Goal: Information Seeking & Learning: Learn about a topic

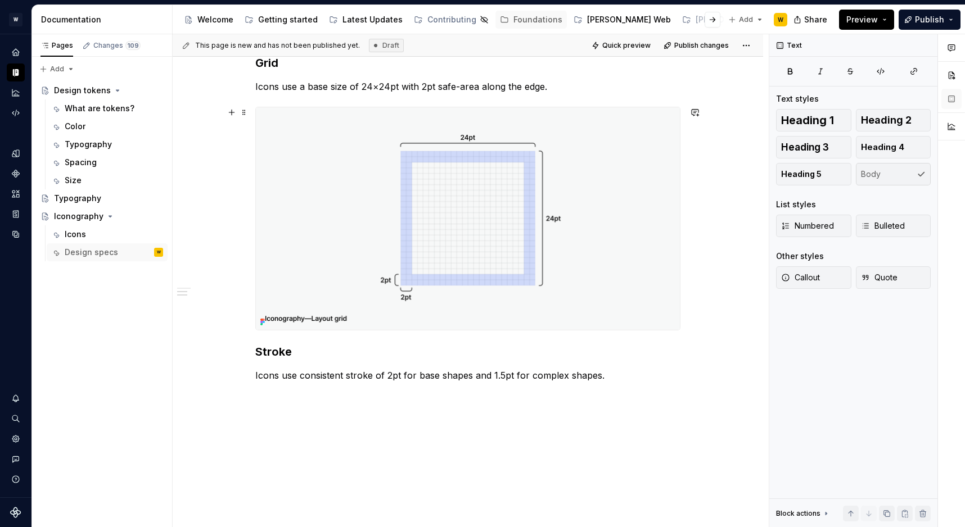
scroll to position [268, 0]
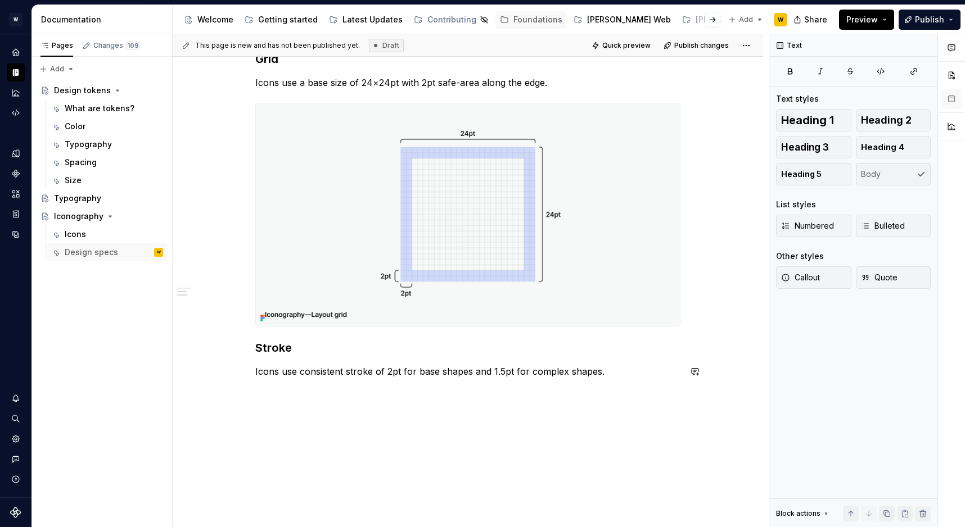
click at [335, 378] on div "Guidelines Our library is based on Google Material Rounded set. Grid Icons use …" at bounding box center [467, 180] width 425 height 424
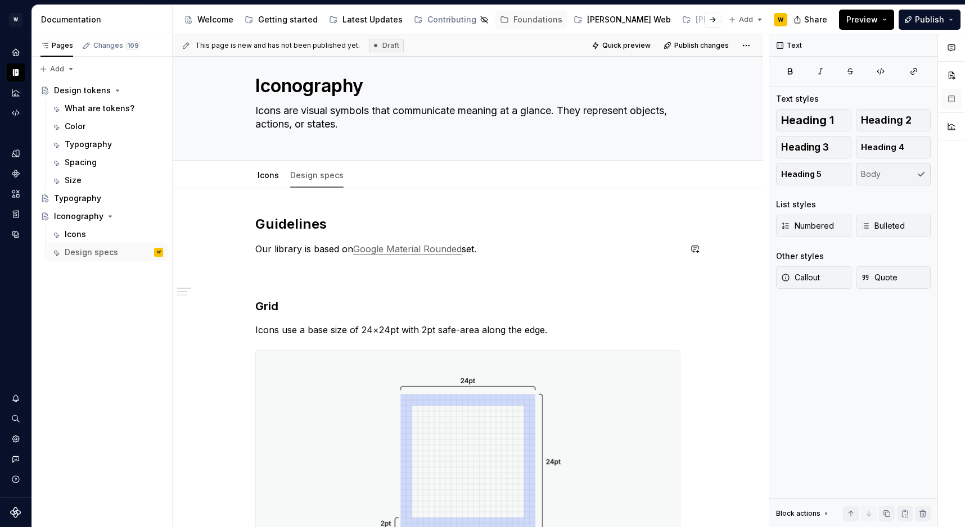
scroll to position [0, 0]
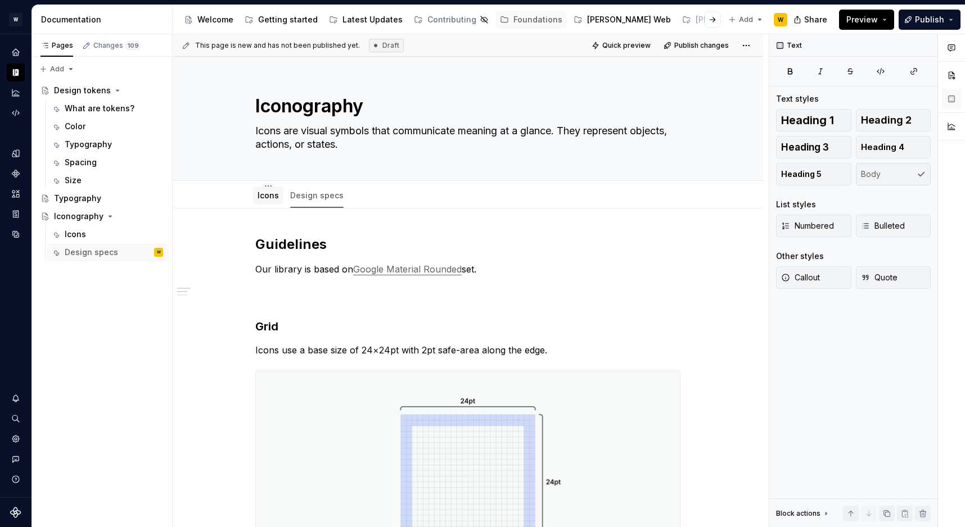
type textarea "*"
click at [270, 198] on link "Icons" at bounding box center [268, 196] width 21 height 10
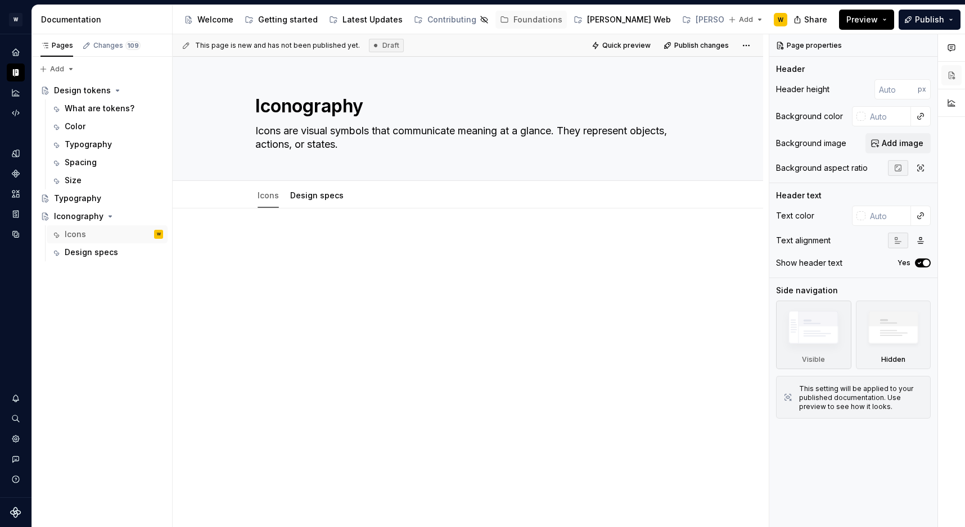
click at [360, 268] on div at bounding box center [467, 257] width 425 height 43
type textarea "*"
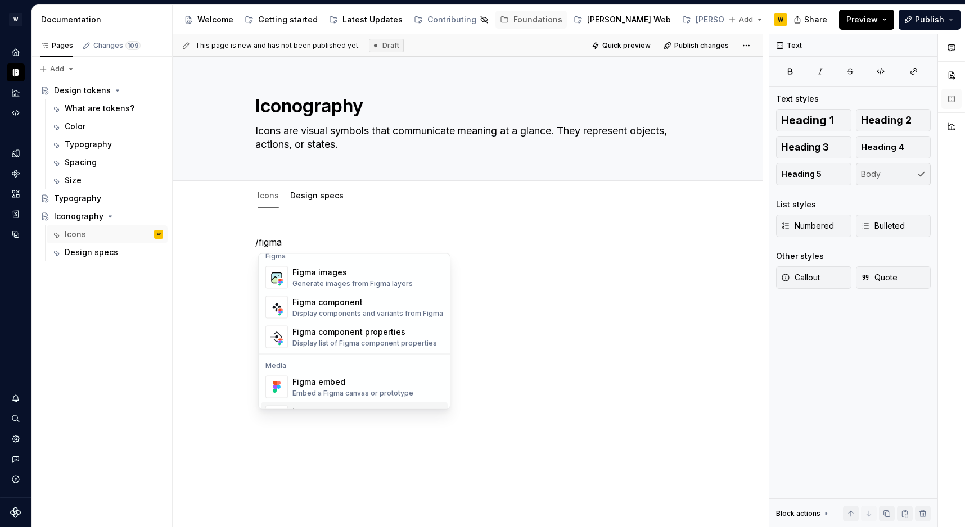
scroll to position [34, 0]
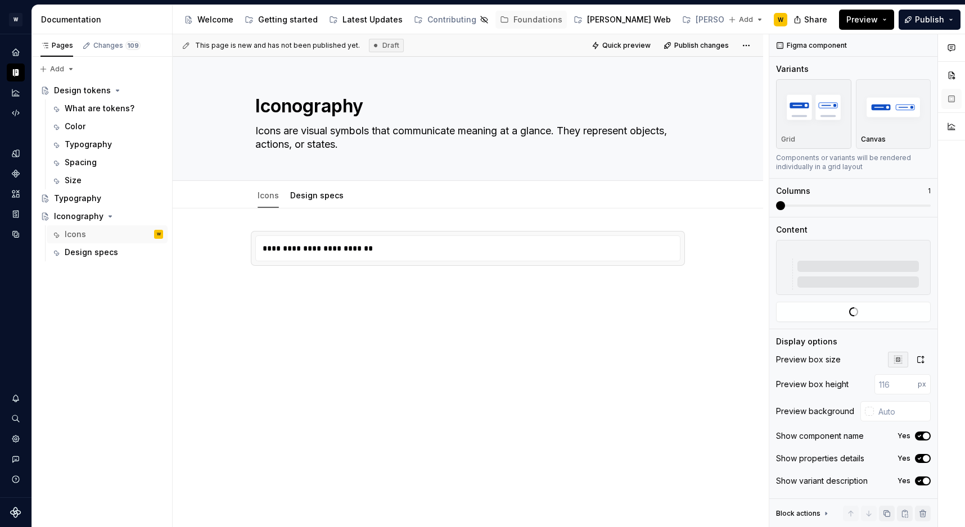
type textarea "*"
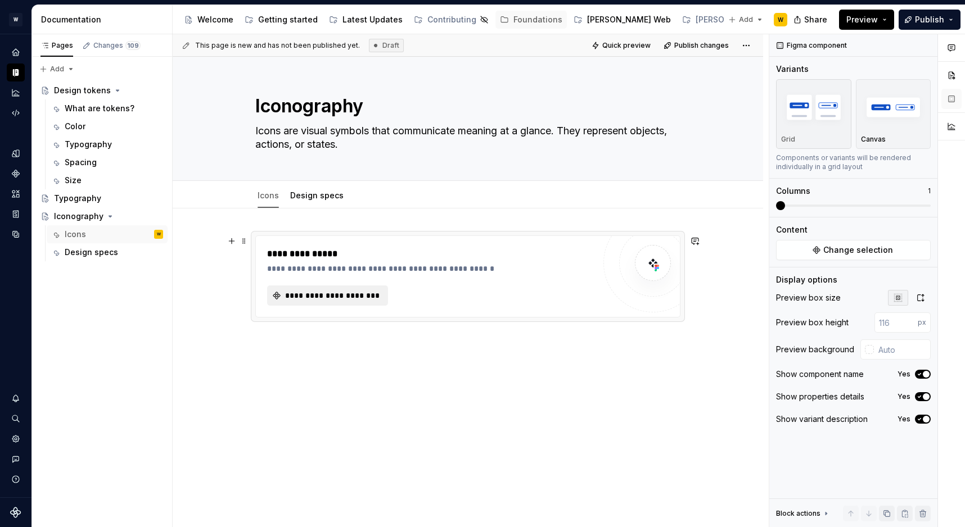
click at [332, 297] on span "**********" at bounding box center [331, 295] width 97 height 11
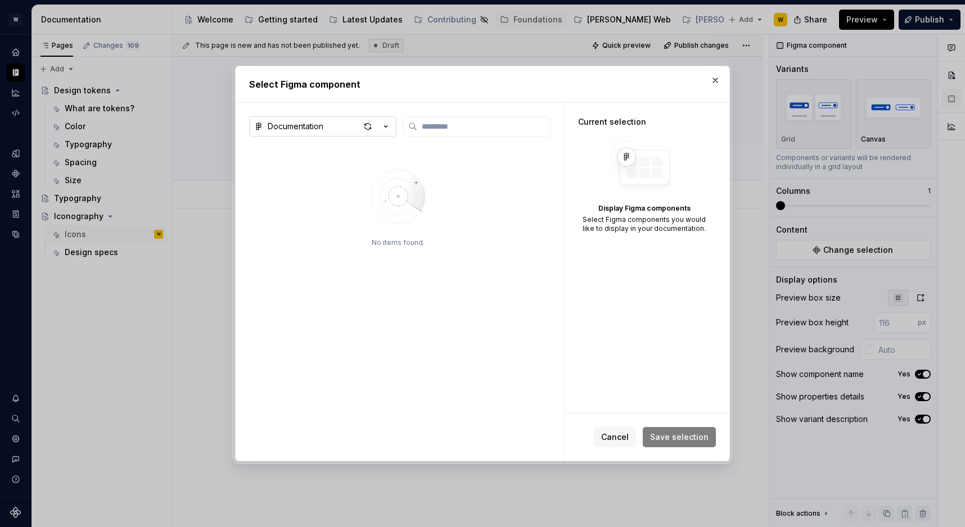
click at [332, 127] on button "Documentation" at bounding box center [322, 126] width 147 height 20
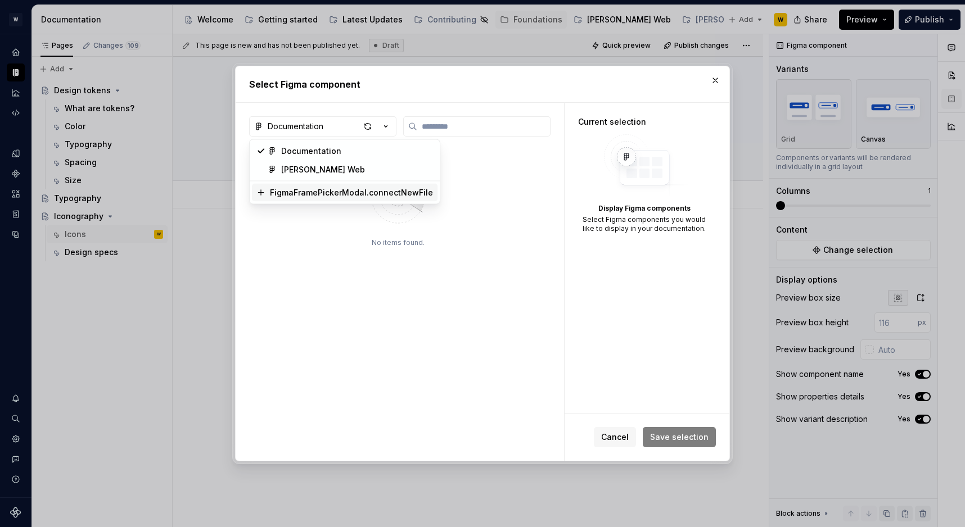
click at [310, 192] on div "FigmaFramePickerModal.connectNewFile" at bounding box center [351, 192] width 163 height 11
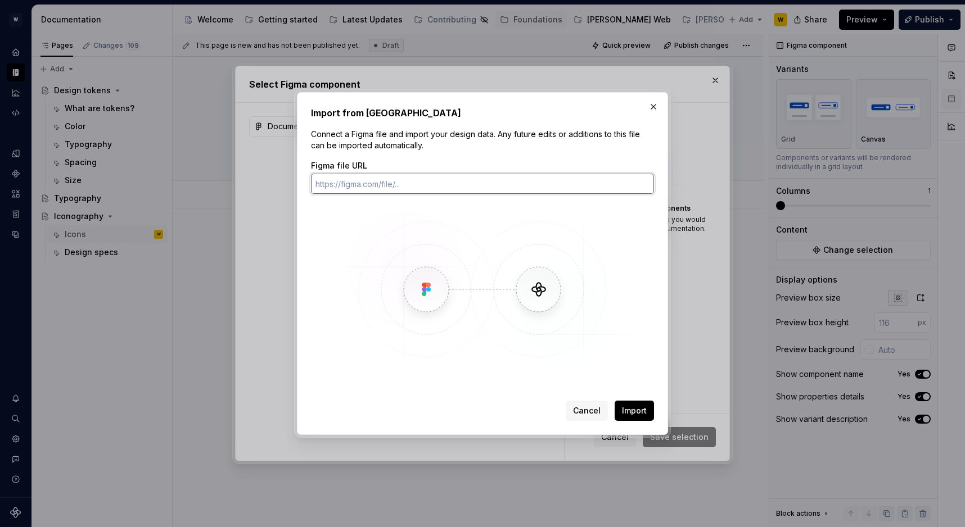
paste input "[URL][DOMAIN_NAME]"
type input "[URL][DOMAIN_NAME]"
click at [648, 408] on button "Import" at bounding box center [634, 411] width 39 height 20
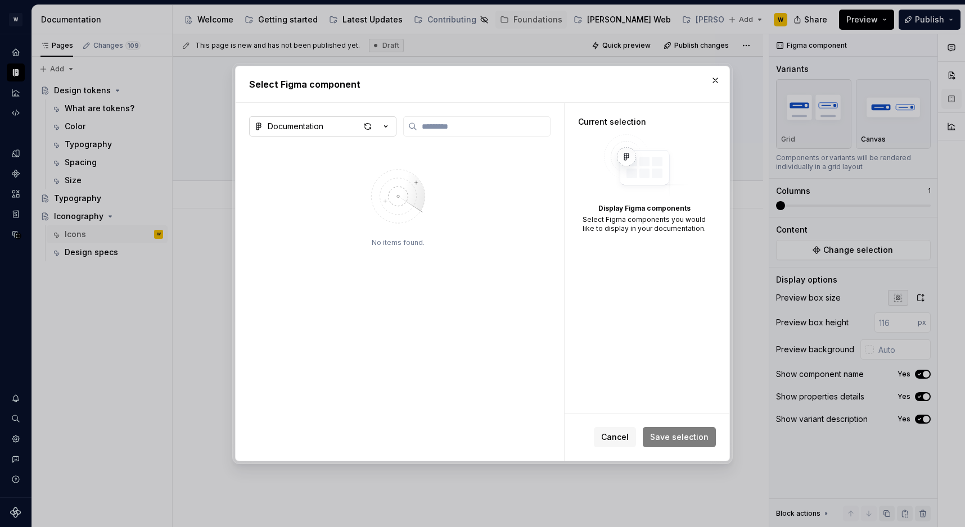
click at [337, 128] on button "Documentation" at bounding box center [322, 126] width 147 height 20
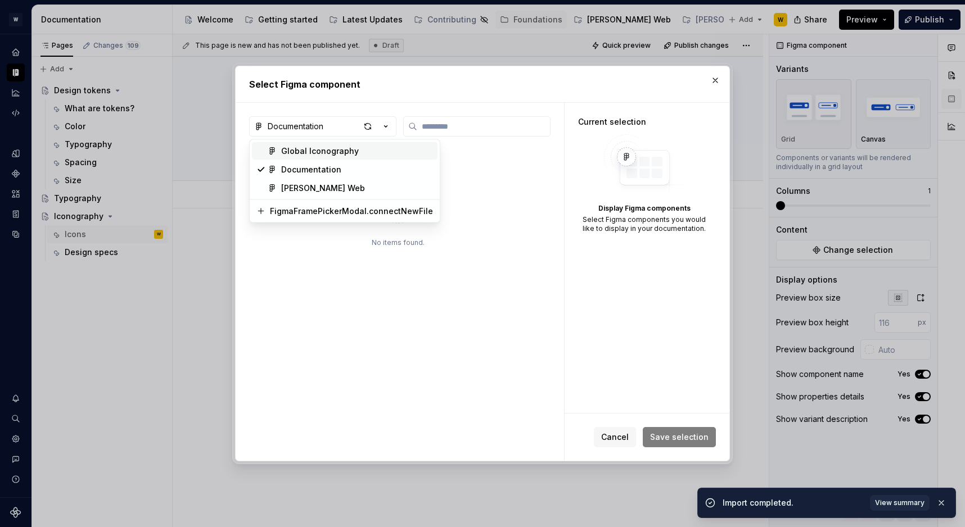
click at [325, 152] on div "Global Iconography" at bounding box center [320, 151] width 78 height 11
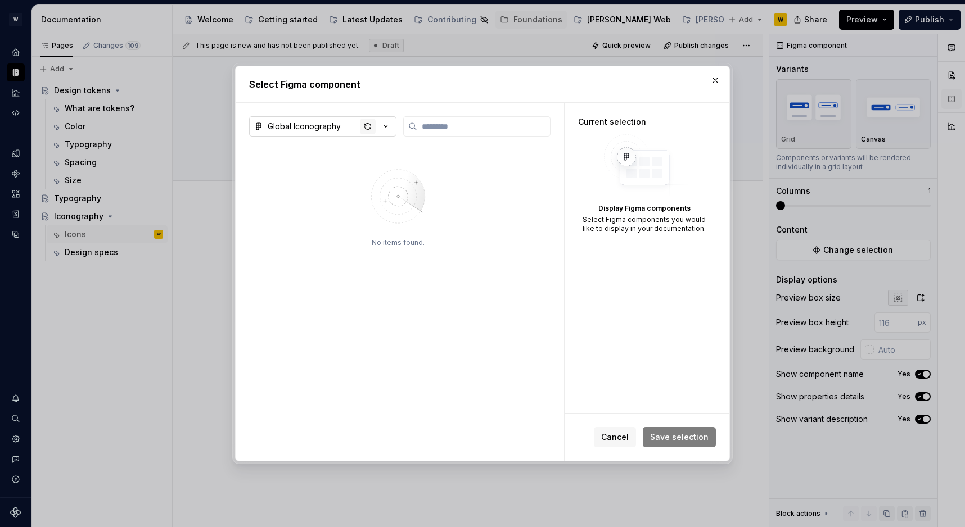
click at [368, 127] on div "button" at bounding box center [368, 127] width 16 height 16
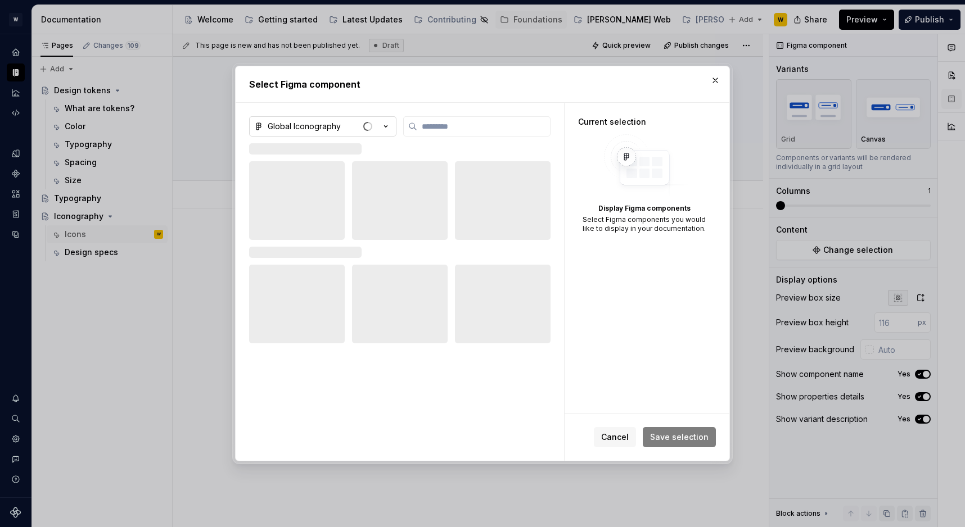
type textarea "*"
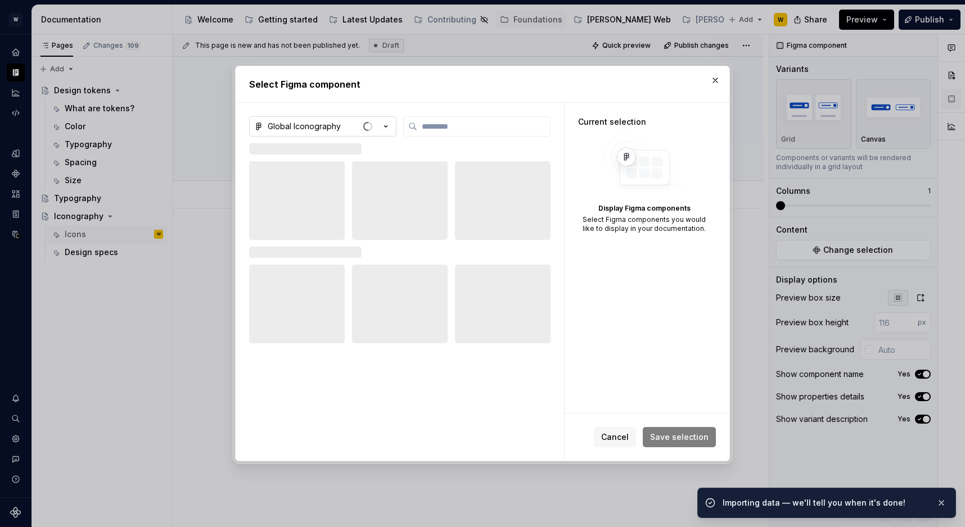
click at [318, 132] on div "Global Iconography" at bounding box center [304, 126] width 73 height 11
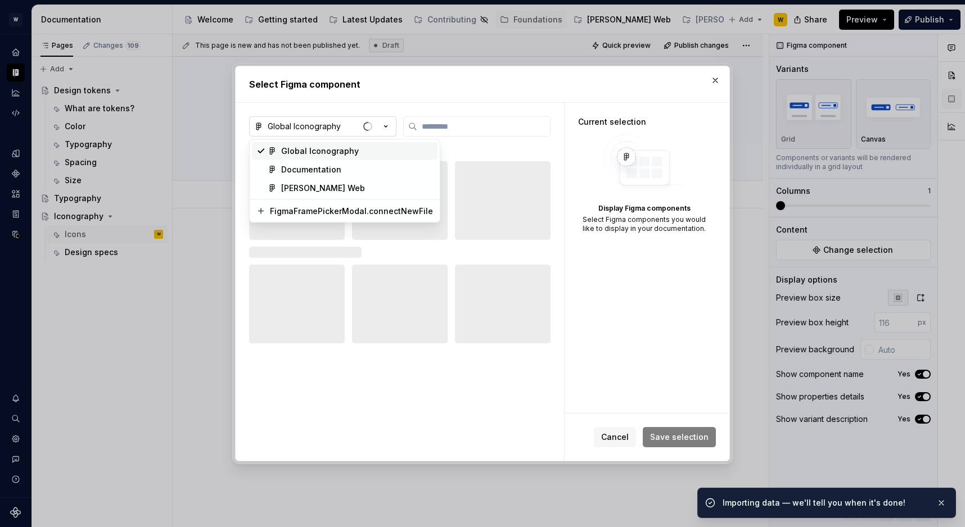
click at [318, 132] on div "Select Figma component Global Iconography Current selection Display Figma compo…" at bounding box center [482, 263] width 965 height 527
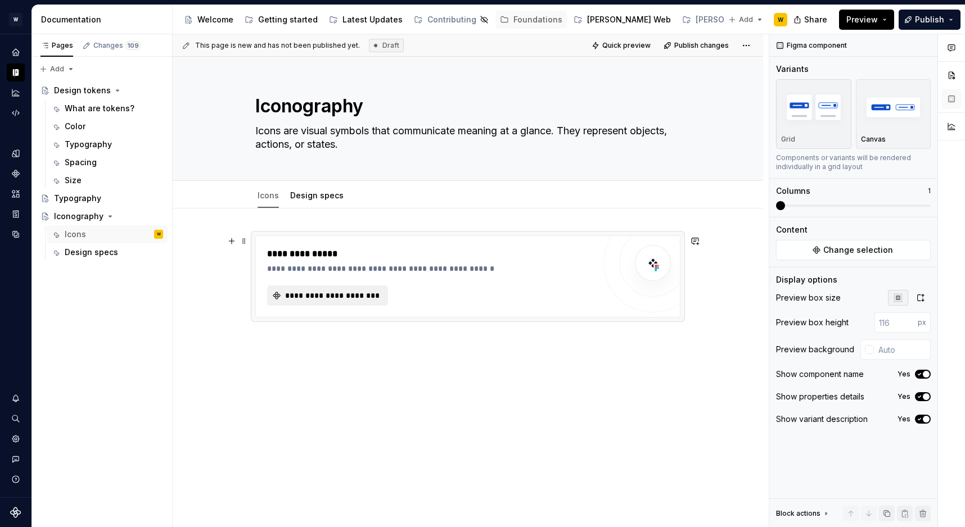
click at [346, 301] on button "**********" at bounding box center [327, 296] width 121 height 20
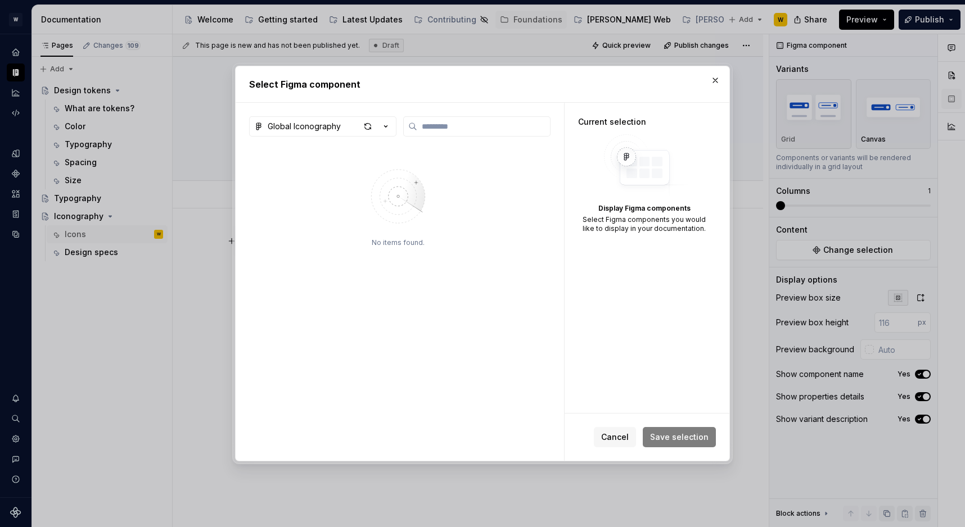
type textarea "*"
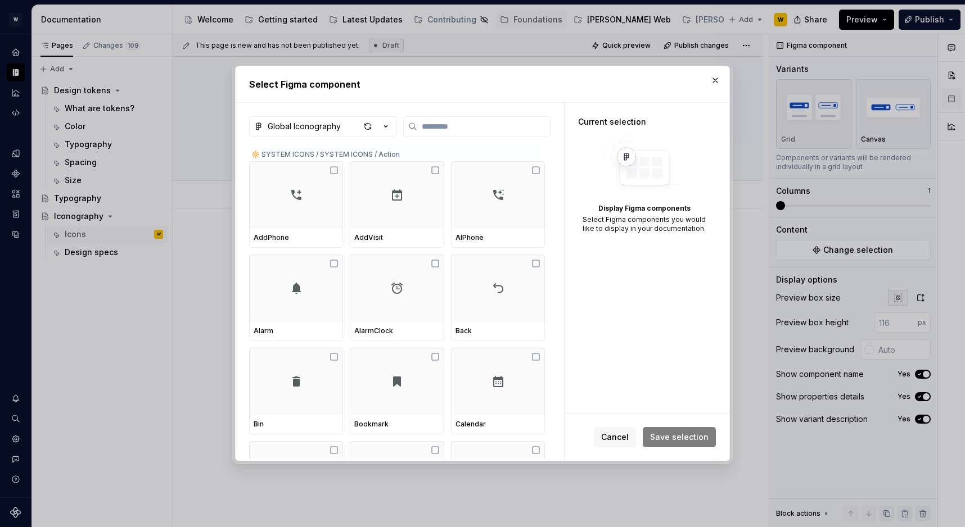
click at [381, 154] on div "🔆 SYSTEM ICONS / SYSTEM ICONS / Action" at bounding box center [397, 152] width 296 height 18
click at [314, 184] on div at bounding box center [296, 194] width 94 height 67
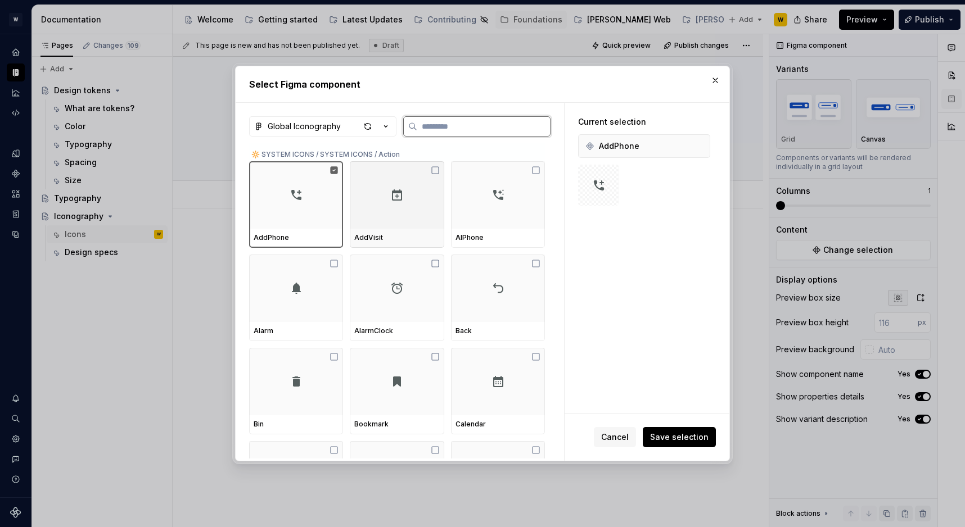
click at [409, 218] on div at bounding box center [397, 194] width 94 height 67
click at [475, 220] on div at bounding box center [498, 194] width 94 height 67
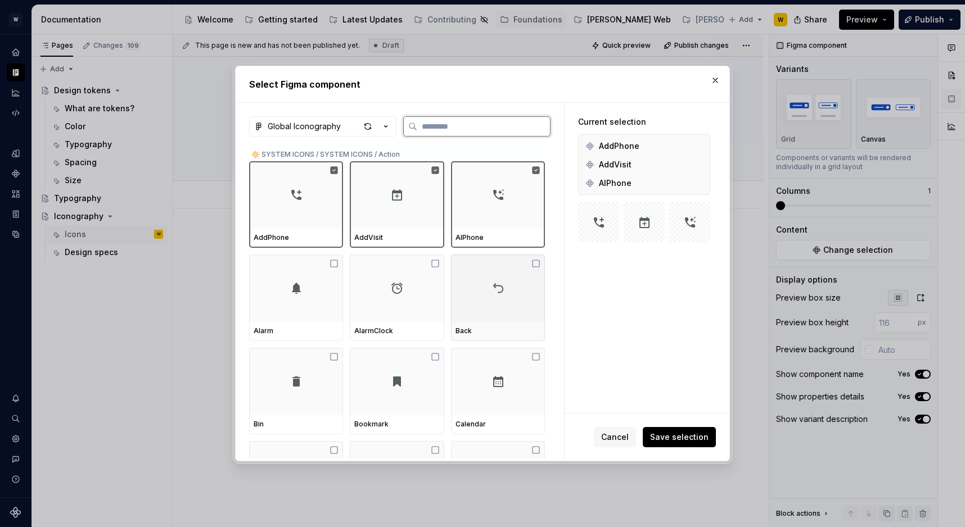
click at [479, 314] on div at bounding box center [498, 288] width 94 height 67
click at [481, 303] on div at bounding box center [498, 288] width 94 height 67
click at [302, 298] on div at bounding box center [296, 288] width 94 height 67
click at [405, 302] on div at bounding box center [397, 288] width 94 height 67
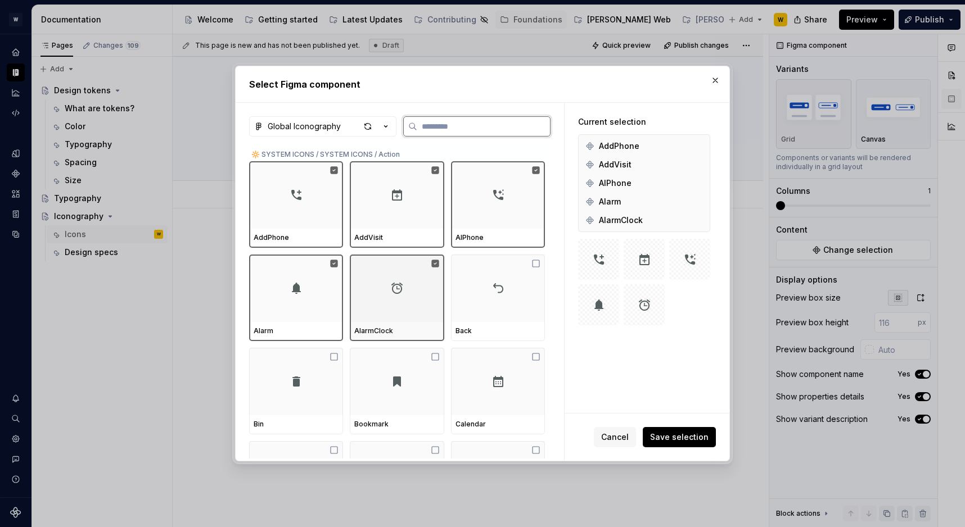
click at [457, 310] on div at bounding box center [498, 288] width 94 height 67
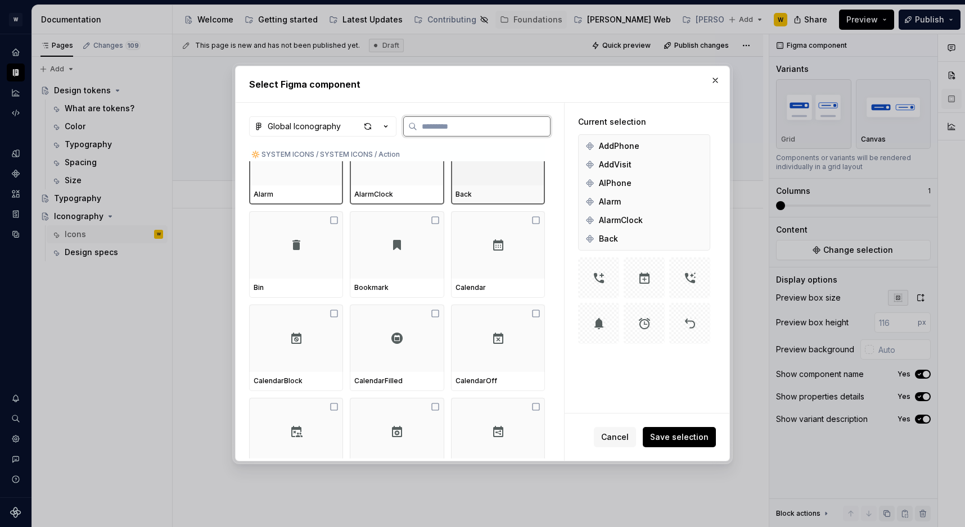
scroll to position [147, 0]
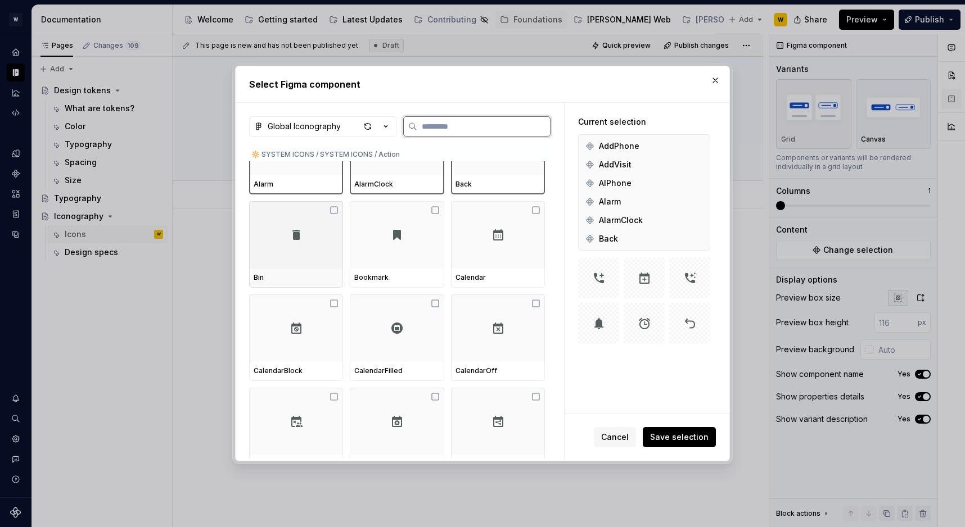
click at [279, 240] on div at bounding box center [296, 234] width 94 height 67
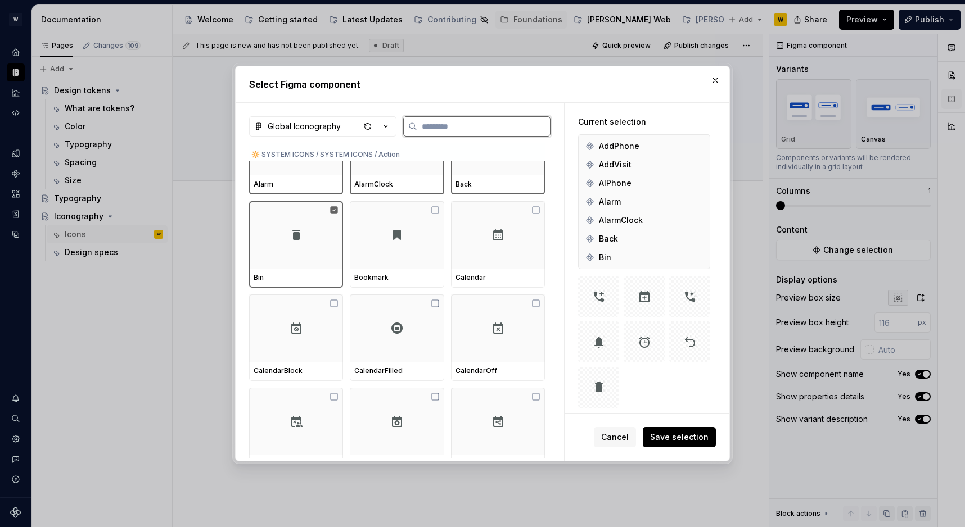
click at [358, 240] on div at bounding box center [397, 234] width 94 height 67
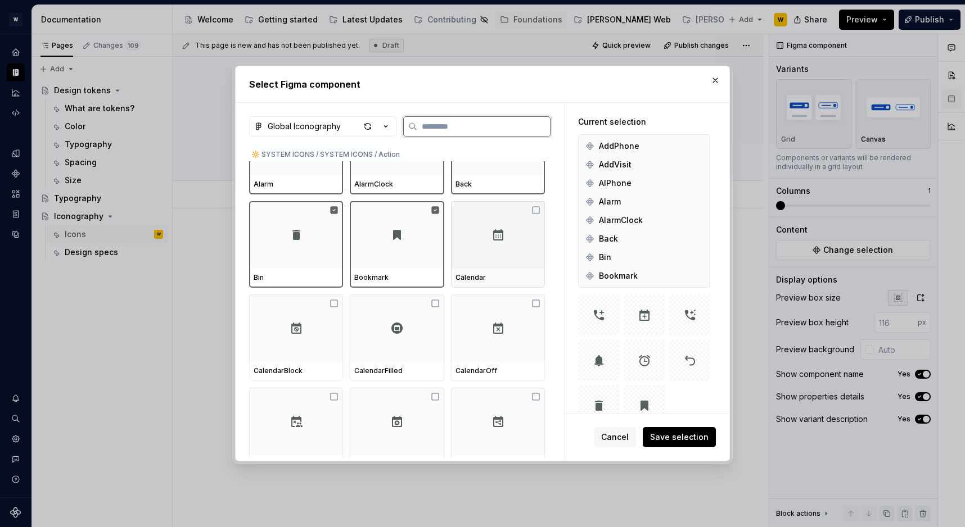
click at [493, 253] on div at bounding box center [498, 234] width 94 height 67
click at [292, 360] on div at bounding box center [296, 328] width 94 height 67
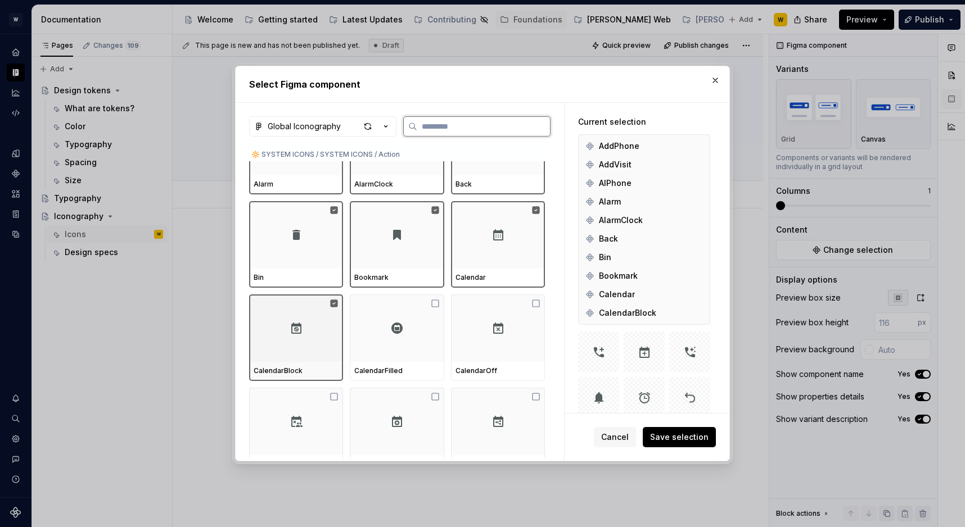
click at [407, 359] on div at bounding box center [397, 328] width 94 height 67
click at [466, 359] on div at bounding box center [498, 328] width 94 height 67
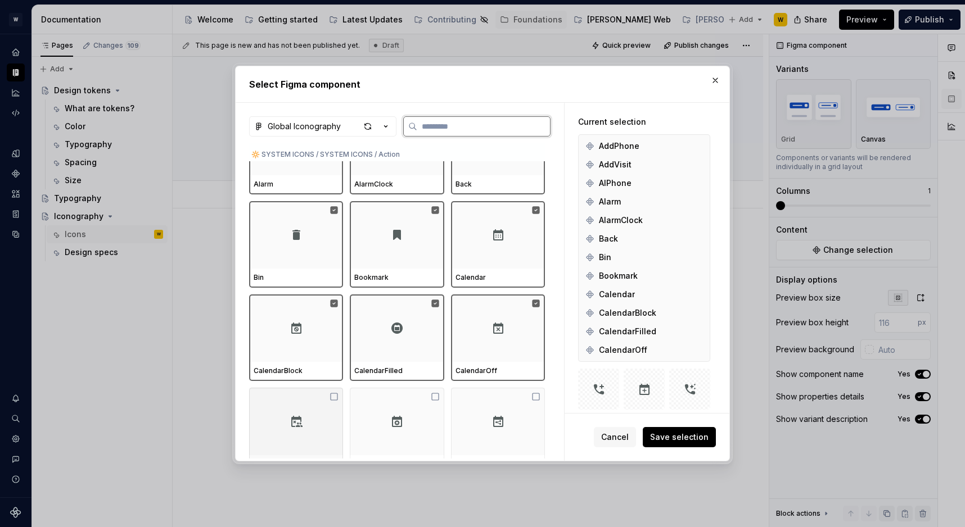
click at [276, 437] on div at bounding box center [296, 421] width 94 height 67
click at [407, 432] on div at bounding box center [397, 421] width 94 height 67
click at [515, 440] on div at bounding box center [498, 421] width 94 height 67
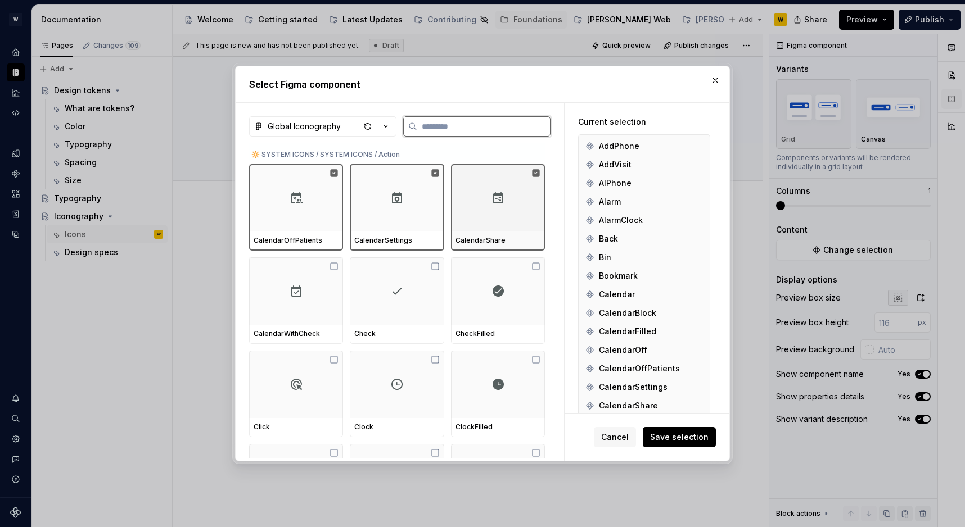
scroll to position [365, 0]
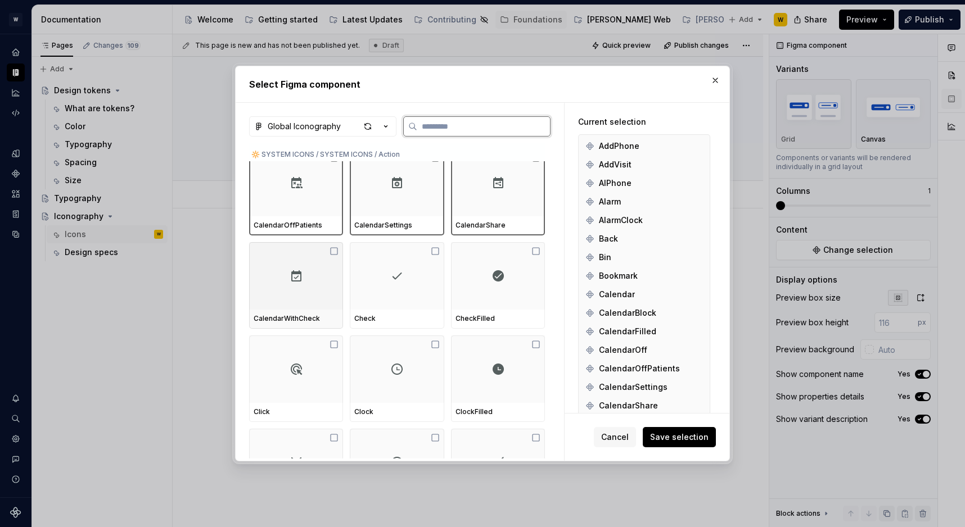
click at [299, 263] on div at bounding box center [296, 275] width 94 height 67
click at [395, 285] on div at bounding box center [397, 275] width 94 height 67
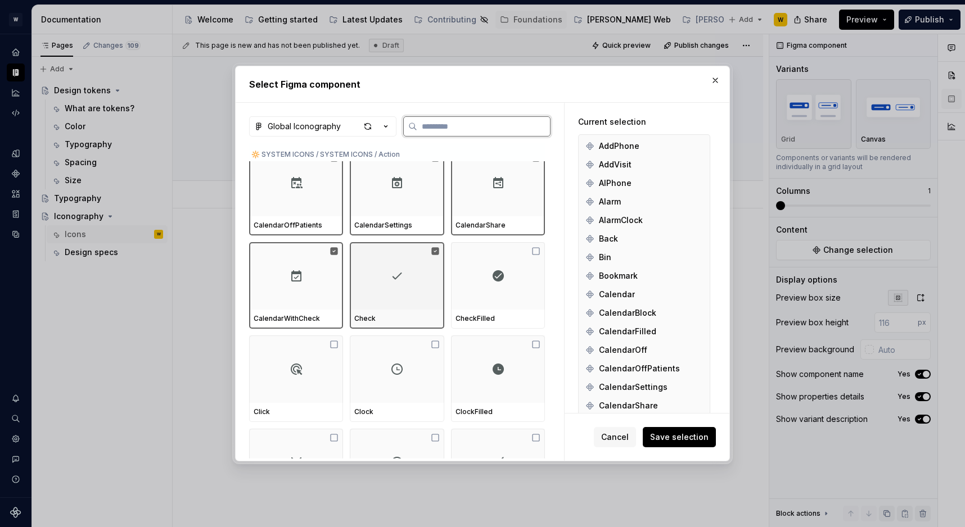
click at [478, 294] on div at bounding box center [498, 275] width 94 height 67
click at [327, 337] on div at bounding box center [296, 369] width 94 height 67
click at [421, 398] on div at bounding box center [397, 369] width 94 height 67
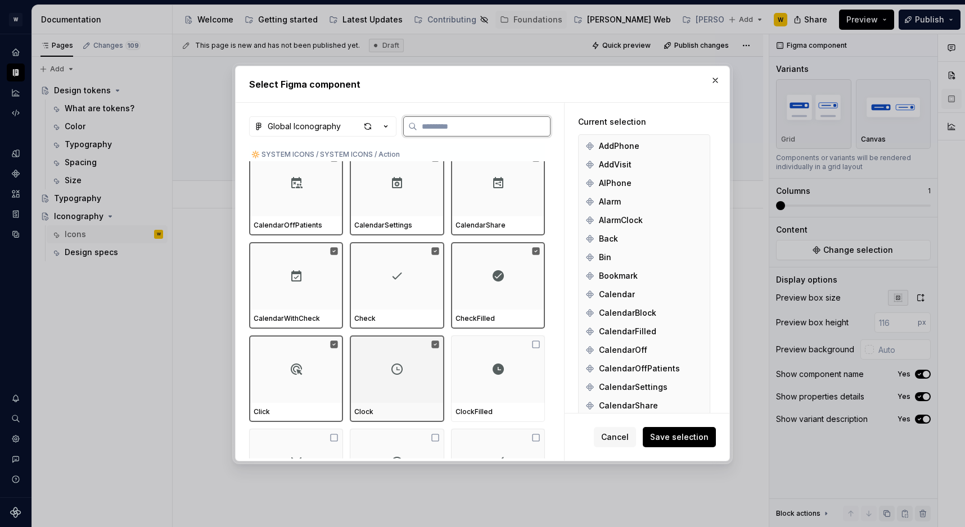
click at [500, 398] on div at bounding box center [498, 369] width 94 height 67
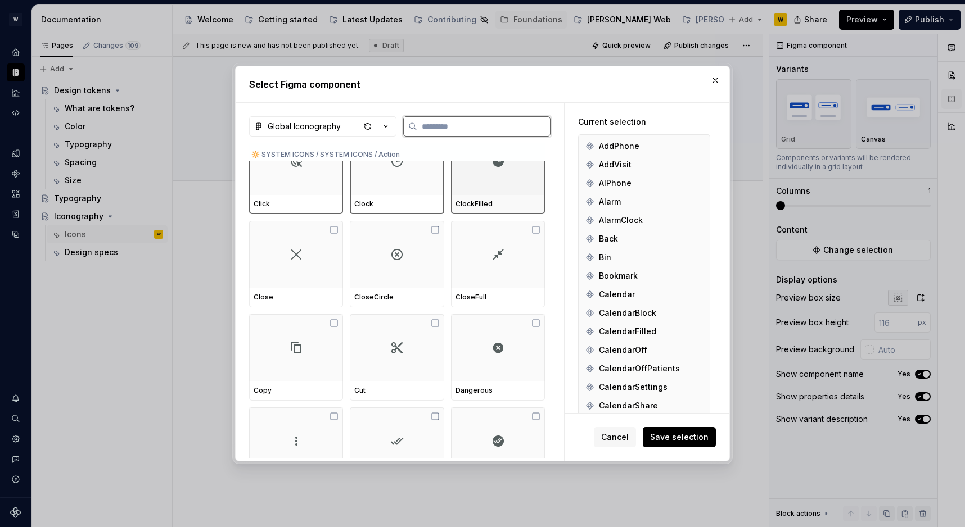
scroll to position [582, 0]
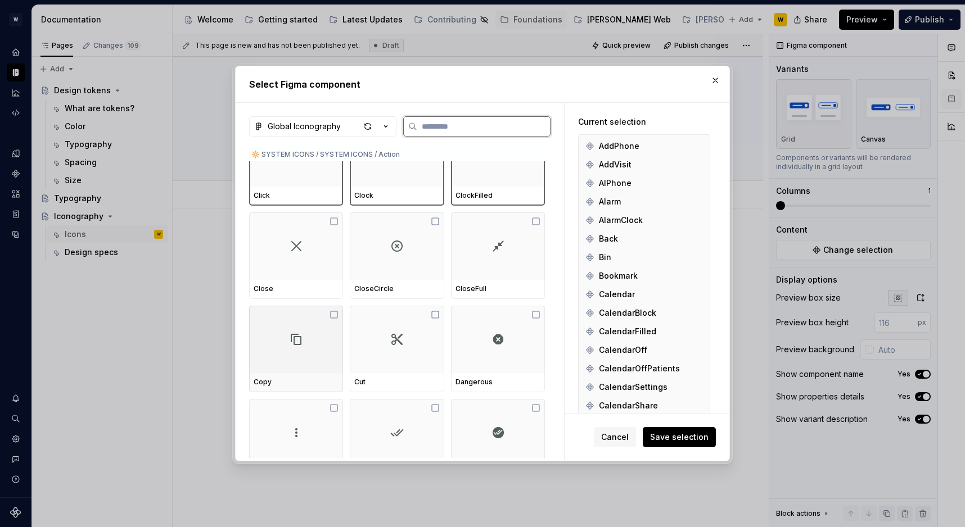
click at [304, 246] on div at bounding box center [296, 246] width 94 height 67
click at [395, 252] on img at bounding box center [396, 246] width 13 height 13
click at [508, 278] on div at bounding box center [498, 246] width 94 height 67
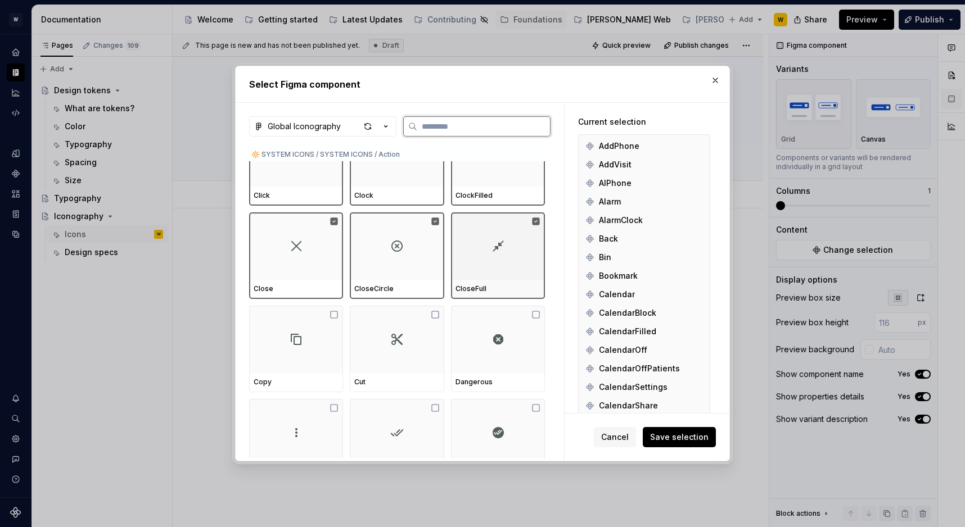
click at [327, 349] on div at bounding box center [296, 339] width 94 height 67
click at [396, 349] on div at bounding box center [397, 339] width 94 height 67
click at [481, 349] on div at bounding box center [498, 339] width 94 height 67
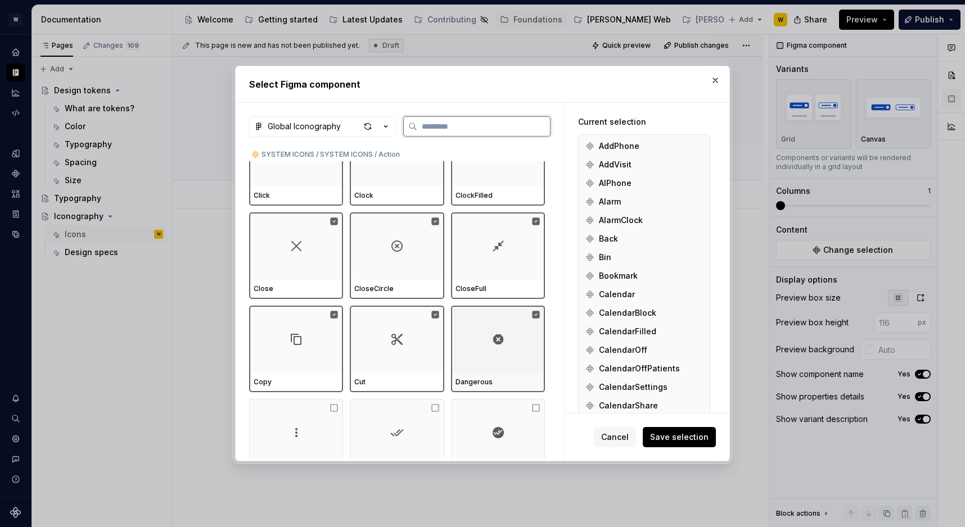
scroll to position [761, 0]
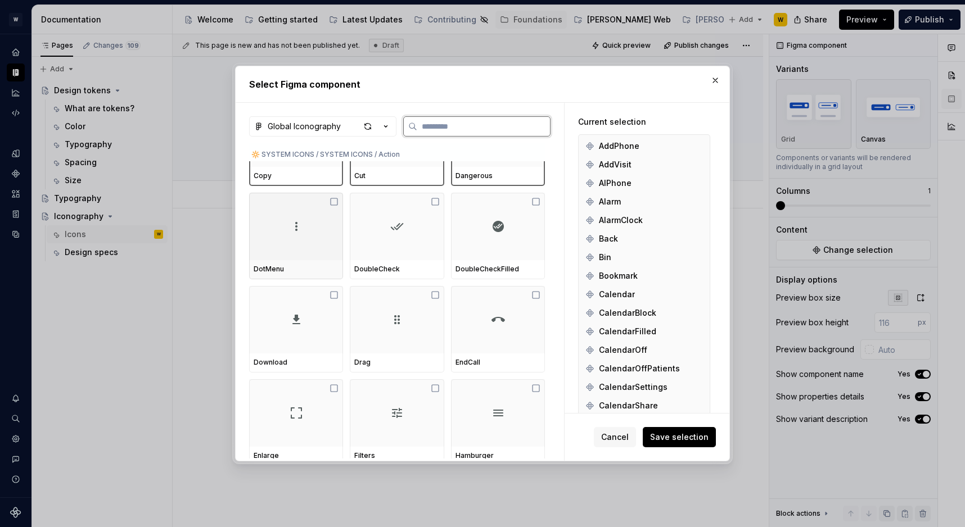
click at [263, 237] on div at bounding box center [296, 226] width 94 height 67
click at [360, 237] on div at bounding box center [397, 226] width 94 height 67
click at [482, 246] on div at bounding box center [498, 226] width 94 height 67
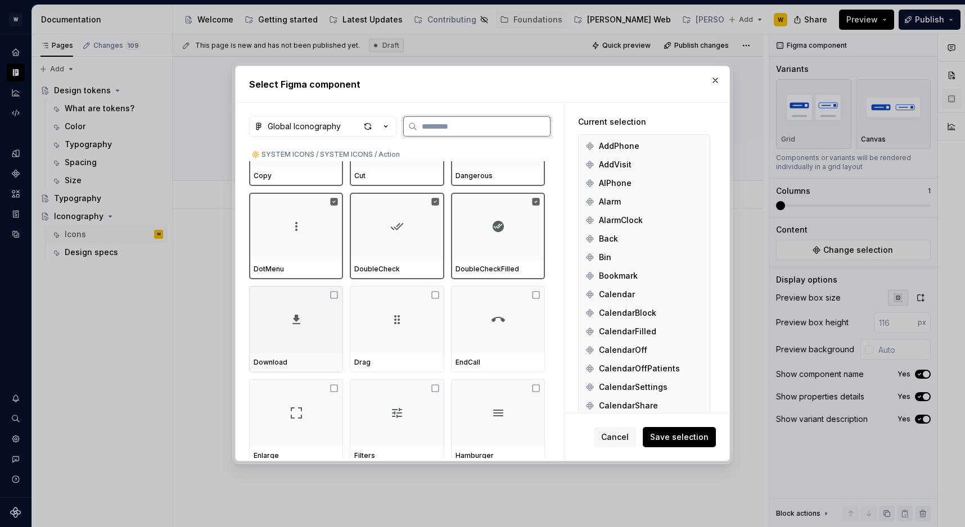
click at [313, 328] on div at bounding box center [296, 319] width 94 height 67
click at [378, 328] on div at bounding box center [397, 319] width 94 height 67
click at [521, 337] on div at bounding box center [498, 319] width 94 height 67
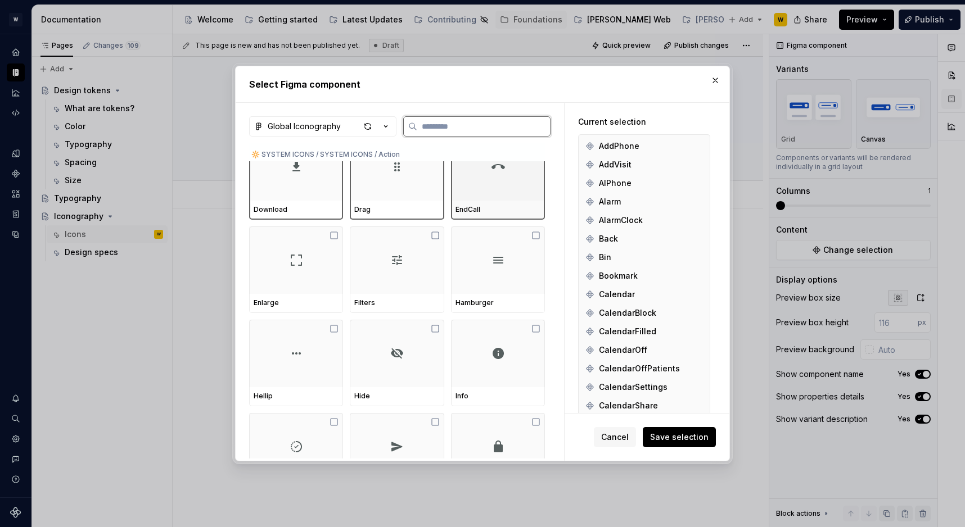
scroll to position [916, 0]
click at [302, 273] on div at bounding box center [296, 257] width 94 height 67
click at [419, 273] on div at bounding box center [397, 257] width 94 height 67
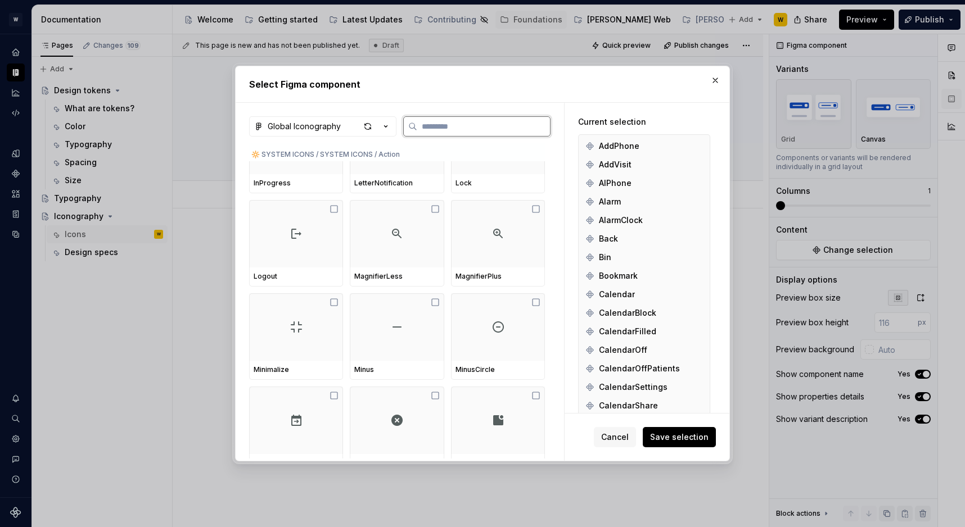
scroll to position [794, 0]
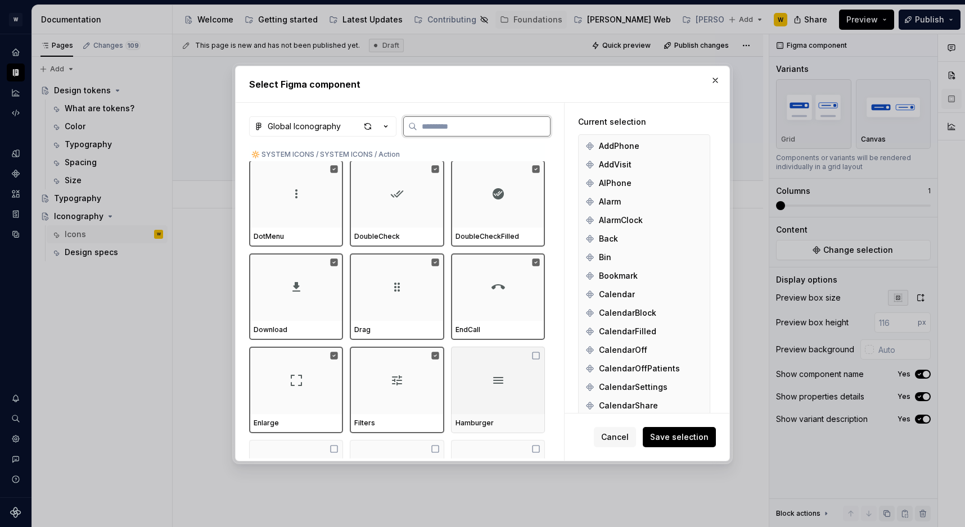
click at [489, 364] on div at bounding box center [498, 380] width 94 height 67
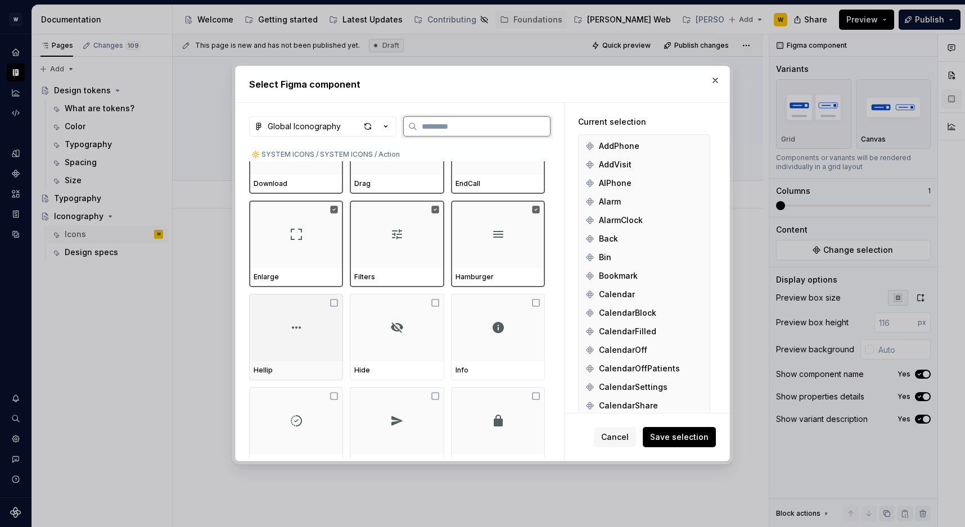
click at [313, 330] on div at bounding box center [296, 327] width 94 height 67
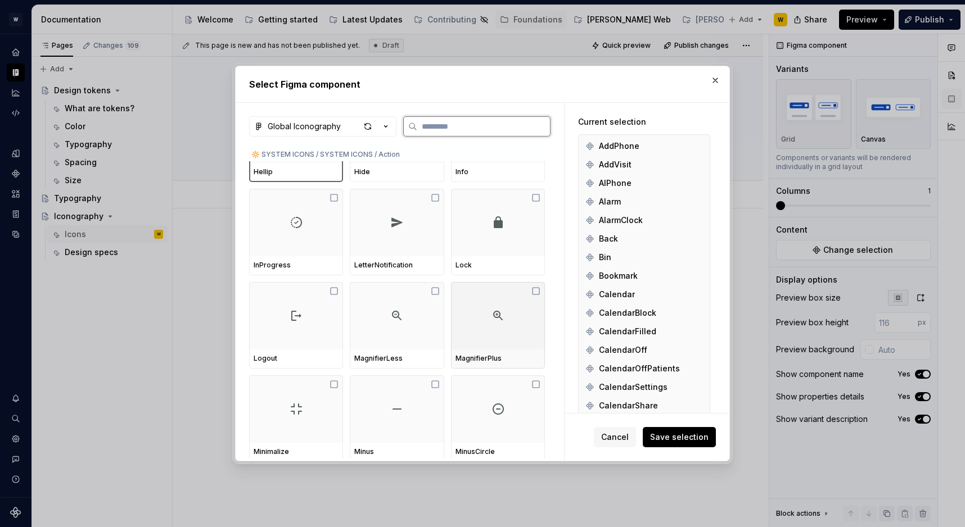
click at [492, 337] on div at bounding box center [498, 315] width 94 height 67
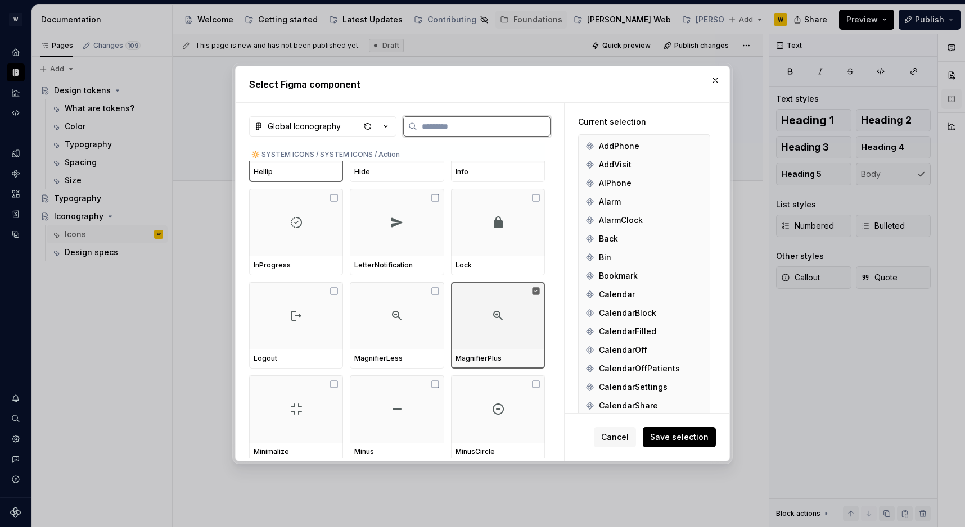
click at [492, 337] on div at bounding box center [498, 315] width 94 height 67
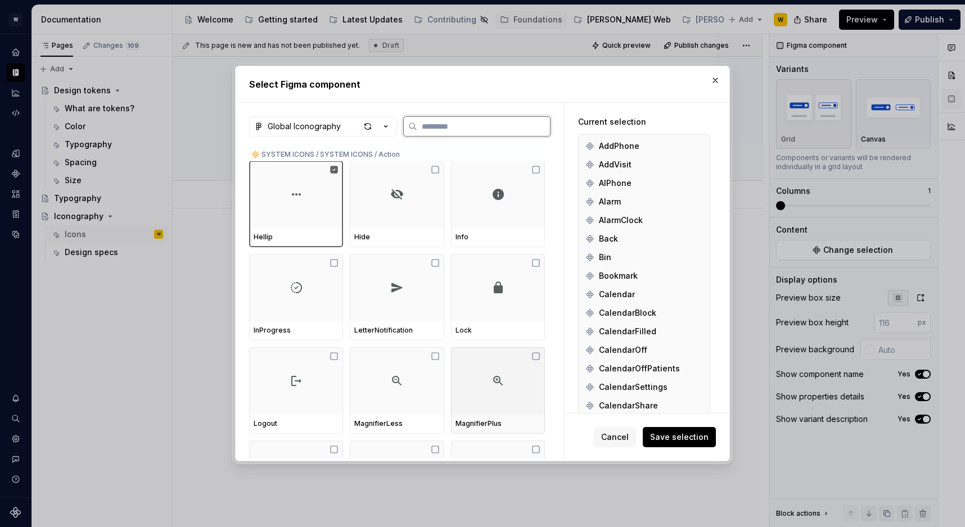
scroll to position [1046, 0]
click at [415, 211] on div at bounding box center [397, 194] width 94 height 67
click at [482, 209] on div at bounding box center [498, 194] width 94 height 67
click at [277, 288] on div at bounding box center [296, 288] width 94 height 67
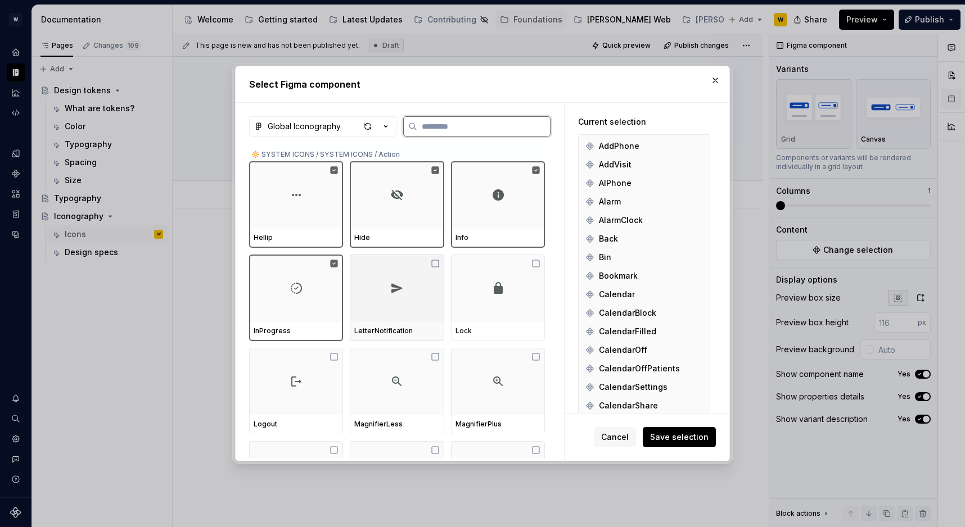
click at [405, 323] on div "LetterNotification" at bounding box center [397, 331] width 94 height 19
click at [489, 325] on div "Lock" at bounding box center [498, 331] width 94 height 19
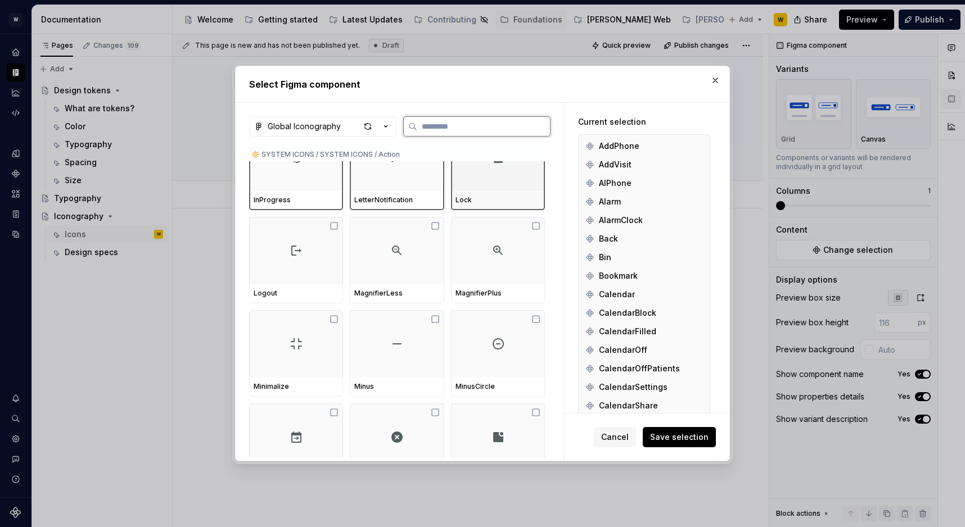
scroll to position [1182, 0]
click at [327, 273] on div at bounding box center [296, 244] width 94 height 67
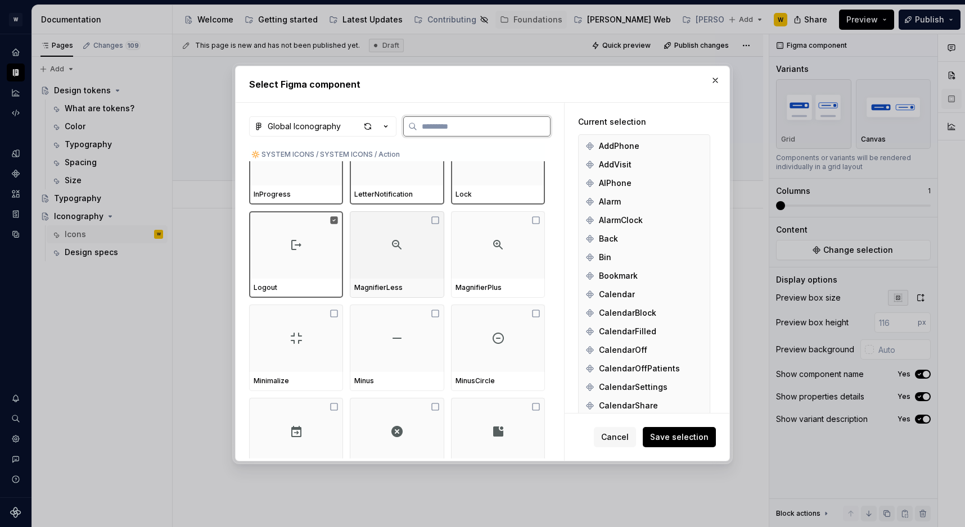
click at [405, 273] on div at bounding box center [397, 244] width 94 height 67
click at [509, 272] on div at bounding box center [498, 244] width 94 height 67
click at [296, 371] on div at bounding box center [296, 338] width 94 height 67
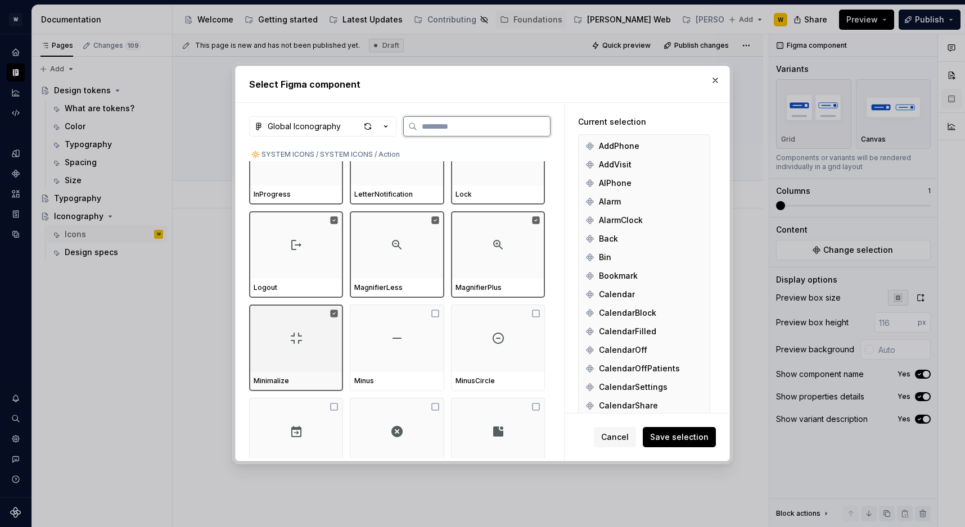
click at [378, 364] on div at bounding box center [397, 338] width 94 height 67
click at [484, 358] on div at bounding box center [498, 338] width 94 height 67
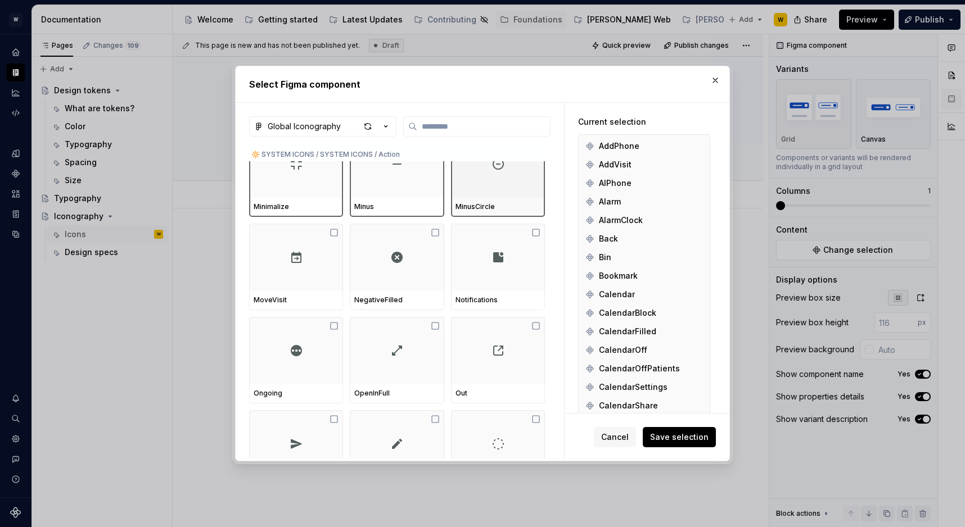
scroll to position [1358, 0]
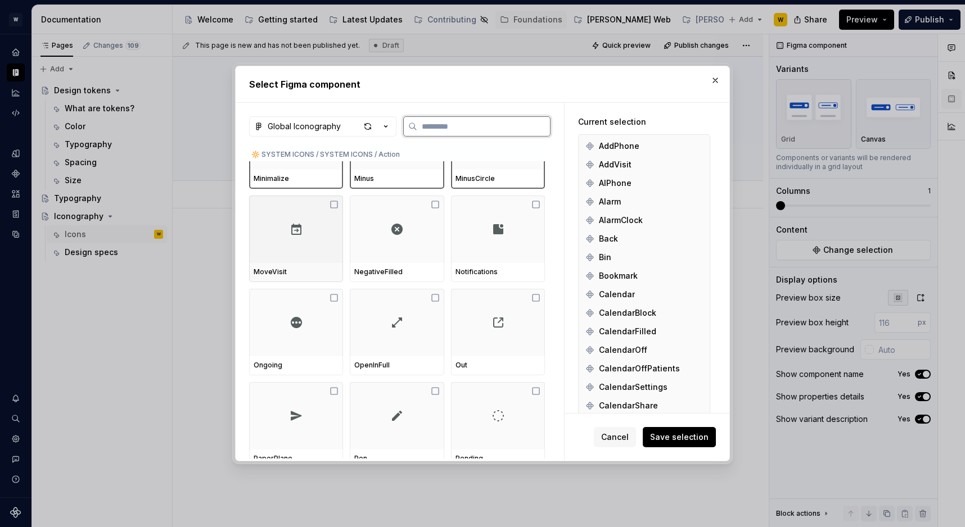
click at [319, 259] on div at bounding box center [296, 229] width 94 height 67
click at [386, 259] on div at bounding box center [397, 229] width 94 height 67
click at [436, 259] on div at bounding box center [397, 229] width 94 height 67
click at [461, 251] on div at bounding box center [498, 229] width 94 height 67
click at [498, 250] on div at bounding box center [498, 229] width 94 height 67
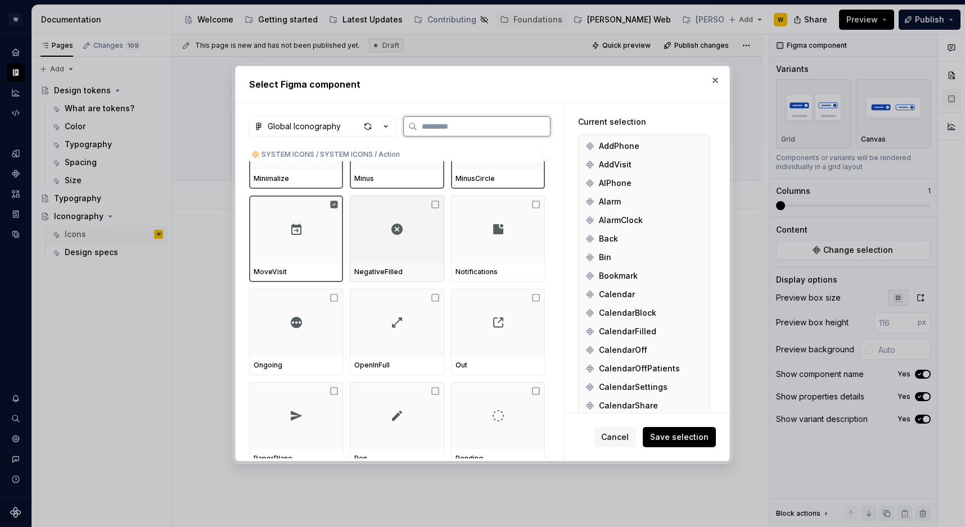
click at [408, 238] on div at bounding box center [397, 229] width 94 height 67
click at [483, 238] on div at bounding box center [498, 229] width 94 height 67
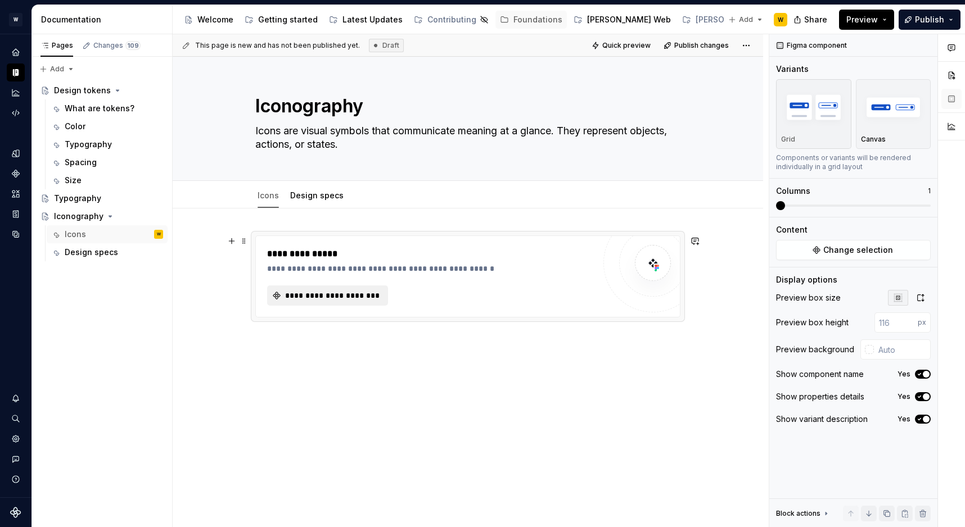
click at [313, 295] on span "**********" at bounding box center [331, 295] width 97 height 11
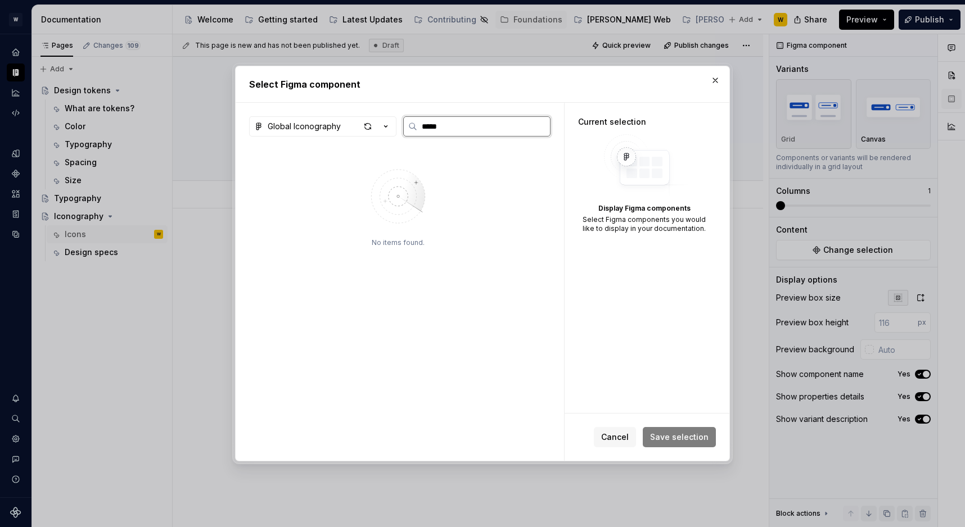
type input "******"
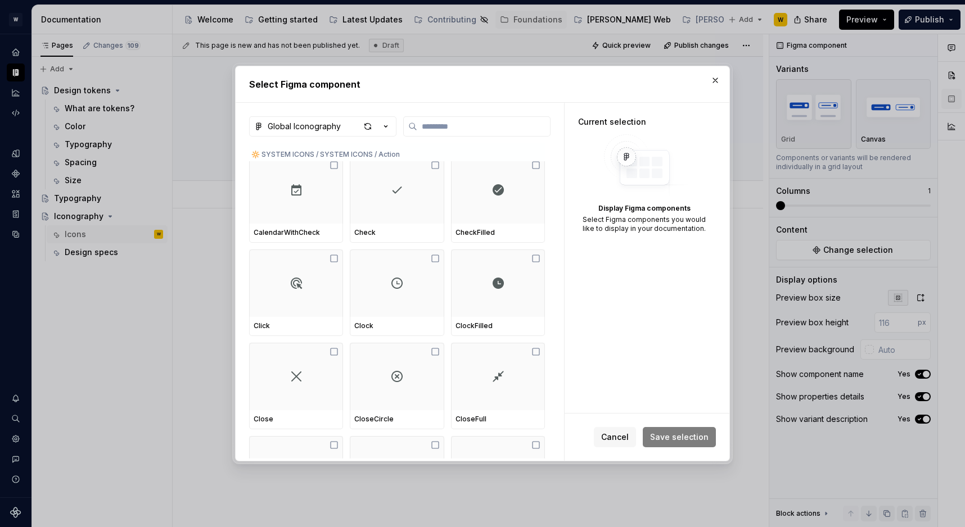
scroll to position [0, 0]
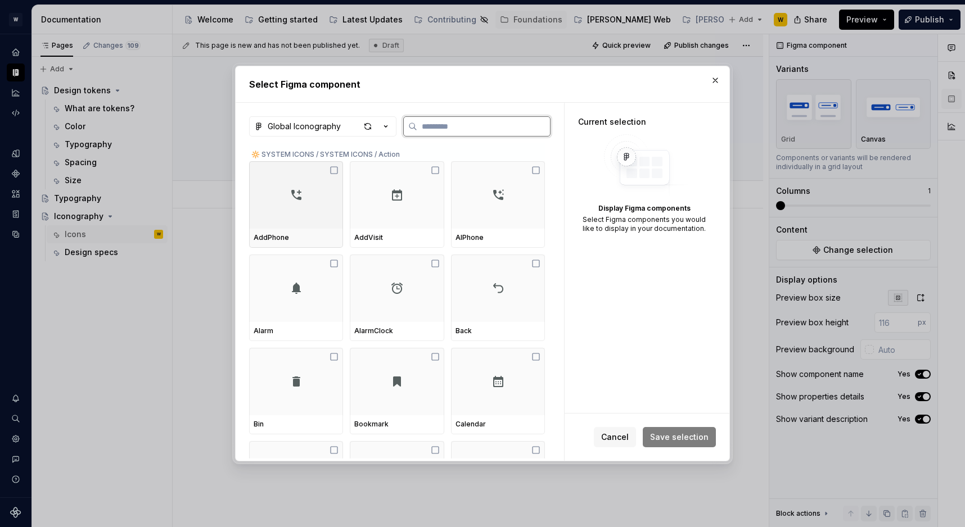
click at [291, 197] on img at bounding box center [296, 194] width 13 height 13
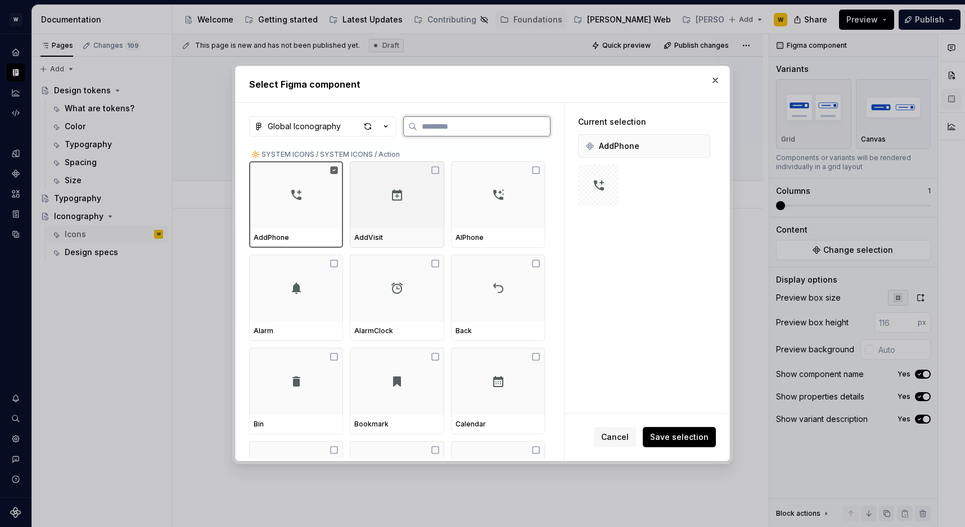
click at [434, 207] on div at bounding box center [397, 194] width 94 height 67
click at [554, 215] on div "Global Iconography 🔆 SYSTEM ICONS / SYSTEM ICONS / Action AddPhone AddVisit AIP…" at bounding box center [400, 282] width 328 height 358
click at [496, 231] on div "AIPhone" at bounding box center [498, 238] width 94 height 19
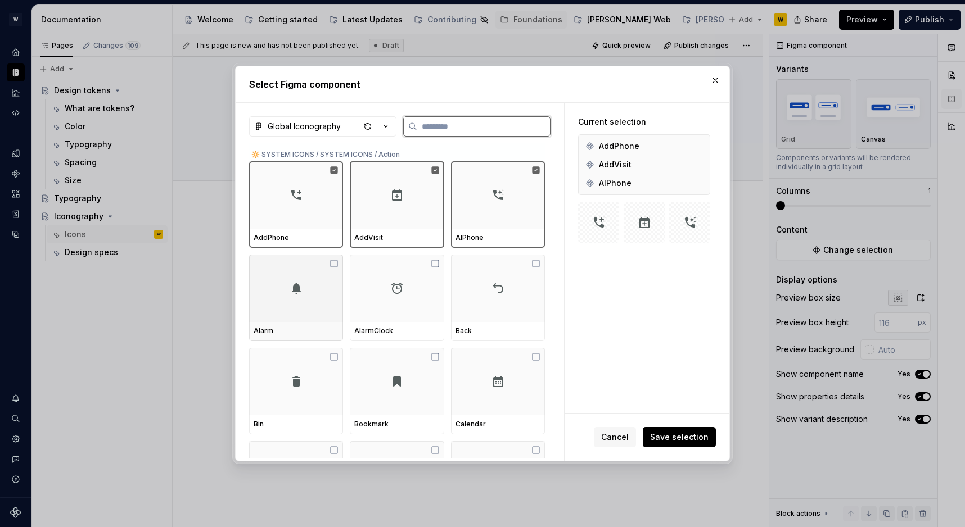
click at [317, 309] on div at bounding box center [296, 288] width 94 height 67
click at [410, 309] on div at bounding box center [397, 288] width 94 height 67
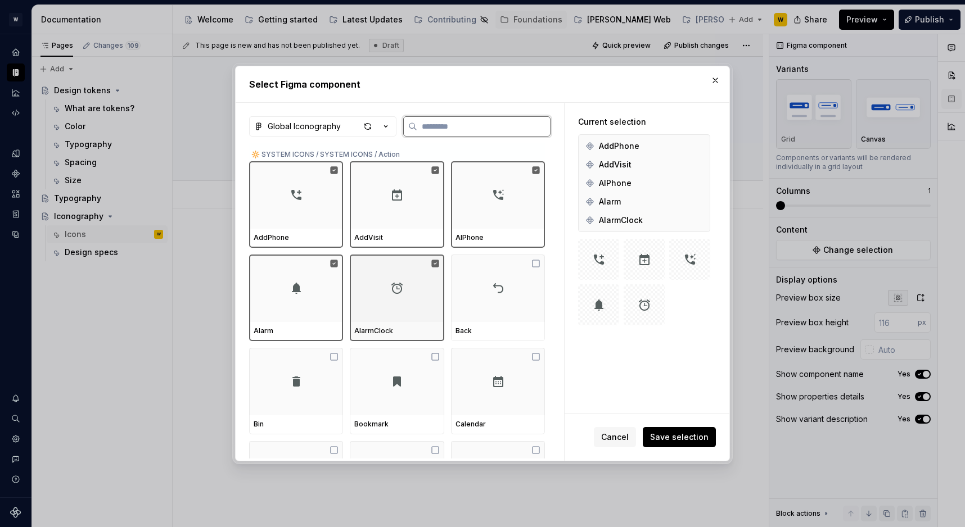
click at [500, 309] on div at bounding box center [498, 288] width 94 height 67
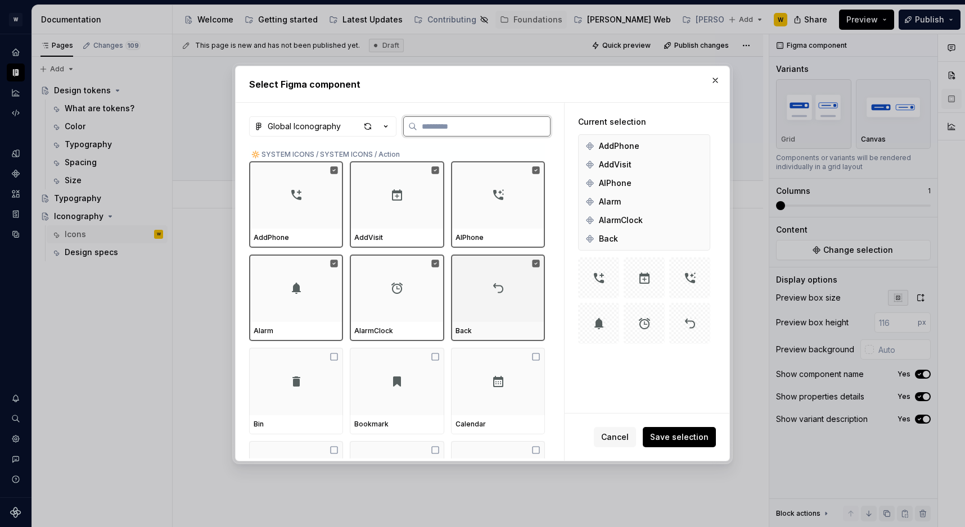
scroll to position [113, 0]
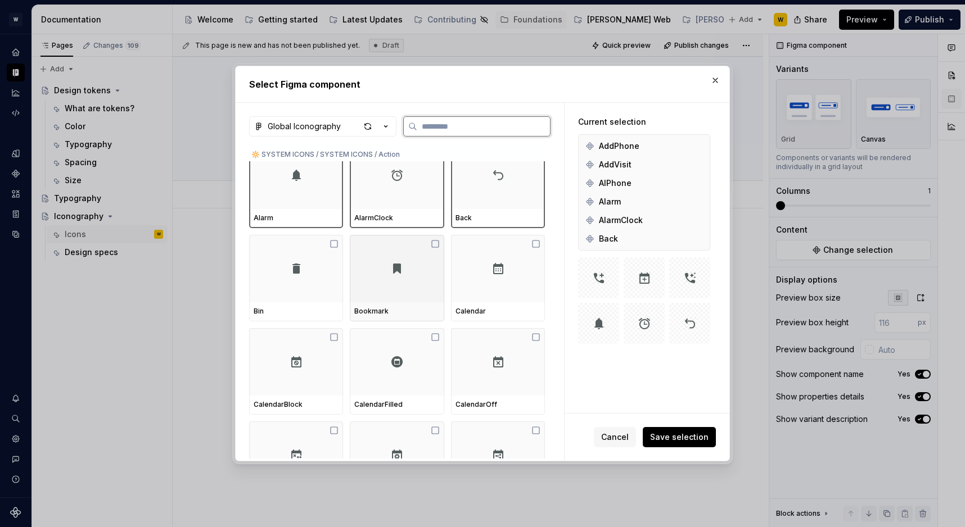
click at [280, 258] on div at bounding box center [296, 268] width 94 height 67
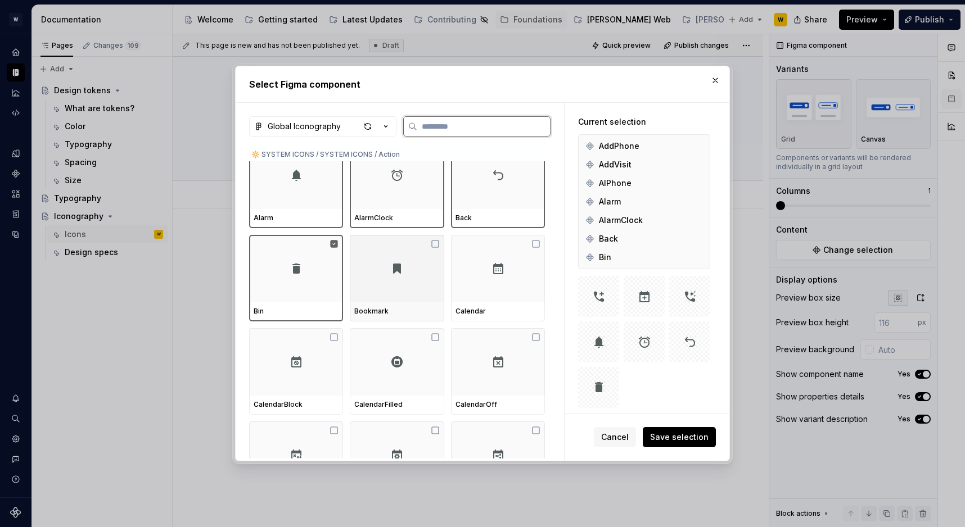
click at [431, 287] on div at bounding box center [397, 268] width 94 height 67
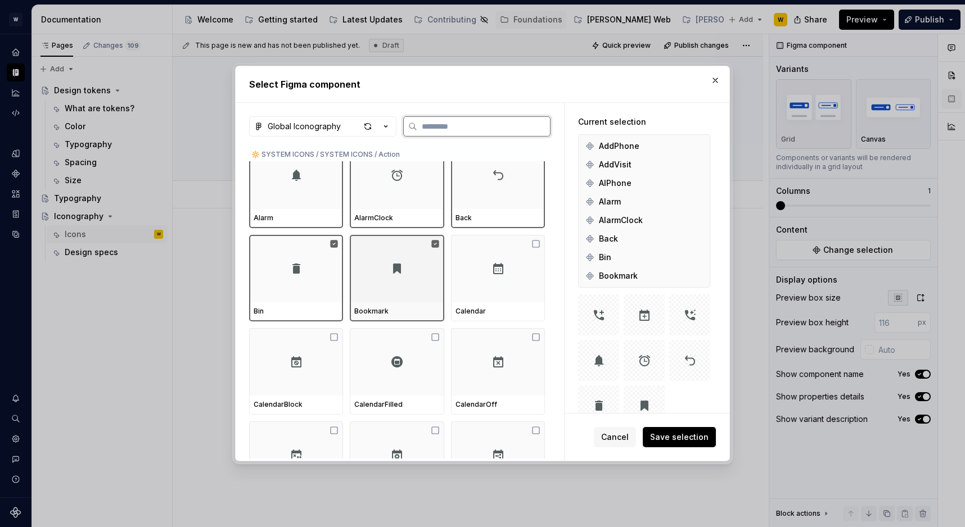
click at [490, 287] on div at bounding box center [498, 268] width 94 height 67
click at [322, 358] on div at bounding box center [296, 361] width 94 height 67
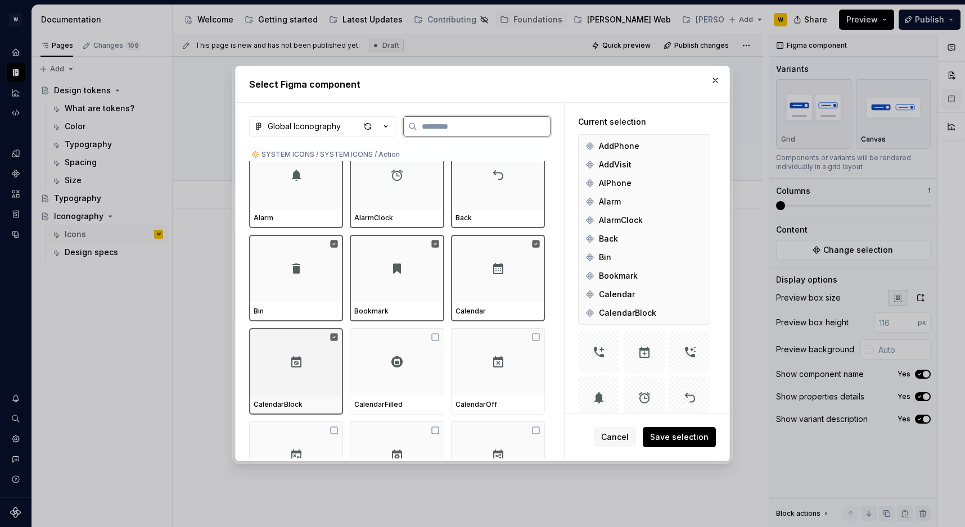
click at [385, 359] on div at bounding box center [397, 361] width 94 height 67
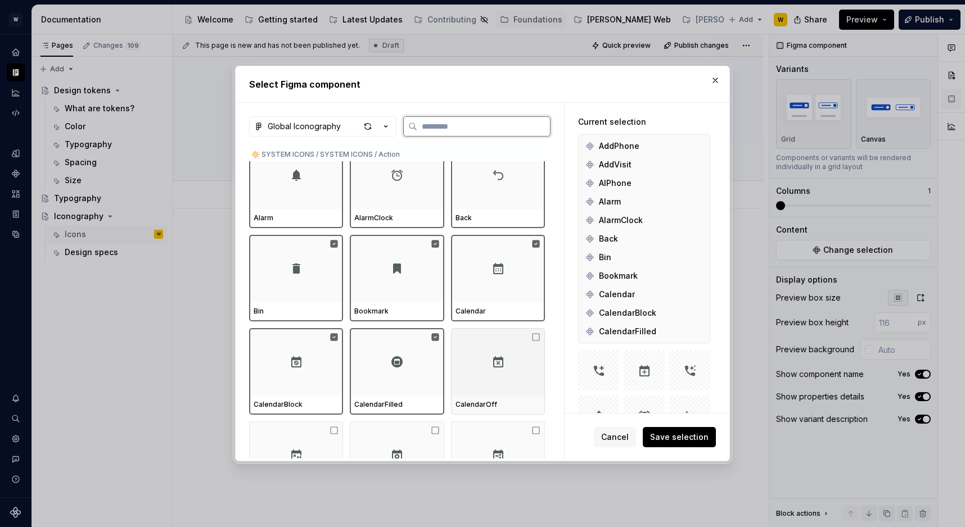
click at [489, 360] on div at bounding box center [498, 361] width 94 height 67
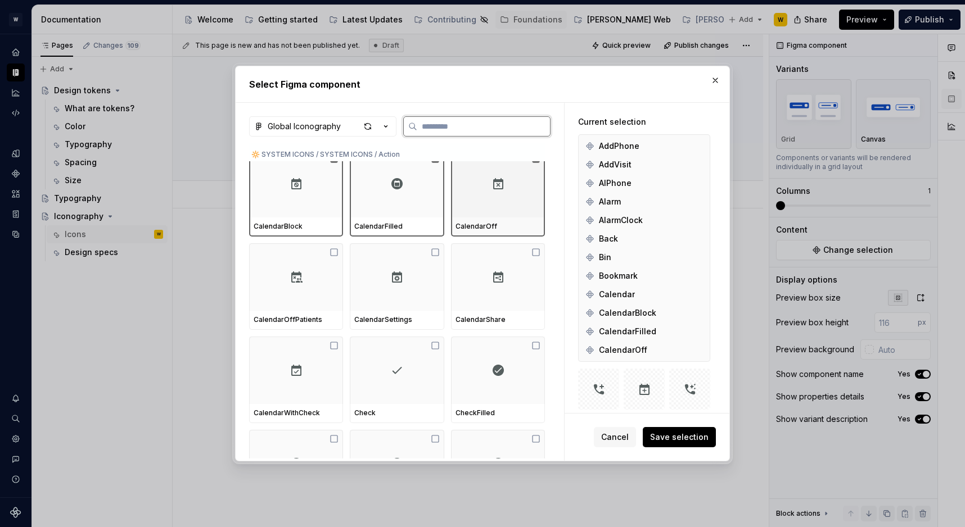
scroll to position [287, 0]
click at [277, 258] on div at bounding box center [296, 274] width 94 height 67
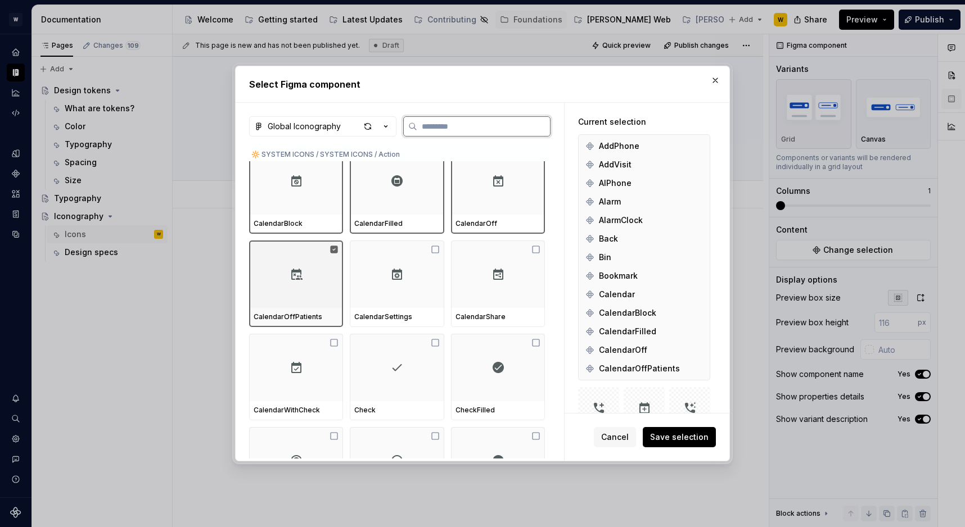
click at [385, 272] on div at bounding box center [397, 274] width 94 height 67
click at [523, 309] on div "CalendarShare" at bounding box center [498, 317] width 94 height 19
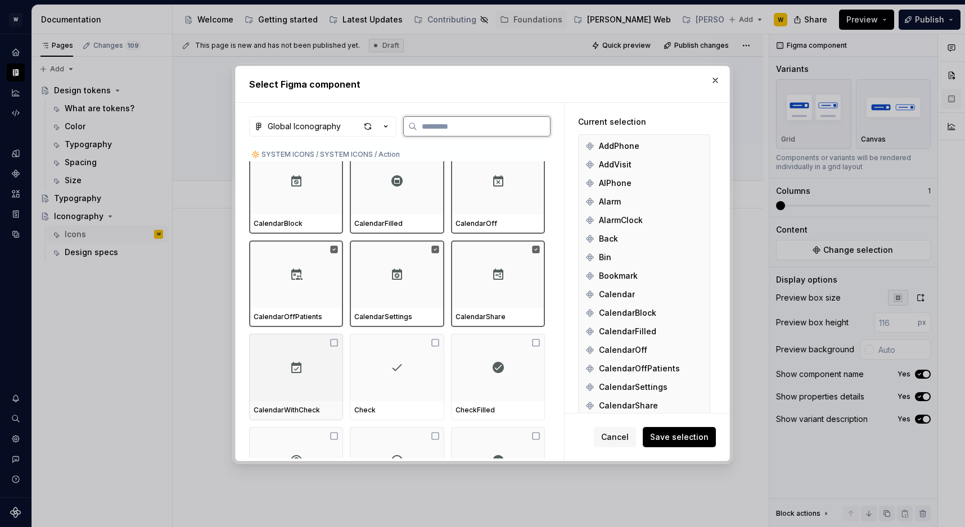
click at [324, 380] on div at bounding box center [296, 367] width 94 height 67
click at [396, 380] on div at bounding box center [397, 367] width 94 height 67
click at [489, 382] on div at bounding box center [498, 367] width 94 height 67
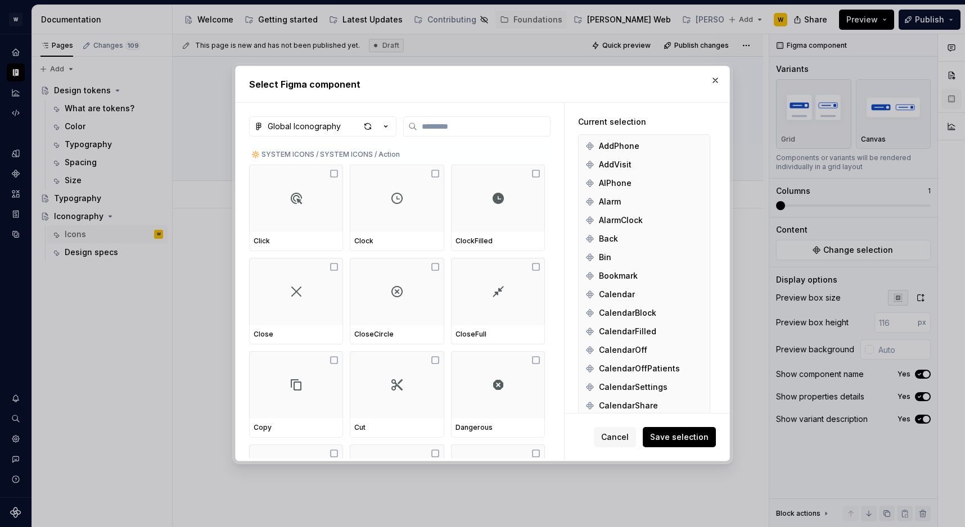
scroll to position [531, 0]
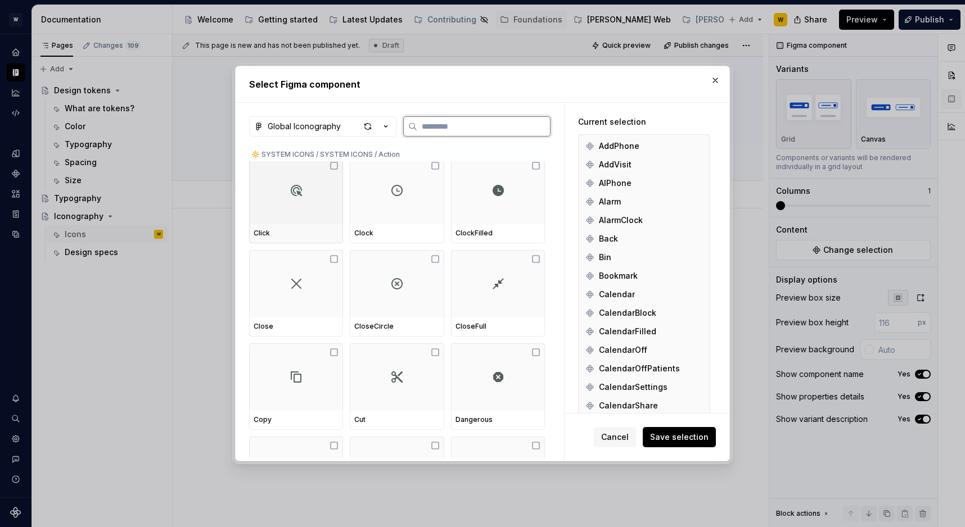
click at [331, 226] on div "Click" at bounding box center [296, 233] width 94 height 19
click at [402, 223] on div at bounding box center [397, 190] width 94 height 67
click at [480, 223] on div at bounding box center [498, 190] width 94 height 67
click at [281, 307] on div at bounding box center [296, 283] width 94 height 67
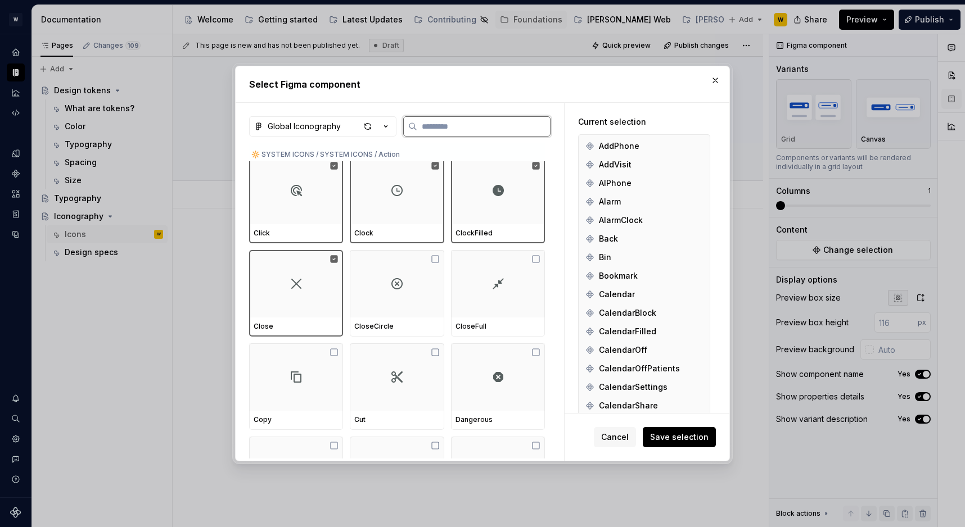
click at [464, 307] on div at bounding box center [498, 283] width 94 height 67
click at [498, 309] on div at bounding box center [498, 283] width 94 height 67
click at [405, 292] on div at bounding box center [397, 283] width 94 height 67
click at [449, 292] on div "Close CloseCircle CloseFull" at bounding box center [397, 293] width 296 height 87
click at [477, 295] on div at bounding box center [498, 283] width 94 height 67
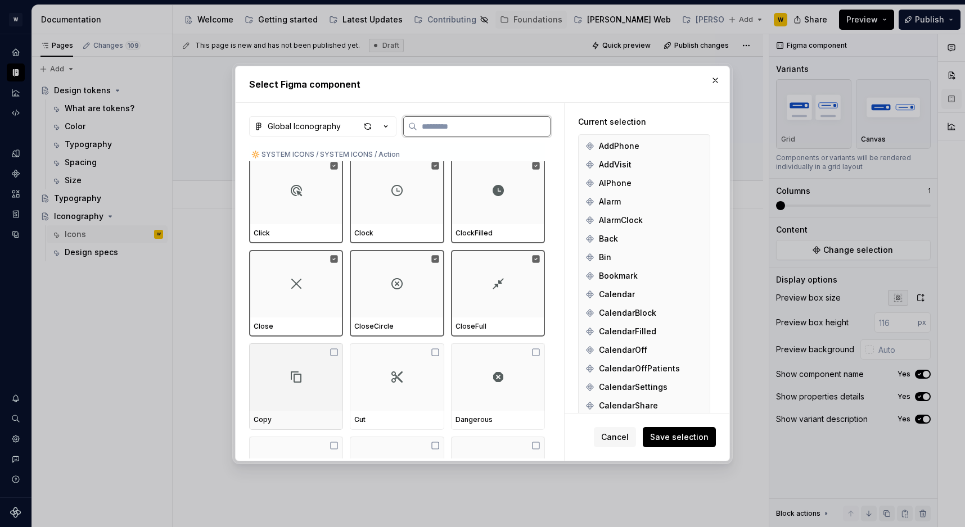
click at [338, 373] on div at bounding box center [296, 377] width 94 height 67
click at [378, 376] on div at bounding box center [397, 377] width 94 height 67
click at [486, 376] on div at bounding box center [498, 377] width 94 height 67
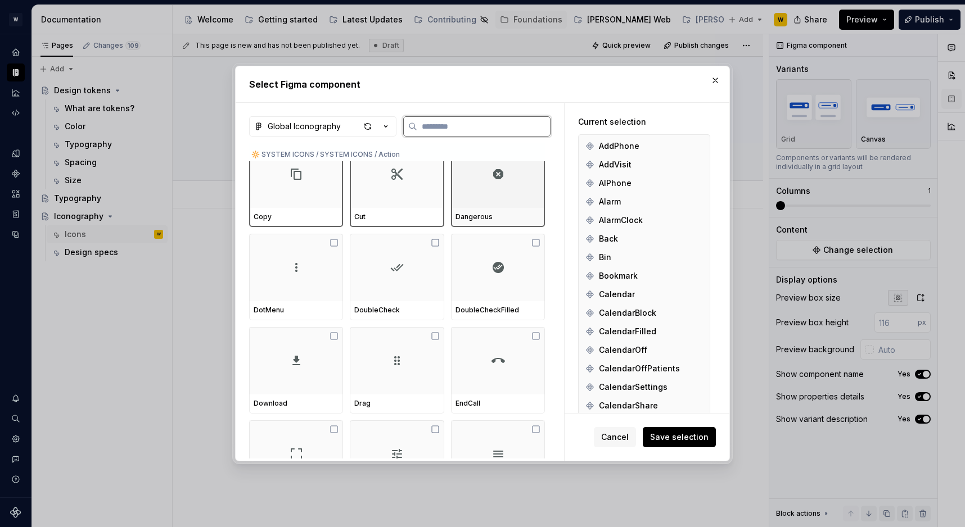
scroll to position [743, 0]
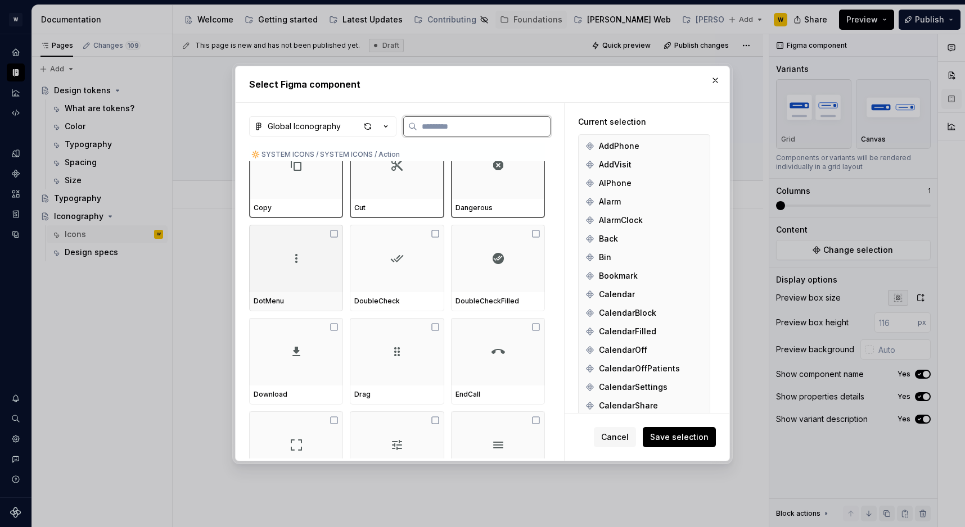
click at [306, 269] on div at bounding box center [296, 258] width 94 height 67
click at [394, 269] on div at bounding box center [397, 258] width 94 height 67
click at [493, 269] on div at bounding box center [498, 258] width 94 height 67
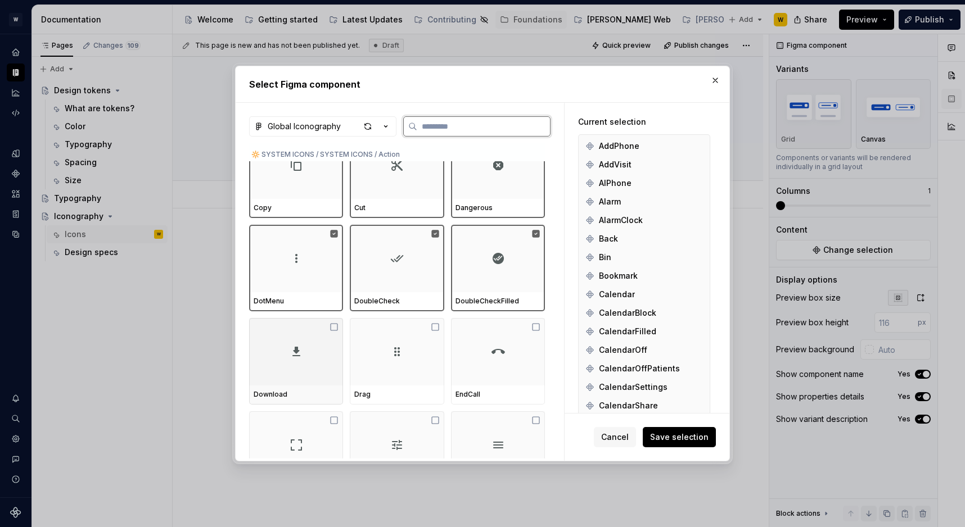
click at [334, 333] on div at bounding box center [296, 351] width 94 height 67
click at [409, 347] on div at bounding box center [397, 351] width 94 height 67
click at [490, 356] on div at bounding box center [498, 351] width 94 height 67
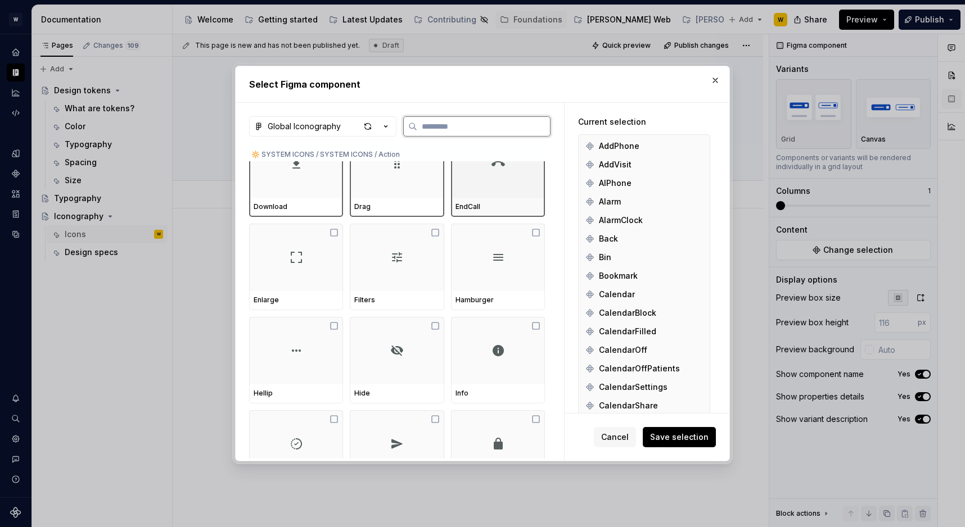
scroll to position [905, 0]
click at [316, 258] on div at bounding box center [296, 255] width 94 height 67
click at [387, 258] on div at bounding box center [397, 255] width 94 height 67
click at [545, 268] on div at bounding box center [498, 255] width 94 height 67
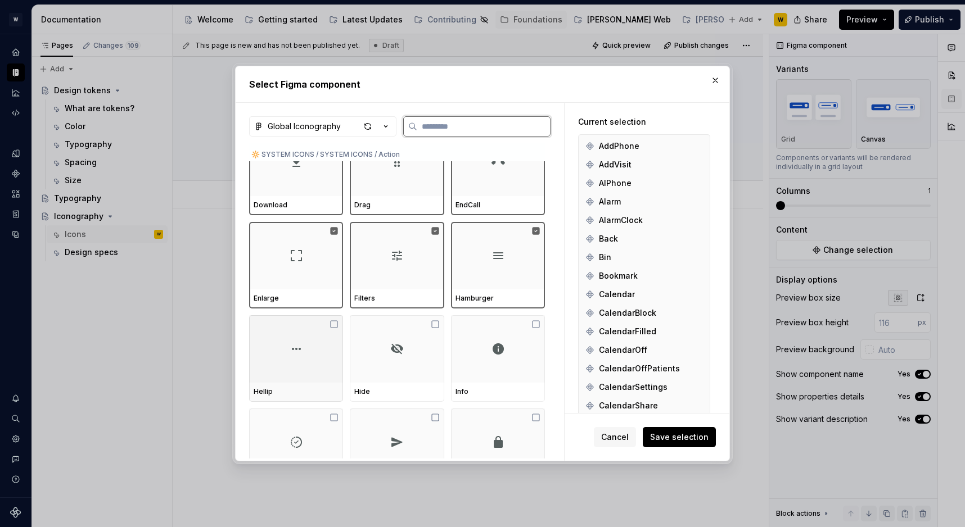
click at [306, 344] on div at bounding box center [296, 348] width 94 height 67
click at [401, 344] on img at bounding box center [396, 348] width 13 height 13
click at [464, 344] on div at bounding box center [498, 348] width 94 height 67
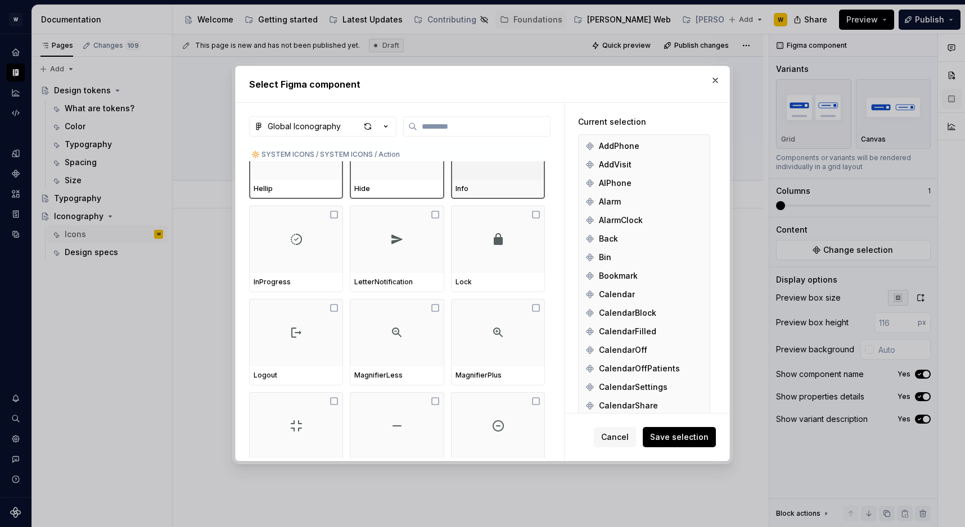
scroll to position [1113, 0]
click at [328, 237] on div at bounding box center [296, 234] width 94 height 67
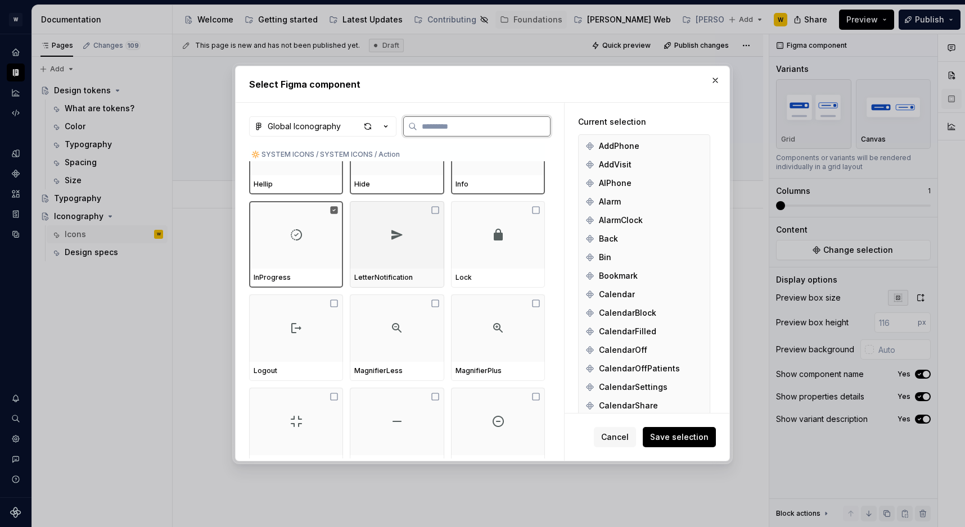
click at [403, 241] on img at bounding box center [396, 234] width 13 height 13
click at [523, 243] on div at bounding box center [498, 234] width 94 height 67
click at [260, 364] on div "Logout" at bounding box center [296, 371] width 94 height 19
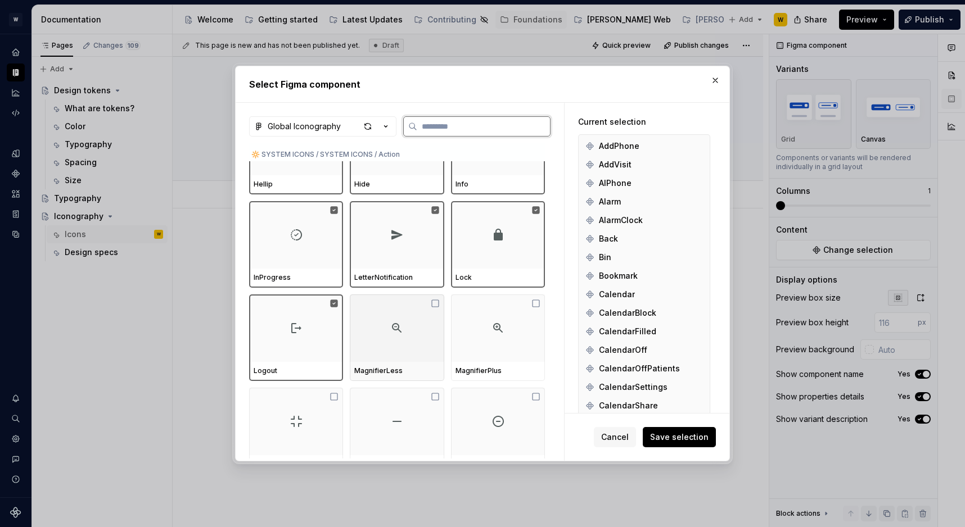
click at [432, 346] on div at bounding box center [397, 328] width 94 height 67
click at [507, 346] on div at bounding box center [498, 328] width 94 height 67
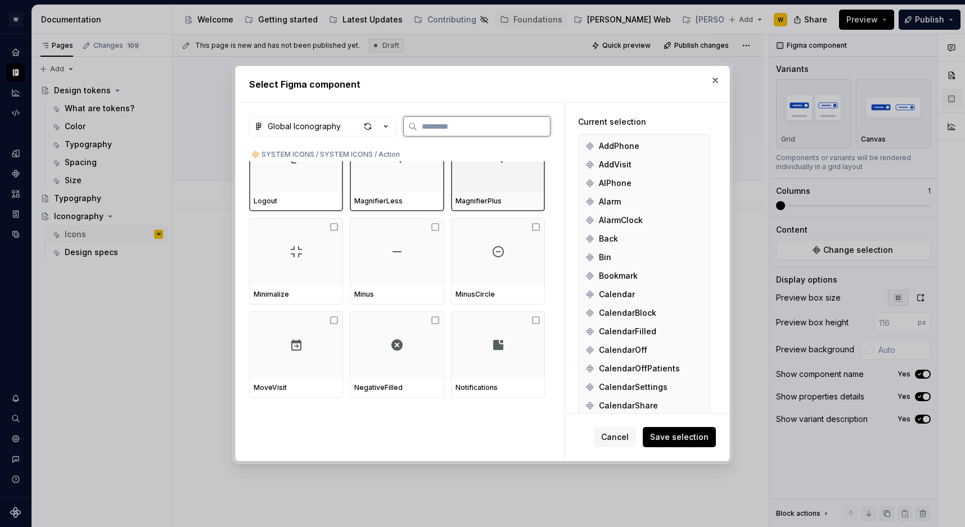
scroll to position [1286, 0]
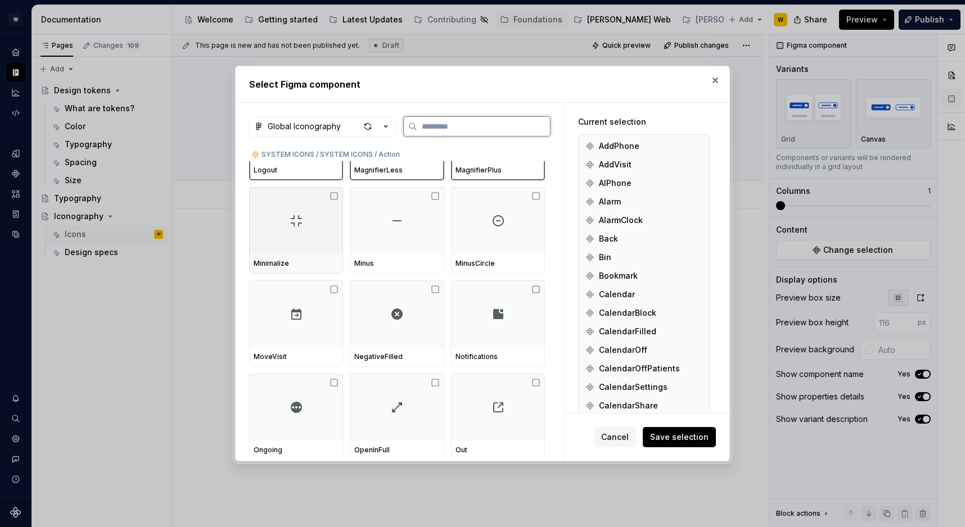
click at [334, 249] on div at bounding box center [296, 220] width 94 height 67
click at [396, 247] on div at bounding box center [397, 220] width 94 height 67
click at [545, 252] on div at bounding box center [498, 220] width 94 height 67
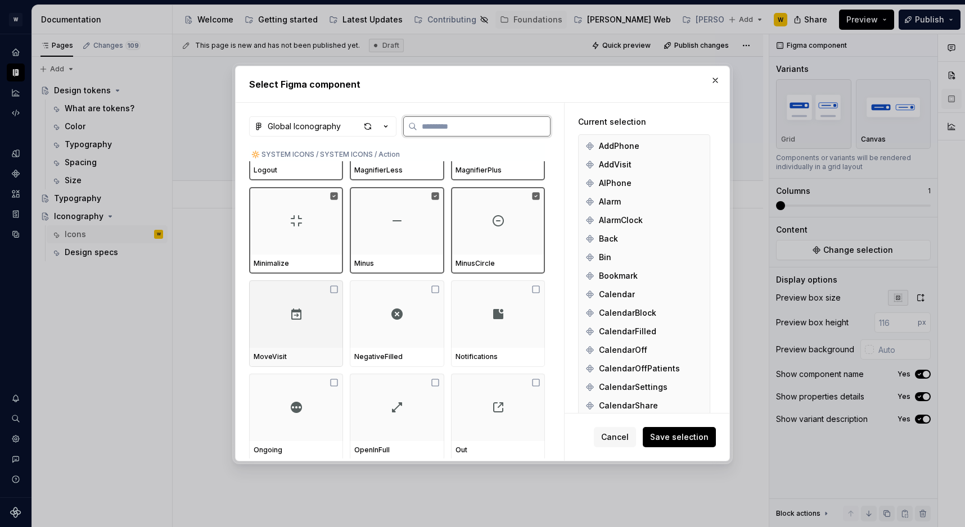
click at [291, 320] on img at bounding box center [296, 314] width 13 height 13
click at [378, 320] on div at bounding box center [397, 314] width 94 height 67
click at [485, 327] on div at bounding box center [498, 314] width 94 height 67
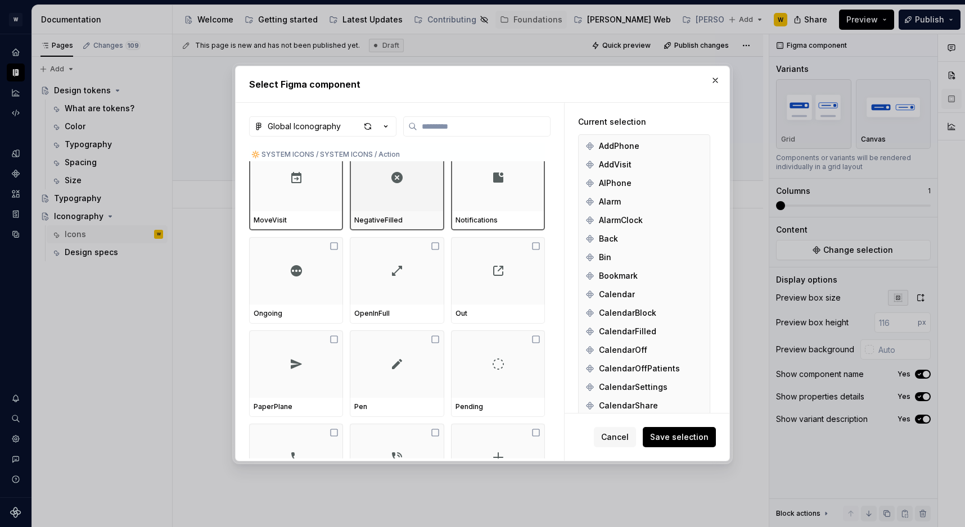
scroll to position [1425, 0]
click at [324, 287] on div at bounding box center [296, 268] width 94 height 67
click at [391, 287] on div at bounding box center [397, 268] width 94 height 67
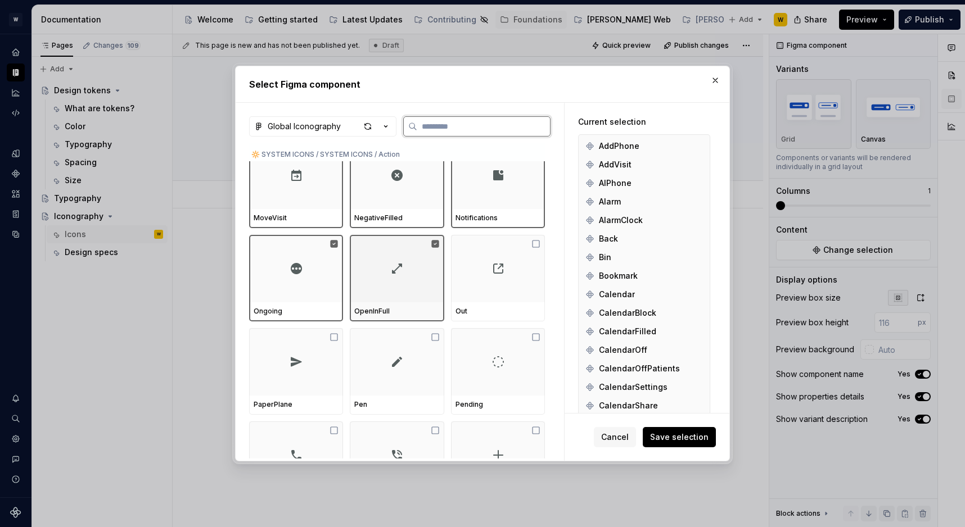
click at [478, 287] on div at bounding box center [498, 268] width 94 height 67
click at [336, 341] on icon at bounding box center [333, 337] width 9 height 9
click at [391, 347] on div at bounding box center [397, 361] width 94 height 67
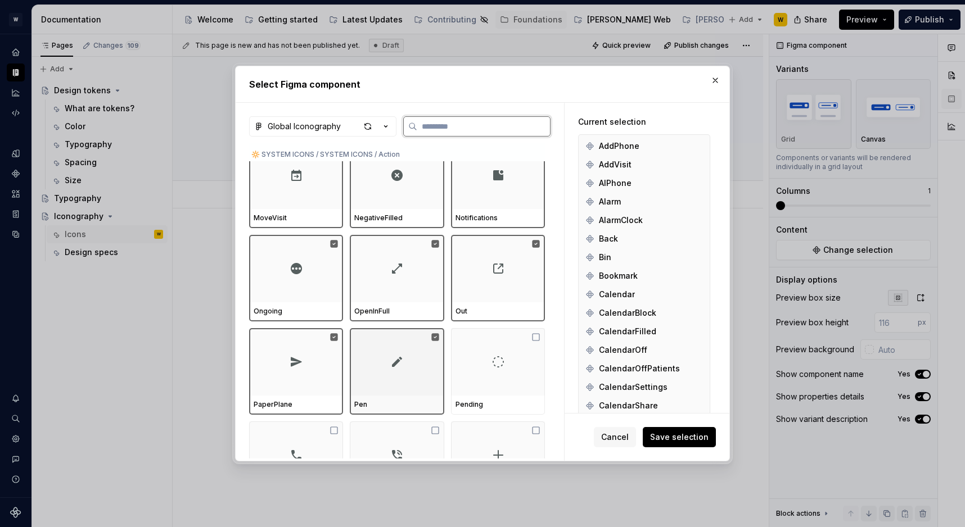
click at [495, 370] on div at bounding box center [498, 361] width 94 height 67
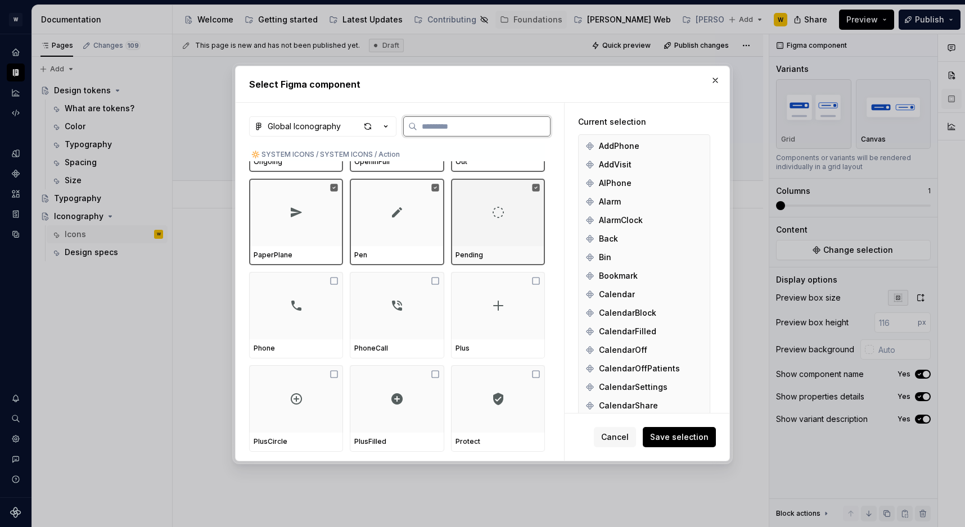
scroll to position [1575, 0]
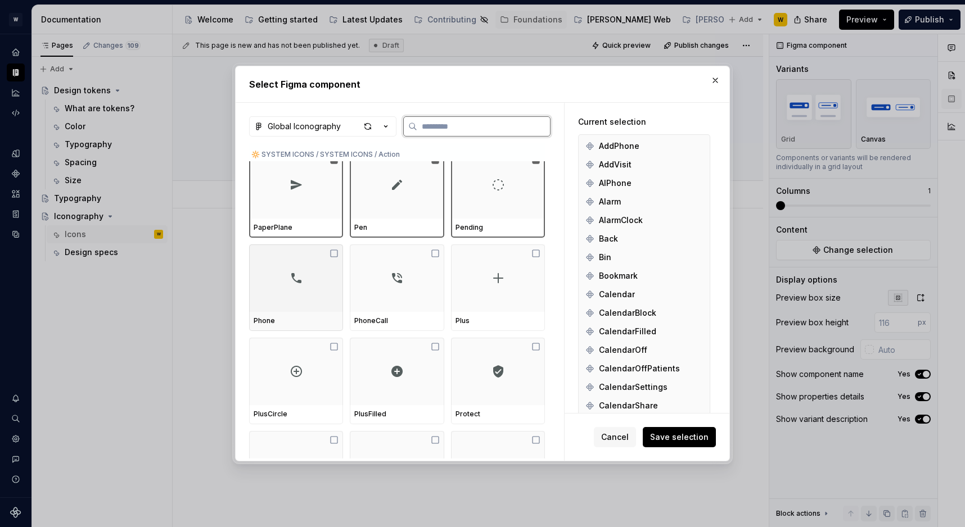
click at [322, 272] on div at bounding box center [296, 278] width 94 height 67
click at [404, 281] on img at bounding box center [396, 278] width 13 height 13
click at [493, 286] on div at bounding box center [498, 278] width 94 height 67
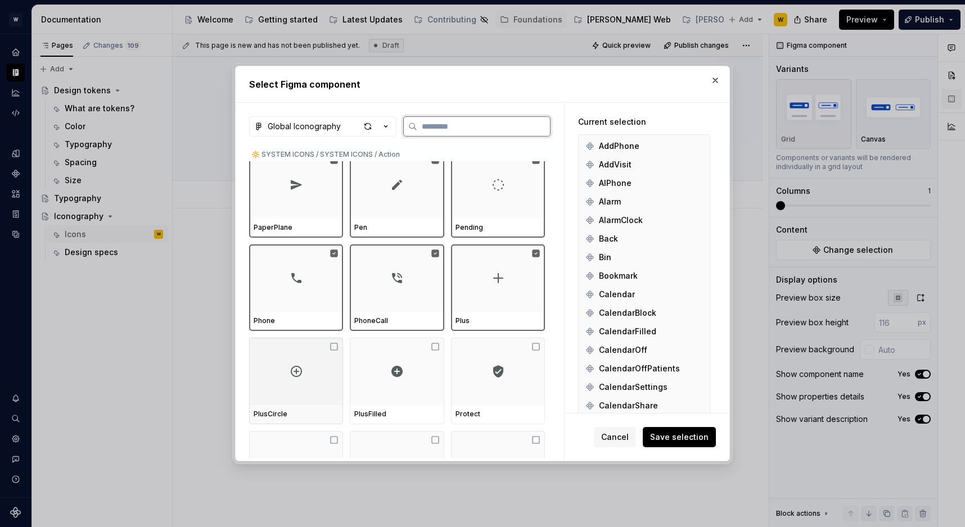
click at [252, 386] on div at bounding box center [296, 371] width 94 height 67
click at [416, 377] on div at bounding box center [397, 371] width 94 height 67
click at [484, 378] on div at bounding box center [498, 371] width 94 height 67
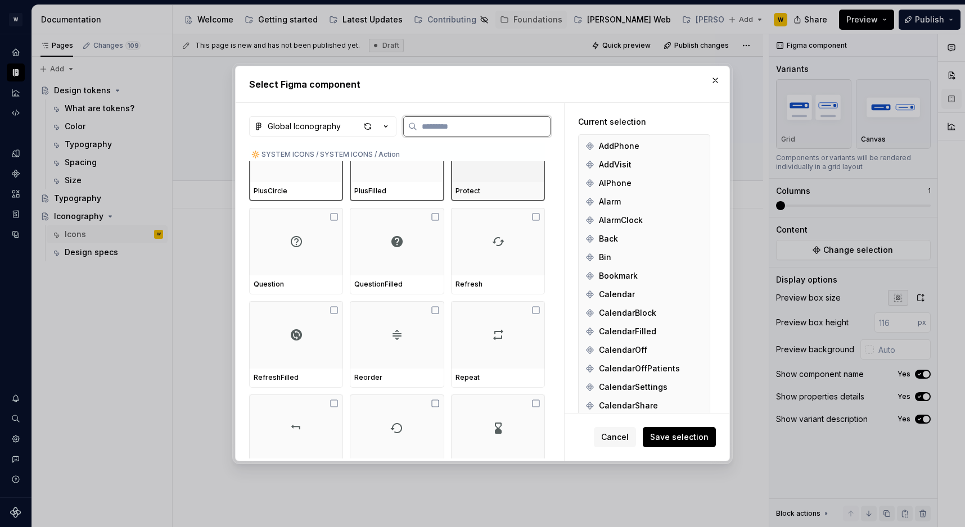
scroll to position [1803, 0]
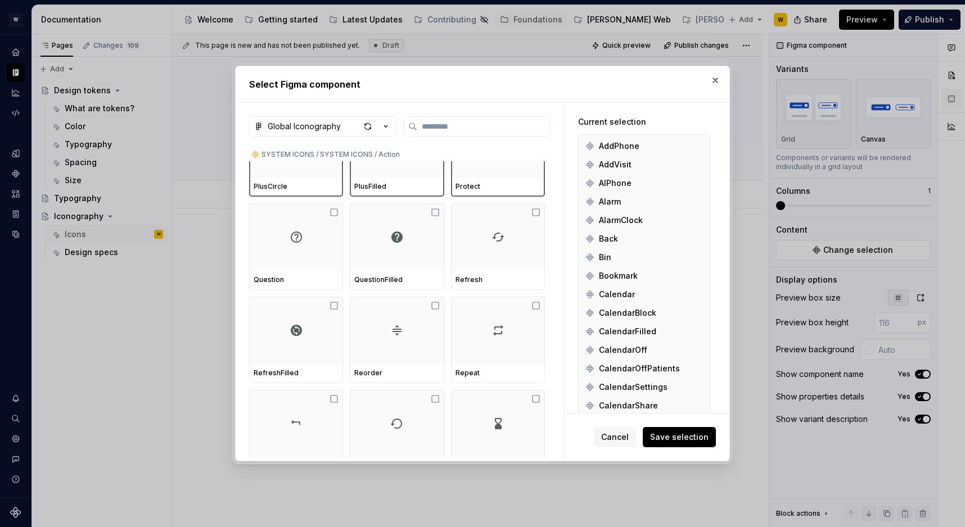
click at [311, 235] on div at bounding box center [296, 237] width 94 height 67
click at [377, 235] on div at bounding box center [397, 237] width 94 height 67
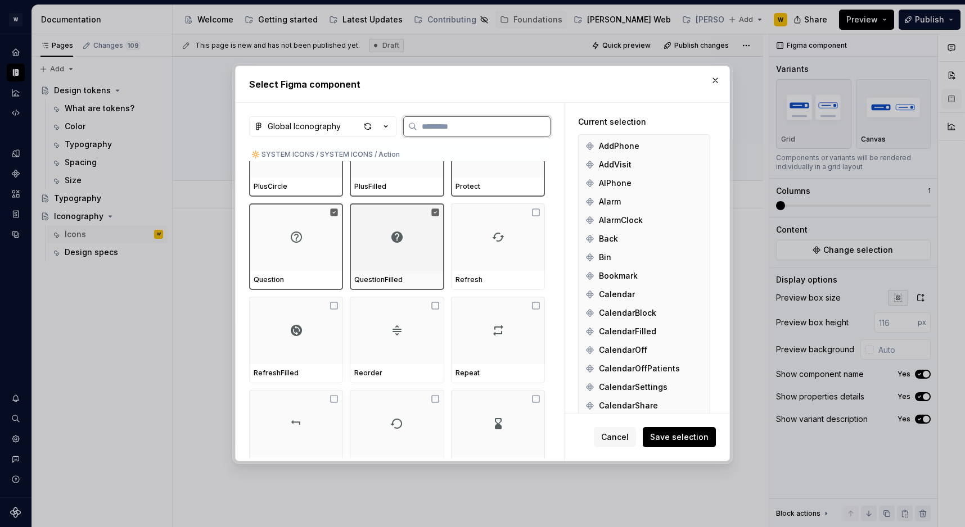
click at [481, 235] on div at bounding box center [498, 237] width 94 height 67
click at [291, 337] on div at bounding box center [296, 330] width 94 height 67
click at [402, 337] on div at bounding box center [397, 330] width 94 height 67
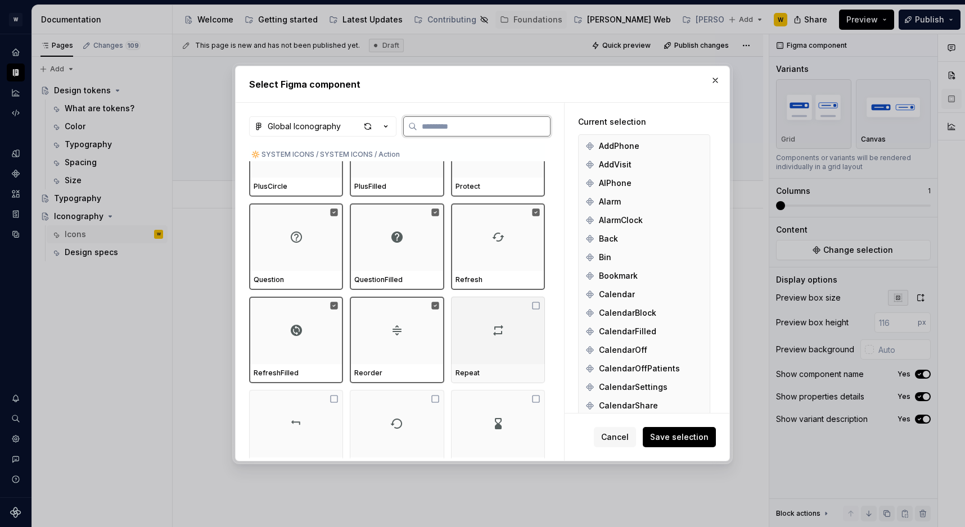
click at [521, 346] on div at bounding box center [498, 330] width 94 height 67
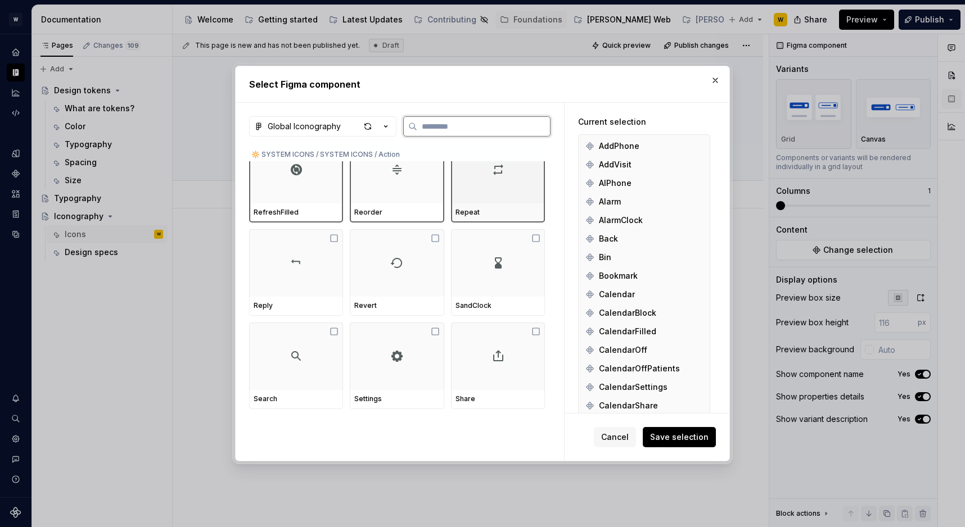
scroll to position [1965, 0]
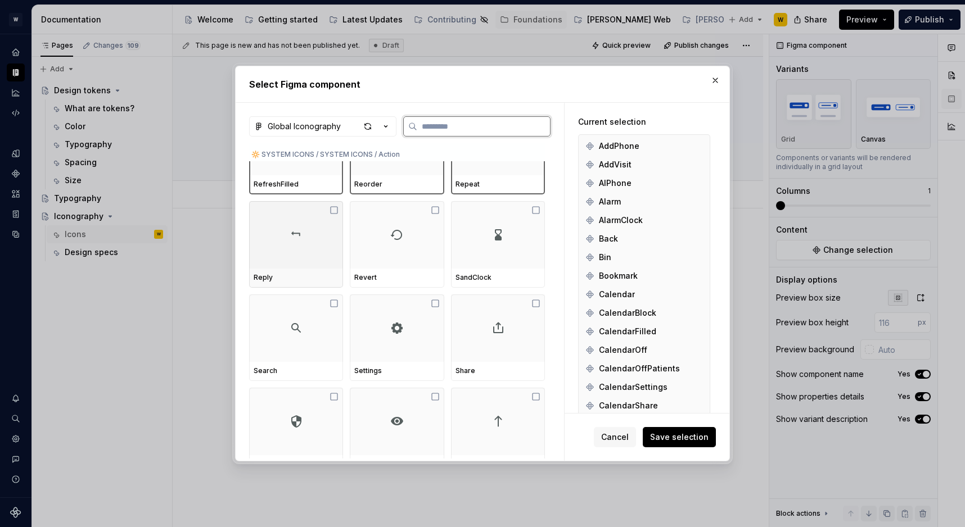
click at [311, 224] on div at bounding box center [296, 234] width 94 height 67
click at [374, 230] on div at bounding box center [397, 234] width 94 height 67
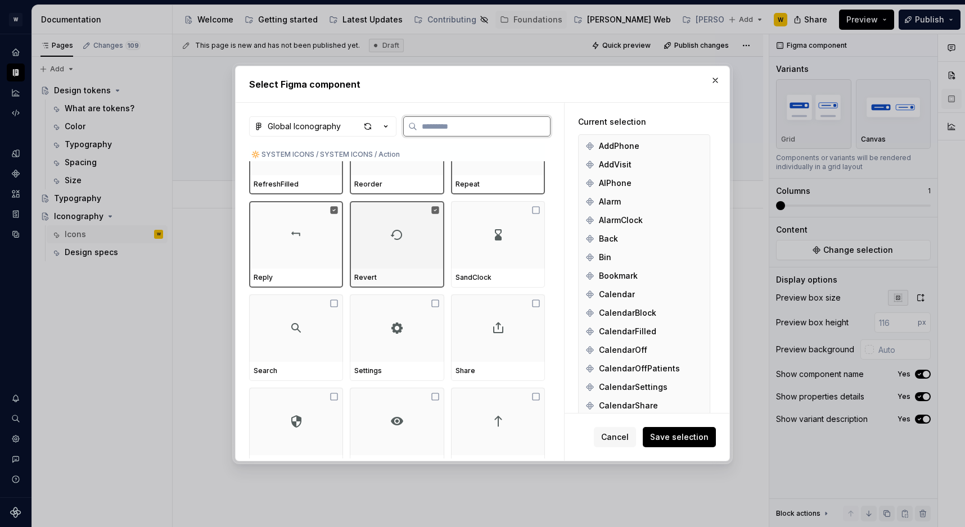
click at [493, 245] on div at bounding box center [498, 234] width 94 height 67
click at [300, 319] on div at bounding box center [296, 328] width 94 height 67
click at [373, 341] on div at bounding box center [397, 328] width 94 height 67
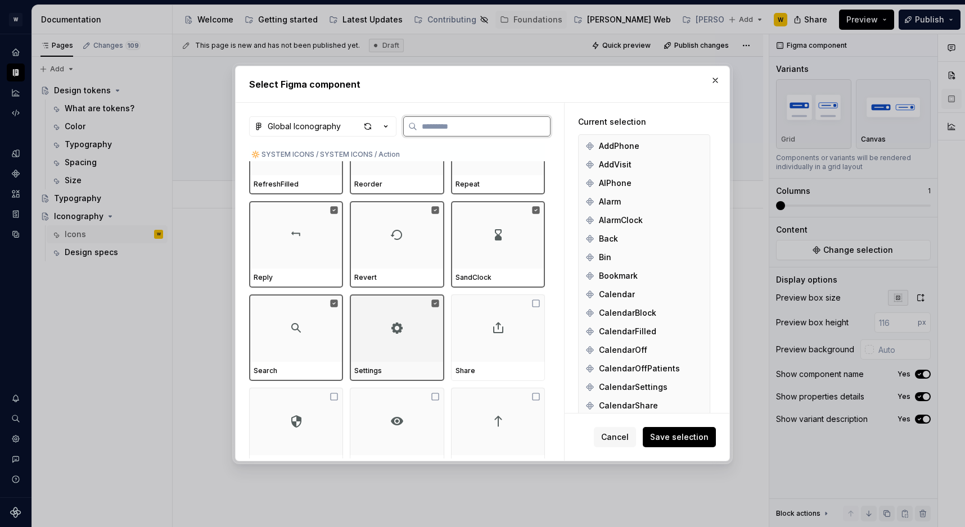
click at [486, 345] on div at bounding box center [498, 328] width 94 height 67
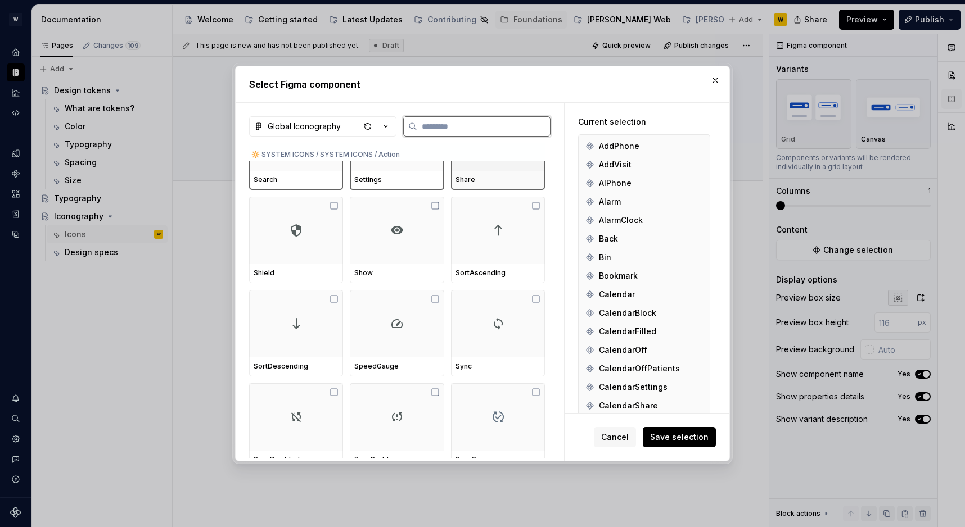
scroll to position [2158, 0]
click at [314, 249] on div at bounding box center [296, 228] width 94 height 67
click at [405, 249] on div at bounding box center [397, 228] width 94 height 67
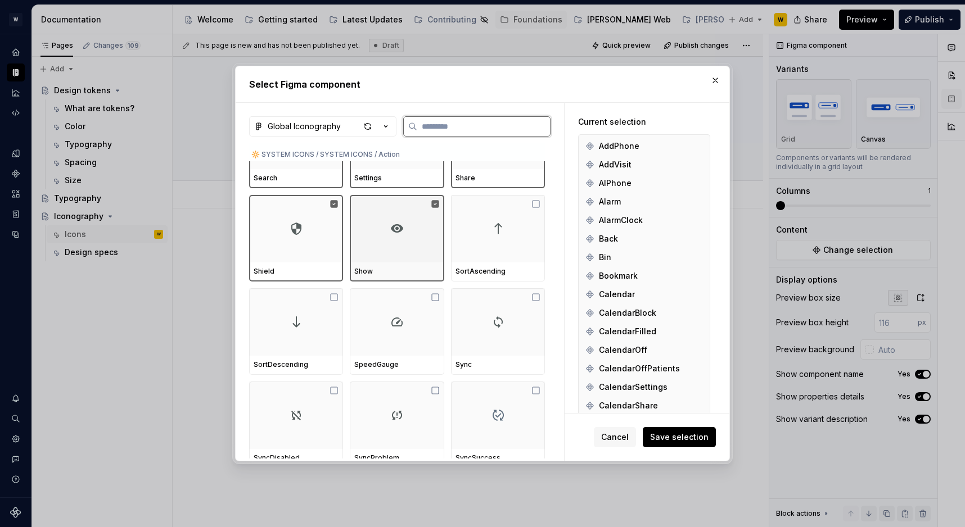
click at [468, 252] on div at bounding box center [498, 228] width 94 height 67
click at [318, 349] on div at bounding box center [296, 321] width 94 height 67
click at [367, 349] on div at bounding box center [397, 321] width 94 height 67
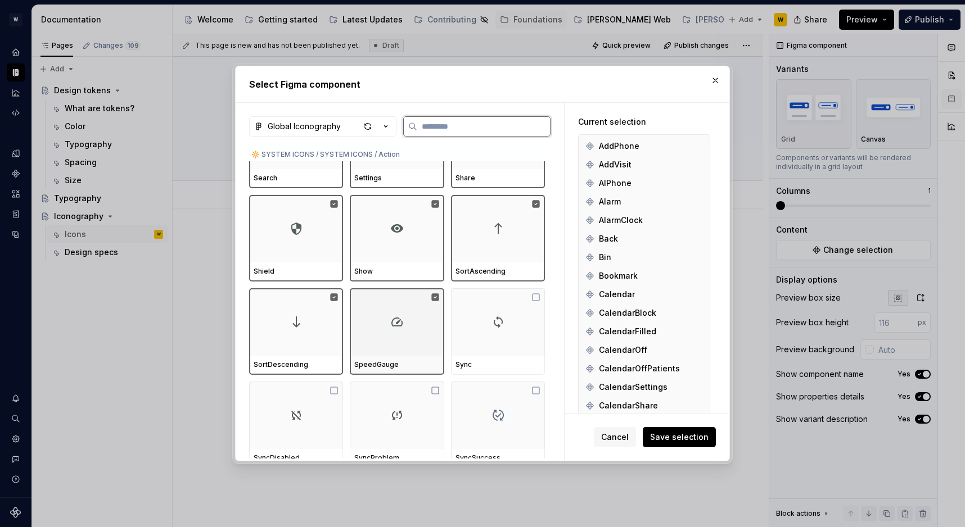
click at [526, 345] on div at bounding box center [498, 321] width 94 height 67
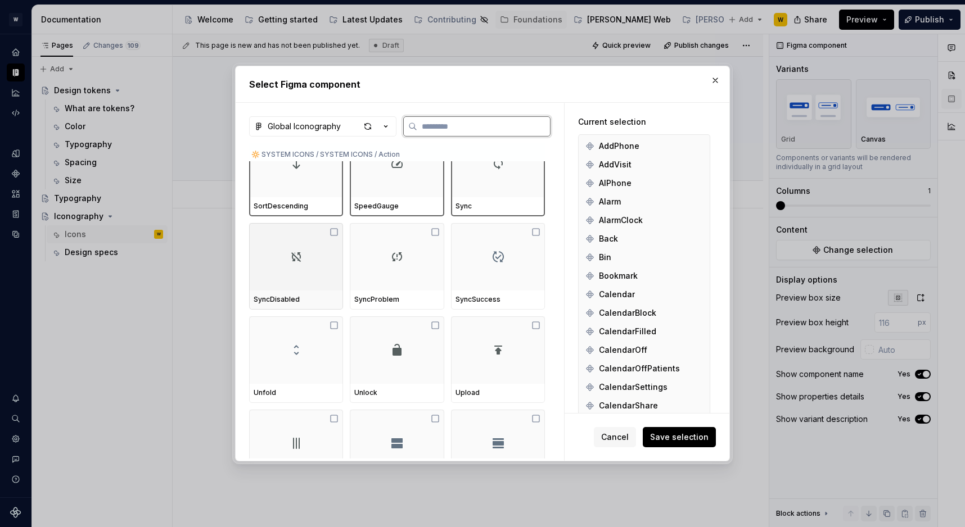
click at [308, 276] on div at bounding box center [296, 256] width 94 height 67
click at [418, 276] on div at bounding box center [397, 256] width 94 height 67
click at [477, 274] on div at bounding box center [498, 256] width 94 height 67
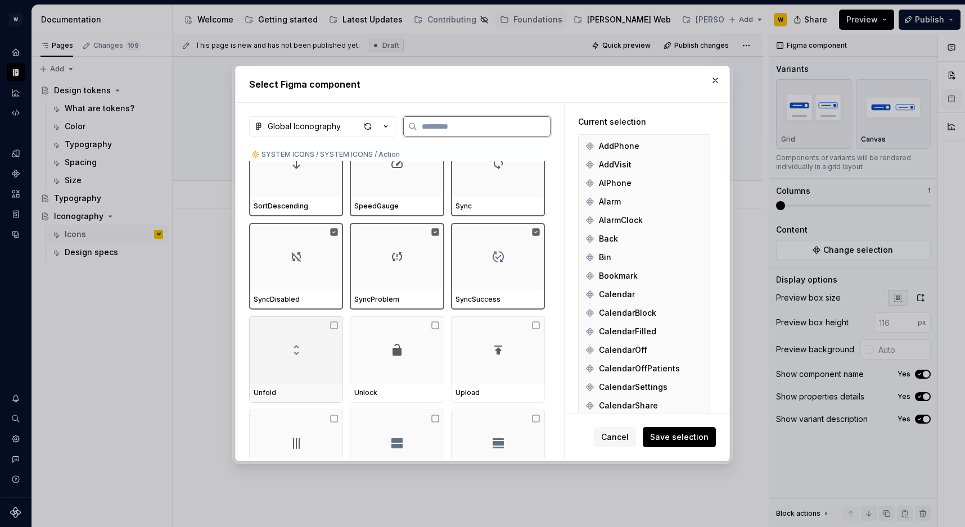
click at [293, 356] on img at bounding box center [296, 350] width 13 height 13
click at [386, 356] on div at bounding box center [397, 350] width 94 height 67
click at [472, 359] on div at bounding box center [498, 350] width 94 height 67
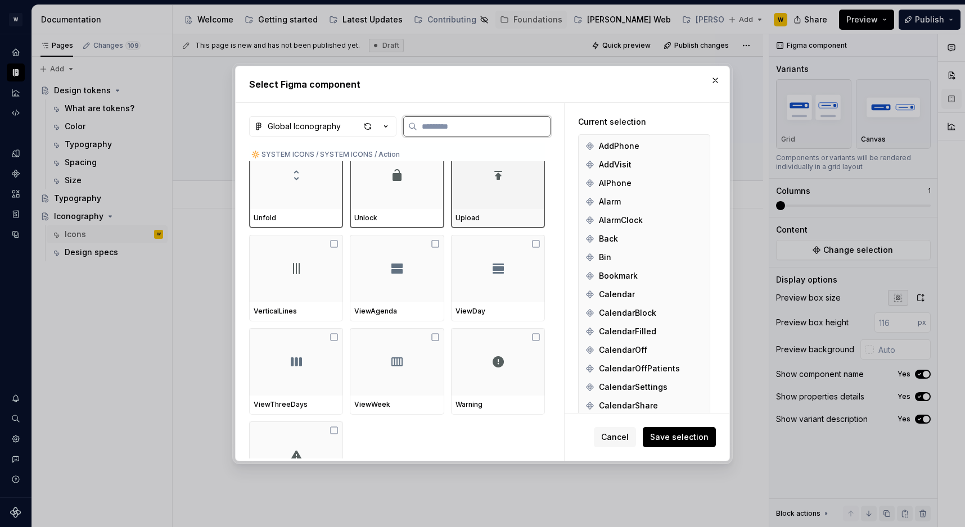
scroll to position [2469, 0]
click at [265, 264] on div at bounding box center [296, 263] width 94 height 67
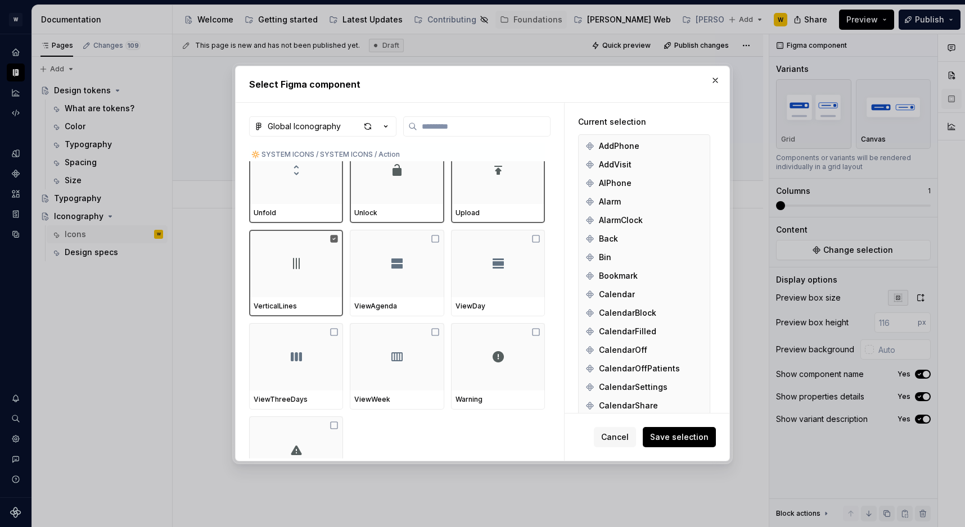
click at [350, 264] on div "VerticalLines ViewAgenda ViewDay" at bounding box center [397, 273] width 296 height 87
click at [365, 274] on div at bounding box center [397, 263] width 94 height 67
click at [476, 277] on div at bounding box center [498, 263] width 94 height 67
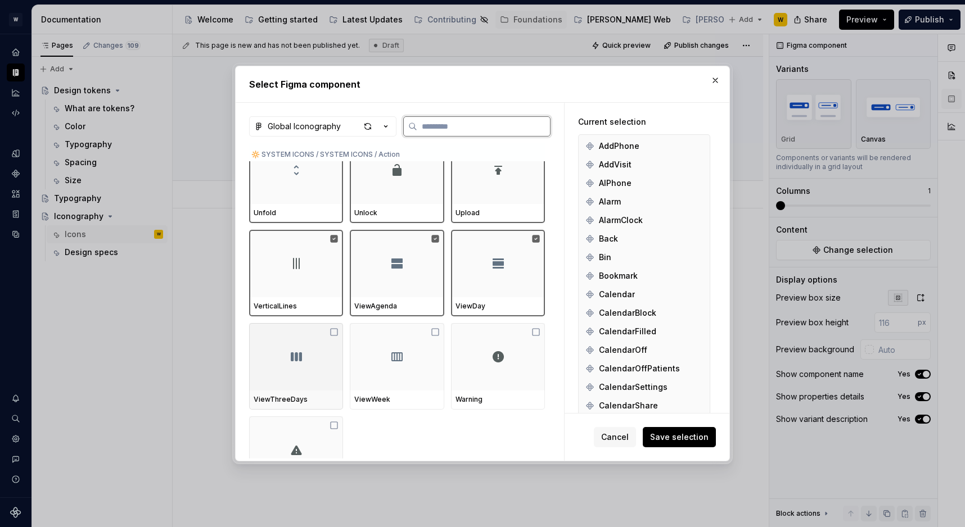
click at [343, 369] on div at bounding box center [296, 356] width 94 height 67
click at [389, 369] on div at bounding box center [397, 356] width 94 height 67
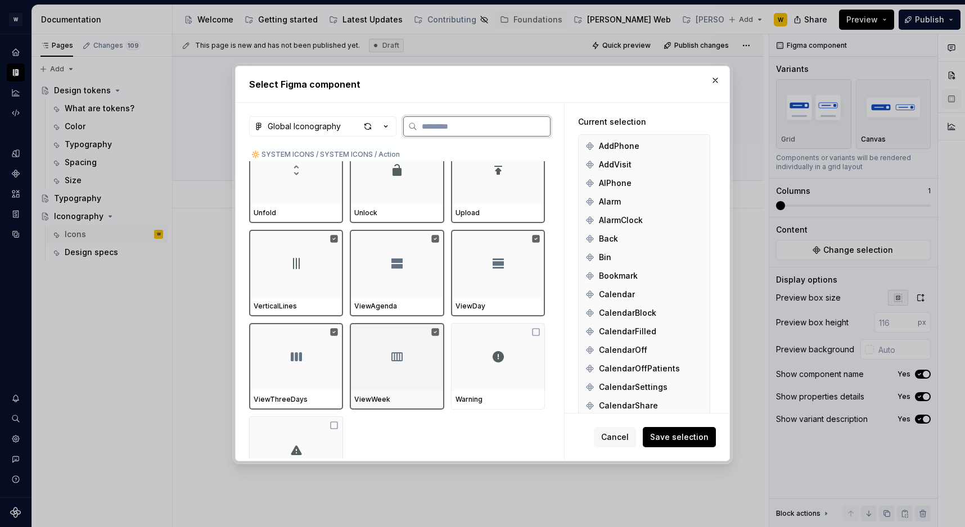
click at [440, 369] on div at bounding box center [397, 356] width 94 height 67
click at [494, 372] on div at bounding box center [498, 356] width 94 height 67
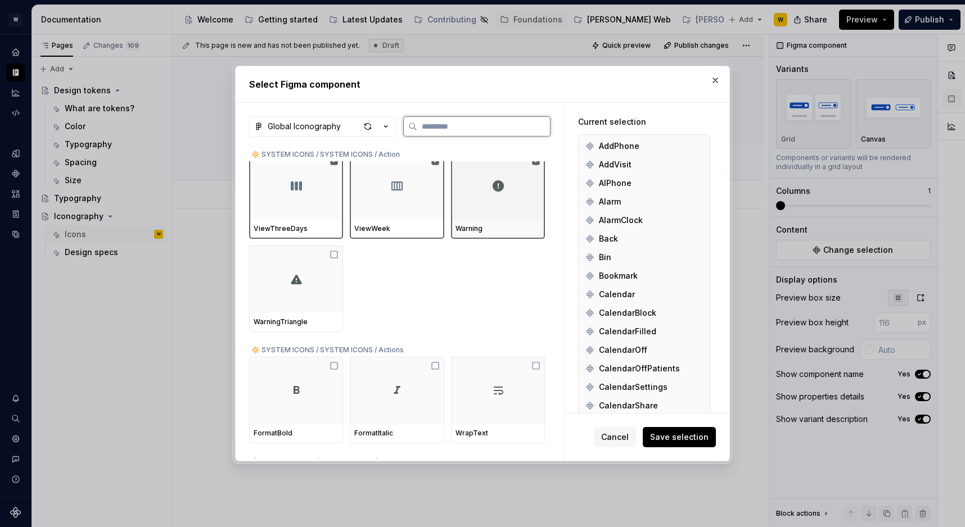
scroll to position [2629, 0]
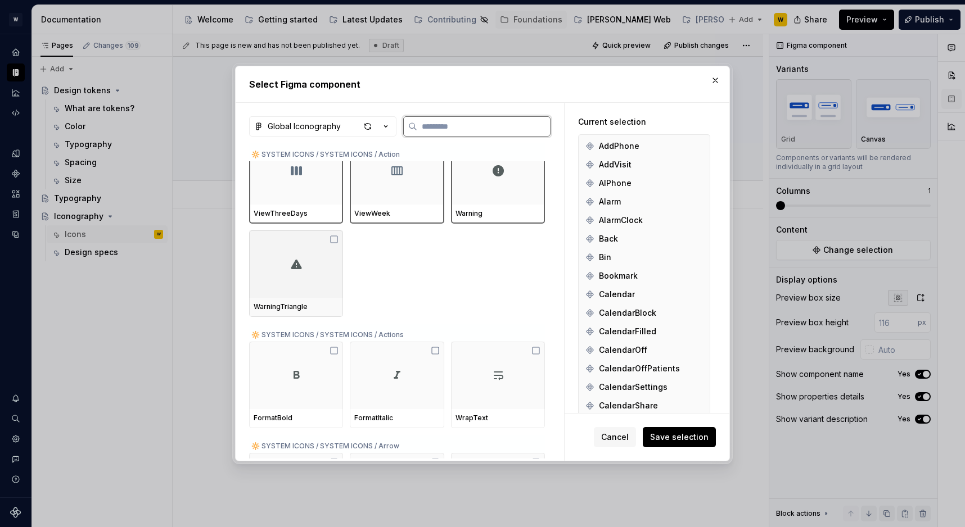
click at [329, 288] on div at bounding box center [296, 264] width 94 height 67
click at [680, 439] on span "Save selection" at bounding box center [679, 437] width 58 height 11
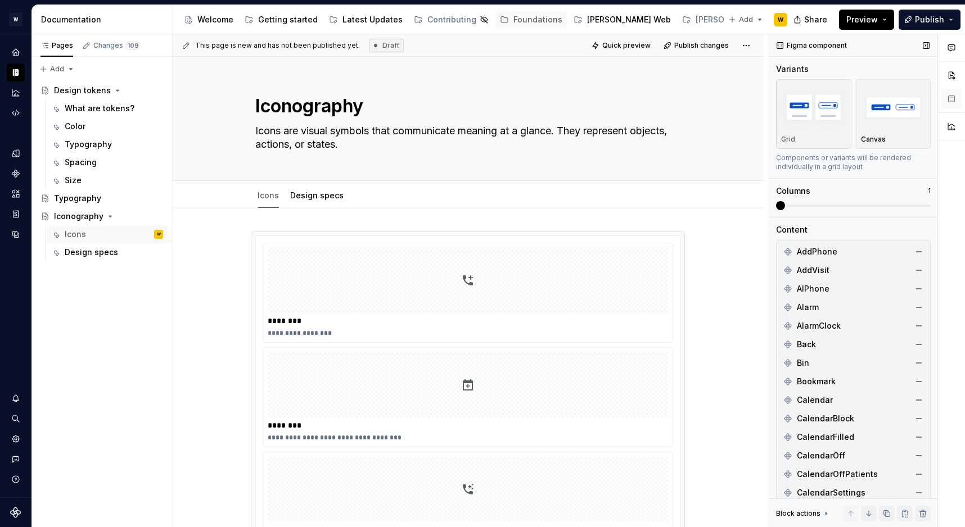
scroll to position [201, 0]
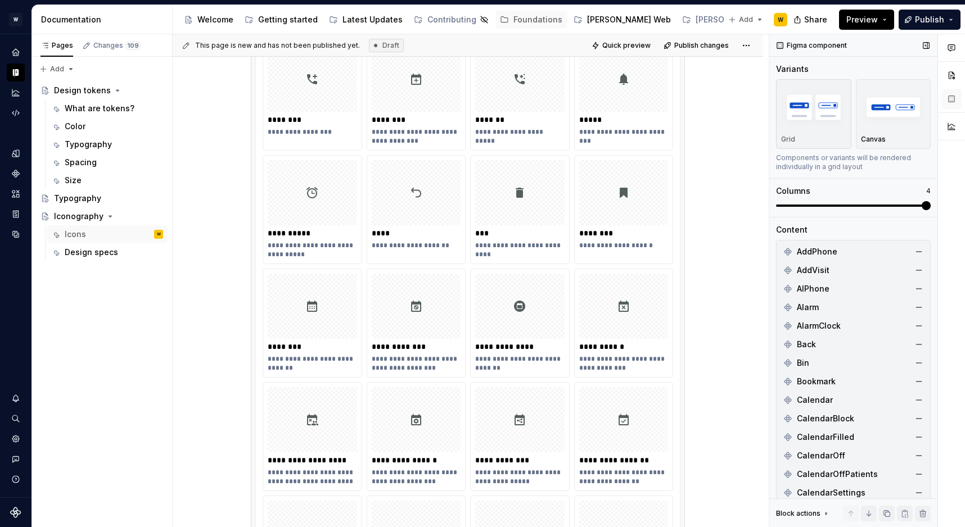
click at [931, 210] on span at bounding box center [853, 205] width 155 height 9
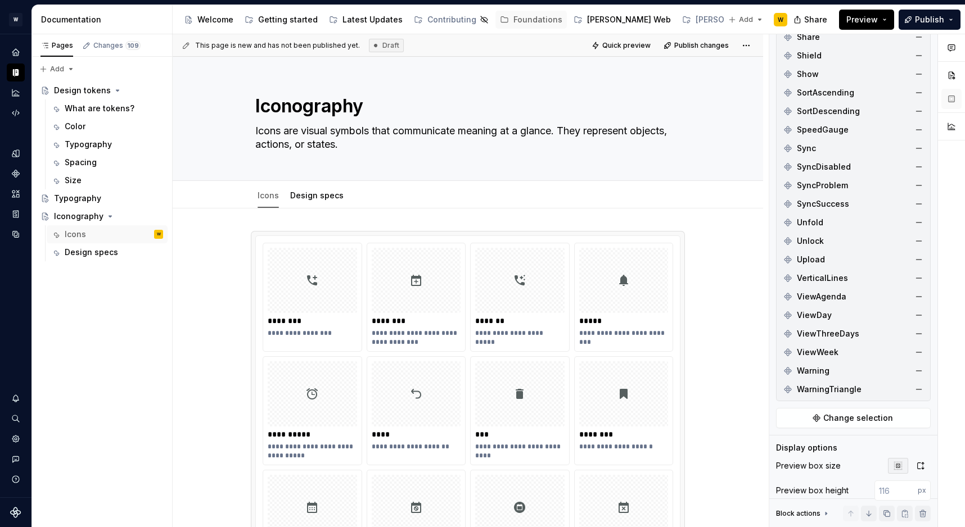
scroll to position [1691, 0]
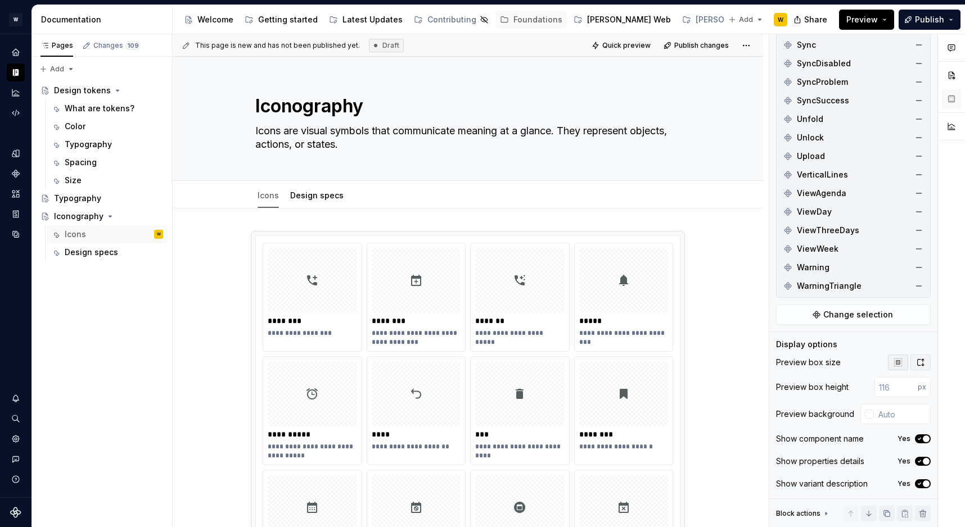
click at [920, 363] on icon "button" at bounding box center [920, 362] width 9 height 9
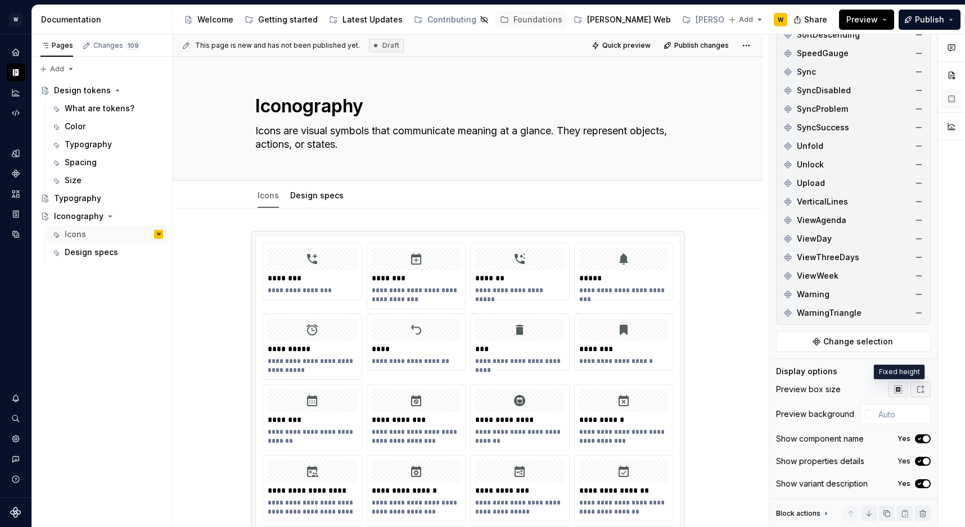
click at [897, 392] on icon "button" at bounding box center [897, 389] width 9 height 9
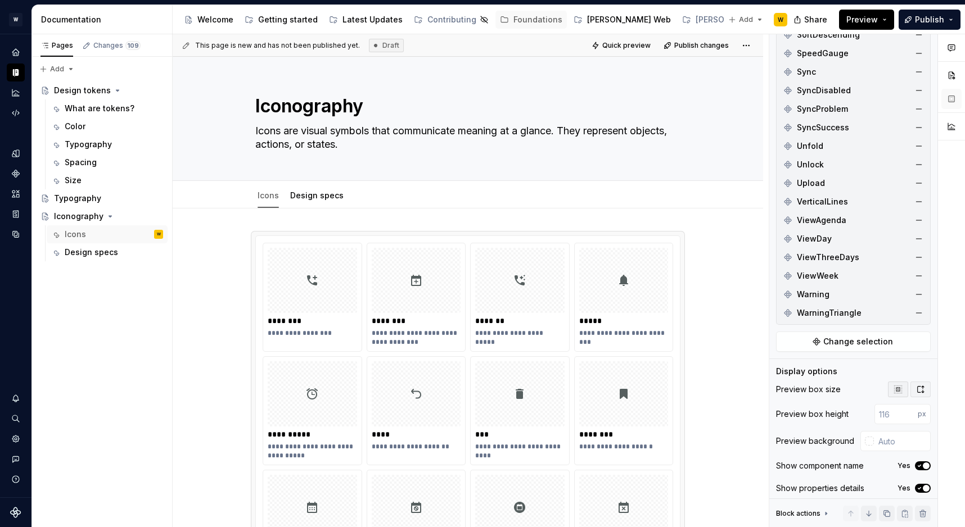
click at [920, 394] on button "button" at bounding box center [920, 390] width 20 height 16
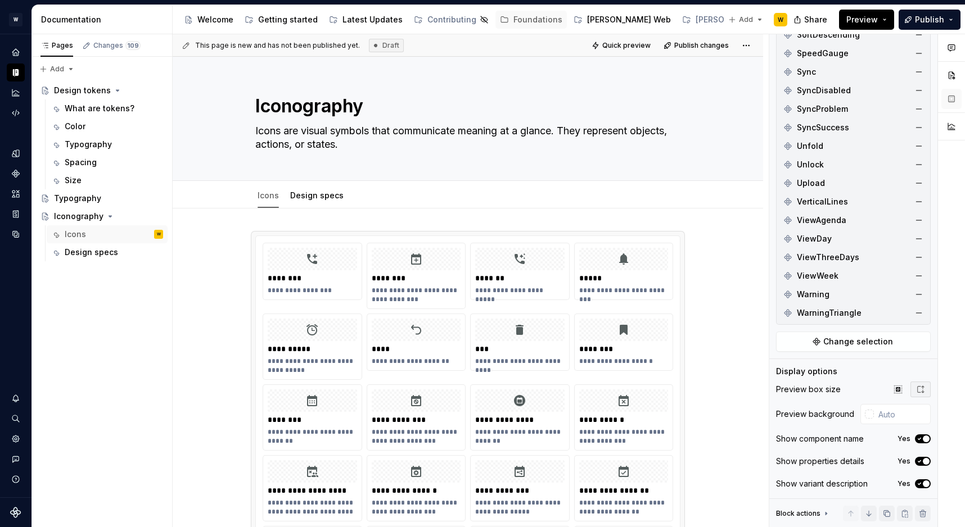
click at [920, 459] on icon "button" at bounding box center [919, 461] width 9 height 7
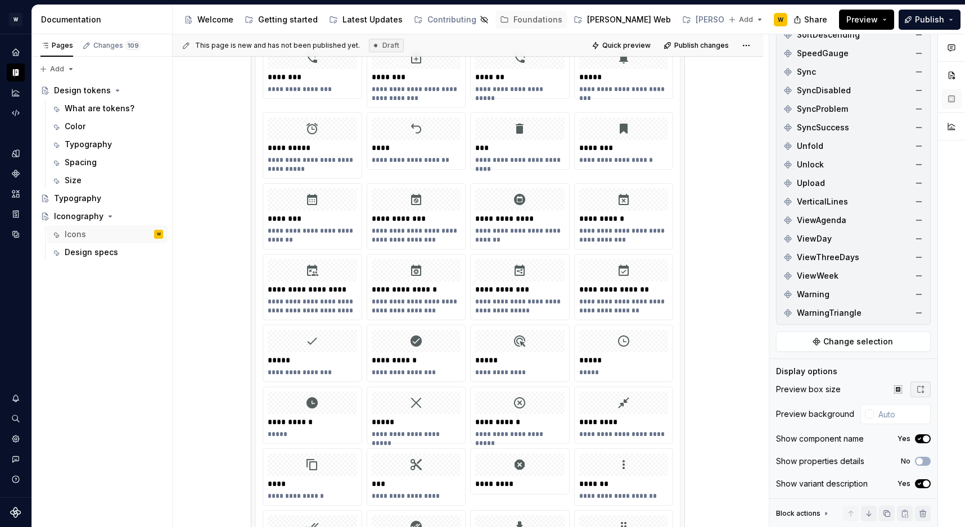
click at [920, 484] on icon "button" at bounding box center [919, 484] width 9 height 7
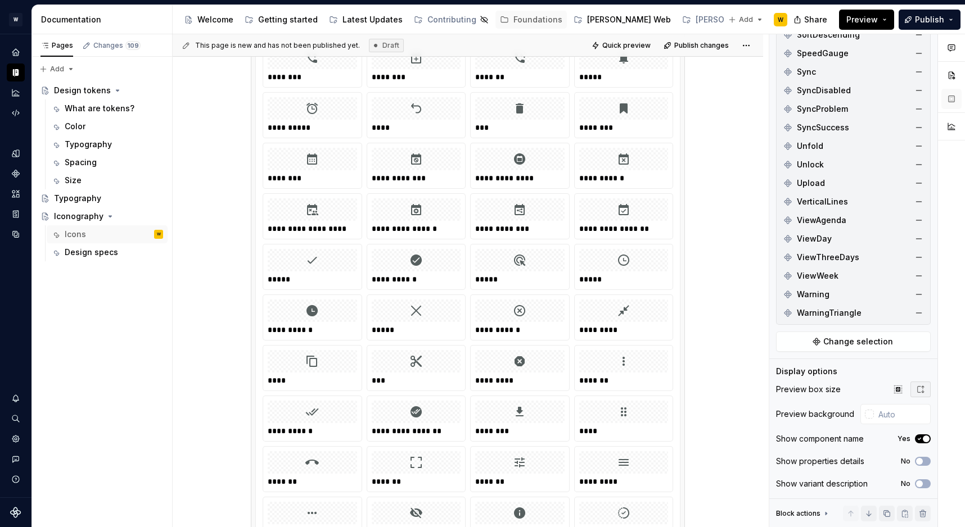
click at [924, 441] on span "button" at bounding box center [926, 439] width 7 height 7
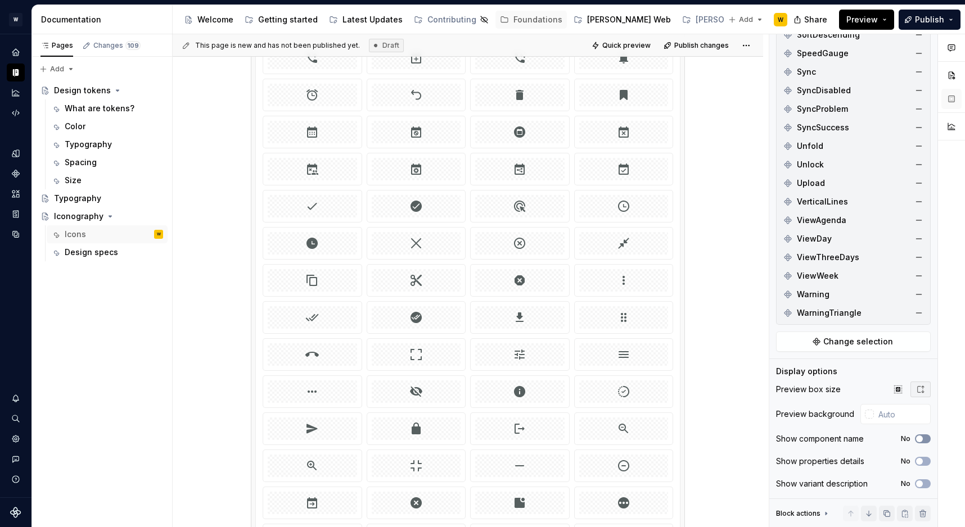
click at [924, 441] on button "No" at bounding box center [923, 439] width 16 height 9
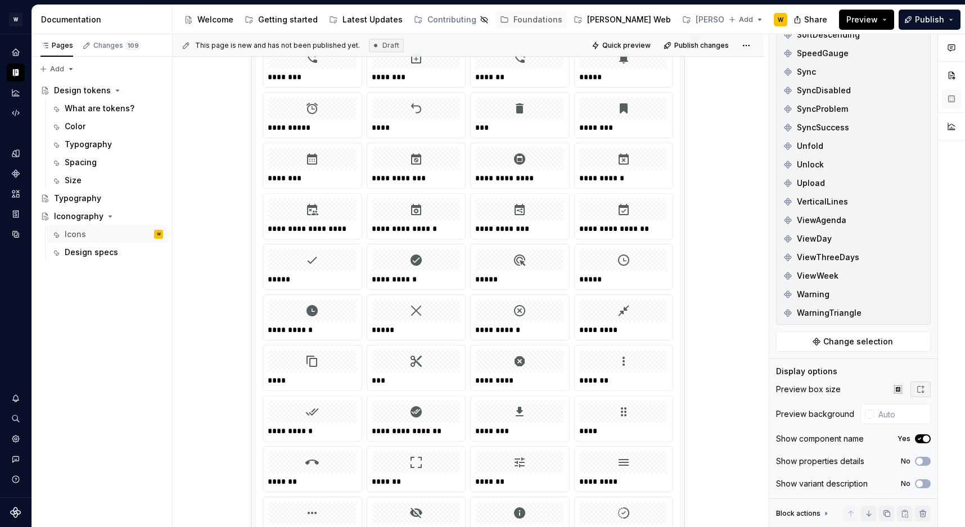
scroll to position [0, 0]
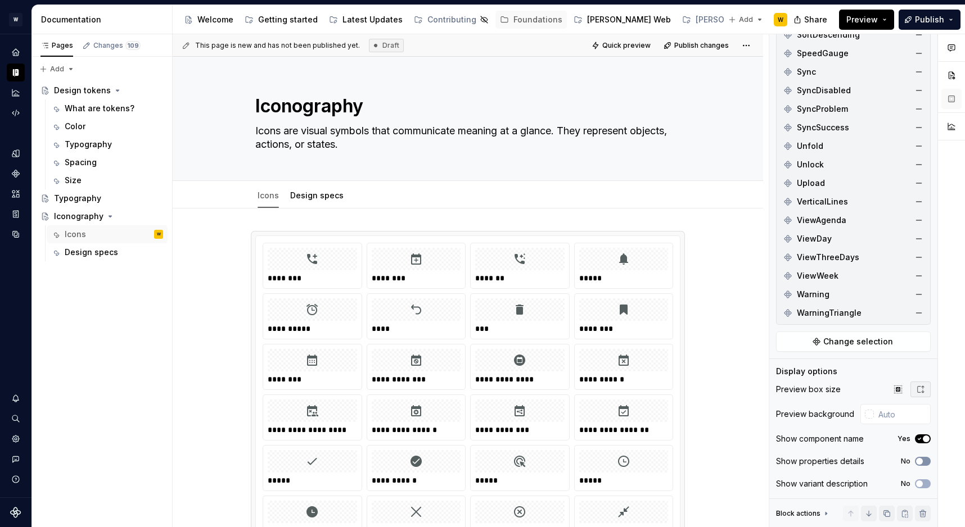
click at [920, 463] on span "button" at bounding box center [919, 461] width 7 height 7
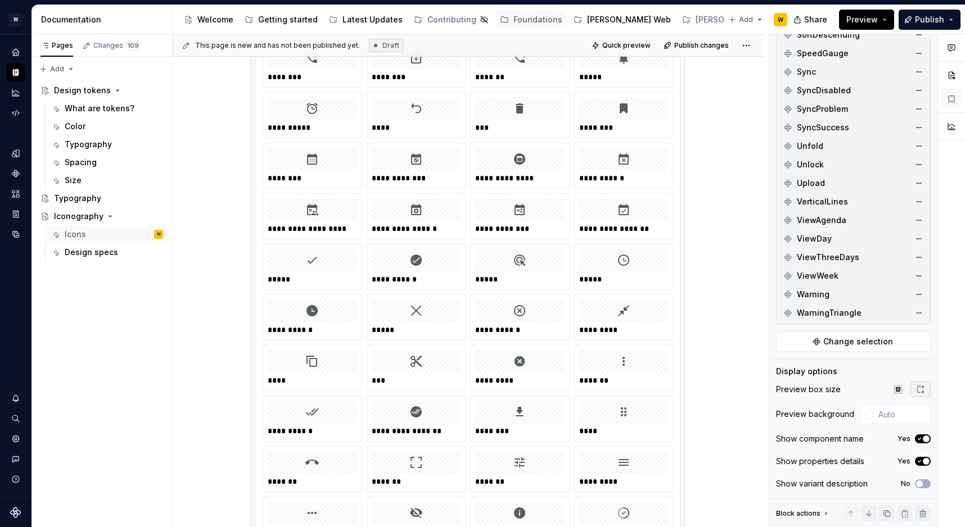
click at [920, 463] on icon "button" at bounding box center [919, 461] width 9 height 7
click at [925, 462] on button "No" at bounding box center [923, 461] width 16 height 9
click at [925, 462] on span "button" at bounding box center [926, 461] width 7 height 7
click at [927, 489] on div "Show variant description No" at bounding box center [853, 484] width 155 height 16
click at [926, 486] on button "No" at bounding box center [923, 484] width 16 height 9
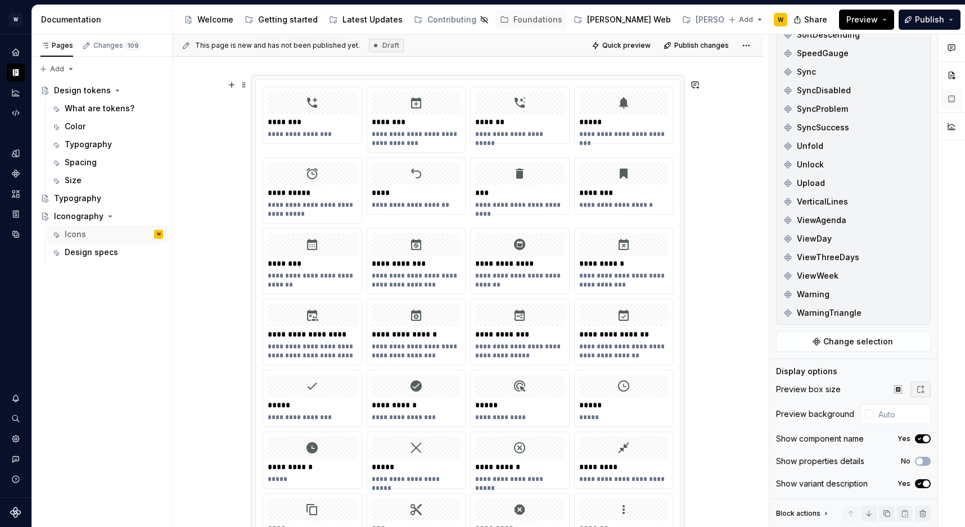
scroll to position [0, 0]
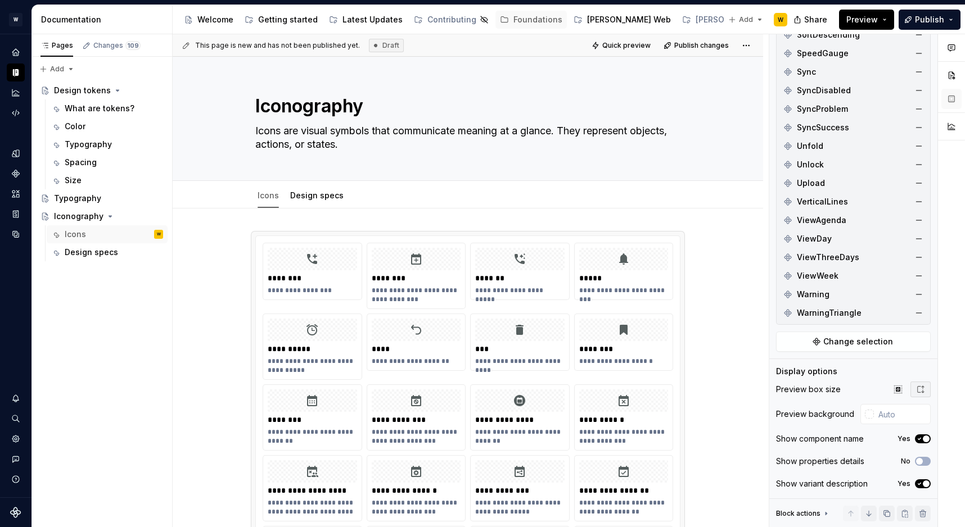
click at [919, 485] on icon "button" at bounding box center [919, 485] width 3 height 2
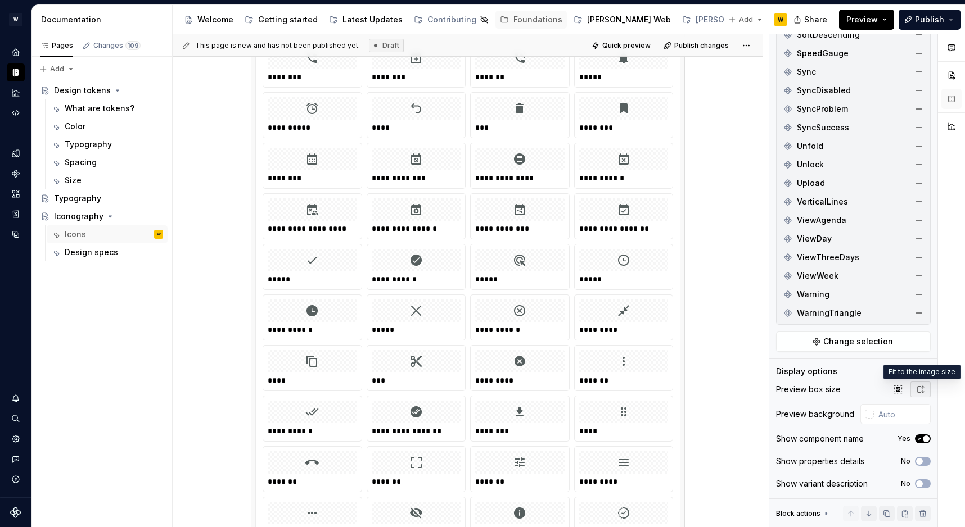
click at [920, 386] on icon "button" at bounding box center [920, 389] width 9 height 9
click at [896, 391] on icon "button" at bounding box center [897, 389] width 7 height 7
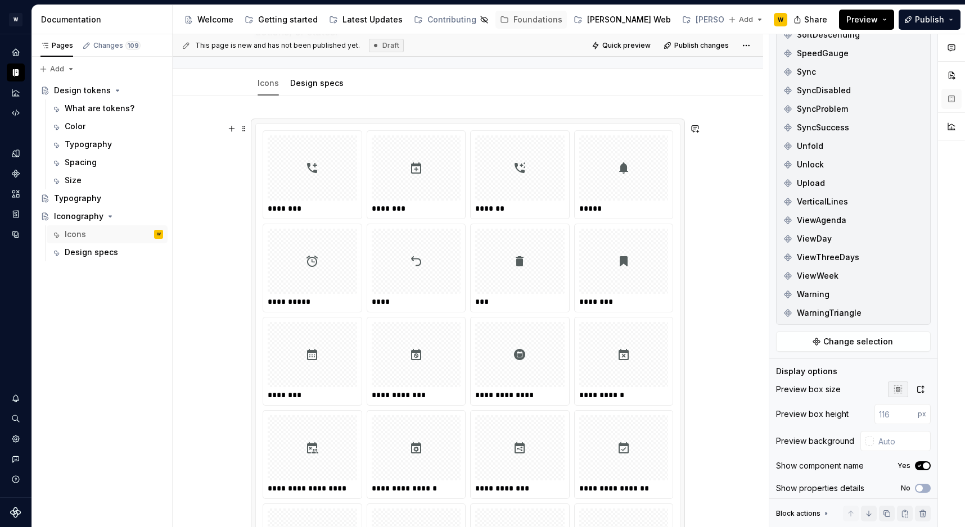
scroll to position [0, 0]
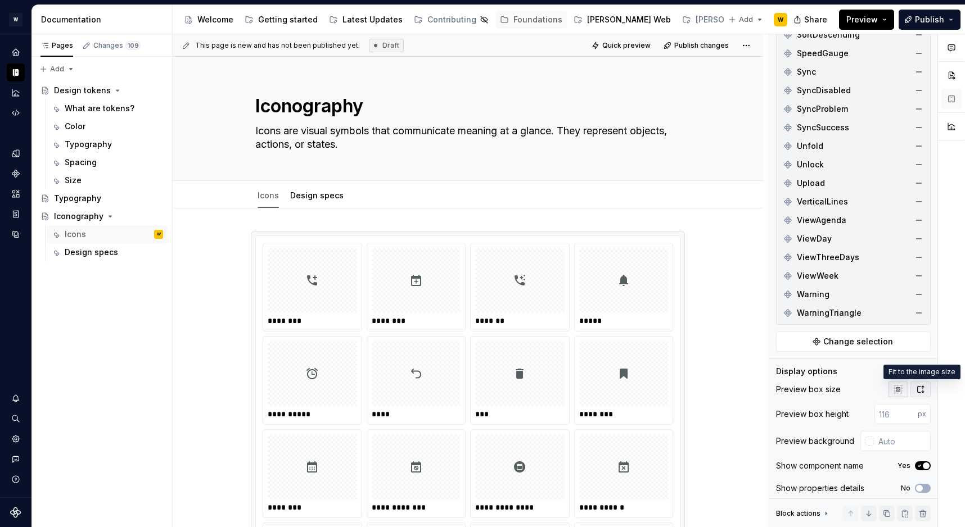
click at [918, 389] on icon "button" at bounding box center [920, 389] width 9 height 9
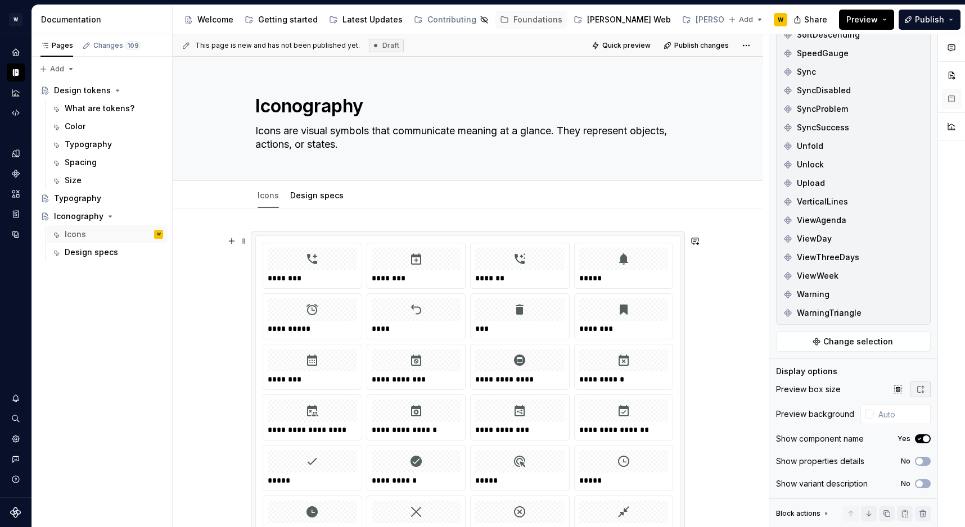
click at [747, 271] on div "**********" at bounding box center [471, 281] width 596 height 494
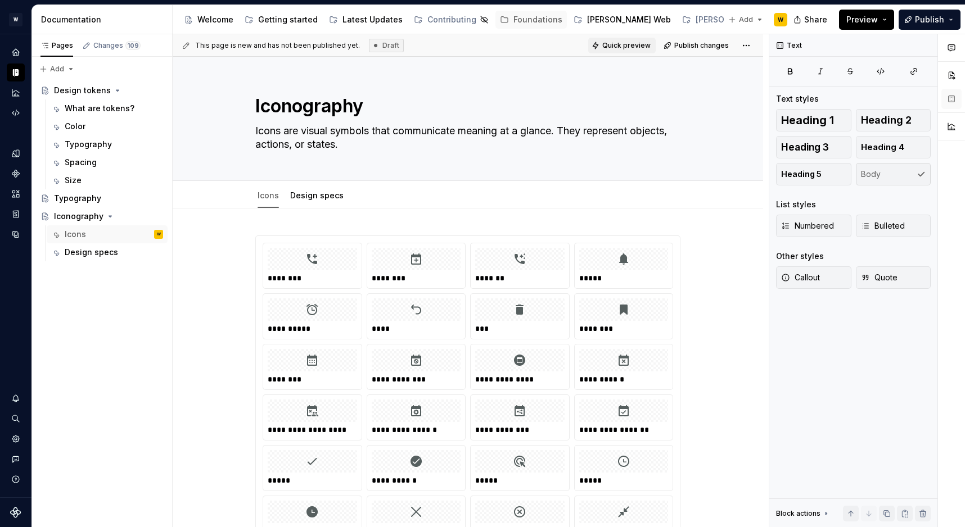
click at [620, 43] on span "Quick preview" at bounding box center [626, 45] width 48 height 9
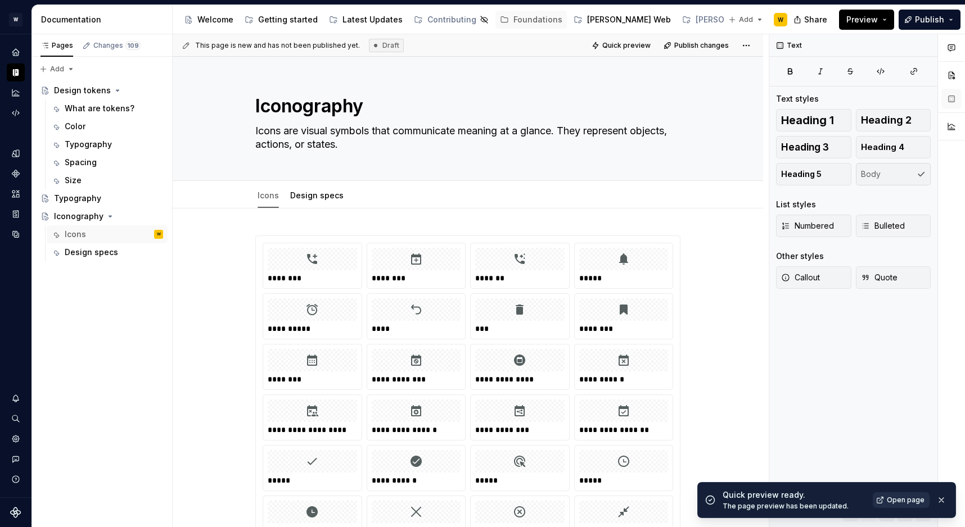
click at [892, 494] on link "Open page" at bounding box center [901, 501] width 57 height 16
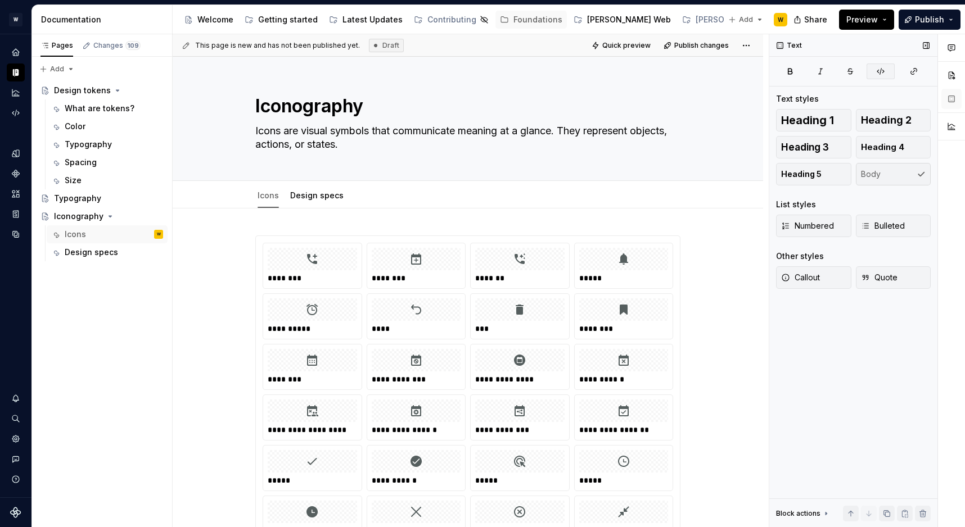
click at [873, 69] on button "button" at bounding box center [880, 72] width 28 height 16
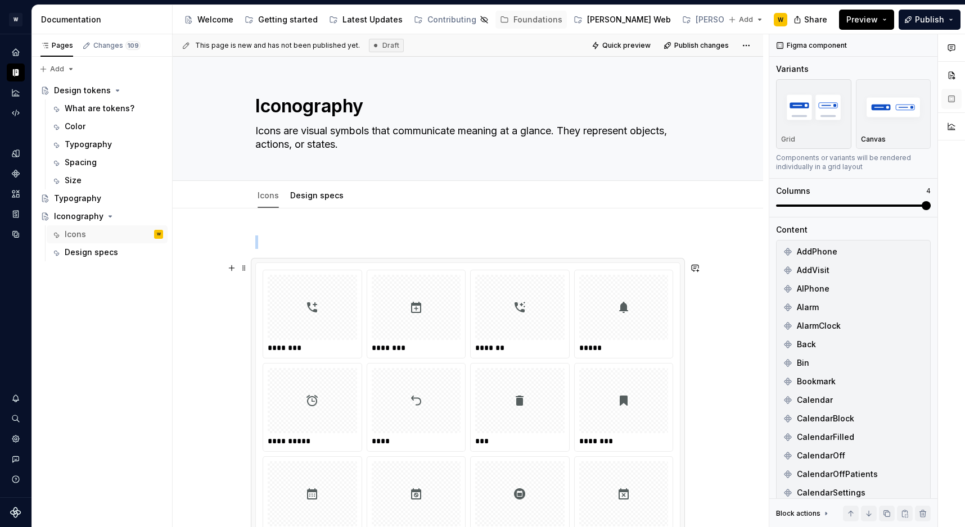
scroll to position [228, 0]
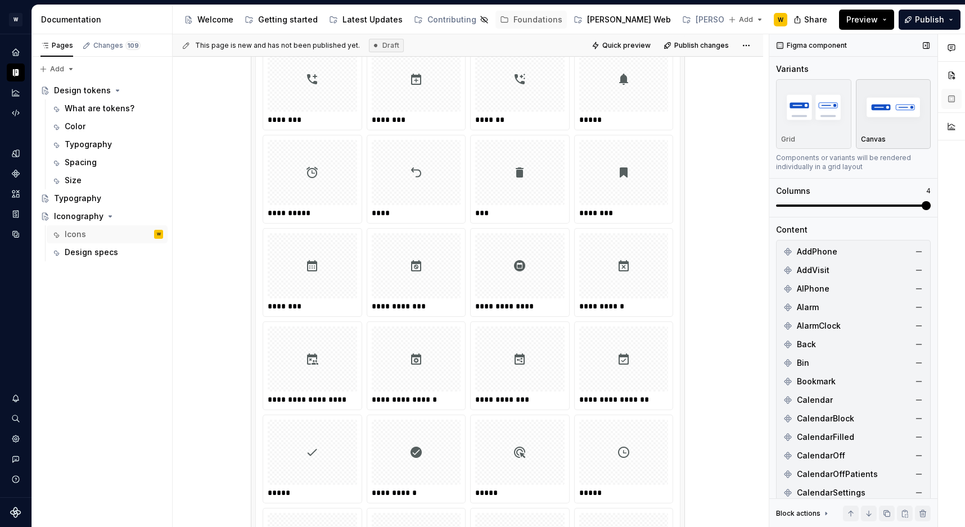
click at [888, 108] on img "button" at bounding box center [893, 107] width 65 height 41
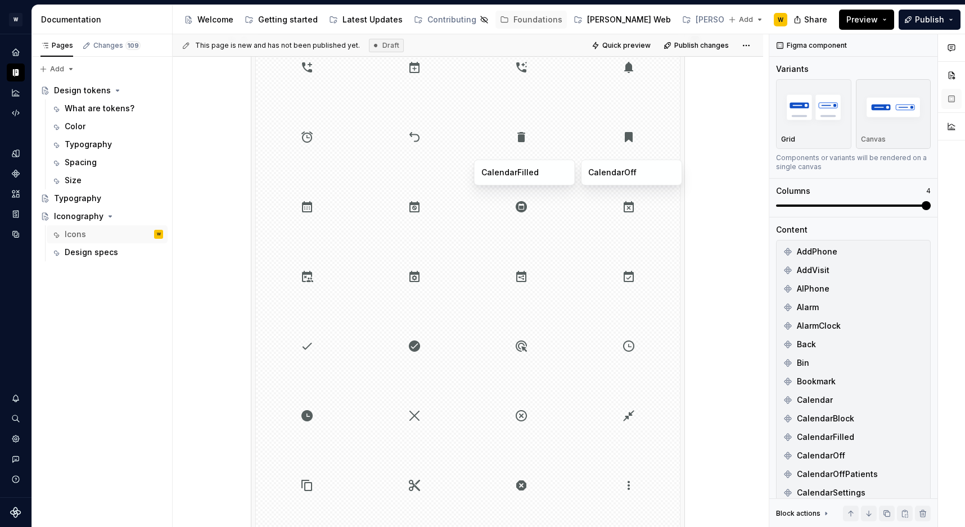
scroll to position [0, 0]
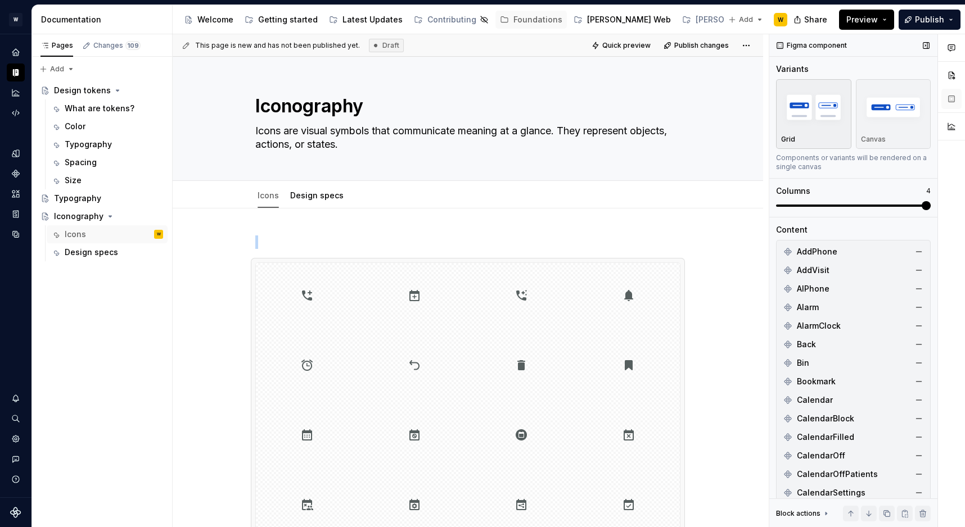
click at [832, 121] on img "button" at bounding box center [813, 107] width 65 height 41
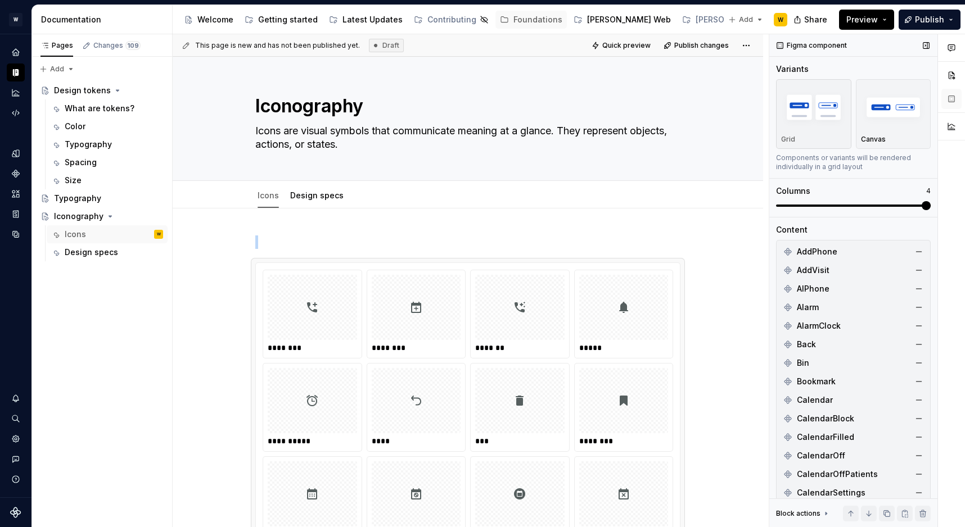
scroll to position [228, 0]
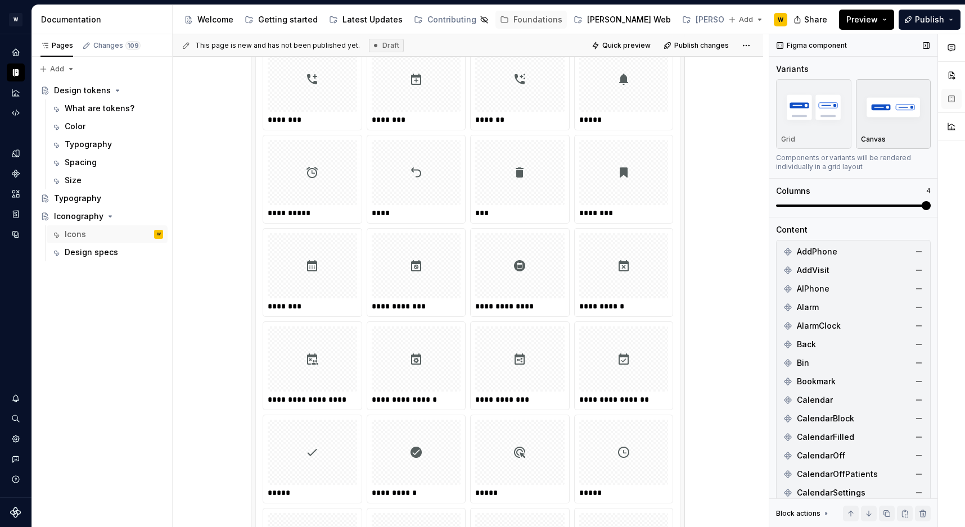
click at [883, 117] on img "button" at bounding box center [893, 107] width 65 height 41
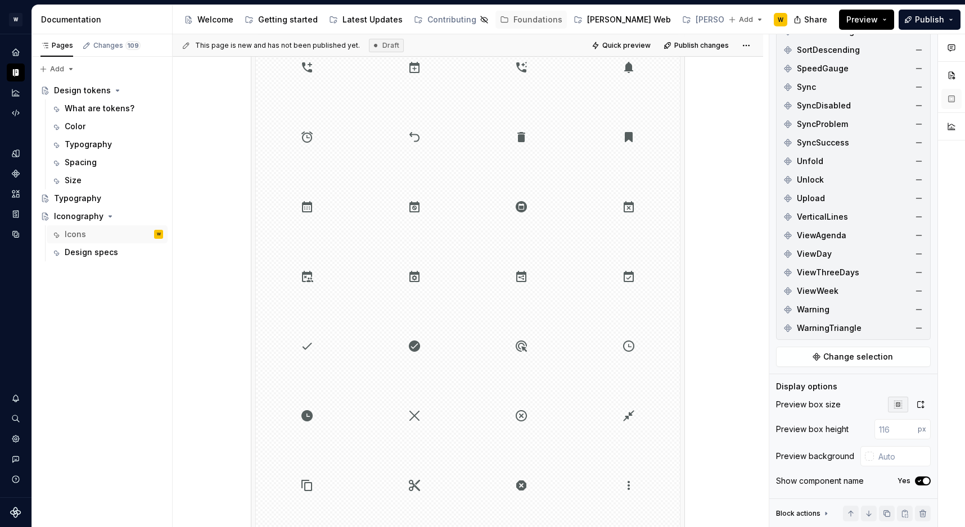
scroll to position [1691, 0]
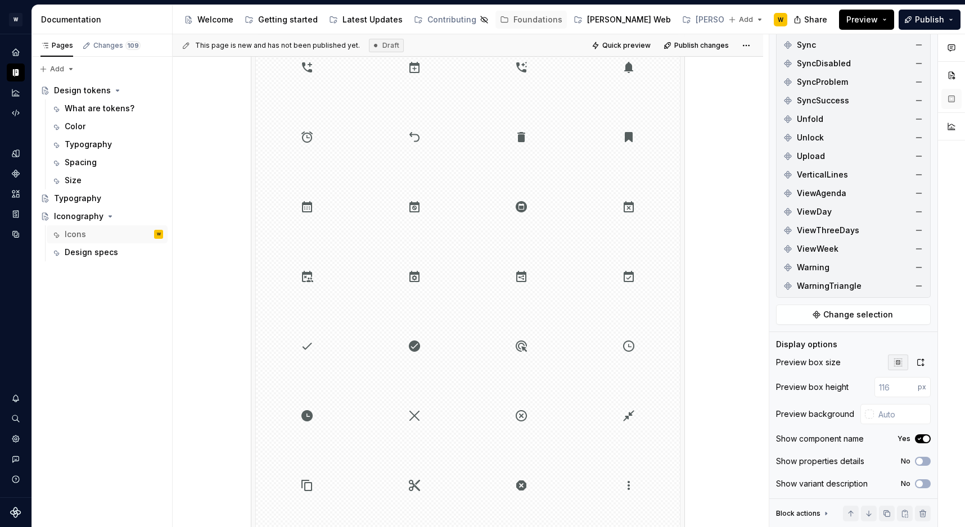
click at [921, 373] on div "Preview box size Preview box height px Preview background Show component name Y…" at bounding box center [853, 427] width 155 height 144
click at [922, 359] on icon "button" at bounding box center [920, 362] width 9 height 9
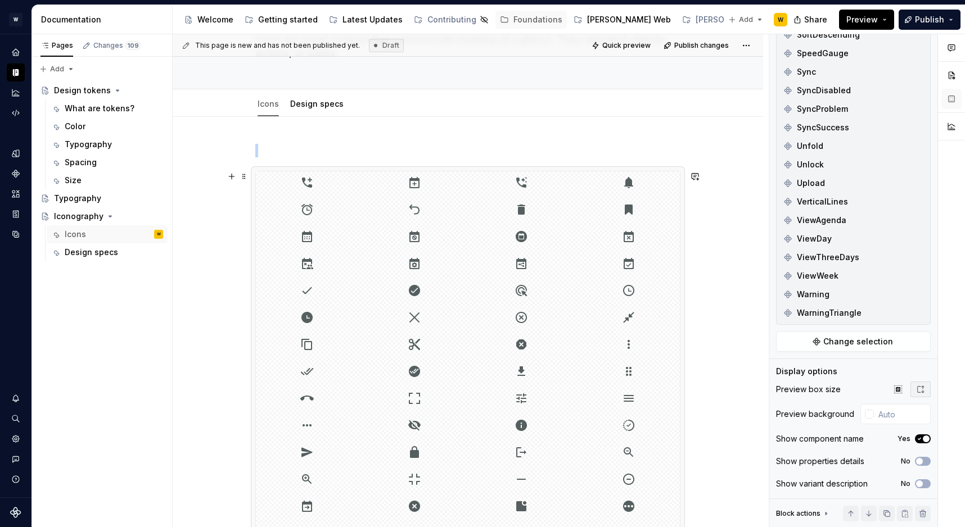
scroll to position [0, 0]
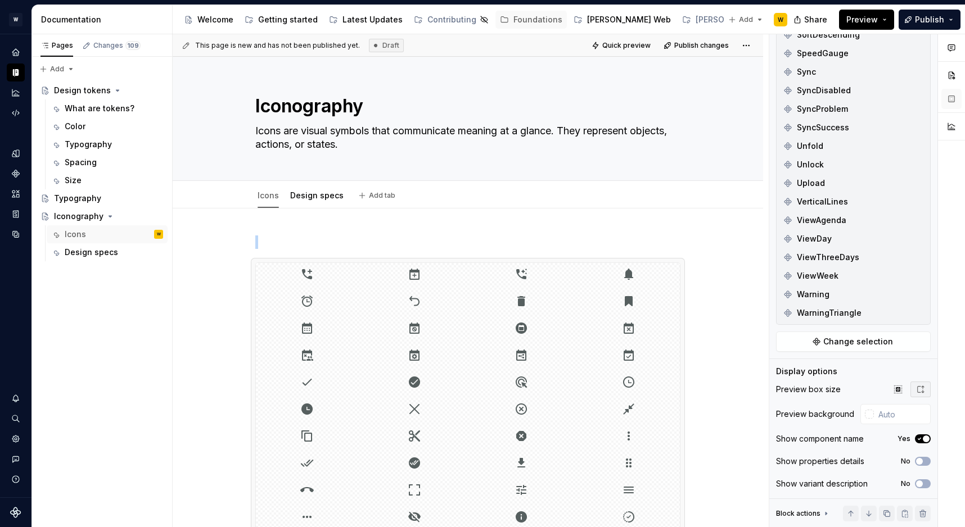
type textarea "*"
click at [919, 486] on span "button" at bounding box center [919, 484] width 7 height 7
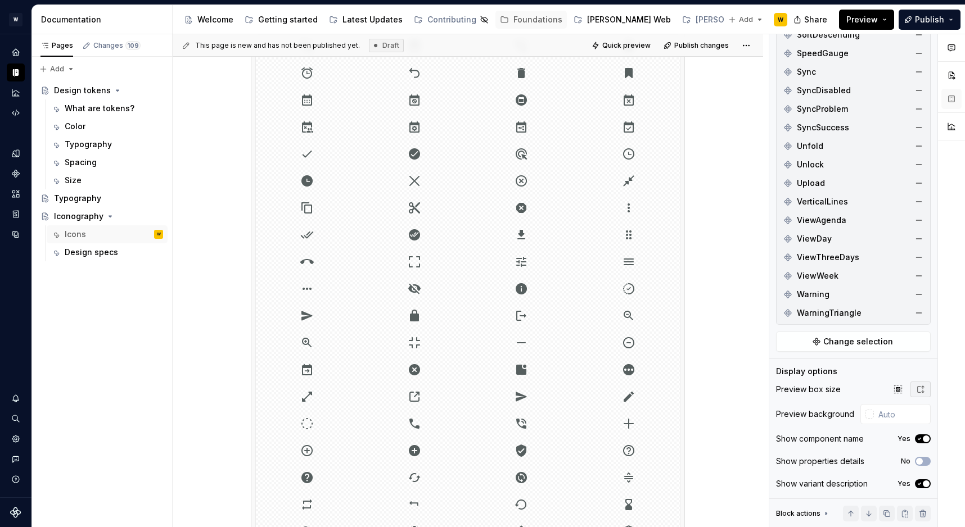
click at [920, 486] on icon "button" at bounding box center [919, 484] width 9 height 7
click at [924, 466] on div "Show properties details No" at bounding box center [853, 462] width 155 height 16
click at [924, 463] on button "No" at bounding box center [923, 461] width 16 height 9
click at [924, 463] on span "button" at bounding box center [926, 461] width 7 height 7
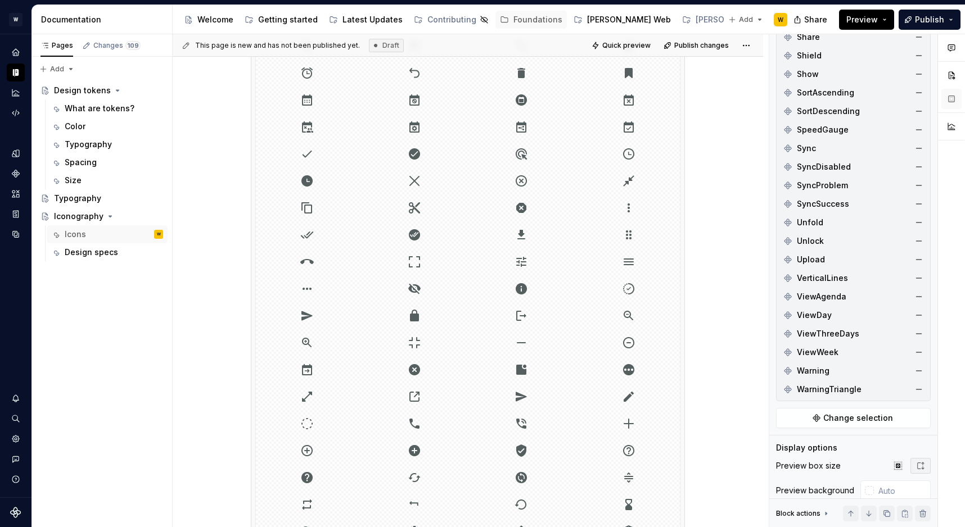
scroll to position [1664, 0]
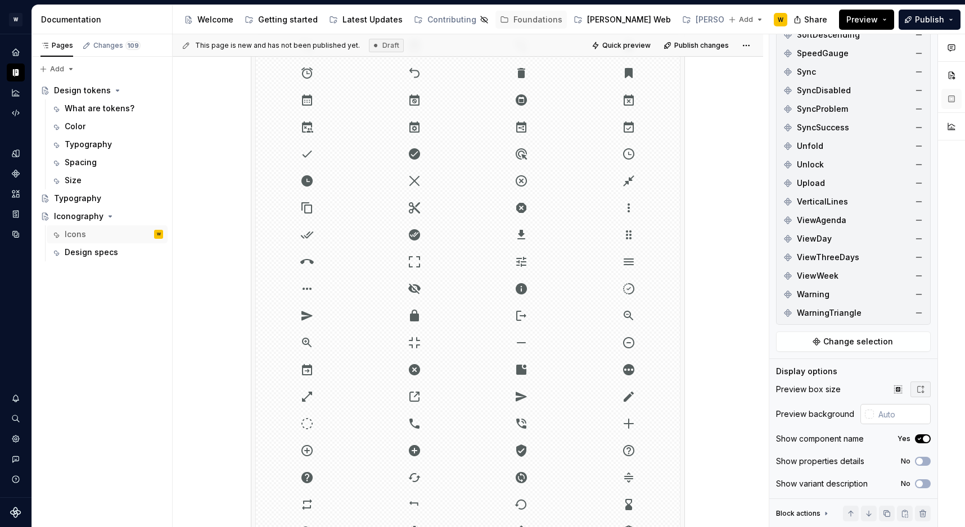
click at [891, 416] on input "text" at bounding box center [902, 414] width 57 height 20
click at [865, 416] on div at bounding box center [869, 414] width 9 height 9
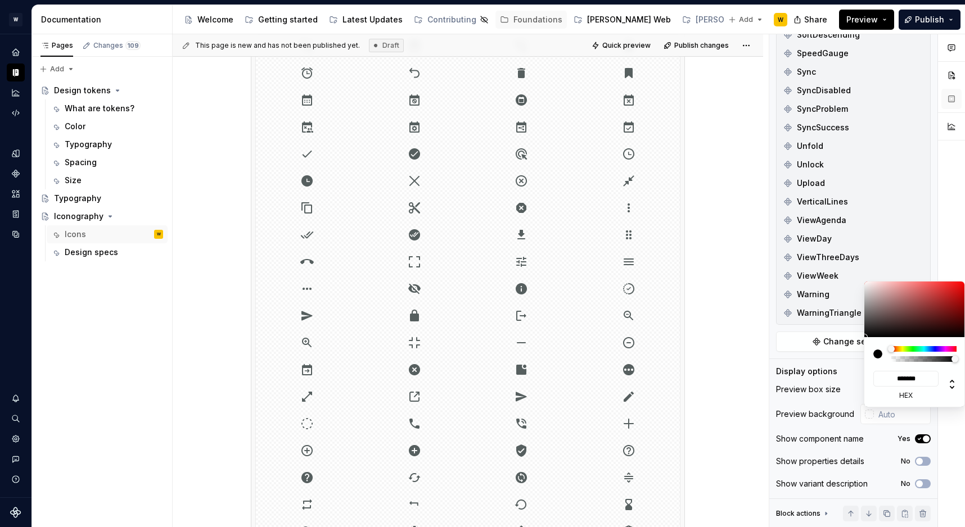
type input "#894747"
type input "*******"
type input "#B27D7D"
type input "*******"
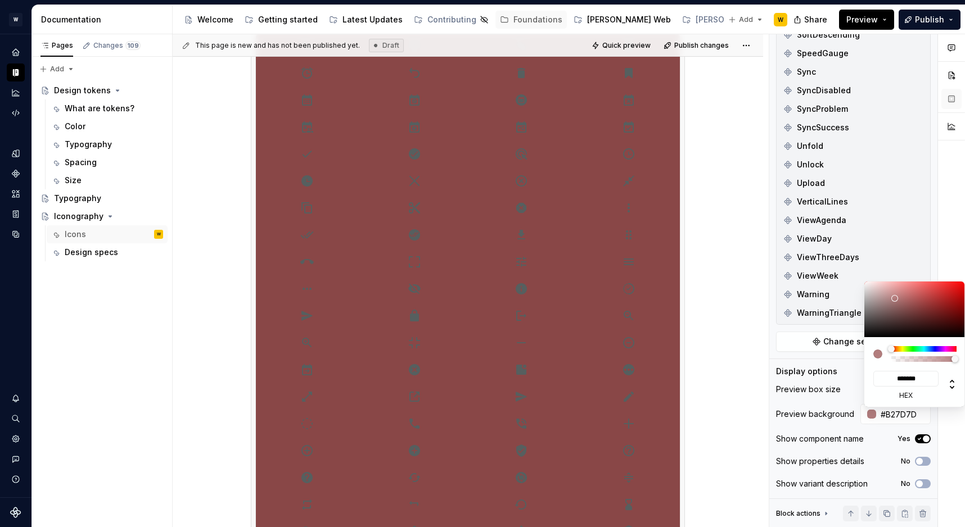
type input "#FFFFFF"
type input "*******"
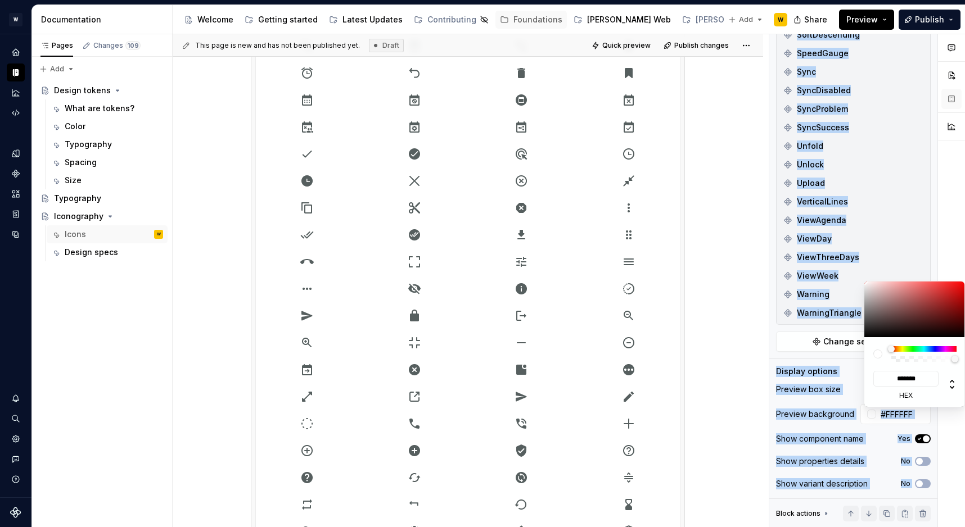
drag, startPoint x: 878, startPoint y: 288, endPoint x: 624, endPoint y: 48, distance: 349.6
click at [624, 48] on html "[PERSON_NAME] W Design system data Documentation Accessibility guide for tree P…" at bounding box center [482, 263] width 965 height 527
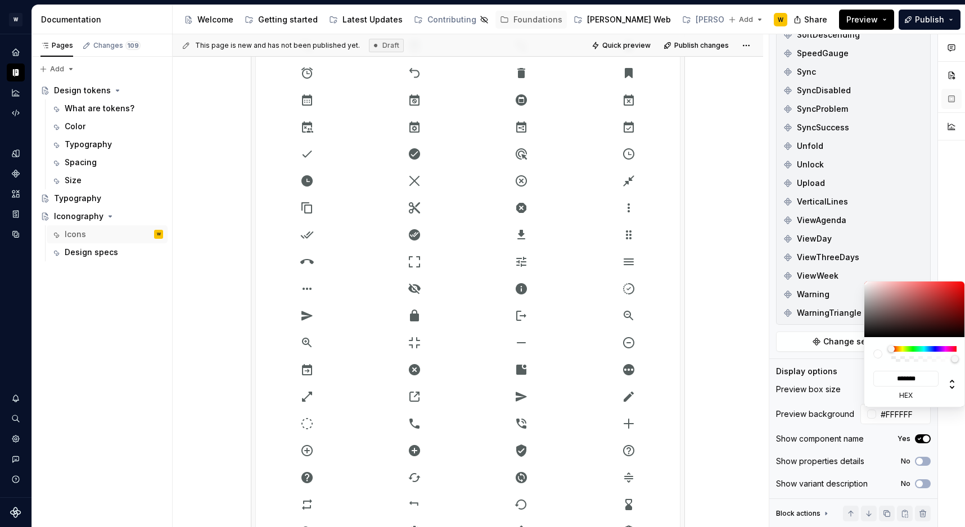
click at [716, 202] on html "[PERSON_NAME] W Design system data Documentation Accessibility guide for tree P…" at bounding box center [482, 263] width 965 height 527
click at [214, 234] on html "[PERSON_NAME] W Design system data Documentation Accessibility guide for tree P…" at bounding box center [482, 263] width 965 height 527
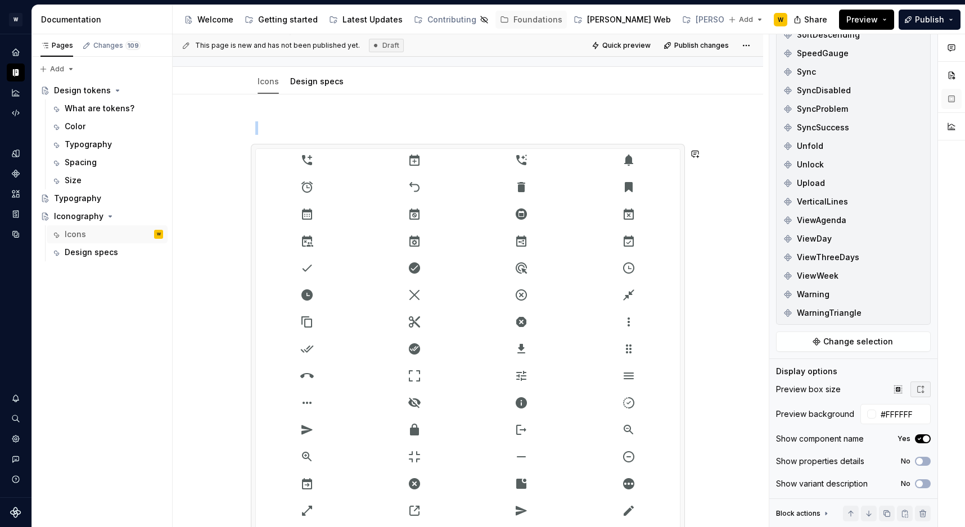
scroll to position [0, 0]
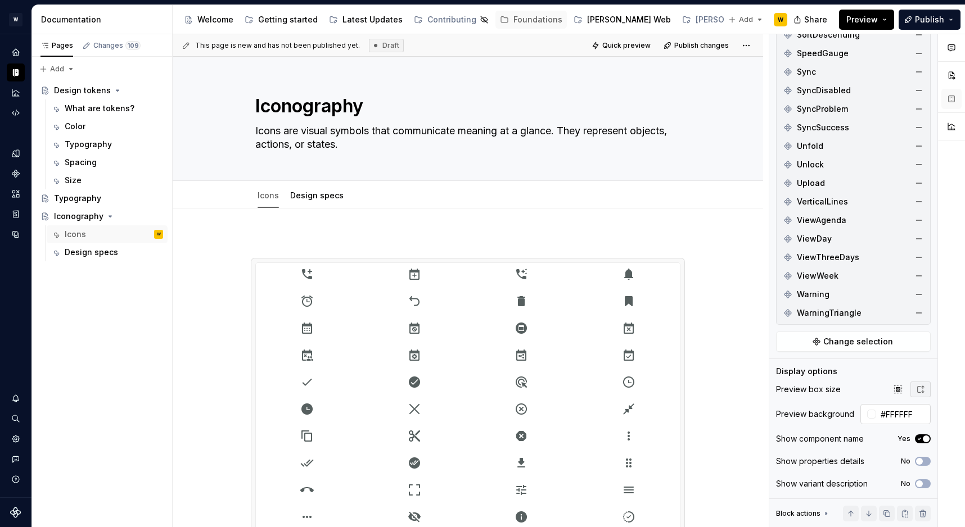
click at [877, 417] on input "#FFFFFF" at bounding box center [903, 414] width 55 height 20
click at [866, 414] on div at bounding box center [870, 414] width 11 height 9
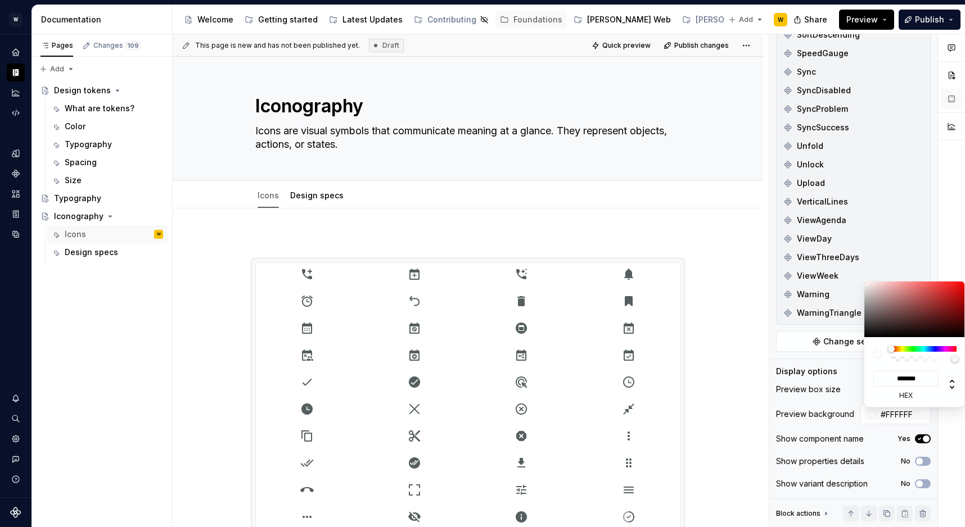
click at [630, 44] on html "[PERSON_NAME] W Design system data Documentation Accessibility guide for tree P…" at bounding box center [482, 263] width 965 height 527
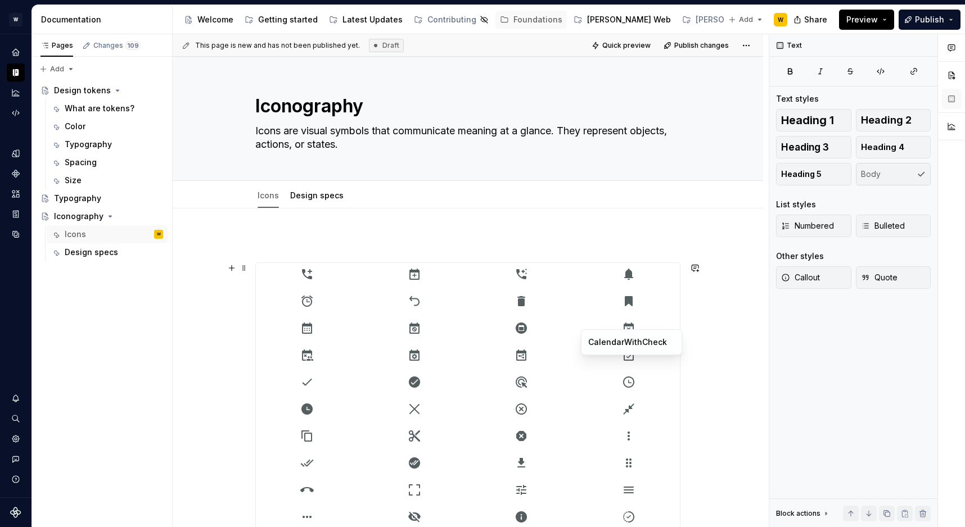
click at [581, 349] on div "CalendarWithCheck" at bounding box center [631, 342] width 101 height 26
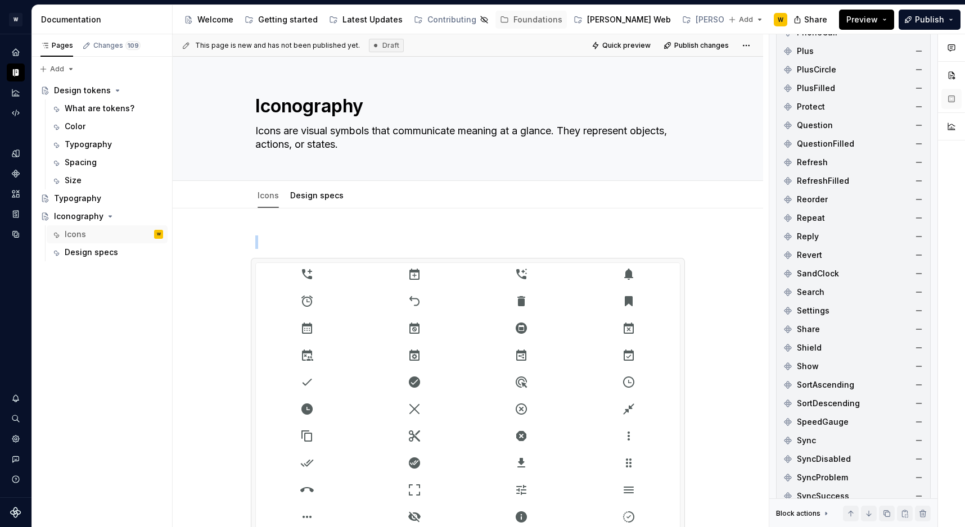
scroll to position [1664, 0]
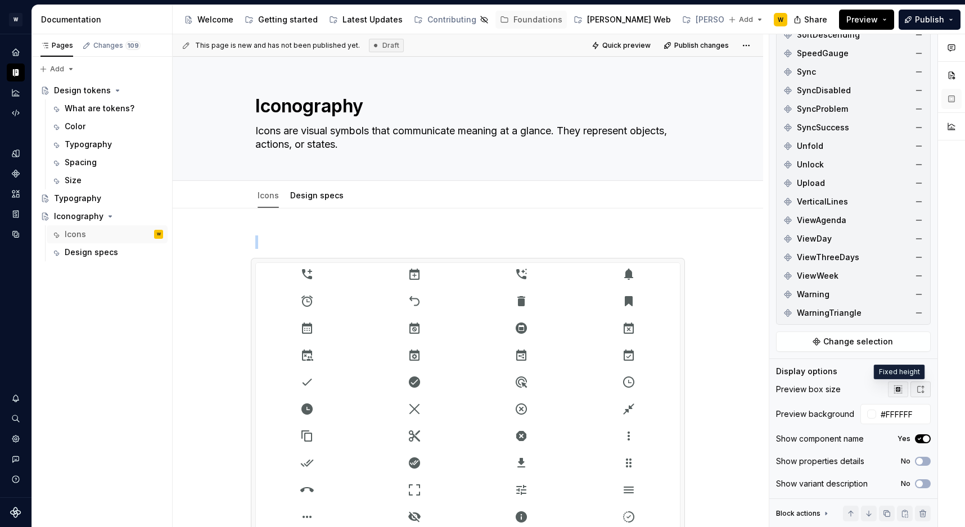
click at [897, 393] on icon "button" at bounding box center [897, 389] width 7 height 7
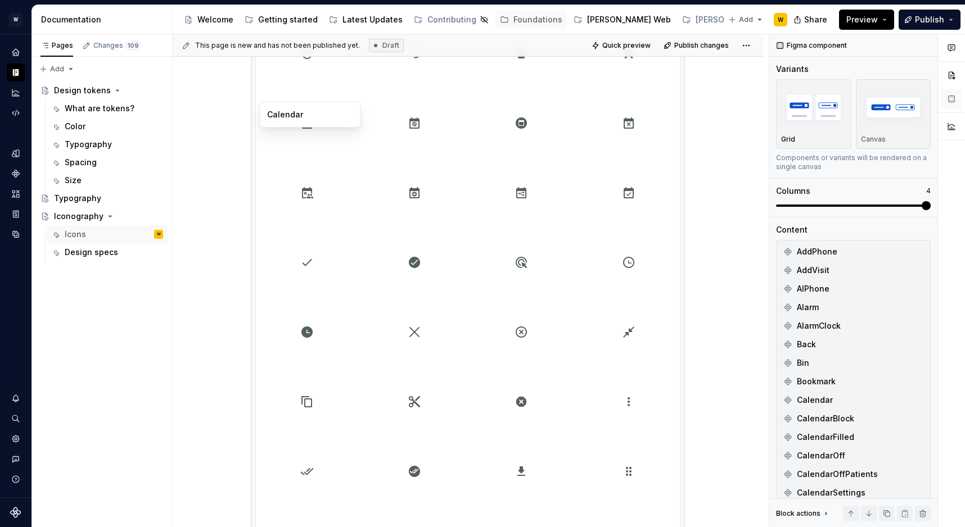
scroll to position [0, 0]
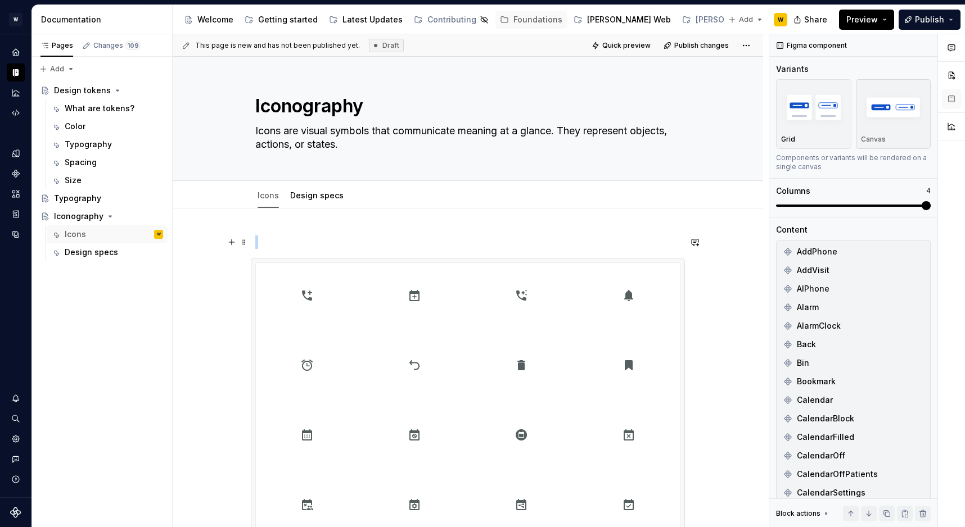
click at [277, 247] on p at bounding box center [467, 242] width 425 height 13
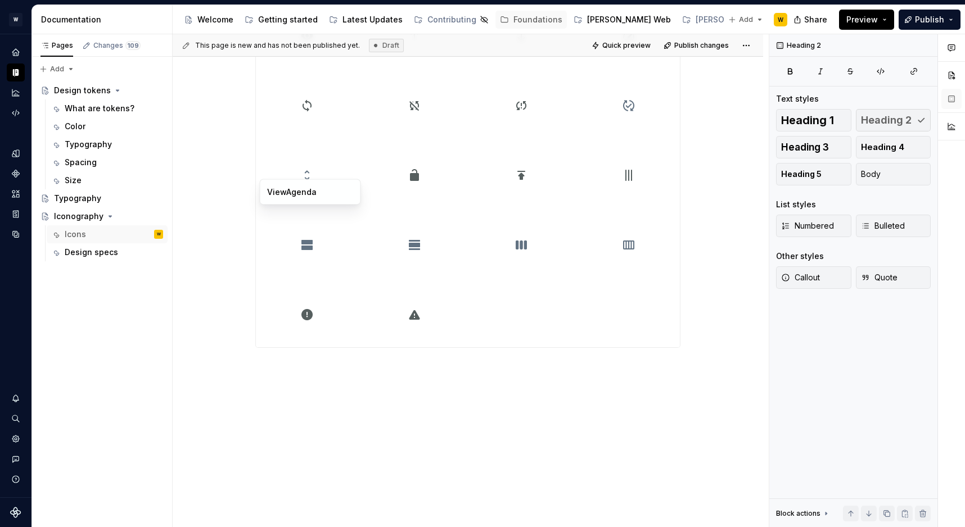
scroll to position [1603, 0]
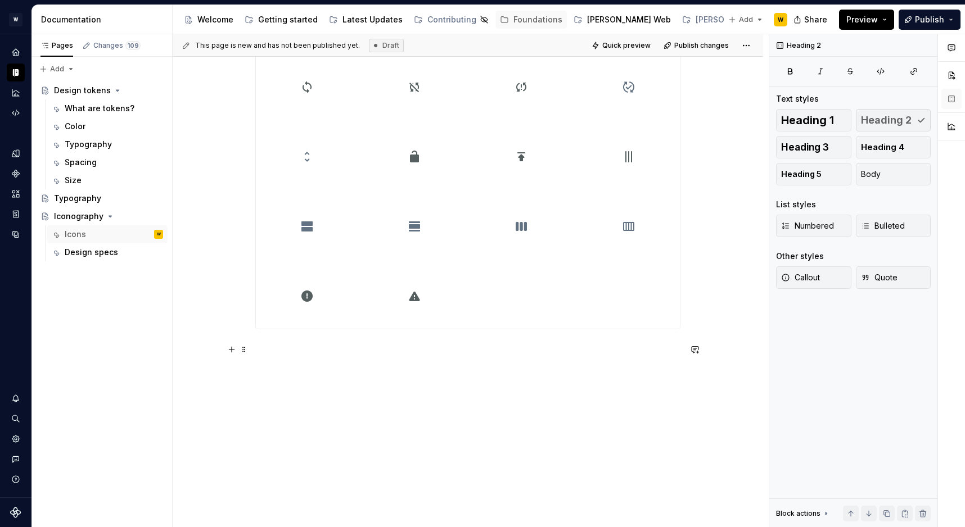
click at [278, 353] on p at bounding box center [467, 349] width 425 height 13
click at [310, 349] on p at bounding box center [467, 349] width 425 height 13
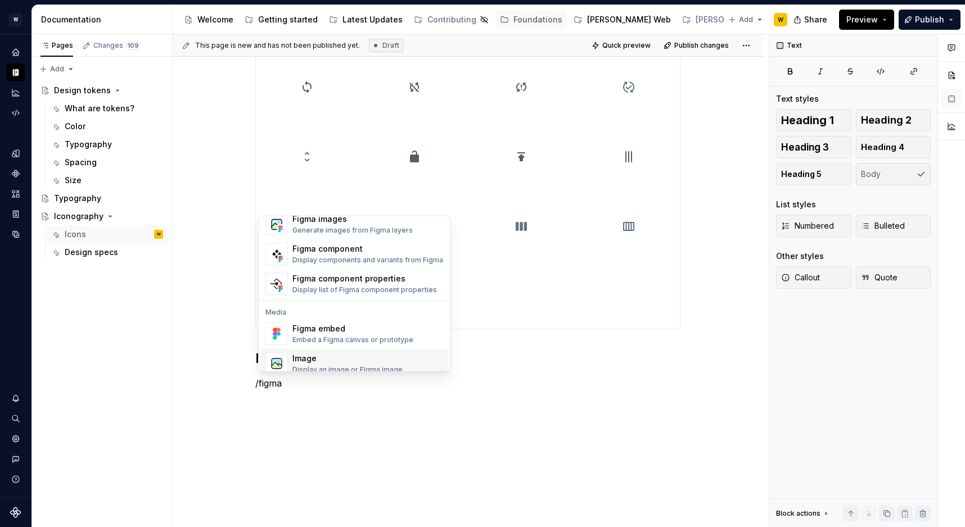
scroll to position [34, 0]
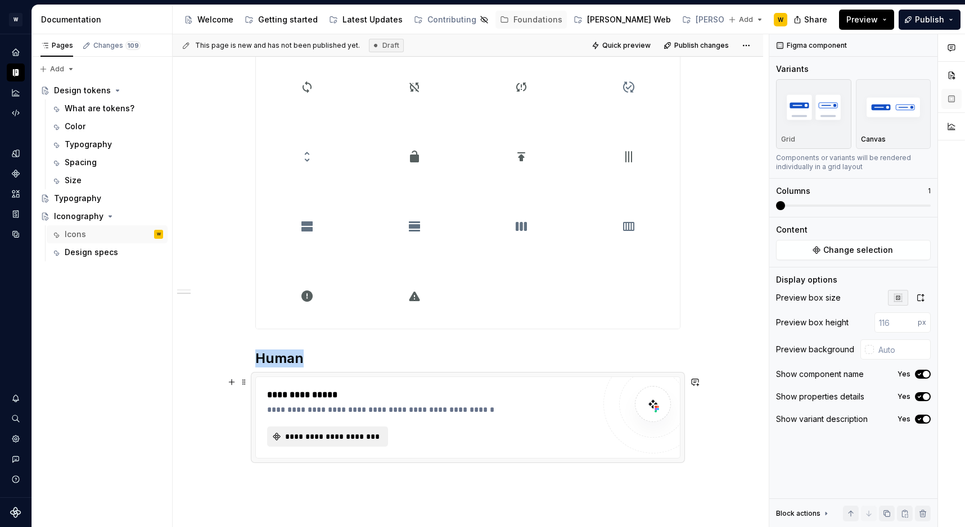
click at [288, 442] on button "**********" at bounding box center [327, 437] width 121 height 20
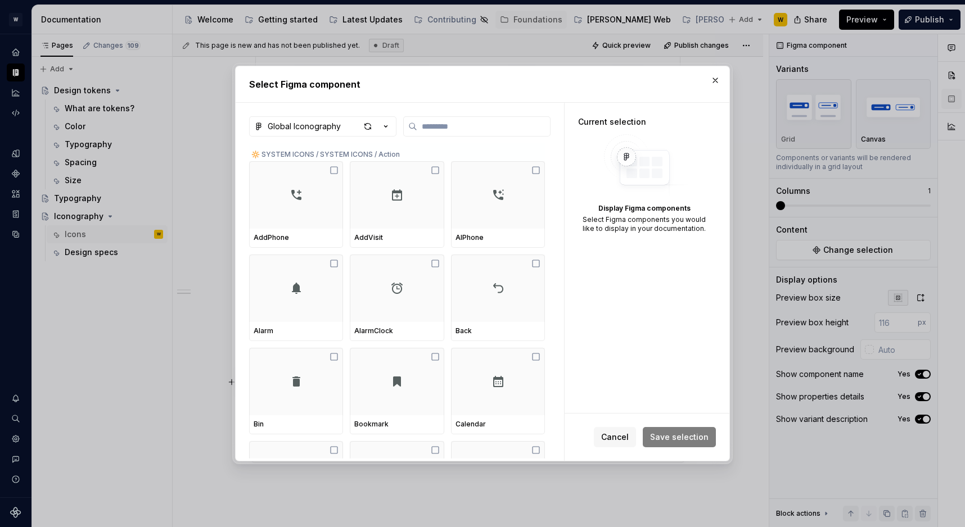
type textarea "*"
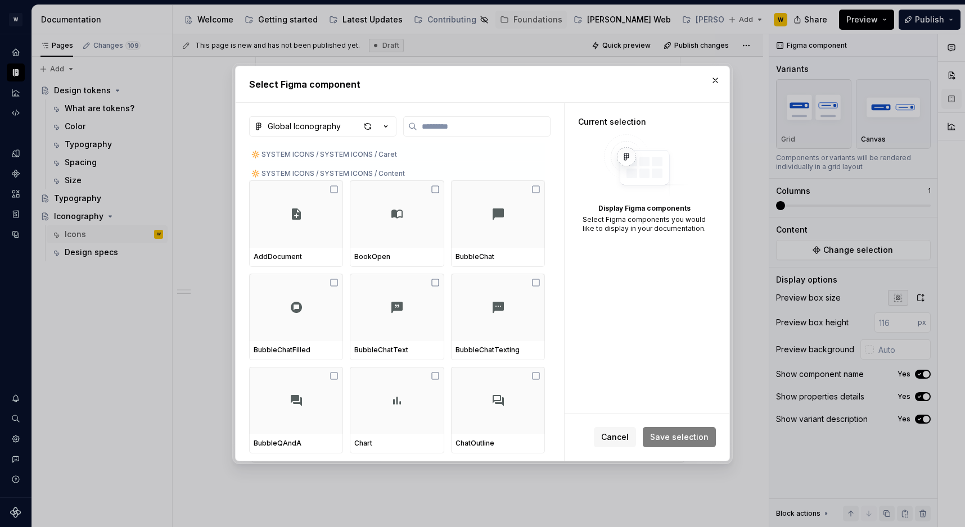
scroll to position [3268, 0]
click at [335, 199] on div at bounding box center [296, 216] width 94 height 67
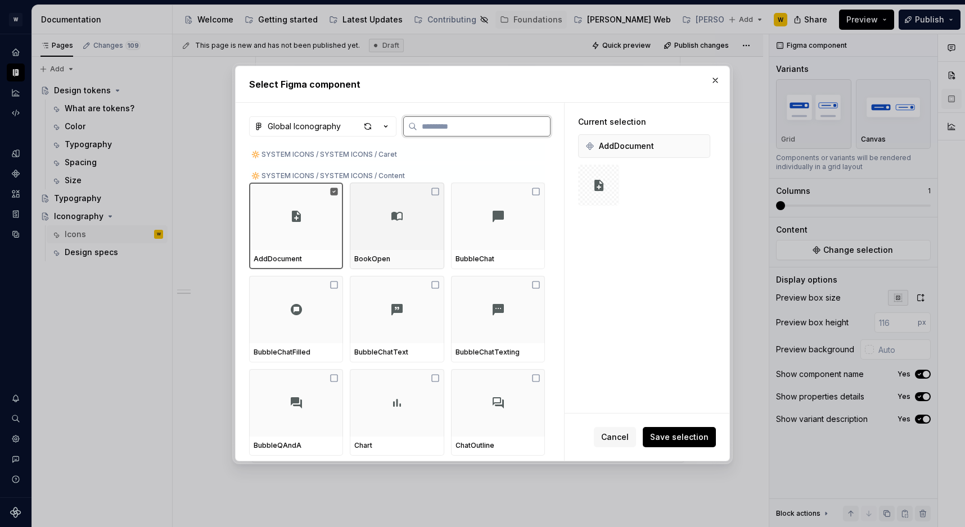
click at [413, 229] on div at bounding box center [397, 216] width 94 height 67
click at [512, 234] on div at bounding box center [498, 216] width 94 height 67
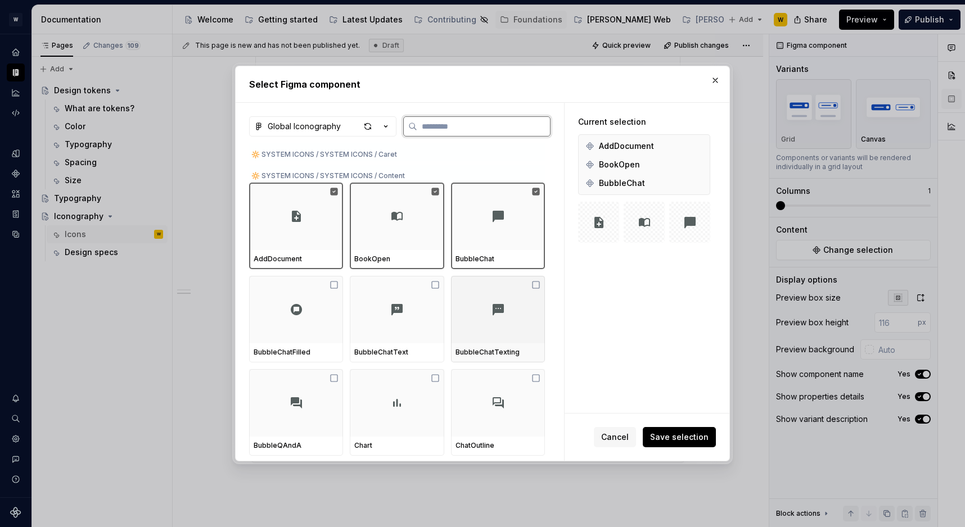
click at [512, 326] on div at bounding box center [498, 309] width 94 height 67
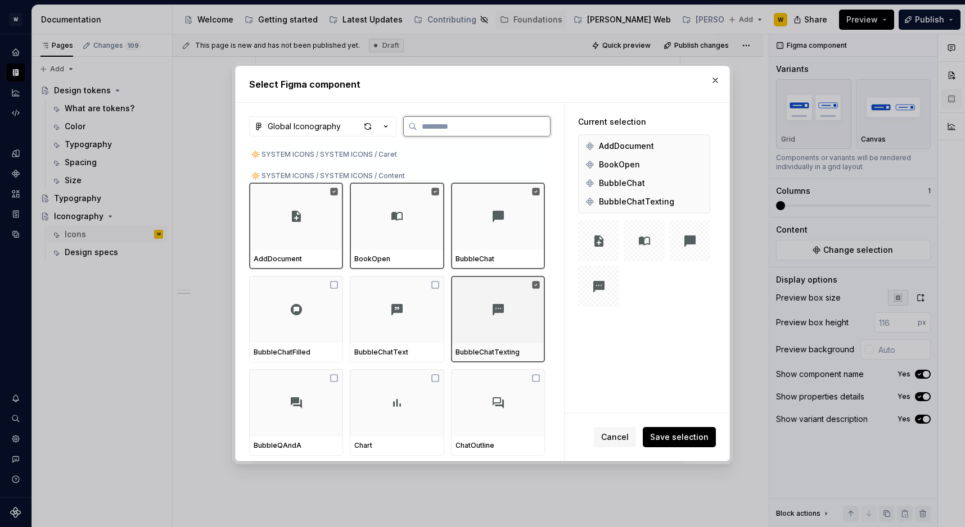
click at [510, 324] on div at bounding box center [498, 309] width 94 height 67
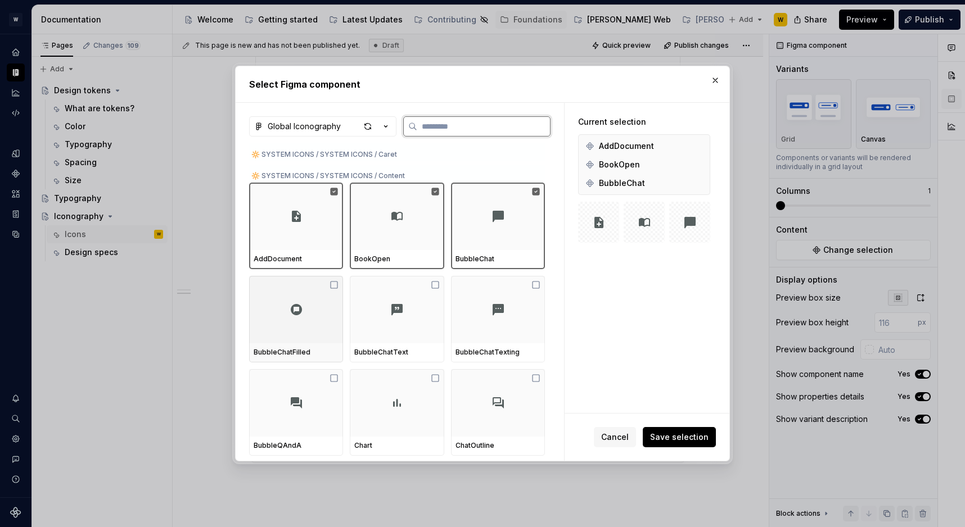
click at [315, 319] on div at bounding box center [296, 309] width 94 height 67
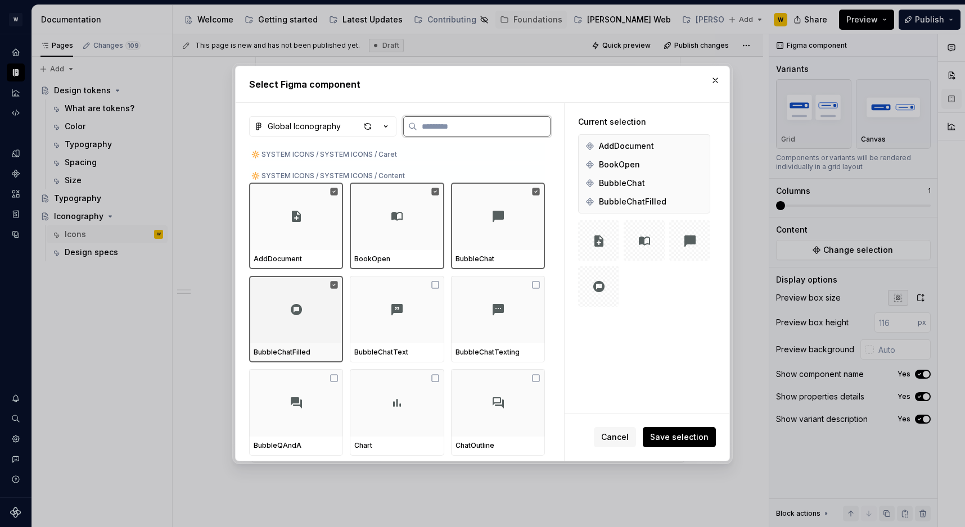
click at [414, 319] on div at bounding box center [397, 309] width 94 height 67
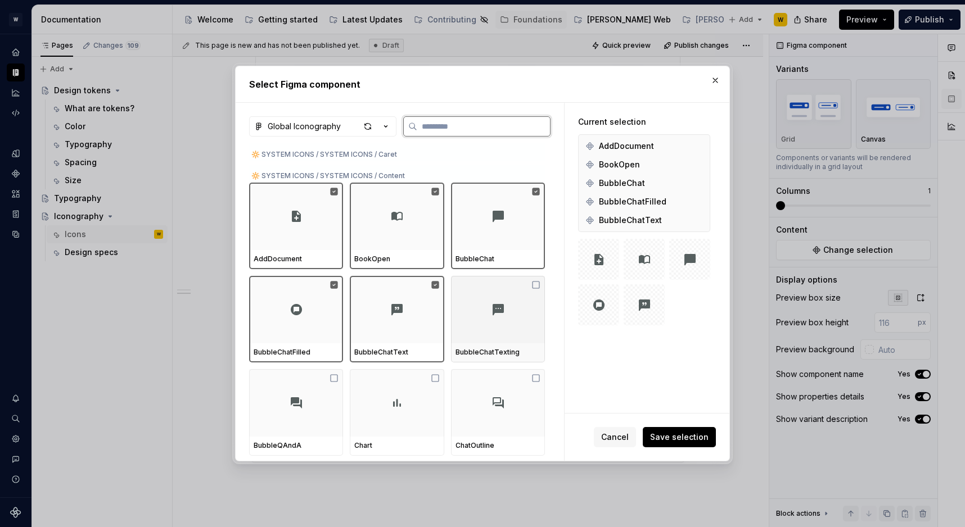
click at [502, 316] on img at bounding box center [497, 309] width 13 height 13
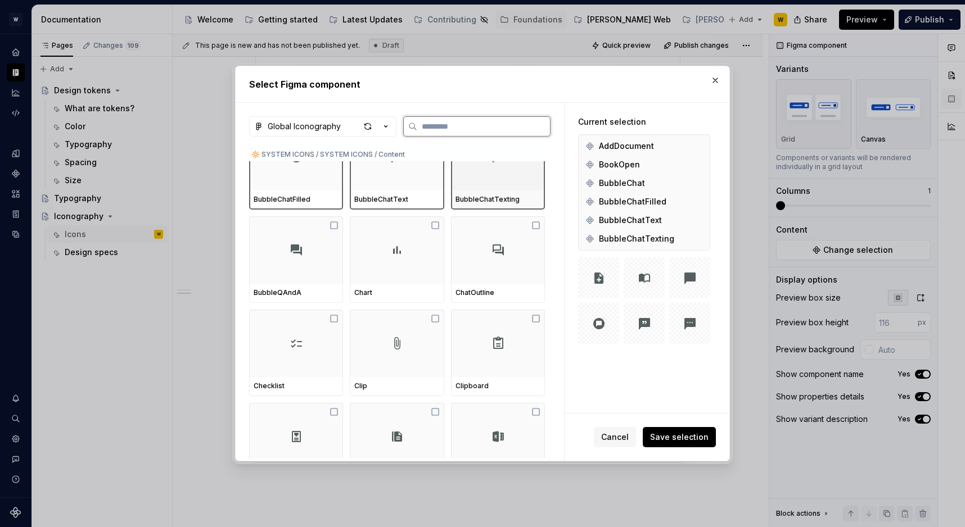
scroll to position [3429, 0]
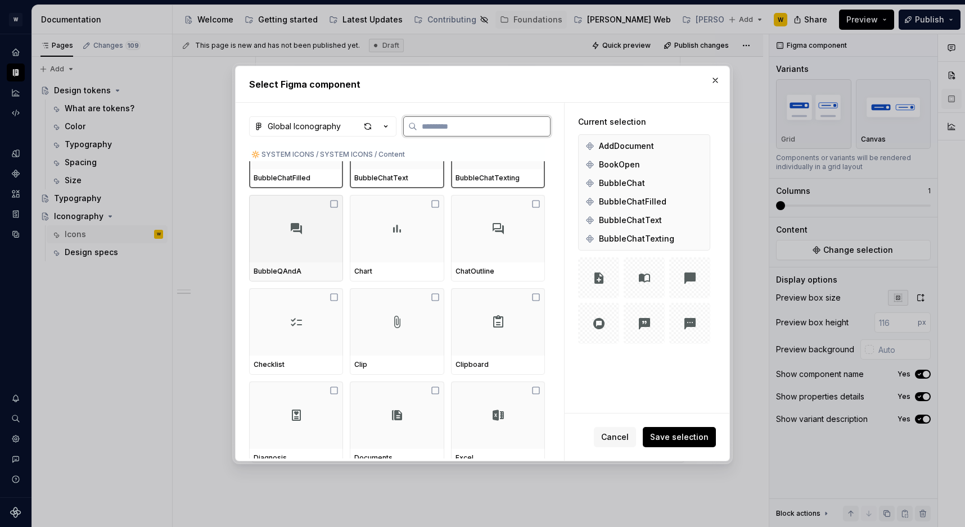
click at [285, 242] on div at bounding box center [296, 228] width 94 height 67
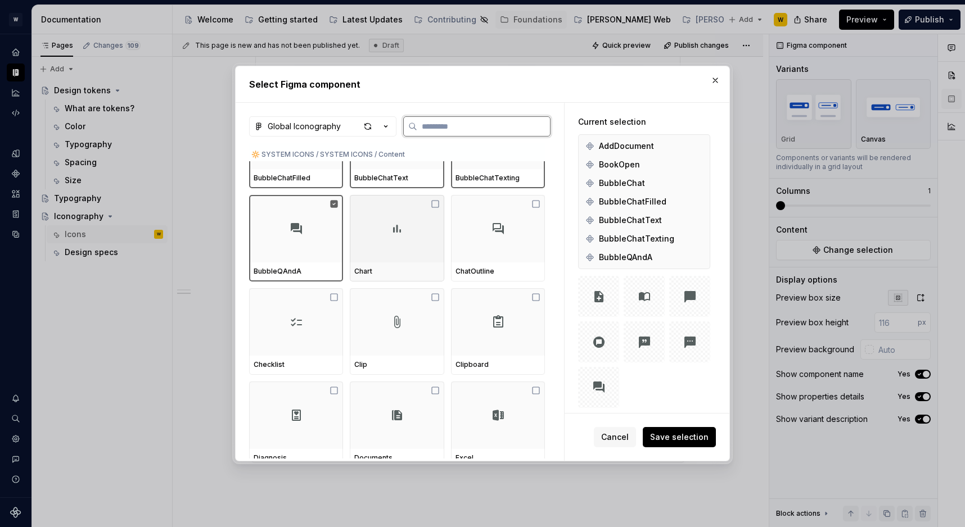
click at [438, 242] on div at bounding box center [397, 228] width 94 height 67
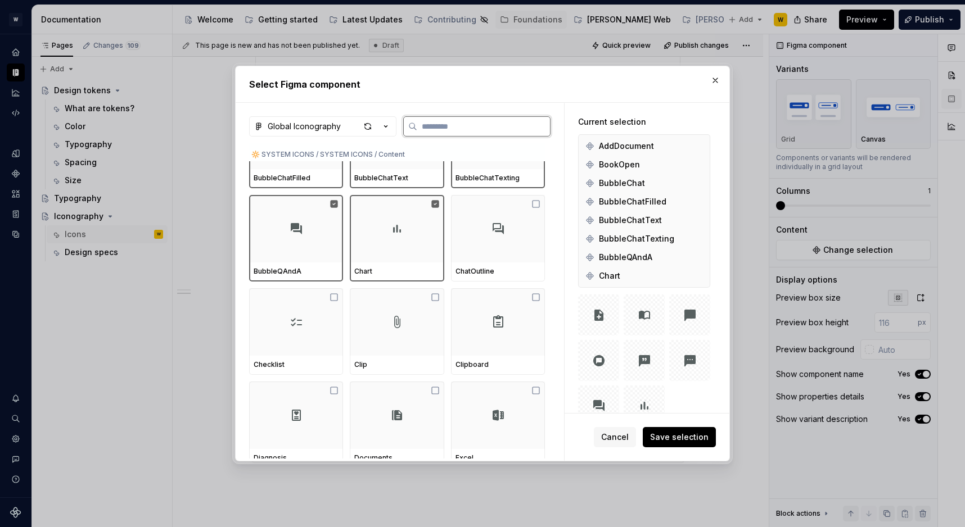
click at [493, 242] on div at bounding box center [498, 228] width 94 height 67
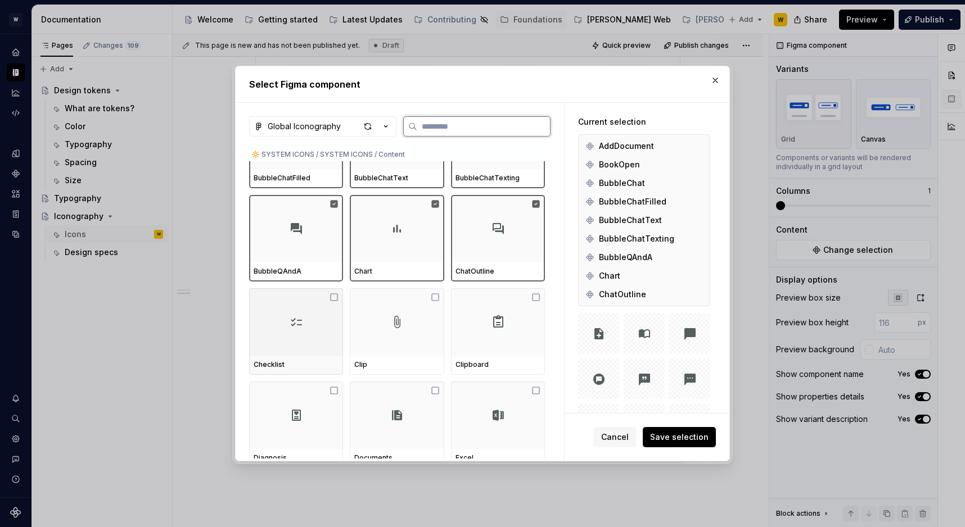
click at [285, 340] on div at bounding box center [296, 321] width 94 height 67
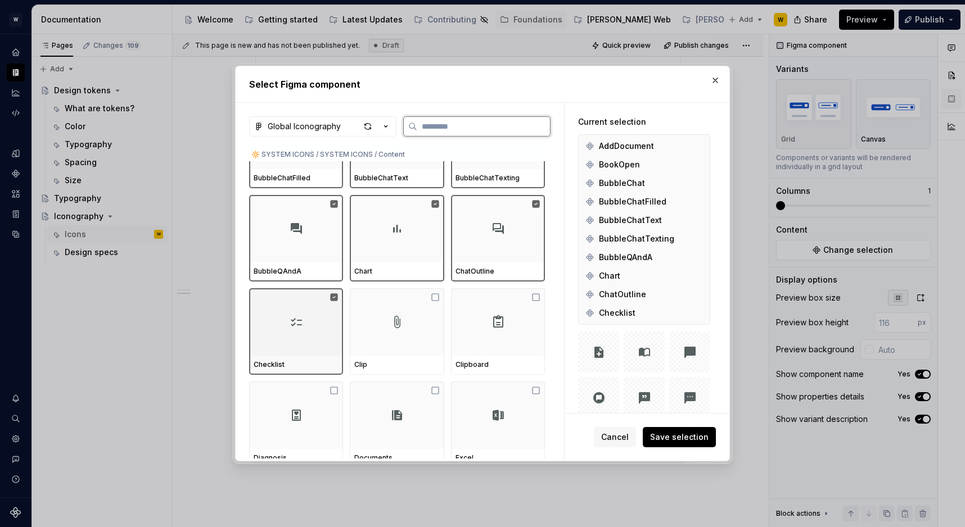
click at [392, 340] on div at bounding box center [397, 321] width 94 height 67
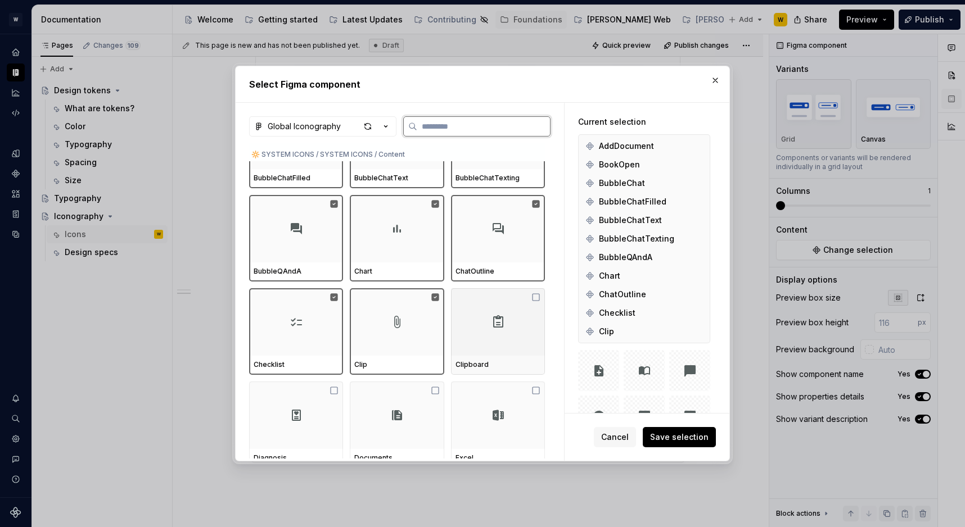
click at [487, 340] on div at bounding box center [498, 321] width 94 height 67
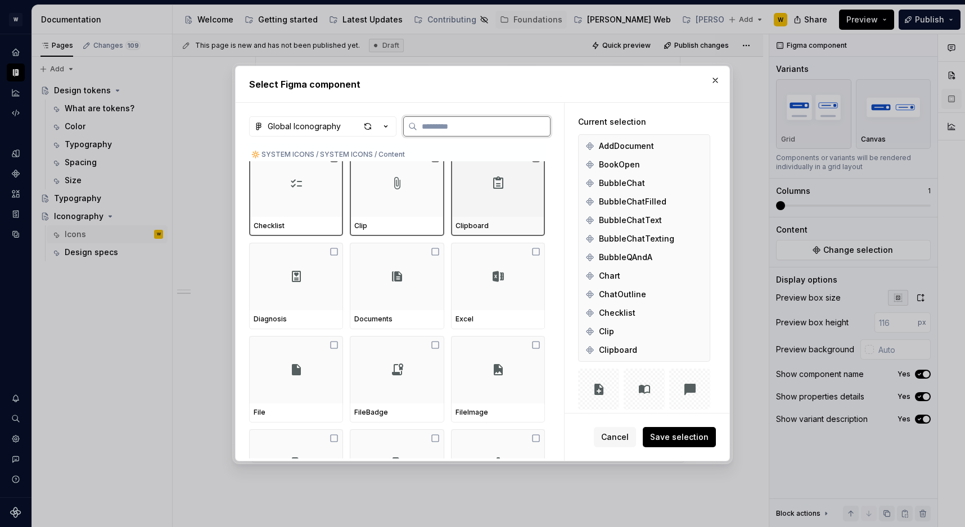
scroll to position [3583, 0]
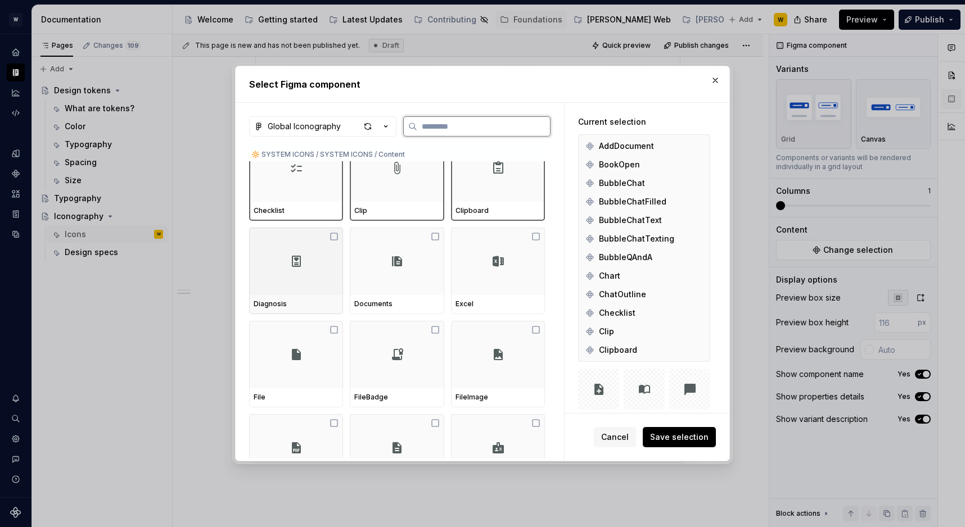
click at [288, 282] on div at bounding box center [296, 261] width 94 height 67
click at [387, 282] on div at bounding box center [397, 261] width 94 height 67
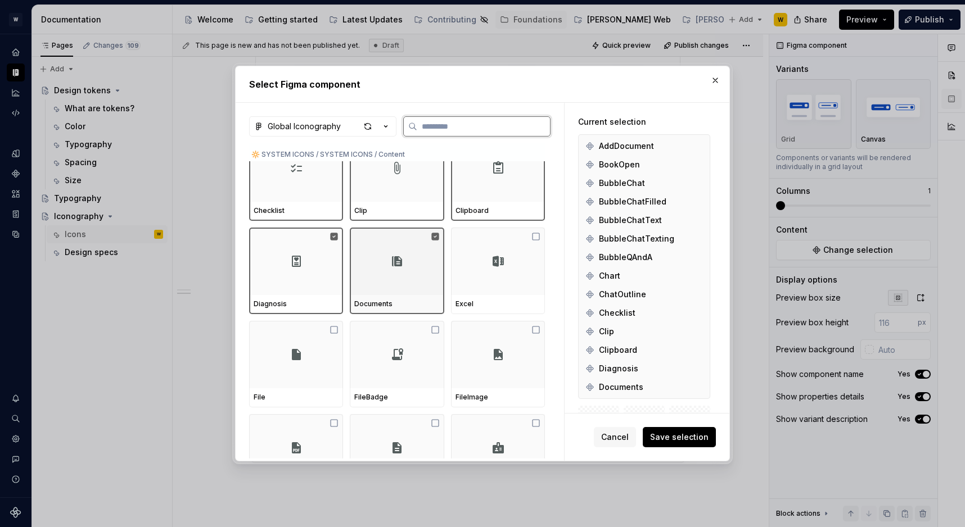
click at [477, 282] on div at bounding box center [498, 261] width 94 height 67
click at [282, 368] on div at bounding box center [296, 354] width 94 height 67
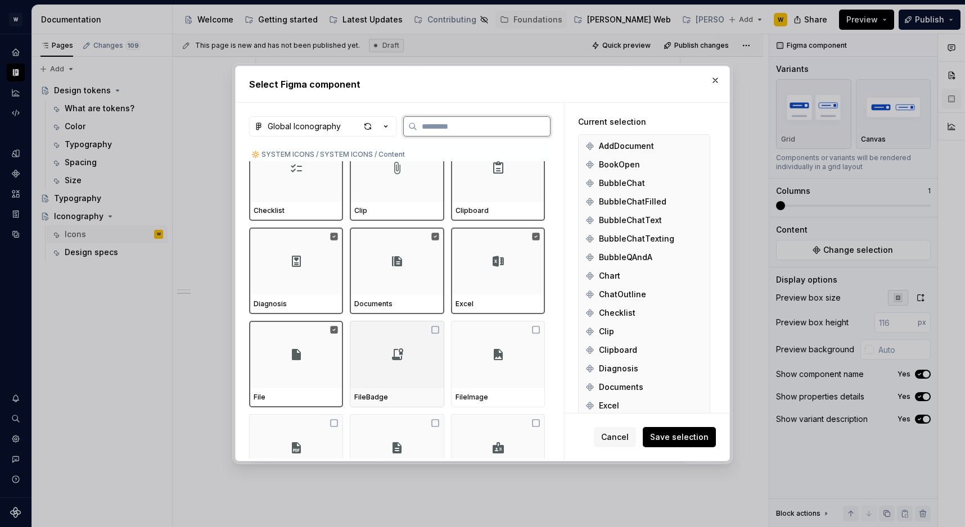
click at [362, 368] on div at bounding box center [397, 354] width 94 height 67
click at [498, 368] on div at bounding box center [498, 354] width 94 height 67
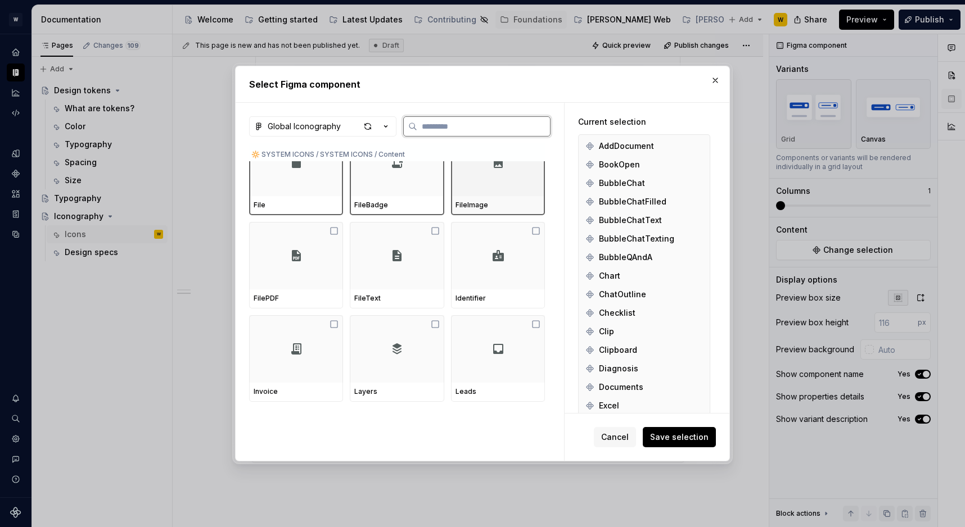
scroll to position [3777, 0]
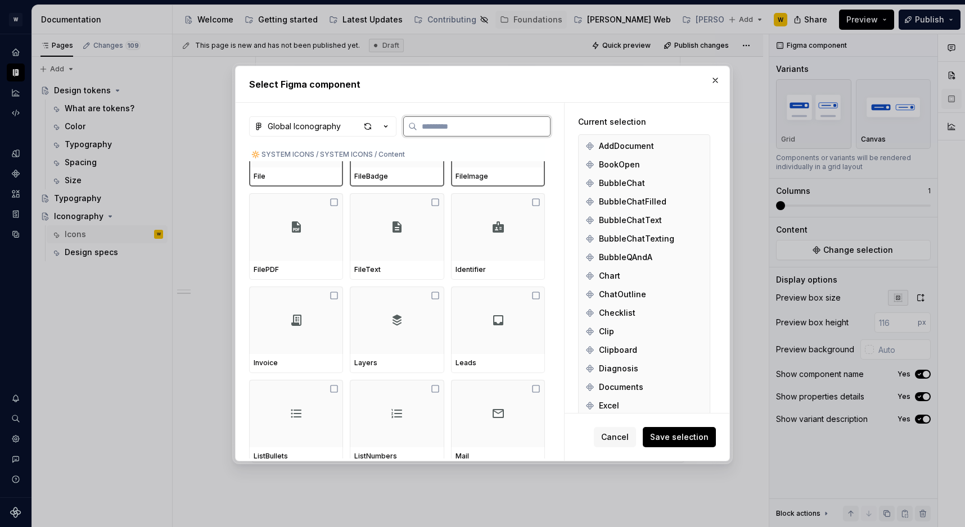
click at [343, 245] on div at bounding box center [296, 226] width 94 height 67
click at [398, 245] on div at bounding box center [397, 226] width 94 height 67
click at [492, 245] on div at bounding box center [498, 226] width 94 height 67
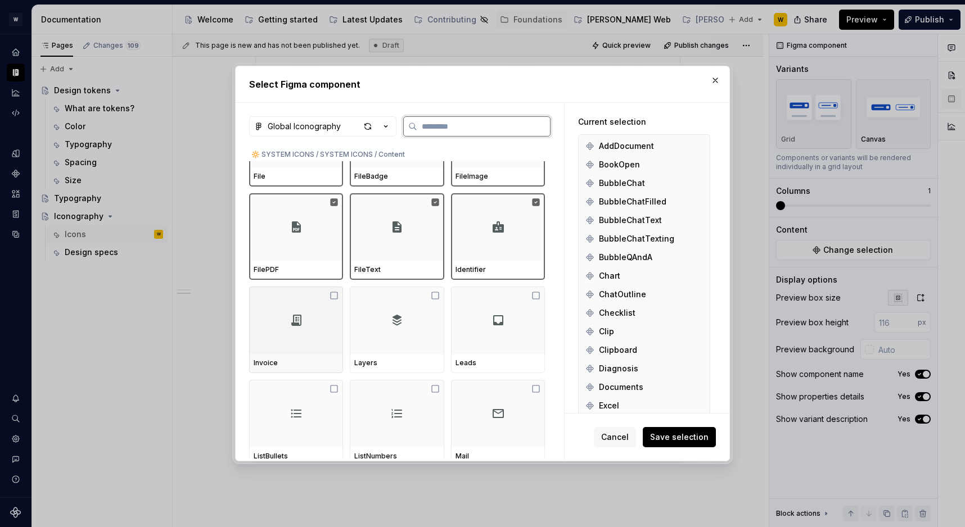
click at [301, 318] on img at bounding box center [296, 320] width 13 height 13
click at [404, 319] on img at bounding box center [396, 320] width 13 height 13
click at [490, 320] on div at bounding box center [498, 320] width 94 height 67
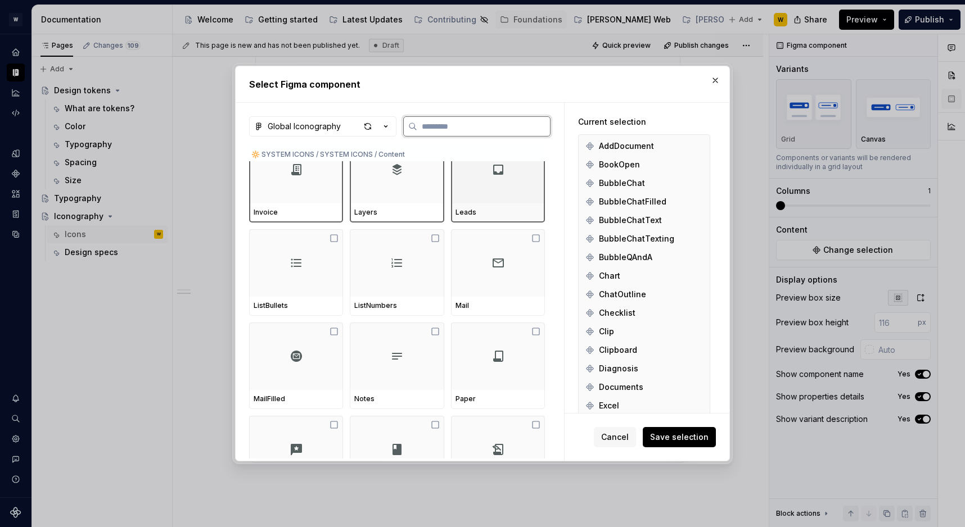
scroll to position [3934, 0]
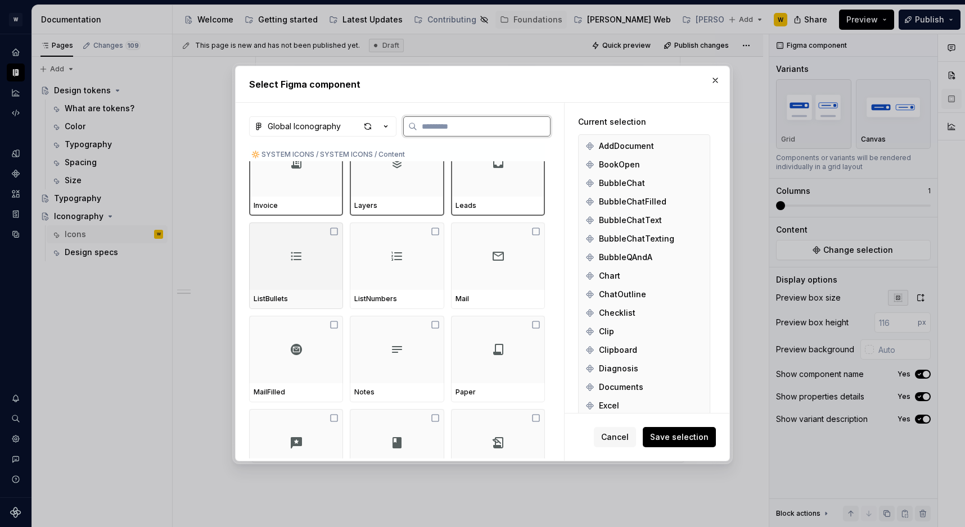
click at [337, 261] on div at bounding box center [296, 256] width 94 height 67
click at [389, 261] on div at bounding box center [397, 256] width 94 height 67
click at [513, 261] on div at bounding box center [498, 256] width 94 height 67
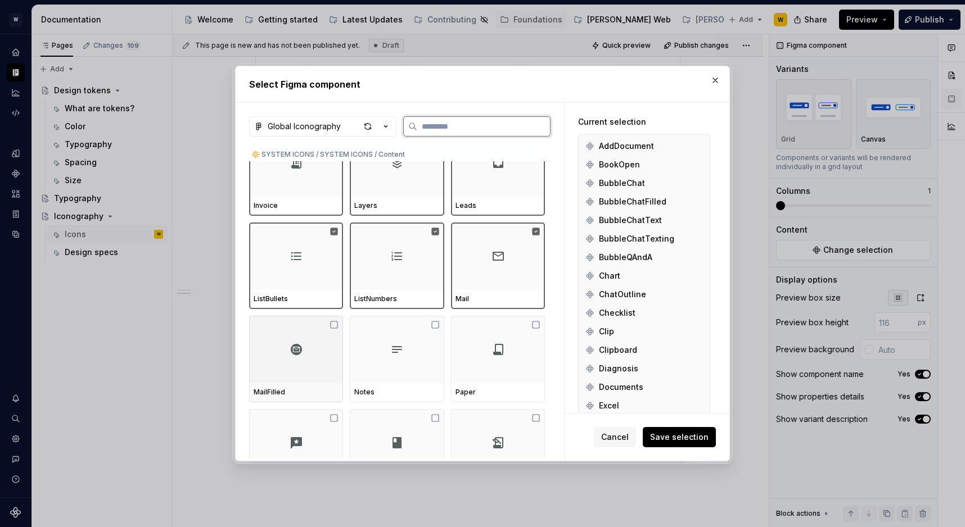
click at [308, 383] on div "MailFilled" at bounding box center [296, 392] width 94 height 19
click at [408, 383] on div "Notes" at bounding box center [397, 392] width 94 height 19
click at [519, 383] on div "Paper" at bounding box center [498, 392] width 94 height 19
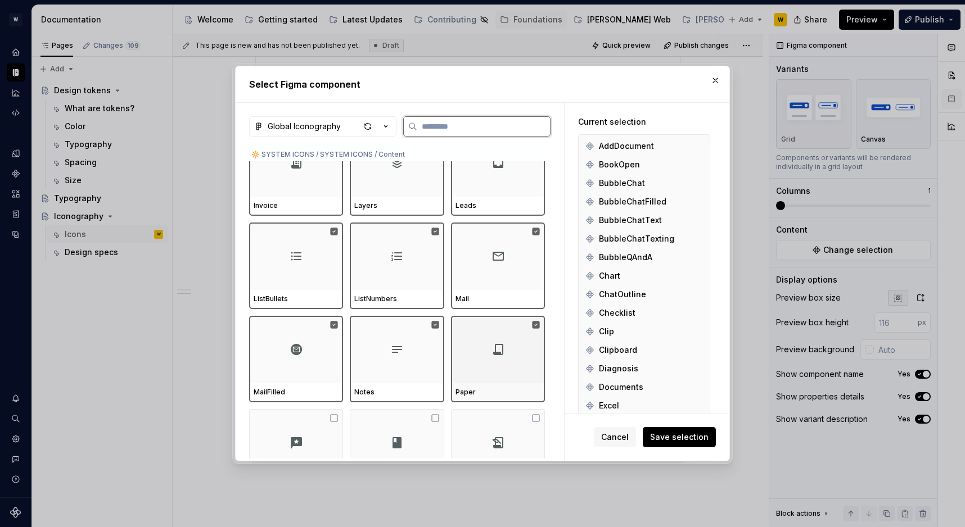
scroll to position [4082, 0]
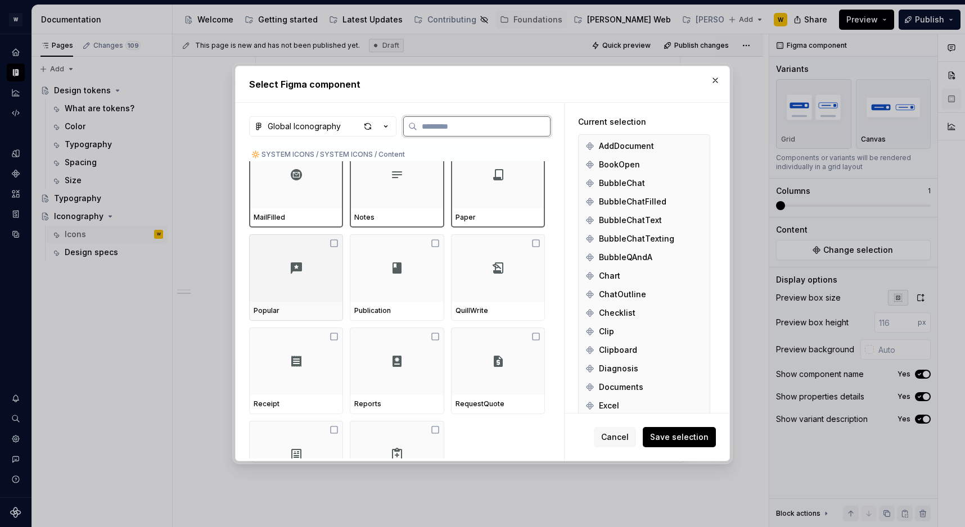
click at [265, 255] on div at bounding box center [296, 267] width 94 height 67
click at [393, 288] on div at bounding box center [397, 267] width 94 height 67
click at [520, 285] on div at bounding box center [498, 267] width 94 height 67
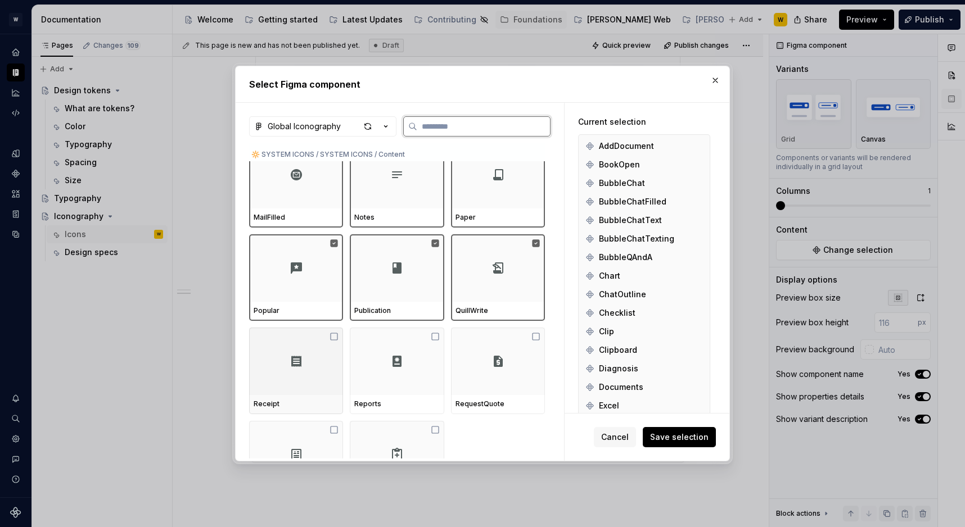
click at [305, 347] on div at bounding box center [296, 361] width 94 height 67
click at [410, 363] on div at bounding box center [397, 361] width 94 height 67
click at [505, 363] on img at bounding box center [497, 361] width 13 height 13
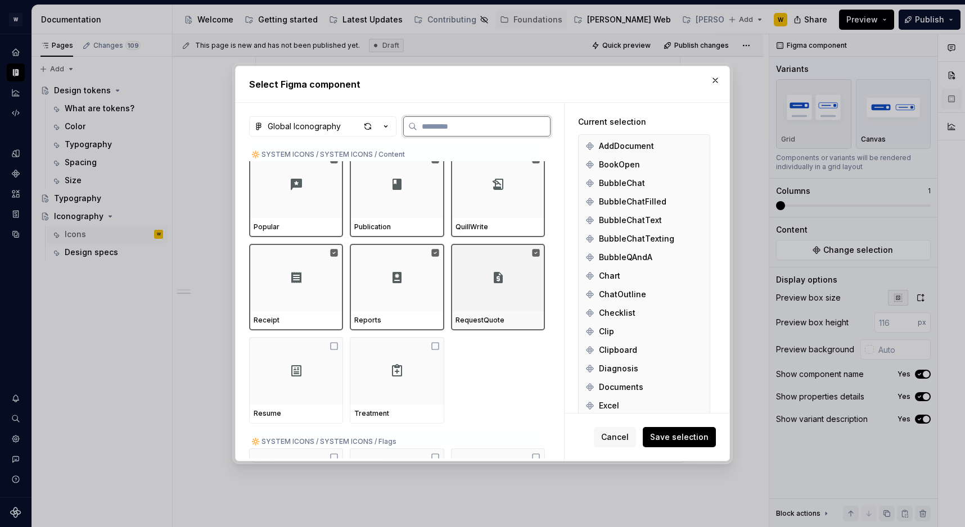
scroll to position [4179, 0]
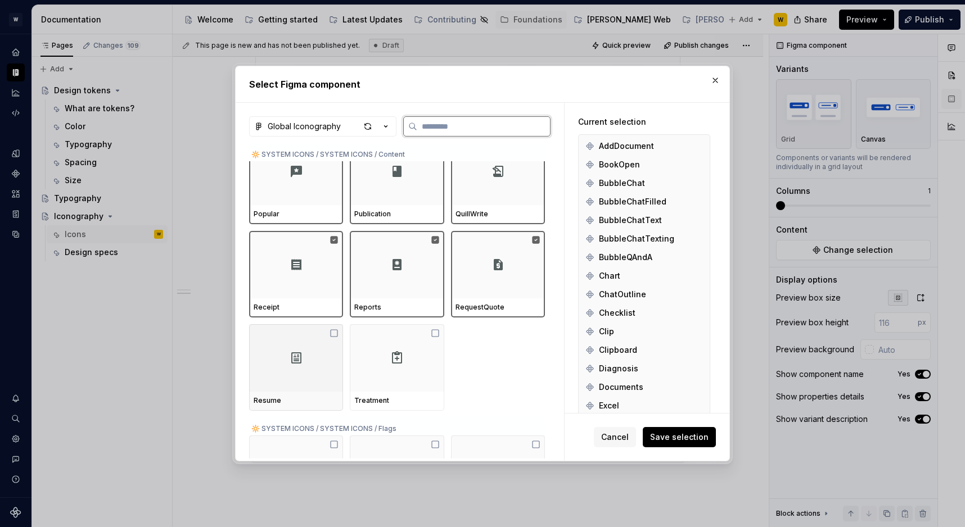
click at [260, 367] on div at bounding box center [296, 357] width 94 height 67
click at [392, 381] on div at bounding box center [397, 357] width 94 height 67
click at [684, 434] on span "Save selection" at bounding box center [679, 437] width 58 height 11
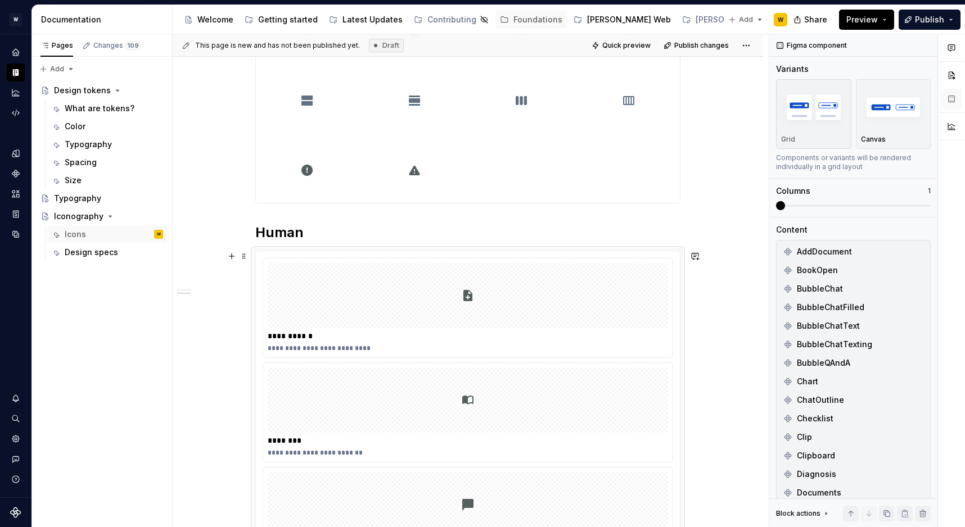
scroll to position [1730, 0]
click at [612, 309] on div at bounding box center [468, 294] width 400 height 65
click at [895, 133] on div "Canvas" at bounding box center [893, 114] width 65 height 60
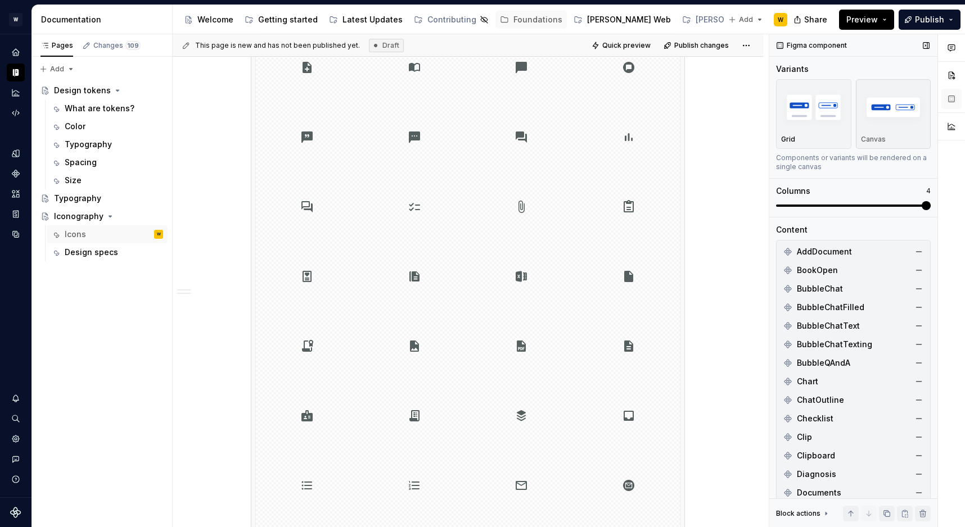
click at [931, 202] on span at bounding box center [853, 205] width 155 height 9
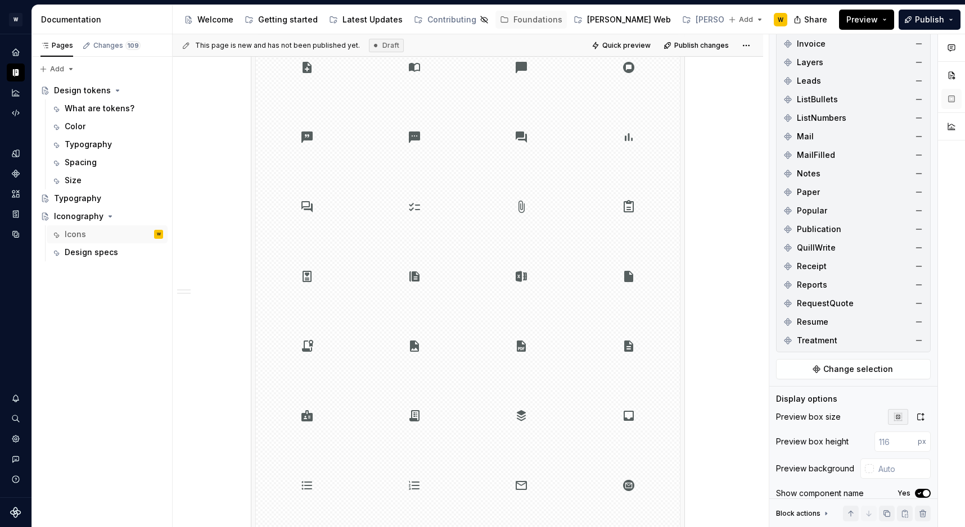
scroll to position [652, 0]
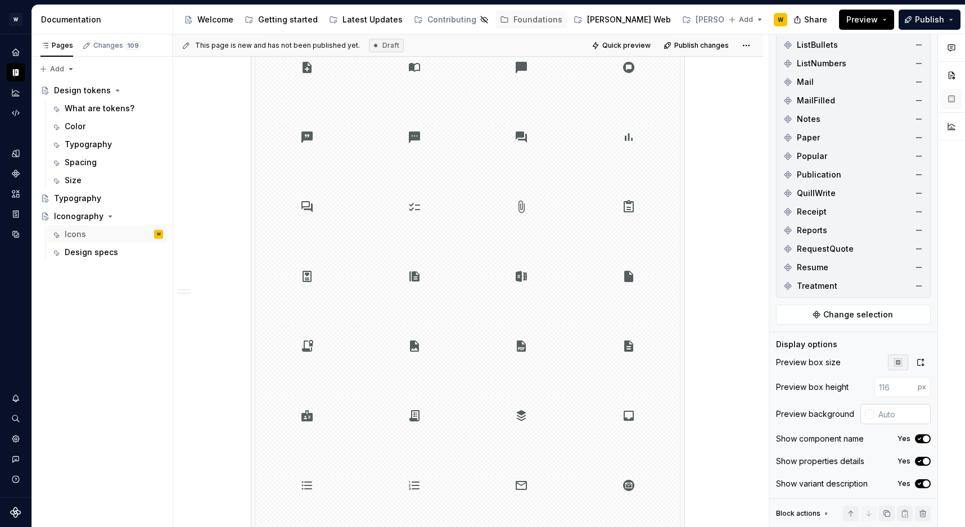
click at [889, 407] on input "text" at bounding box center [902, 414] width 57 height 20
type input "#FFFFFF"
click at [925, 464] on span "button" at bounding box center [926, 461] width 7 height 7
click at [924, 486] on span "button" at bounding box center [926, 484] width 7 height 7
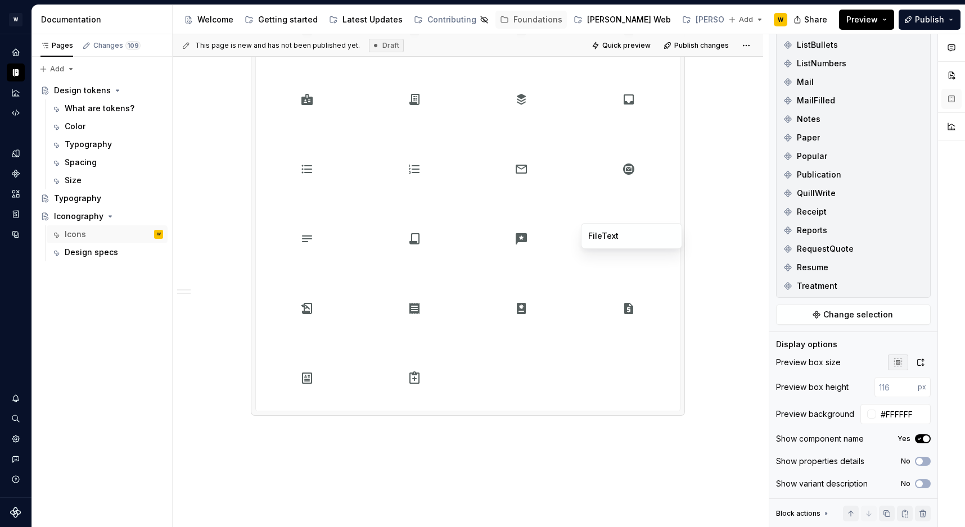
scroll to position [2317, 0]
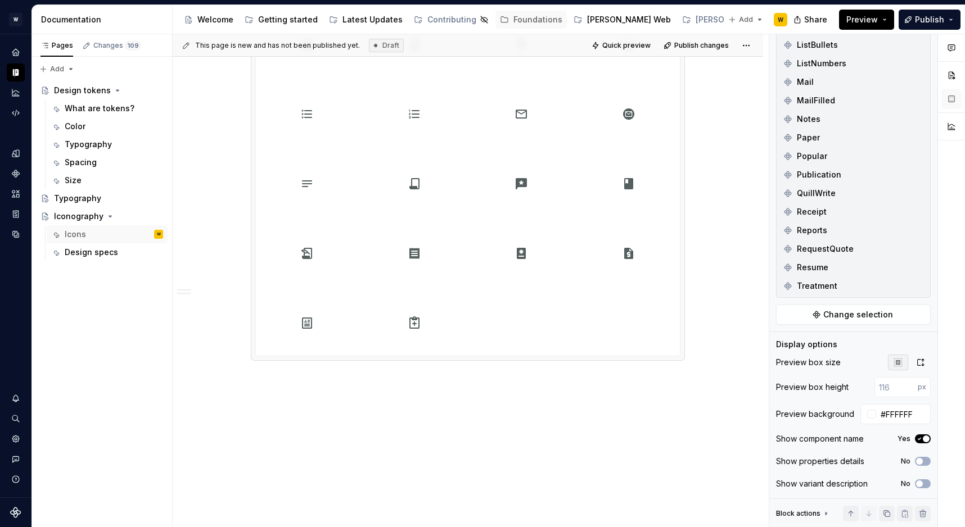
click at [347, 410] on div "This page is new and has not been published yet. Draft Quick preview Publish ch…" at bounding box center [471, 281] width 596 height 494
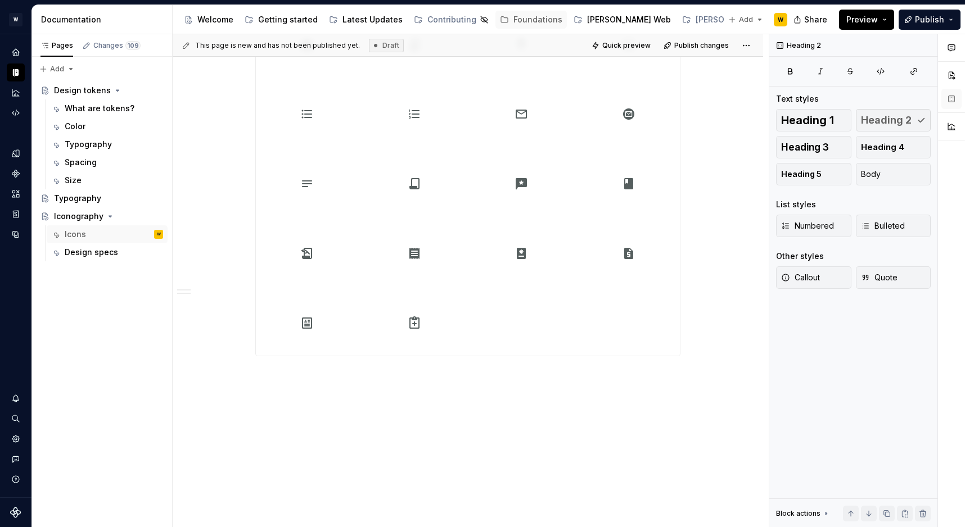
scroll to position [0, 0]
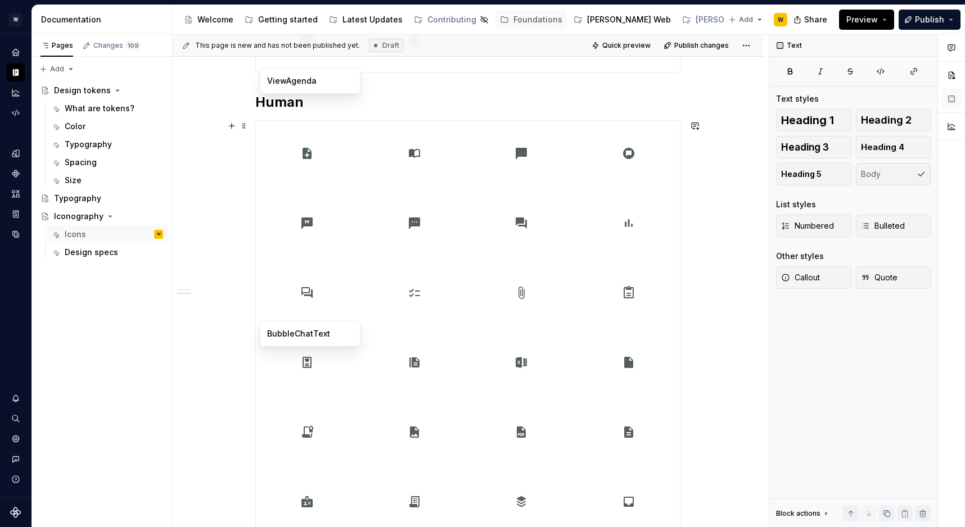
scroll to position [1482, 0]
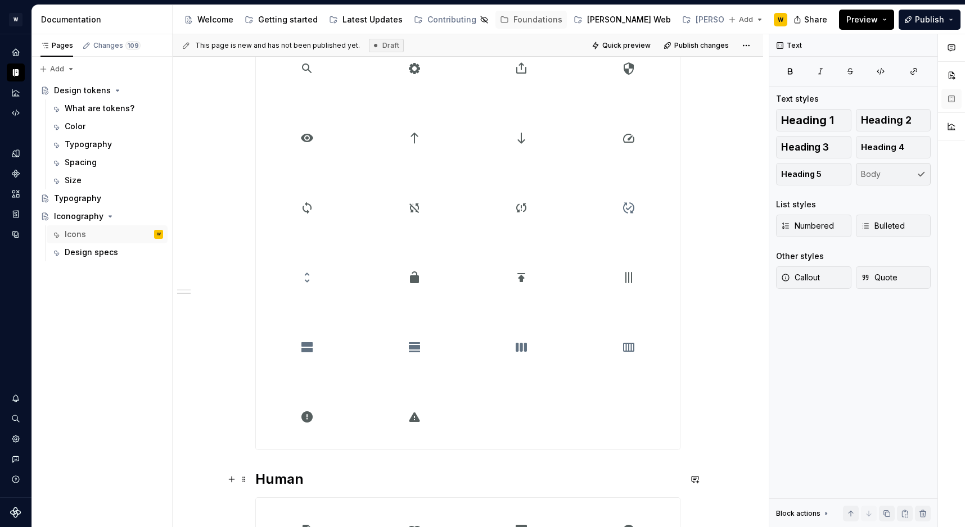
click at [281, 476] on h2 "Human" at bounding box center [467, 480] width 425 height 18
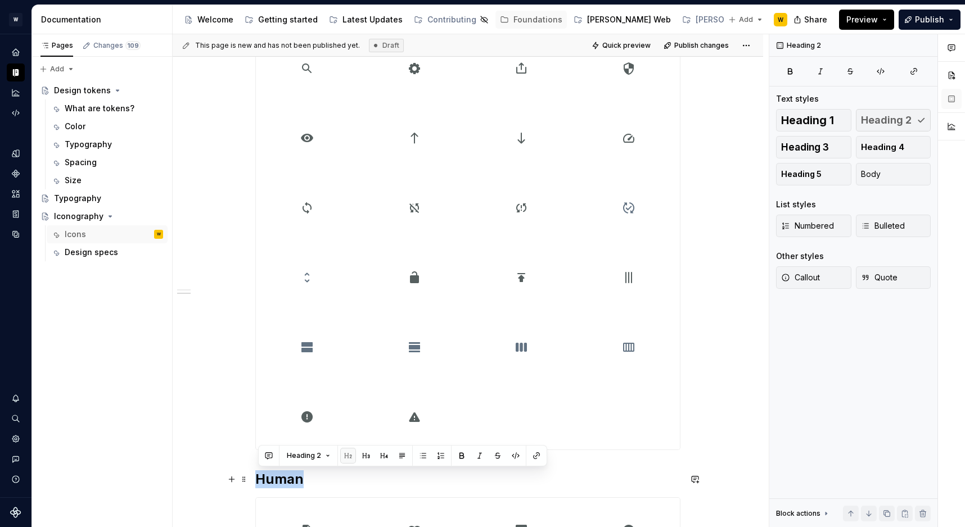
click at [281, 476] on h2 "Human" at bounding box center [467, 480] width 425 height 18
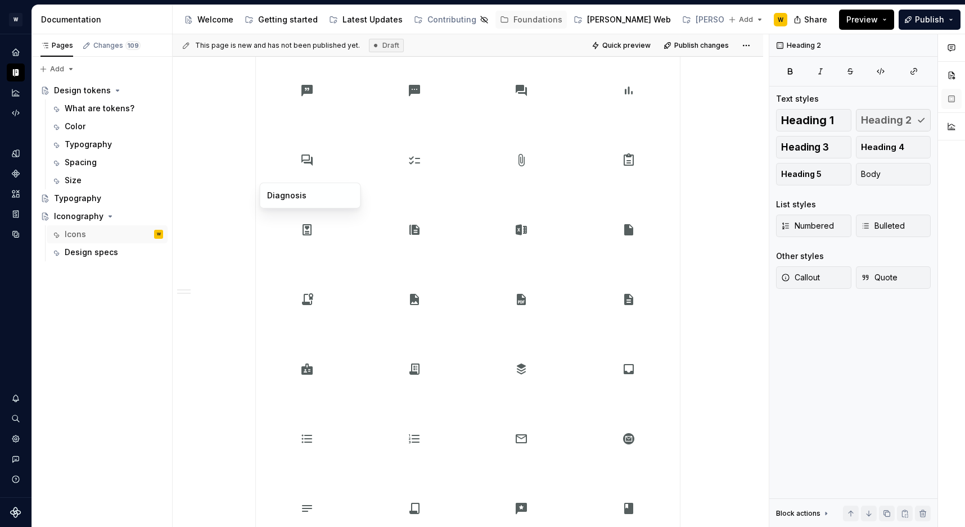
scroll to position [2344, 0]
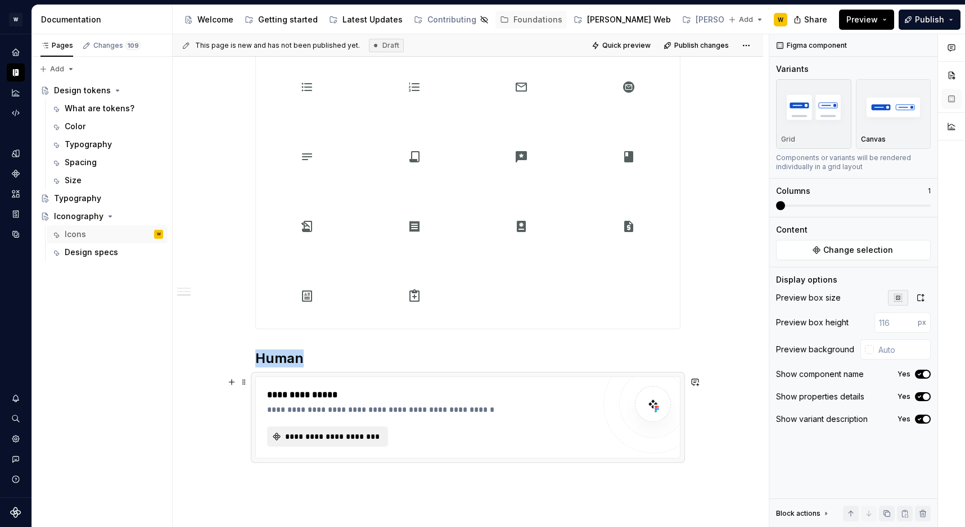
click at [314, 432] on span "**********" at bounding box center [331, 436] width 97 height 11
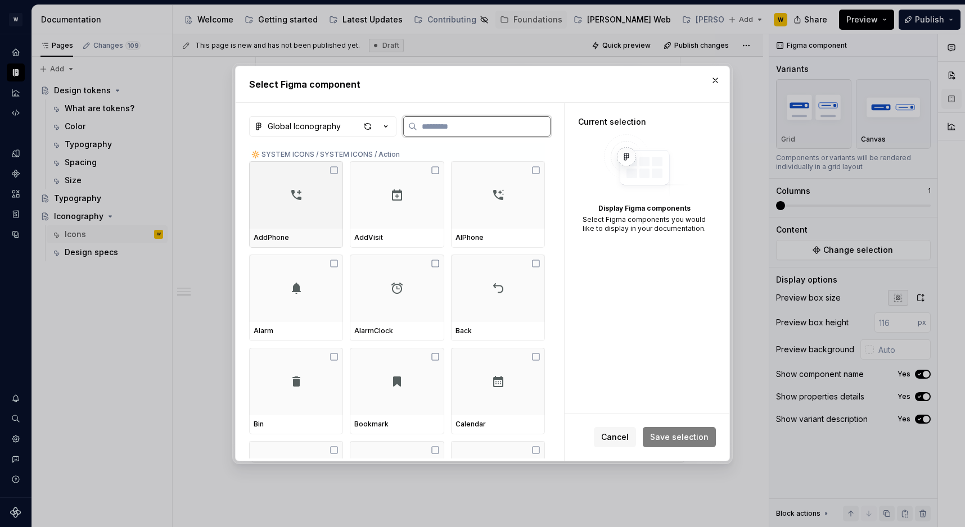
type textarea "*"
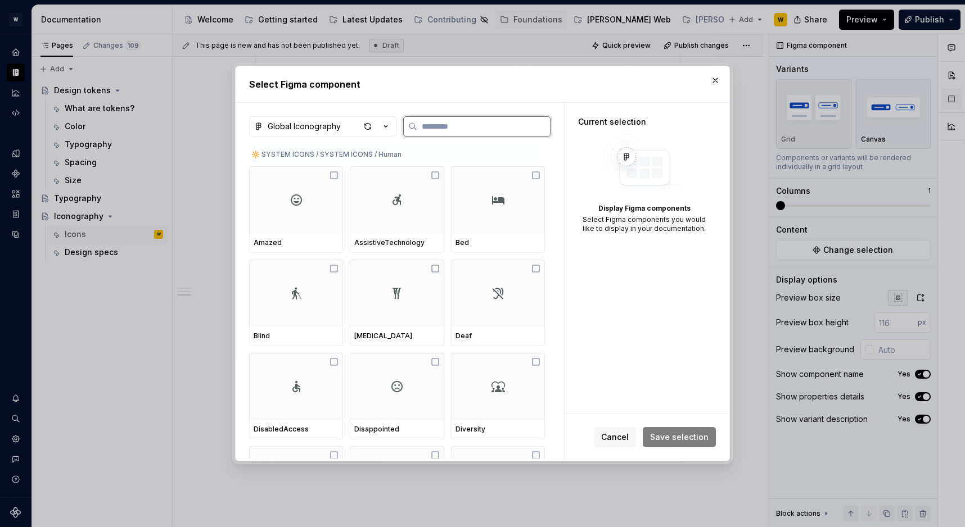
scroll to position [4856, 0]
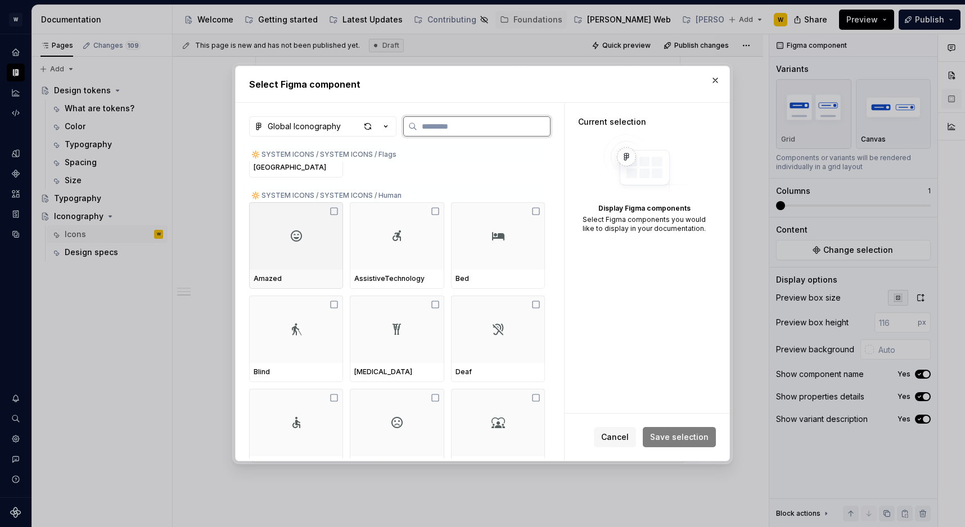
click at [320, 244] on div at bounding box center [296, 235] width 94 height 67
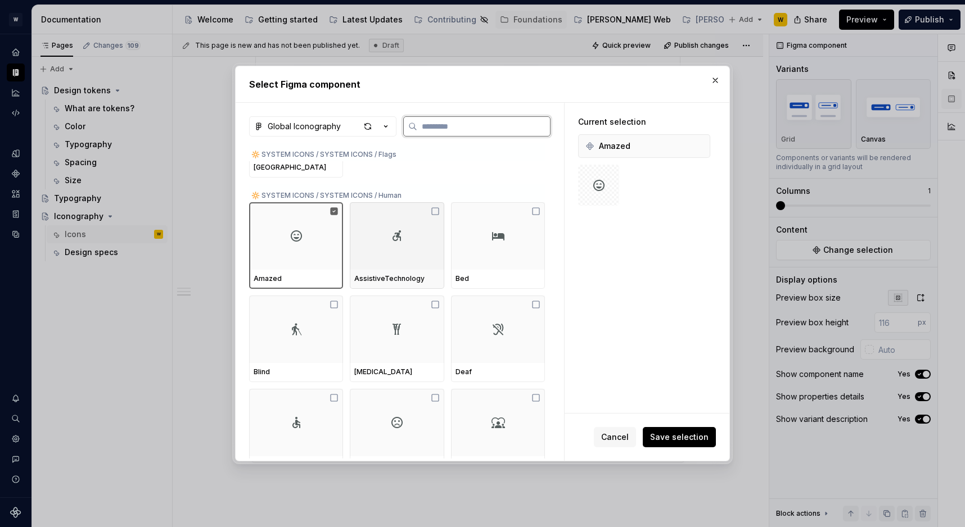
click at [399, 252] on div at bounding box center [397, 235] width 94 height 67
click at [545, 252] on div at bounding box center [498, 235] width 94 height 67
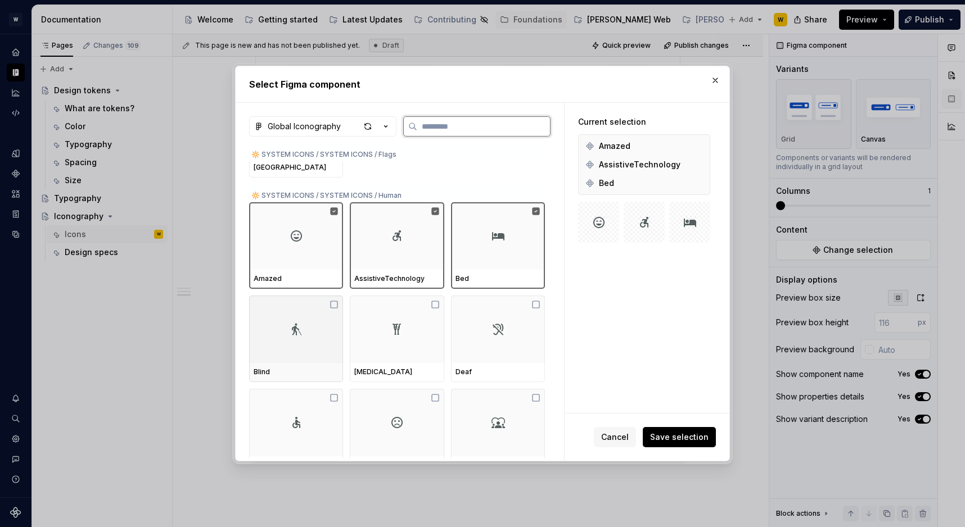
click at [296, 349] on div at bounding box center [296, 329] width 94 height 67
click at [429, 349] on div at bounding box center [397, 329] width 94 height 67
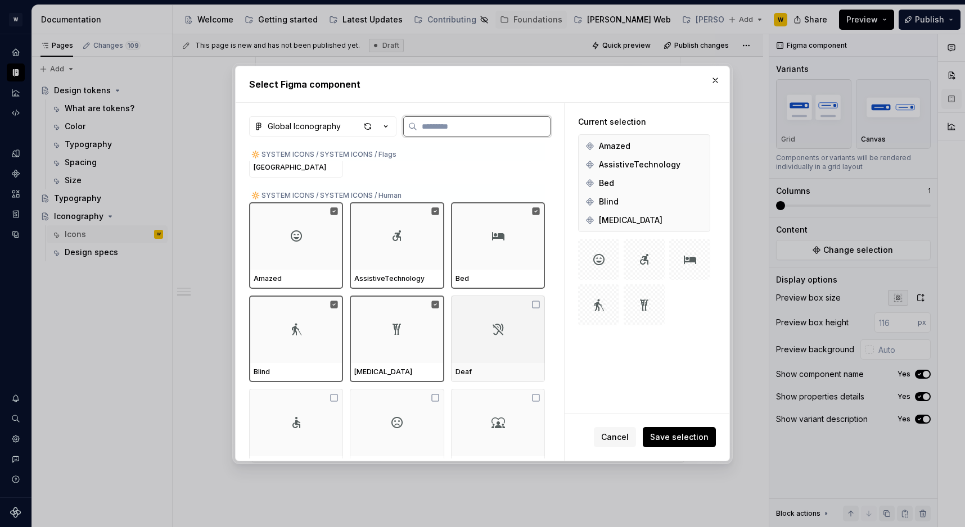
click at [491, 348] on div at bounding box center [498, 329] width 94 height 67
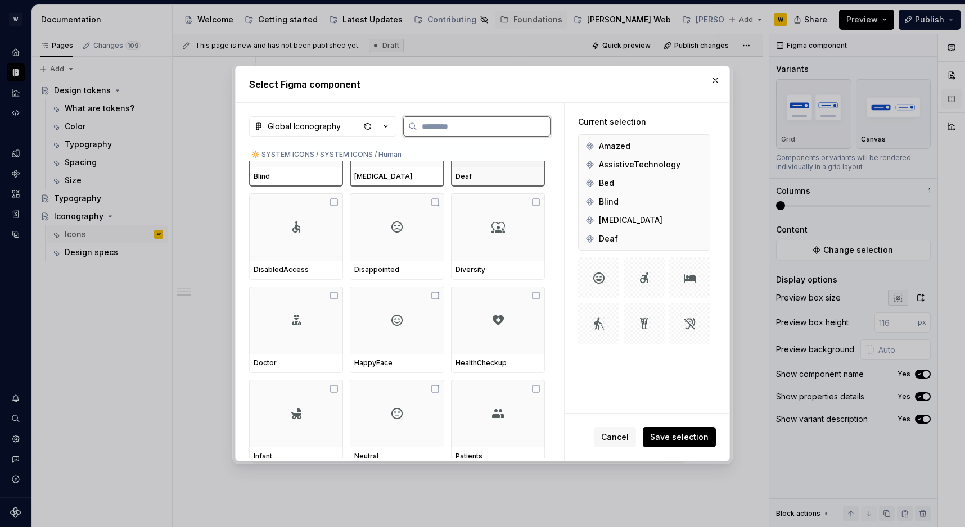
scroll to position [5021, 0]
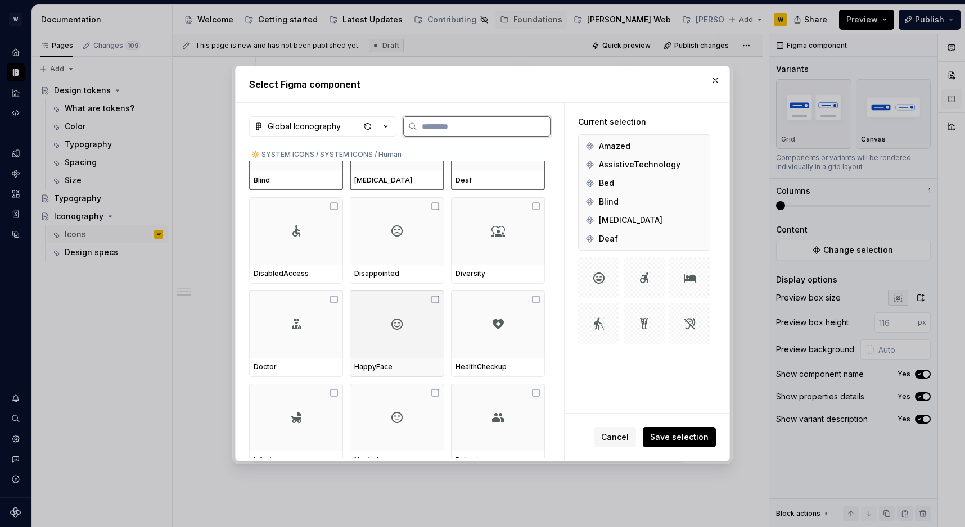
click at [320, 342] on div at bounding box center [296, 324] width 94 height 67
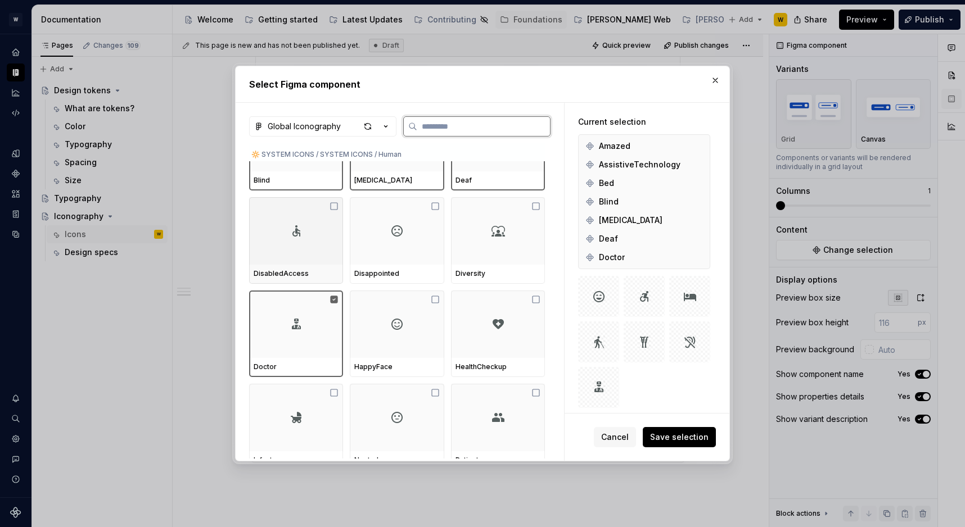
click at [319, 367] on div "Doctor" at bounding box center [296, 367] width 85 height 9
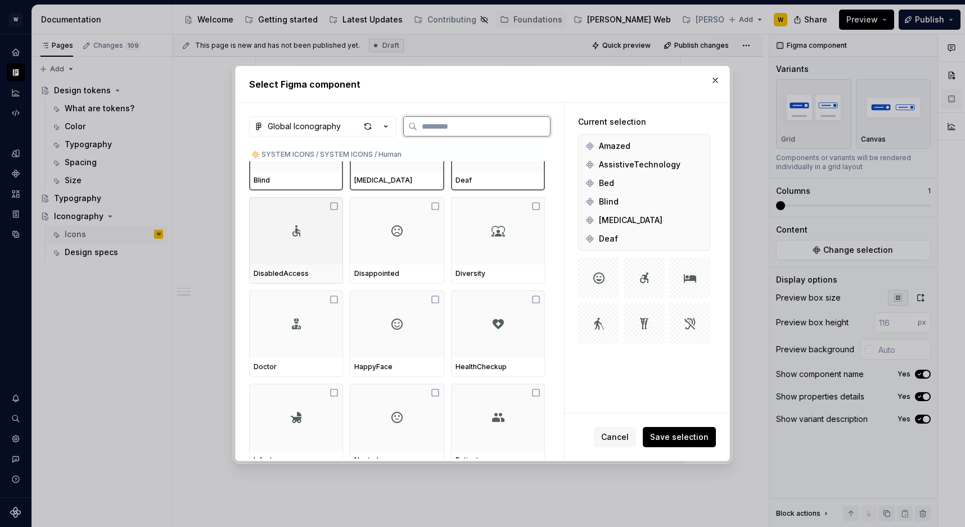
click at [311, 263] on div at bounding box center [296, 230] width 94 height 67
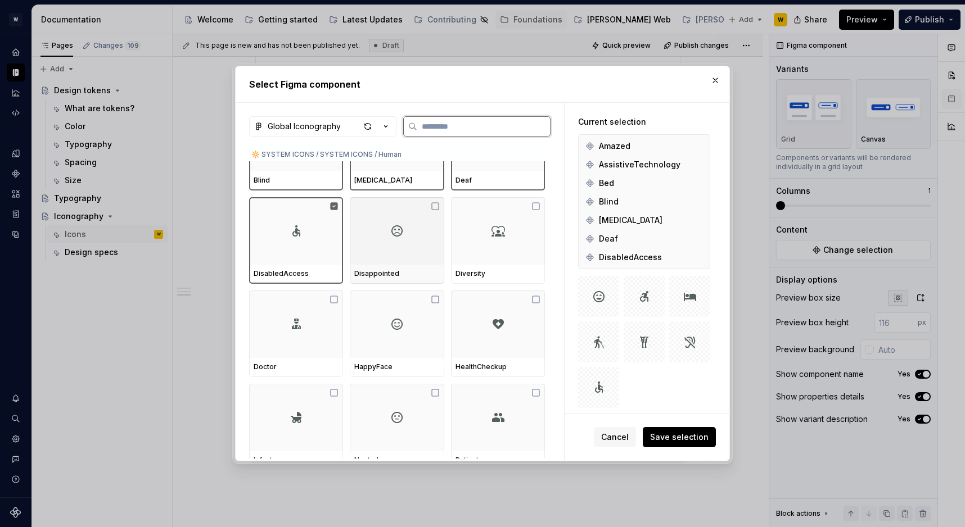
click at [412, 257] on div at bounding box center [397, 230] width 94 height 67
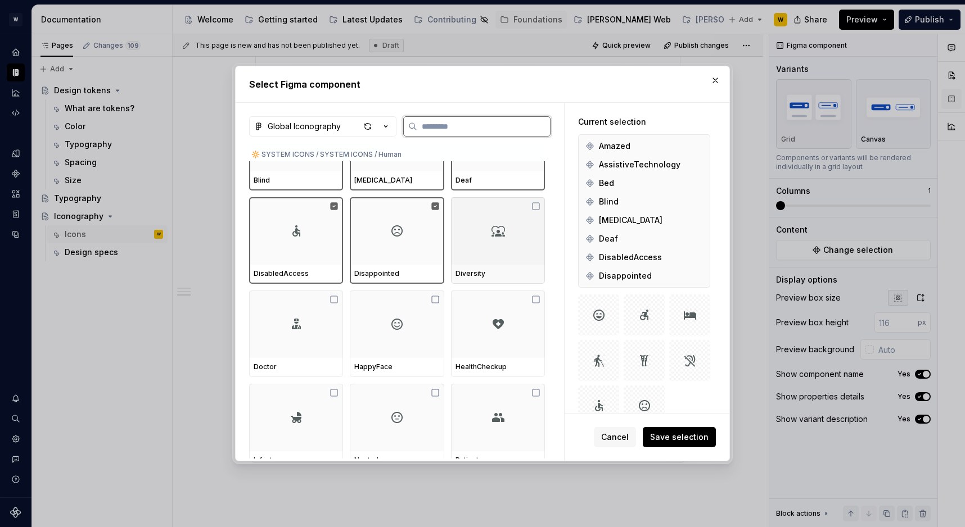
click at [520, 251] on div at bounding box center [498, 230] width 94 height 67
click at [321, 333] on div at bounding box center [296, 324] width 94 height 67
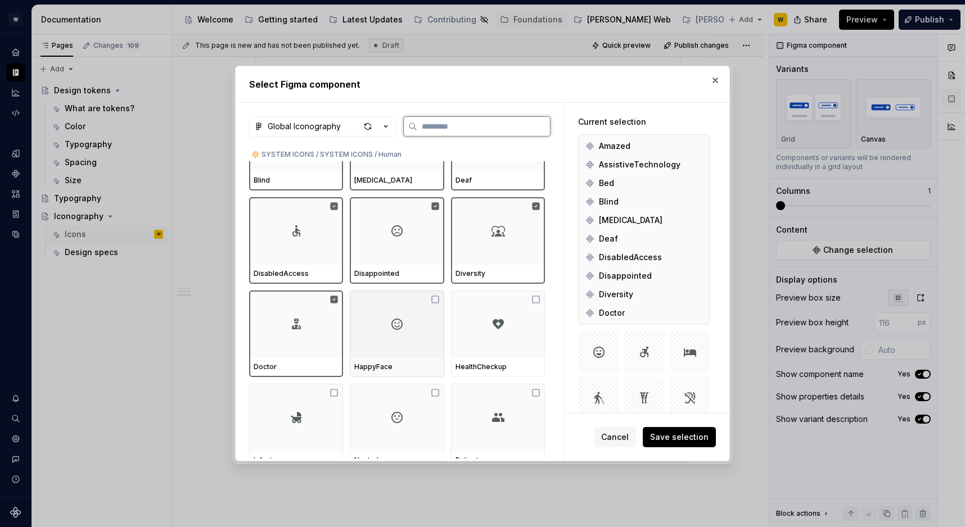
click at [421, 344] on div at bounding box center [397, 324] width 94 height 67
click at [503, 342] on div at bounding box center [498, 324] width 94 height 67
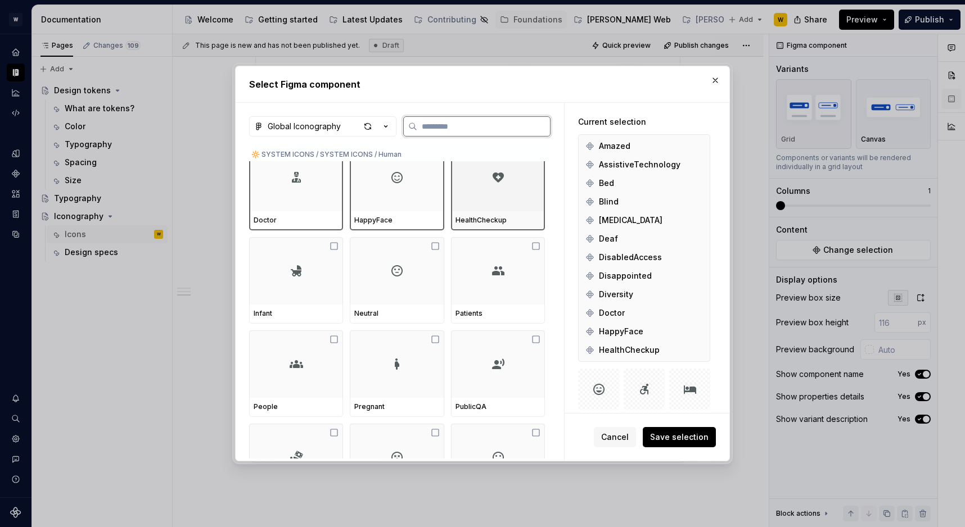
scroll to position [5165, 0]
click at [310, 314] on div "Infant" at bounding box center [296, 316] width 85 height 9
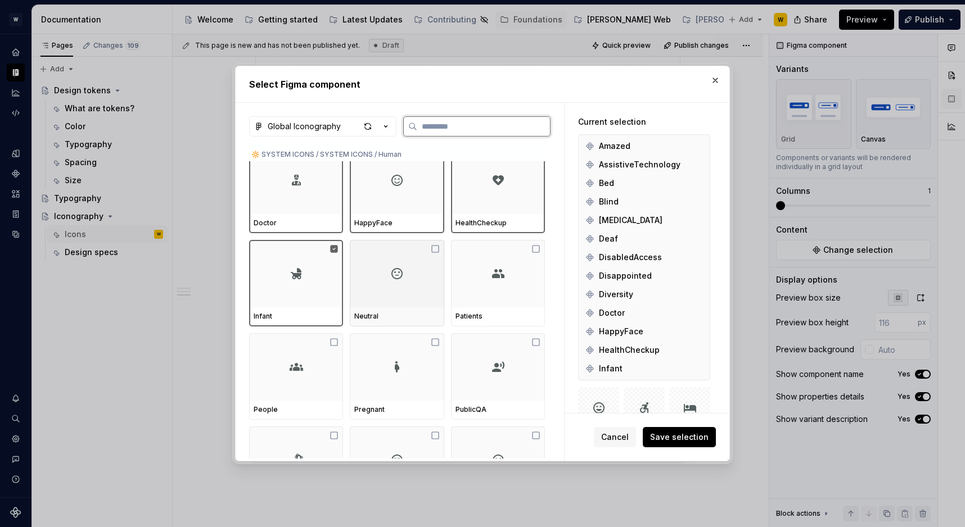
click at [414, 302] on div at bounding box center [397, 273] width 94 height 67
click at [518, 302] on div at bounding box center [498, 273] width 94 height 67
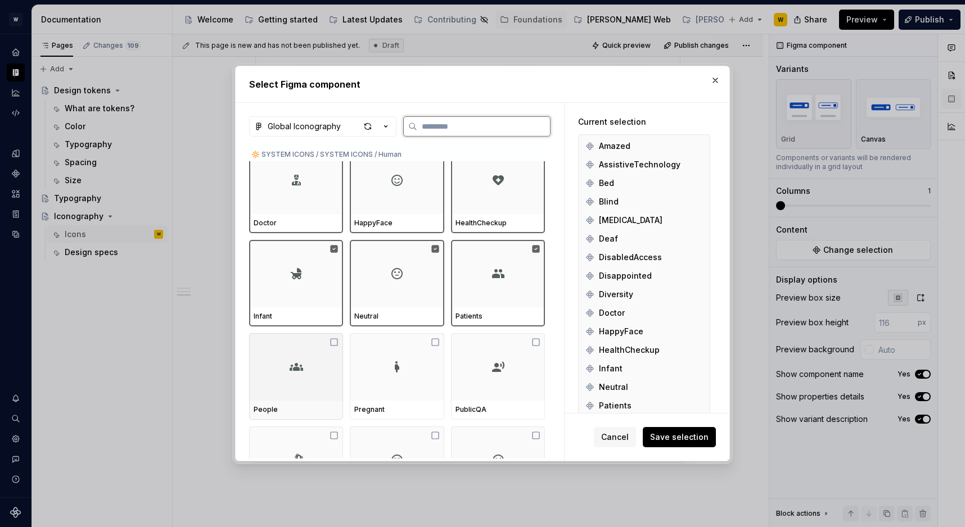
click at [303, 358] on div at bounding box center [296, 366] width 94 height 67
click at [399, 382] on div at bounding box center [397, 366] width 94 height 67
click at [465, 378] on div at bounding box center [498, 366] width 94 height 67
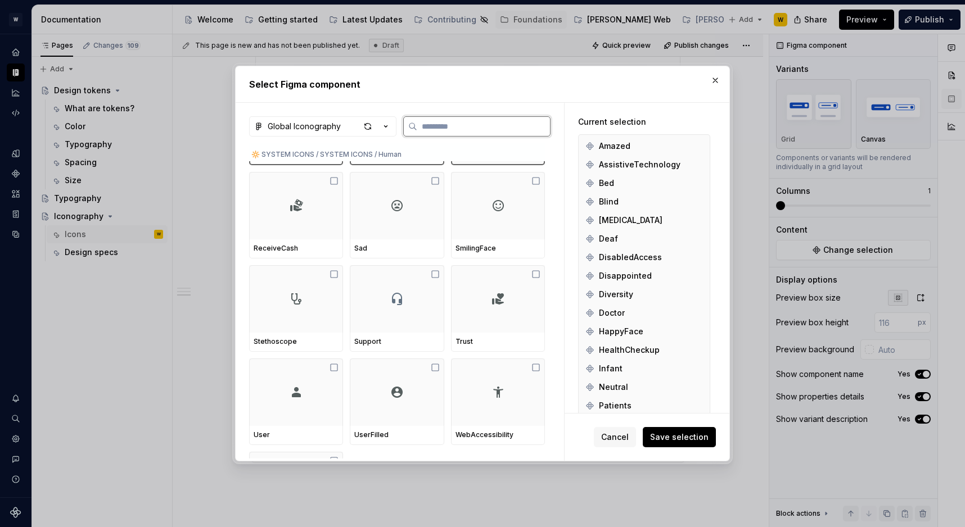
scroll to position [5395, 0]
click at [269, 206] on div at bounding box center [296, 203] width 94 height 67
click at [395, 219] on div at bounding box center [397, 203] width 94 height 67
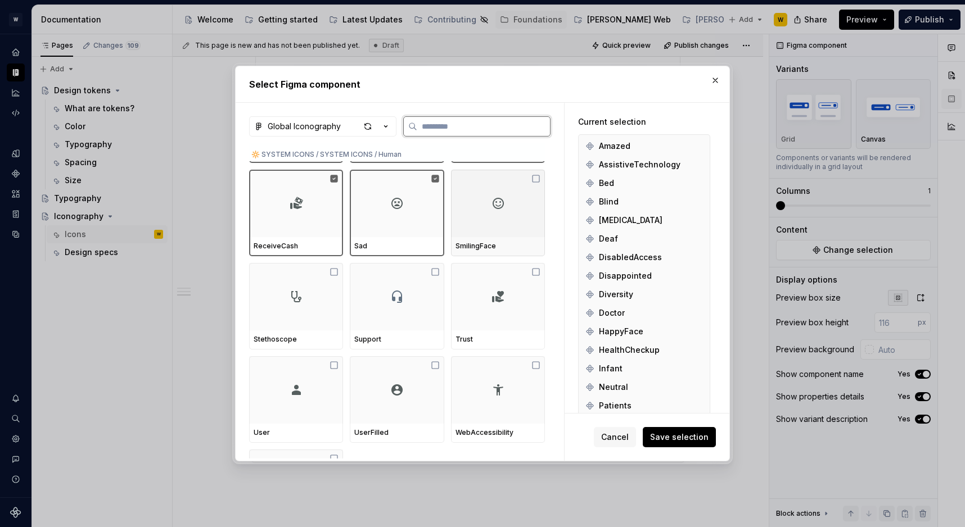
click at [507, 218] on div at bounding box center [498, 203] width 94 height 67
click at [273, 287] on div at bounding box center [296, 296] width 94 height 67
click at [416, 287] on div at bounding box center [397, 296] width 94 height 67
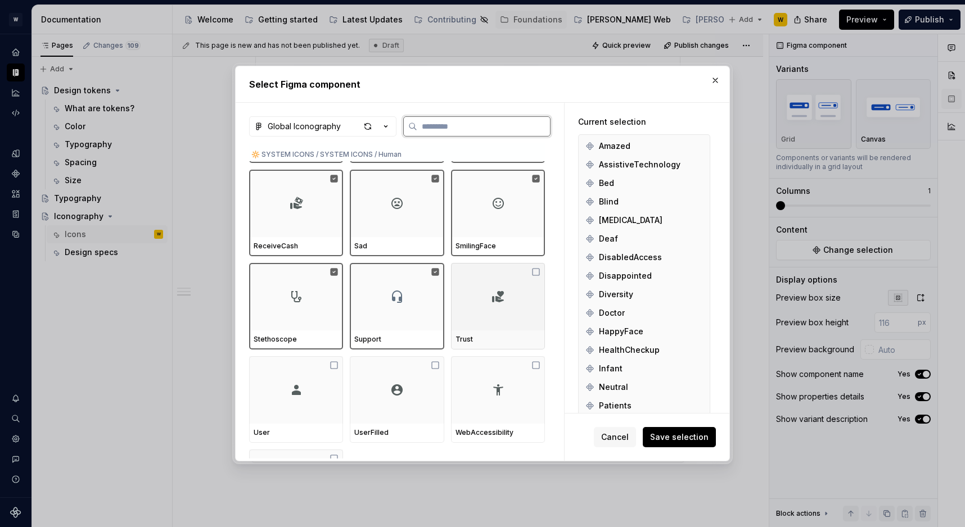
click at [521, 287] on div at bounding box center [498, 296] width 94 height 67
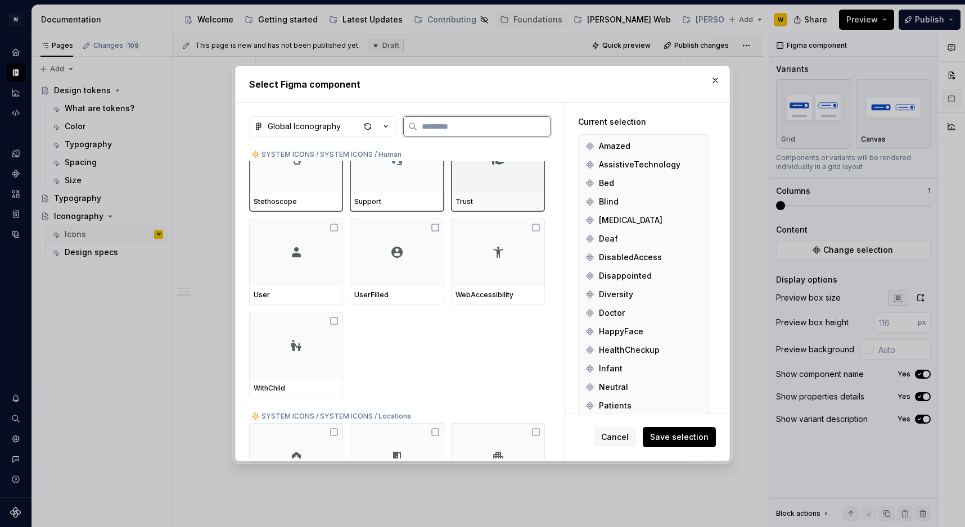
scroll to position [5533, 0]
click at [331, 255] on div at bounding box center [296, 251] width 94 height 67
click at [398, 263] on div at bounding box center [397, 251] width 94 height 67
click at [491, 258] on div at bounding box center [498, 251] width 94 height 67
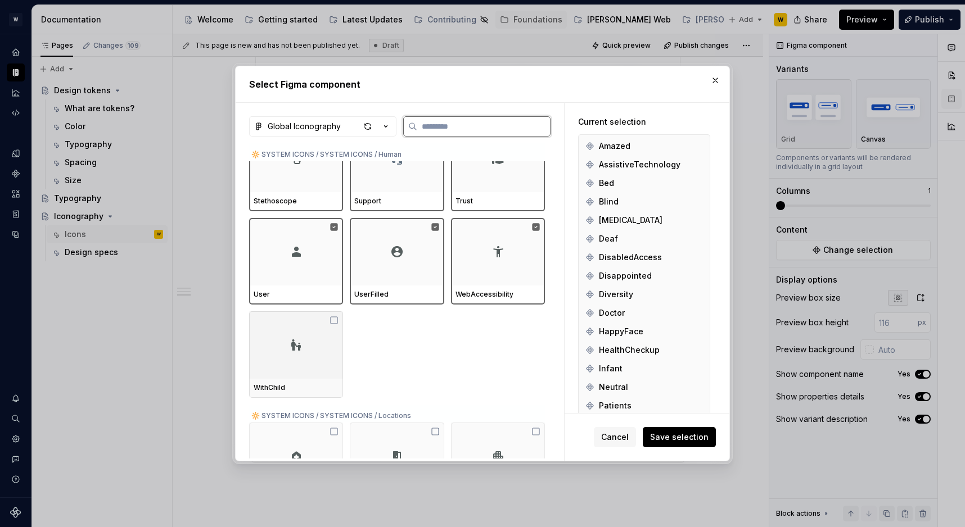
click at [305, 331] on div at bounding box center [296, 344] width 94 height 67
click at [687, 436] on span "Save selection" at bounding box center [679, 437] width 58 height 11
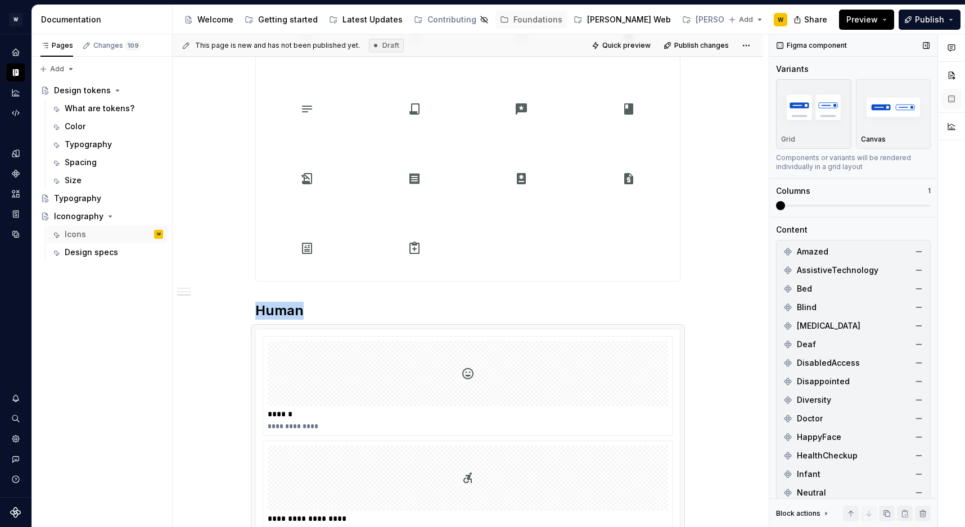
scroll to position [2686, 0]
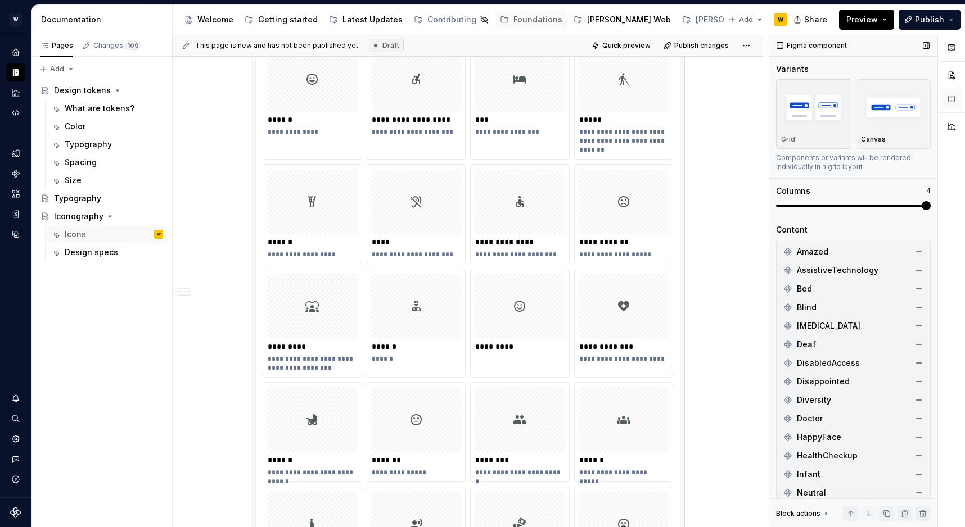
click at [931, 201] on span at bounding box center [853, 205] width 155 height 9
click at [895, 106] on img "button" at bounding box center [893, 107] width 65 height 41
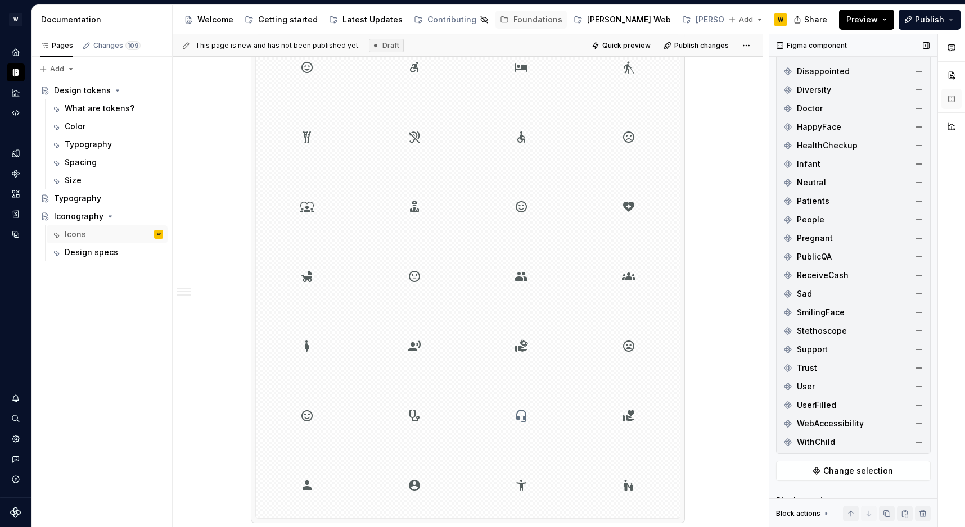
scroll to position [467, 0]
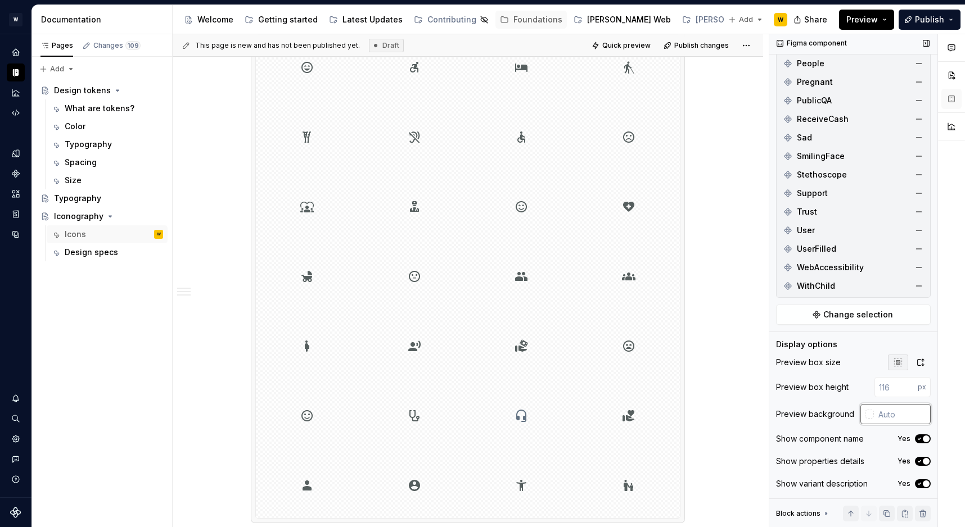
click at [895, 412] on input "text" at bounding box center [902, 414] width 57 height 20
type input "#FFFFFF"
click at [921, 458] on button "Yes" at bounding box center [923, 461] width 16 height 9
click at [921, 484] on icon "button" at bounding box center [919, 484] width 9 height 7
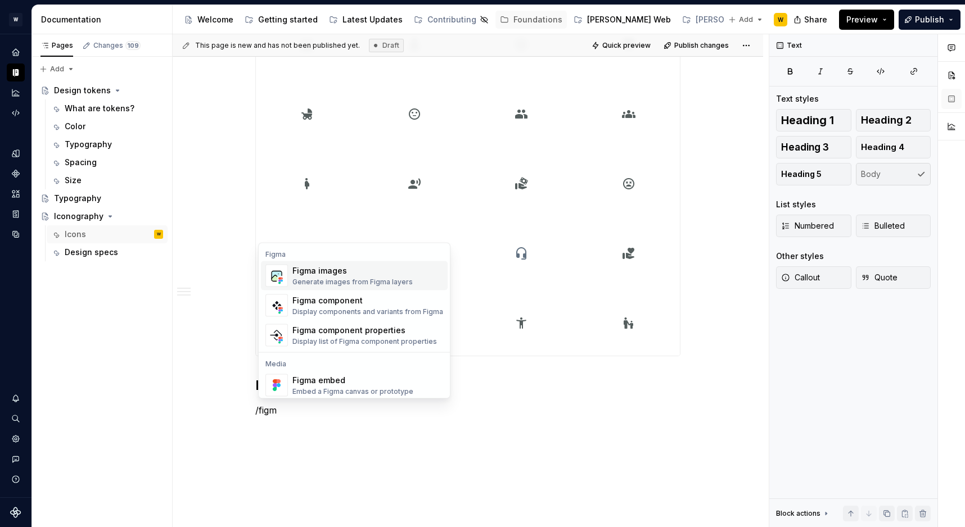
scroll to position [34, 0]
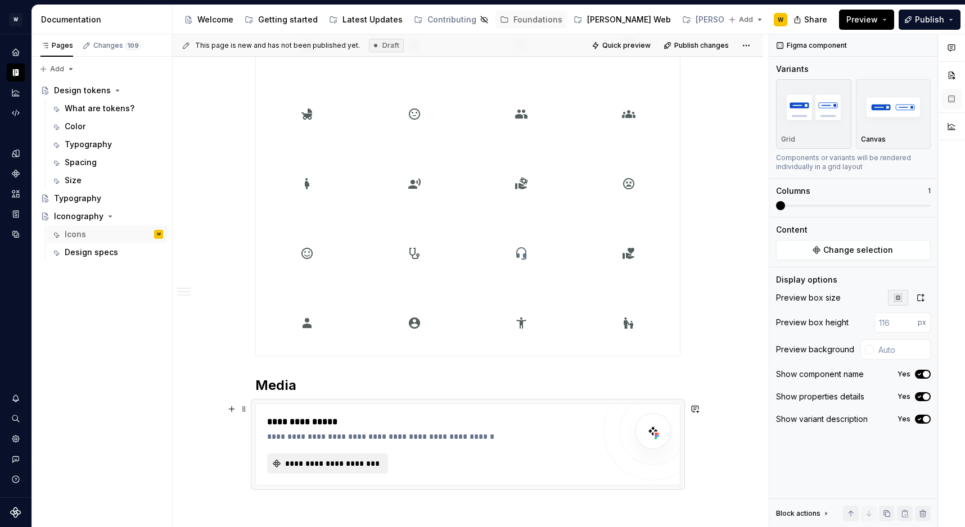
click at [365, 459] on span "**********" at bounding box center [331, 463] width 97 height 11
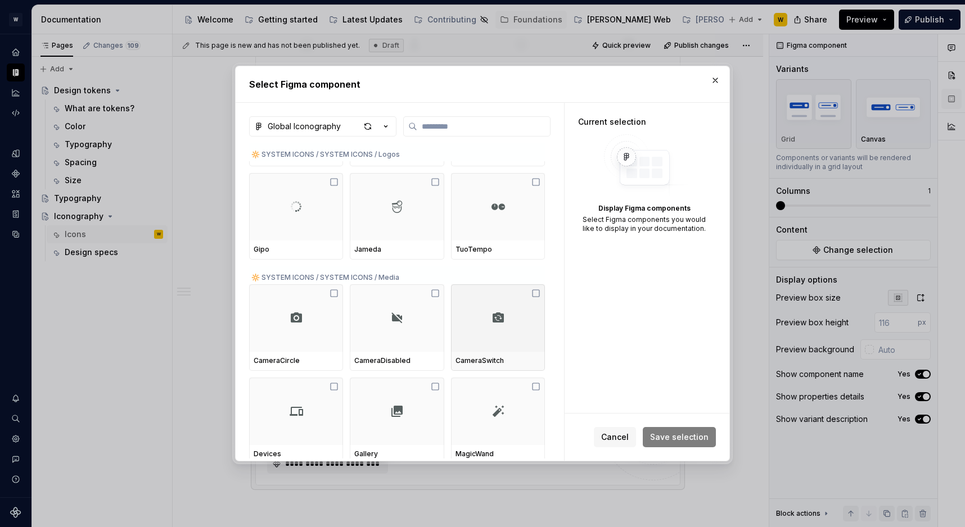
scroll to position [6035, 0]
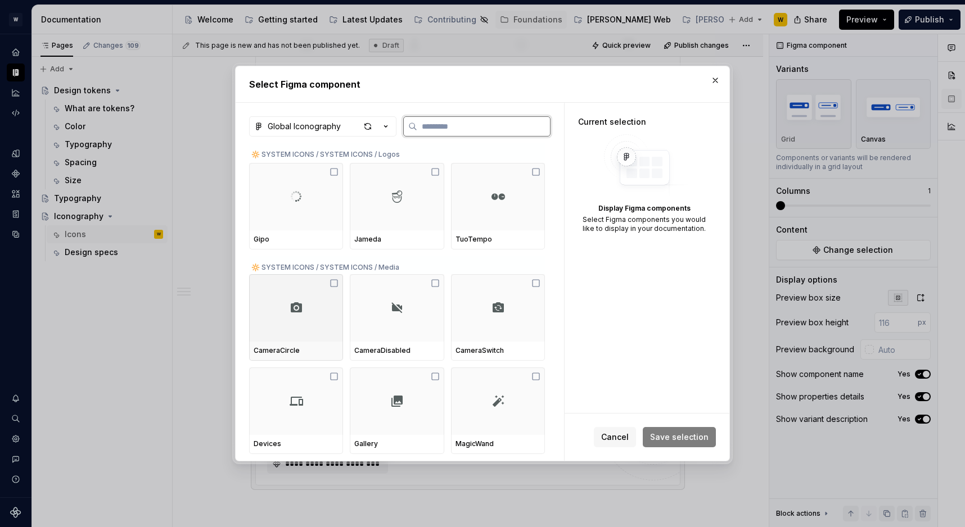
click at [287, 331] on div at bounding box center [296, 307] width 94 height 67
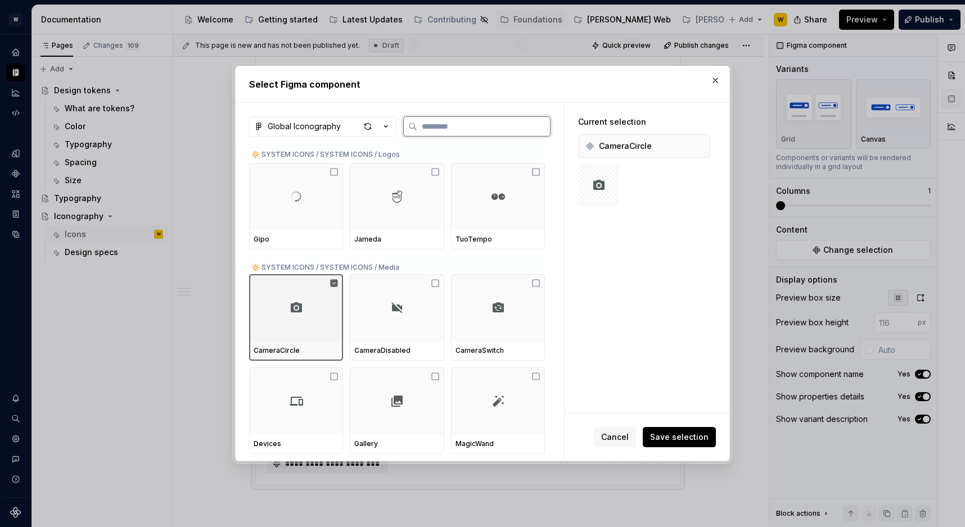
click at [428, 331] on div at bounding box center [397, 307] width 94 height 67
click at [481, 327] on div at bounding box center [498, 307] width 94 height 67
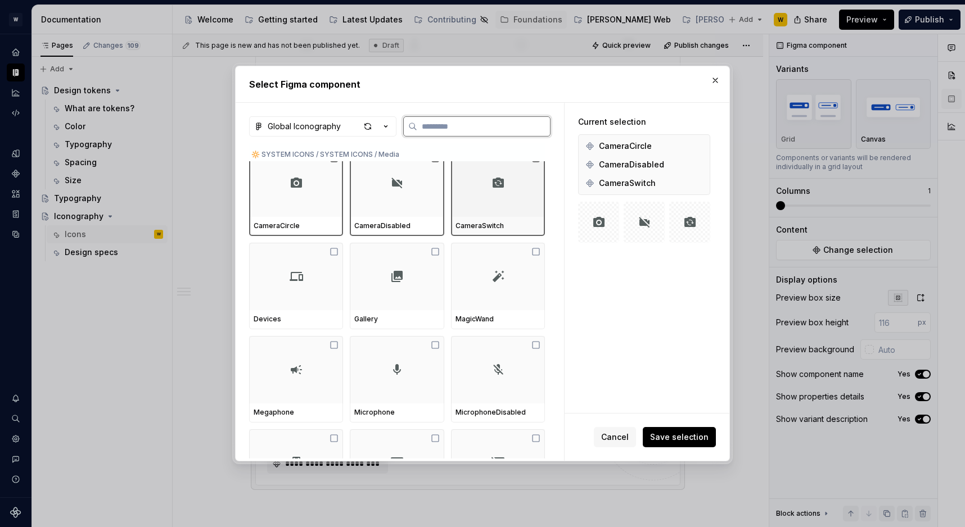
scroll to position [6169, 0]
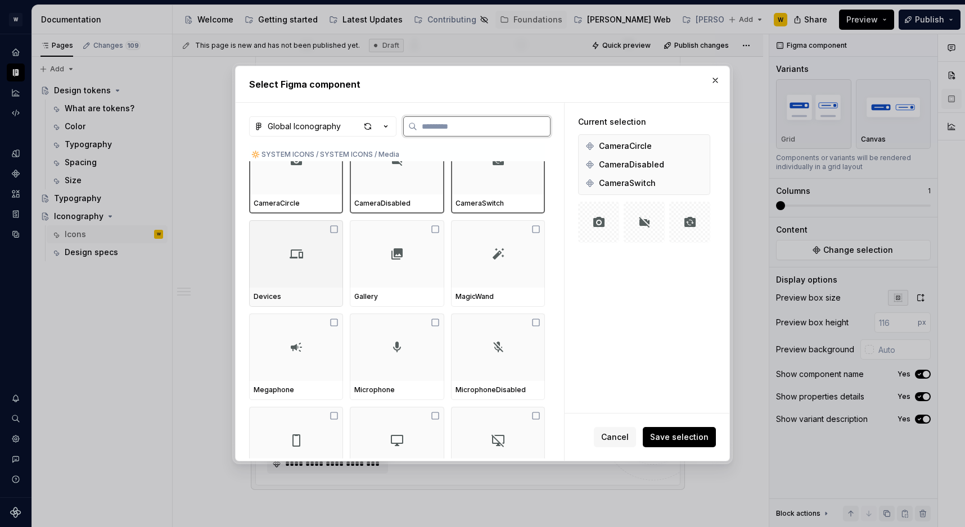
click at [296, 267] on div at bounding box center [296, 253] width 94 height 67
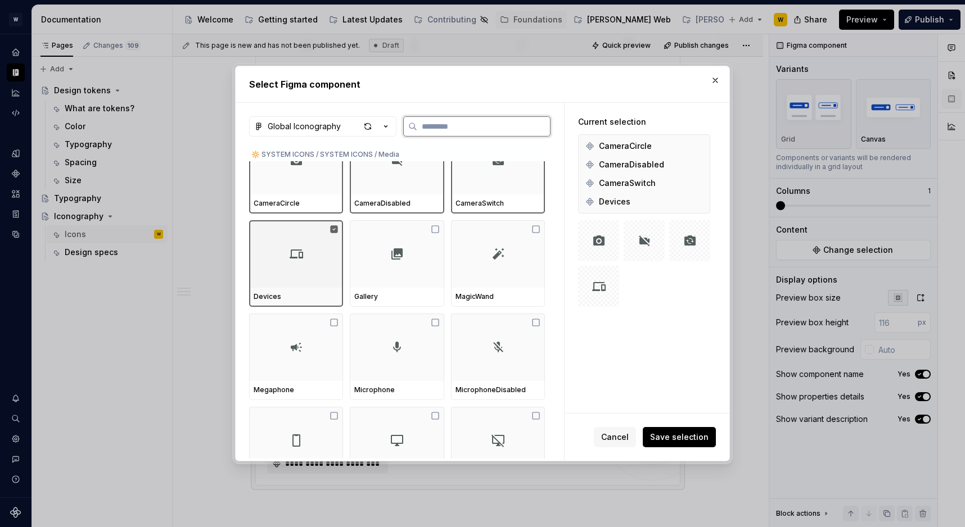
click at [396, 267] on div at bounding box center [397, 253] width 94 height 67
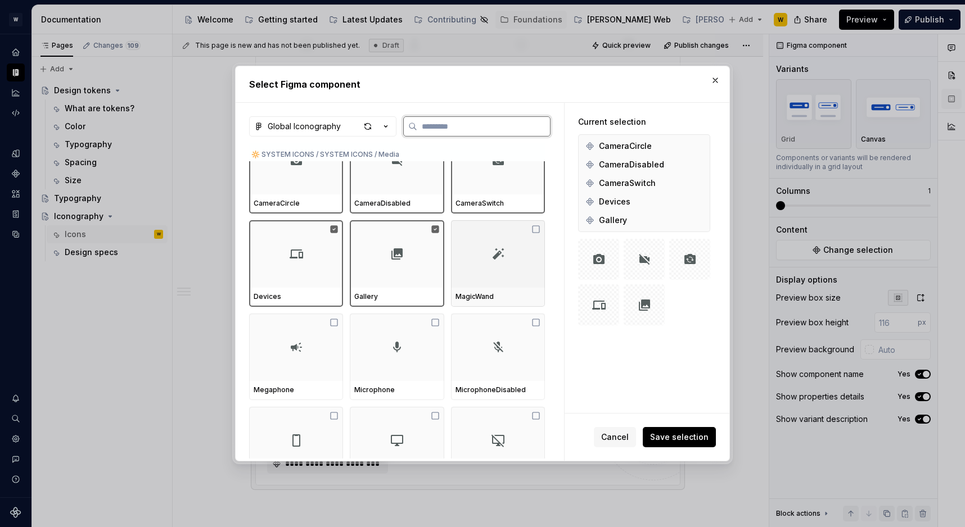
click at [469, 264] on div at bounding box center [498, 253] width 94 height 67
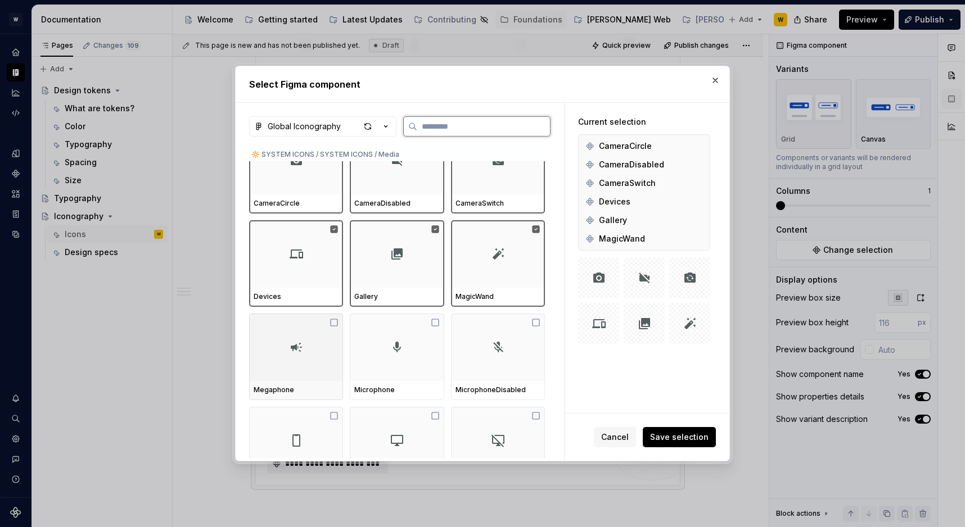
click at [331, 338] on div at bounding box center [296, 347] width 94 height 67
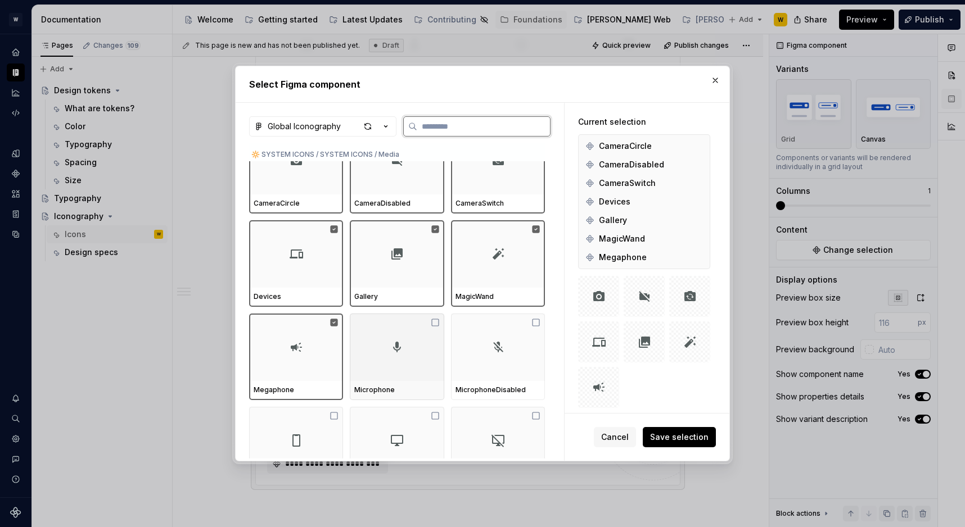
click at [439, 338] on div at bounding box center [397, 347] width 94 height 67
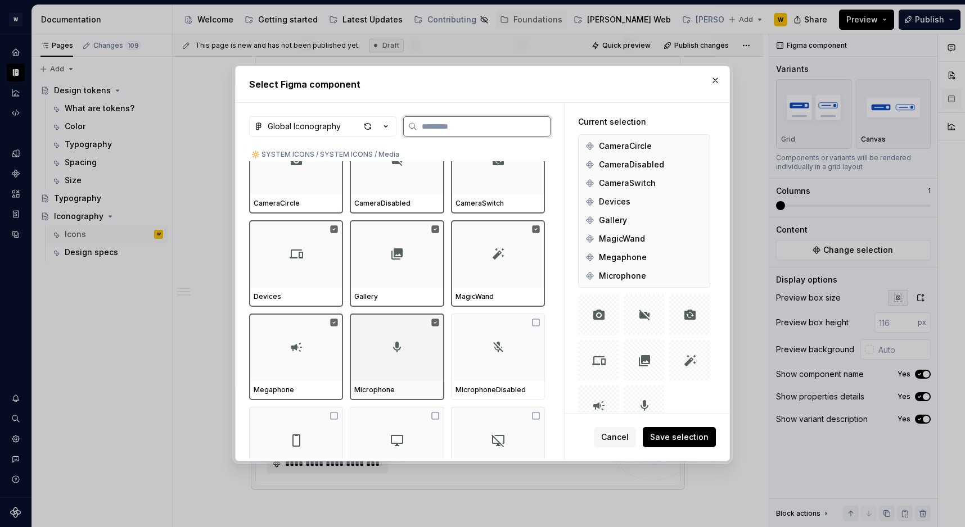
click at [502, 338] on div at bounding box center [498, 347] width 94 height 67
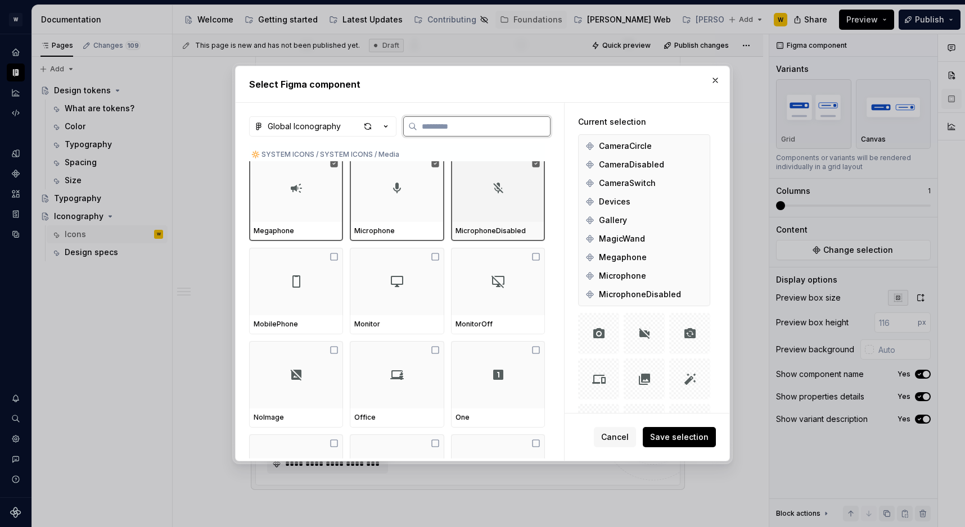
scroll to position [6331, 0]
click at [301, 282] on img at bounding box center [296, 279] width 13 height 13
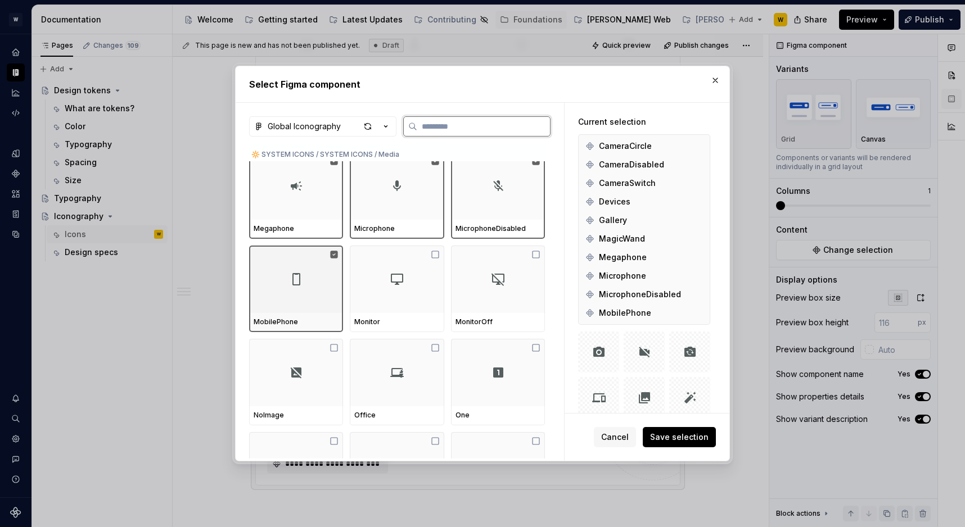
click at [400, 282] on img at bounding box center [396, 279] width 13 height 13
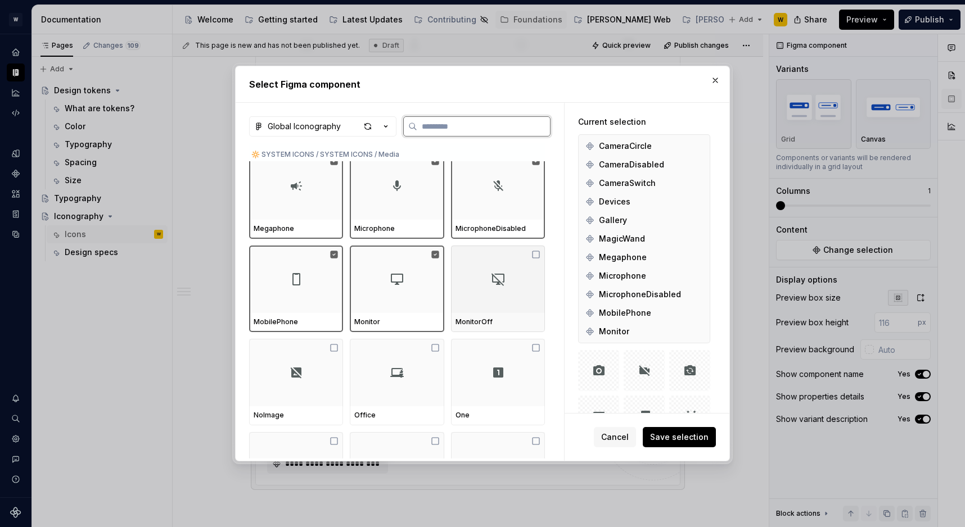
click at [505, 282] on img at bounding box center [497, 279] width 13 height 13
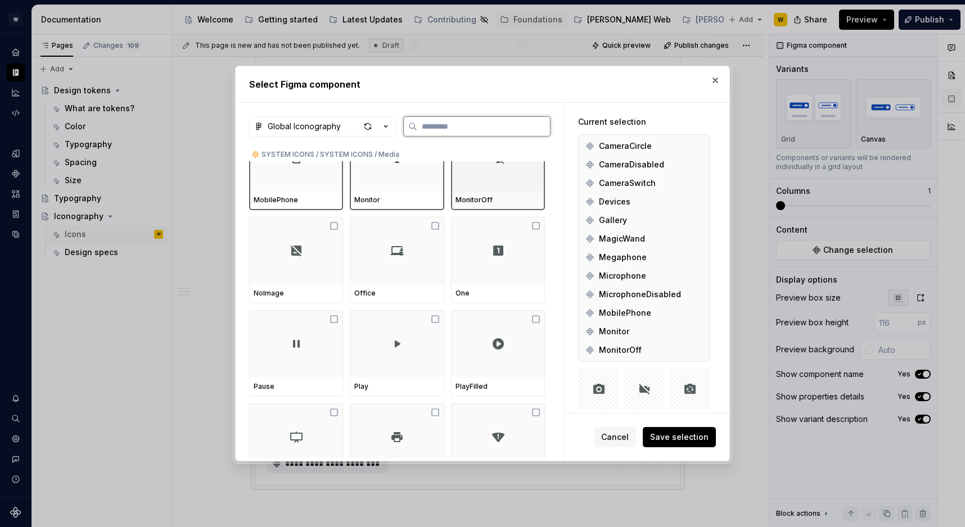
scroll to position [6454, 0]
click at [340, 259] on div at bounding box center [296, 248] width 94 height 67
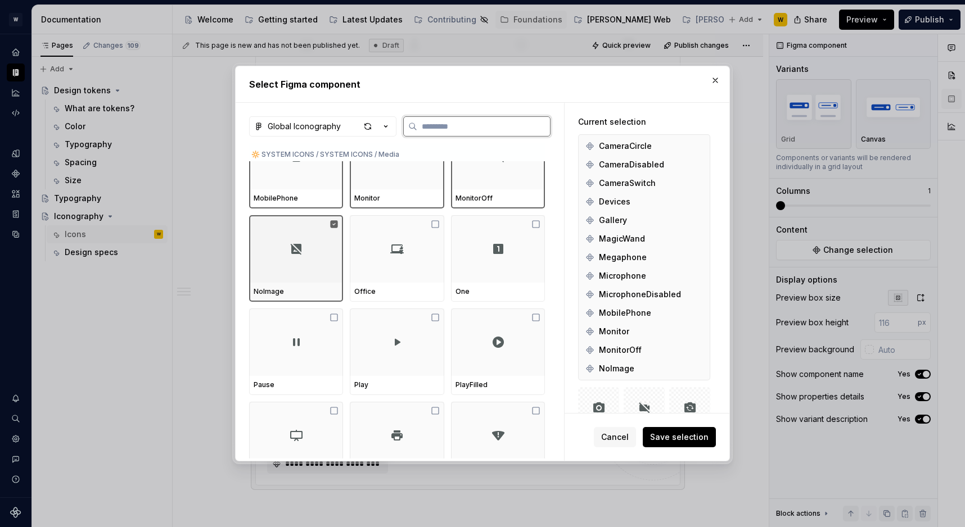
click at [407, 259] on div at bounding box center [397, 248] width 94 height 67
click at [493, 259] on div at bounding box center [498, 248] width 94 height 67
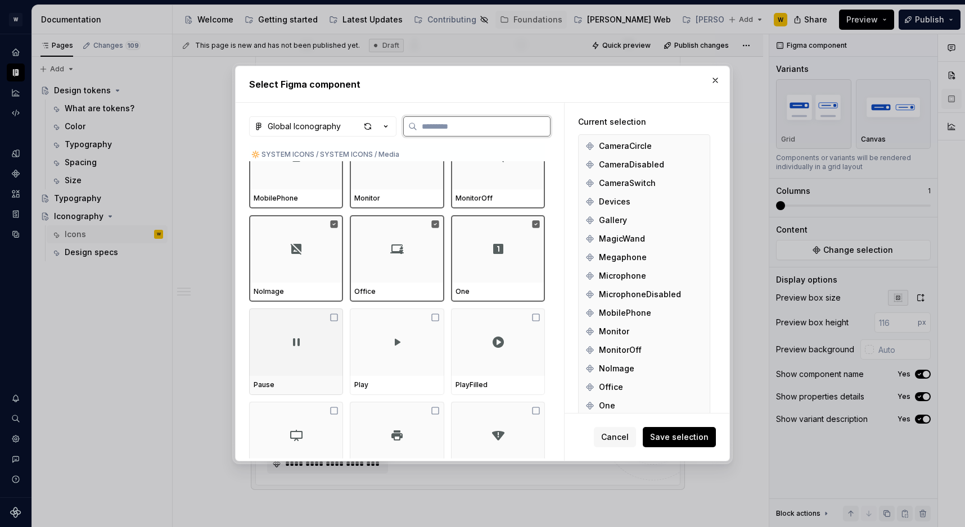
click at [316, 335] on div at bounding box center [296, 342] width 94 height 67
click at [484, 335] on div at bounding box center [498, 342] width 94 height 67
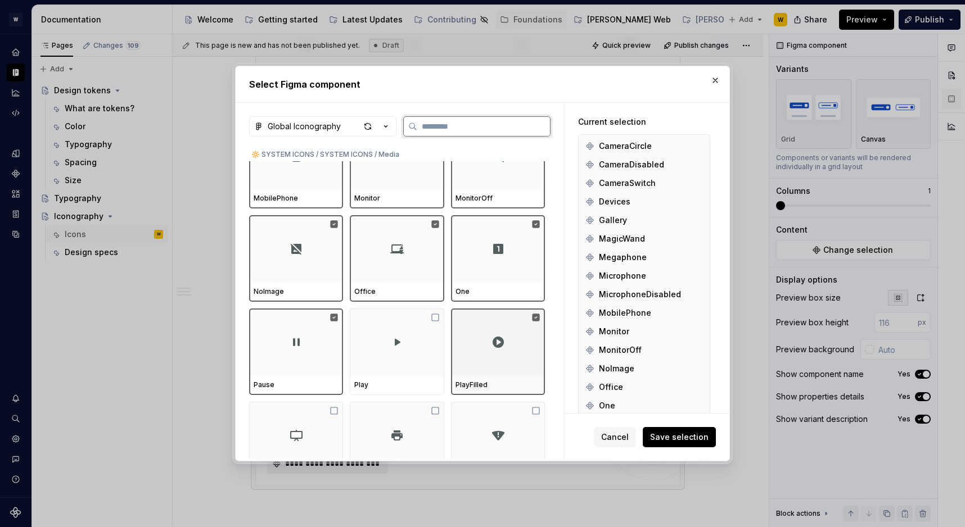
click at [484, 357] on div at bounding box center [498, 342] width 94 height 67
click at [465, 357] on div at bounding box center [498, 342] width 94 height 67
click at [460, 357] on div at bounding box center [498, 342] width 94 height 67
click at [439, 355] on div at bounding box center [397, 342] width 94 height 67
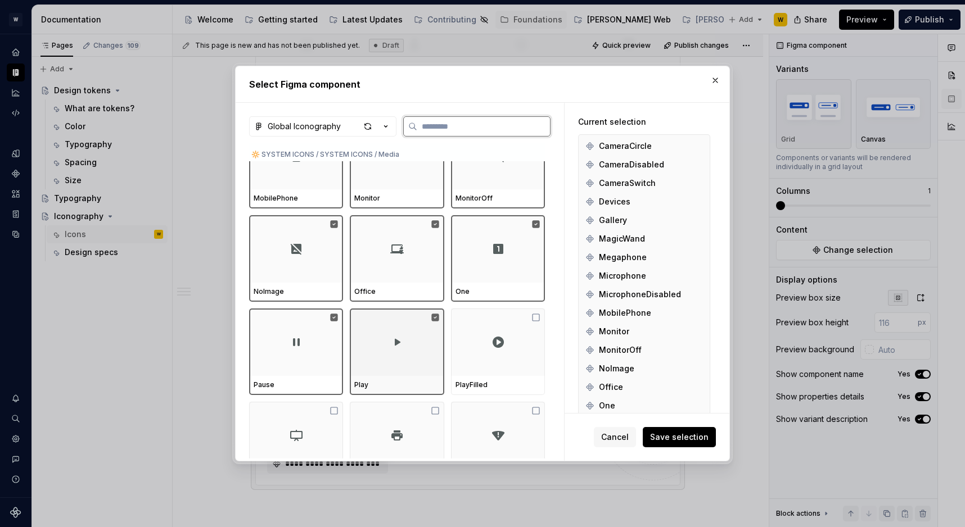
type textarea "*"
click at [493, 355] on div at bounding box center [498, 342] width 94 height 67
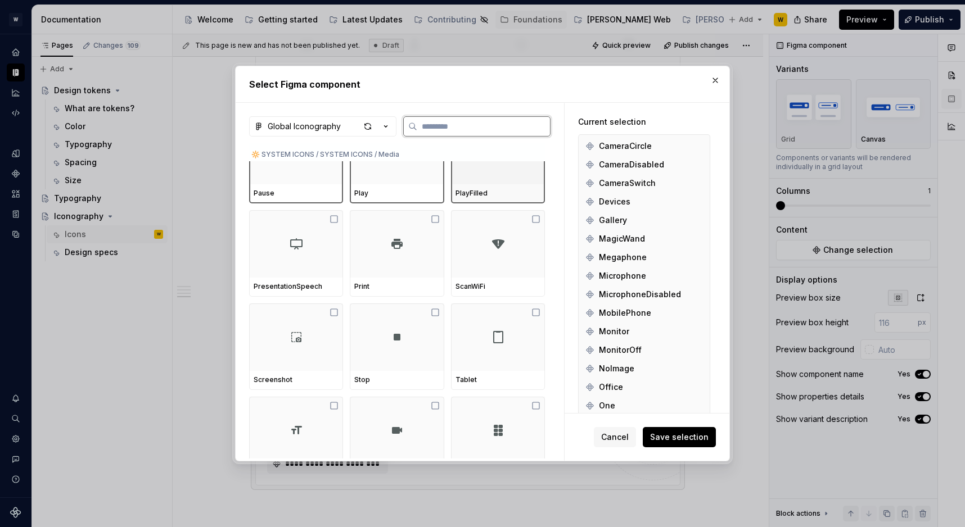
scroll to position [6638, 0]
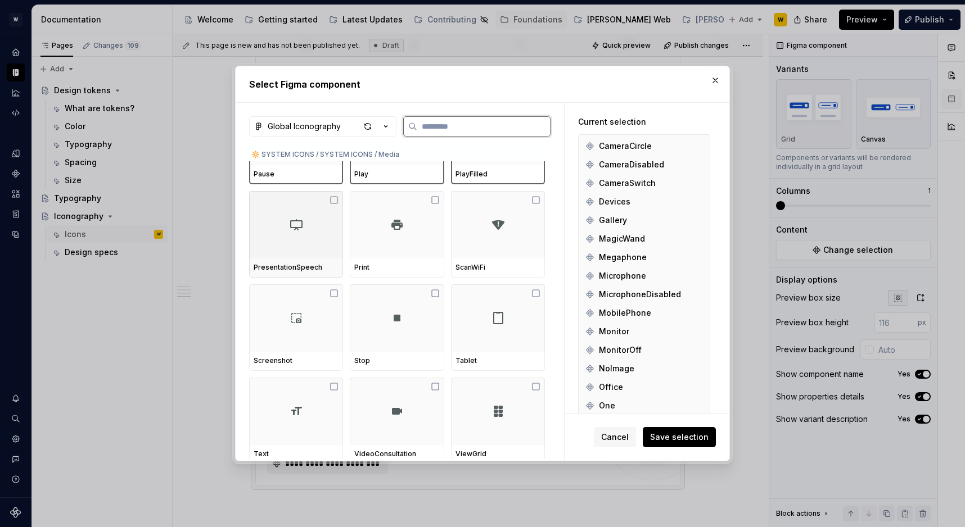
click at [324, 242] on div at bounding box center [296, 224] width 94 height 67
click at [372, 243] on div at bounding box center [397, 224] width 94 height 67
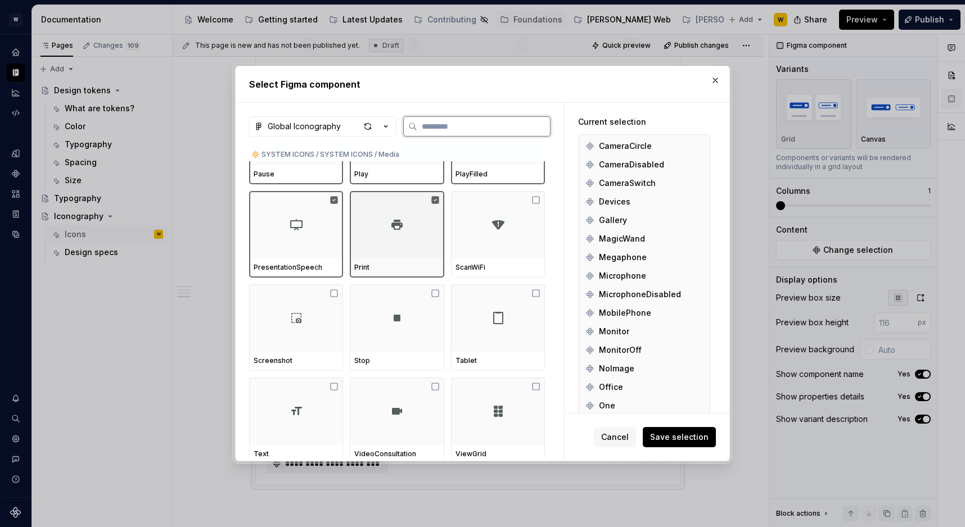
click at [494, 243] on div at bounding box center [498, 224] width 94 height 67
click at [274, 319] on div at bounding box center [296, 318] width 94 height 67
click at [377, 319] on div at bounding box center [397, 318] width 94 height 67
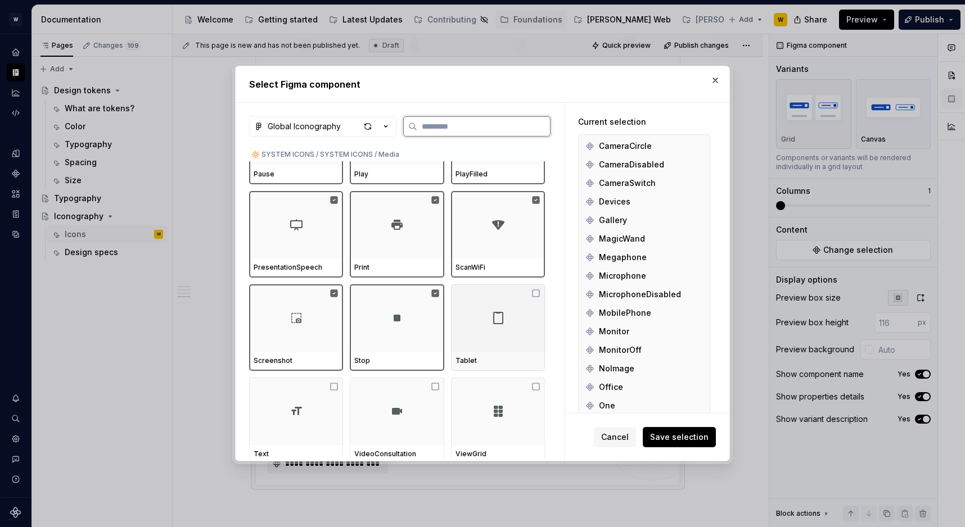
click at [486, 319] on div at bounding box center [498, 318] width 94 height 67
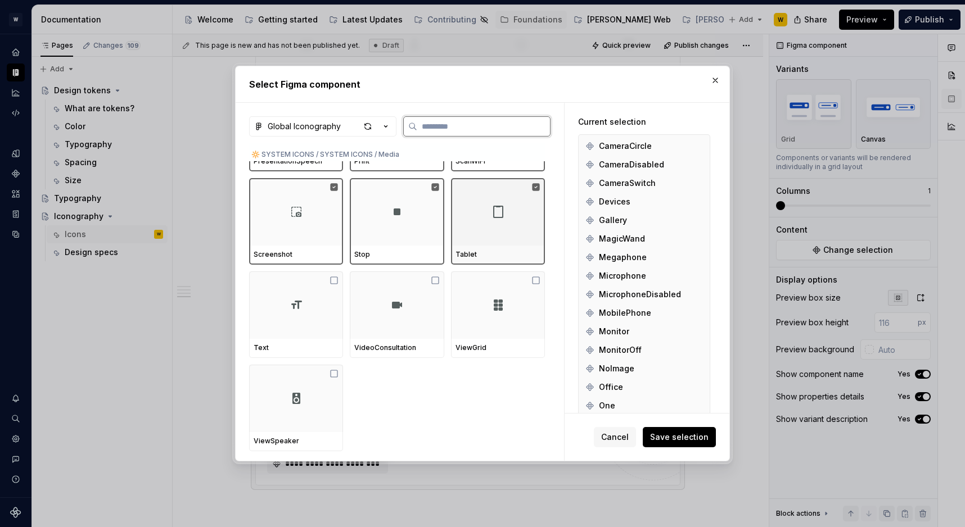
scroll to position [6766, 0]
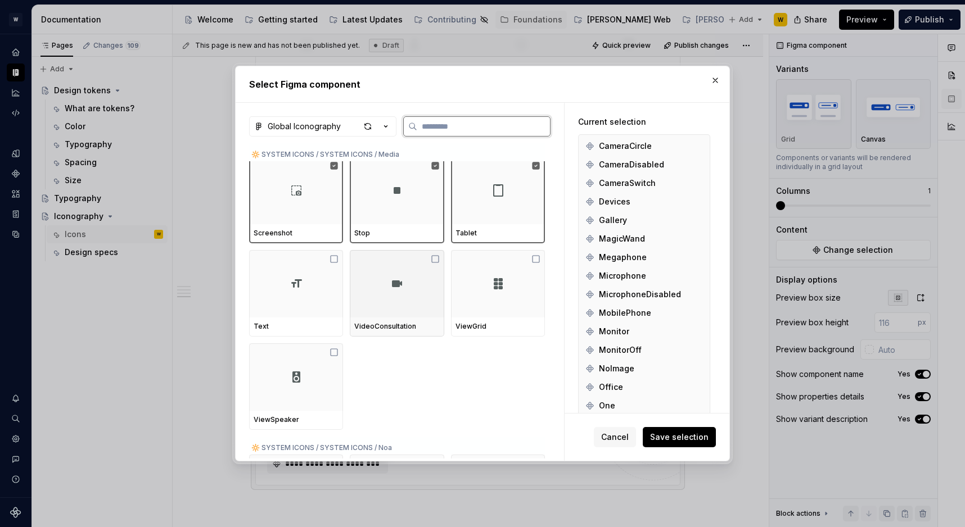
click at [301, 293] on div at bounding box center [296, 283] width 94 height 67
click at [407, 293] on div at bounding box center [397, 283] width 94 height 67
click at [459, 293] on div at bounding box center [498, 283] width 94 height 67
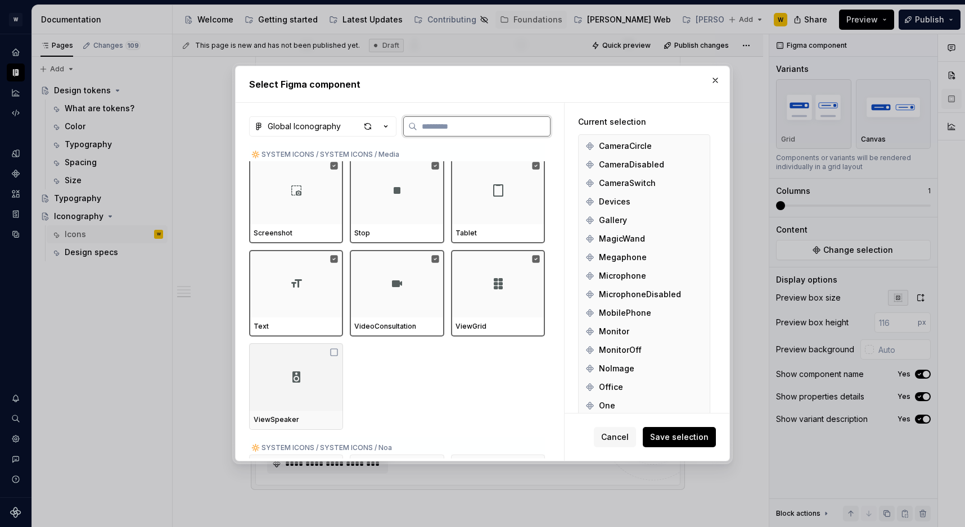
click at [286, 368] on div at bounding box center [296, 377] width 94 height 67
click at [678, 437] on span "Save selection" at bounding box center [679, 437] width 58 height 11
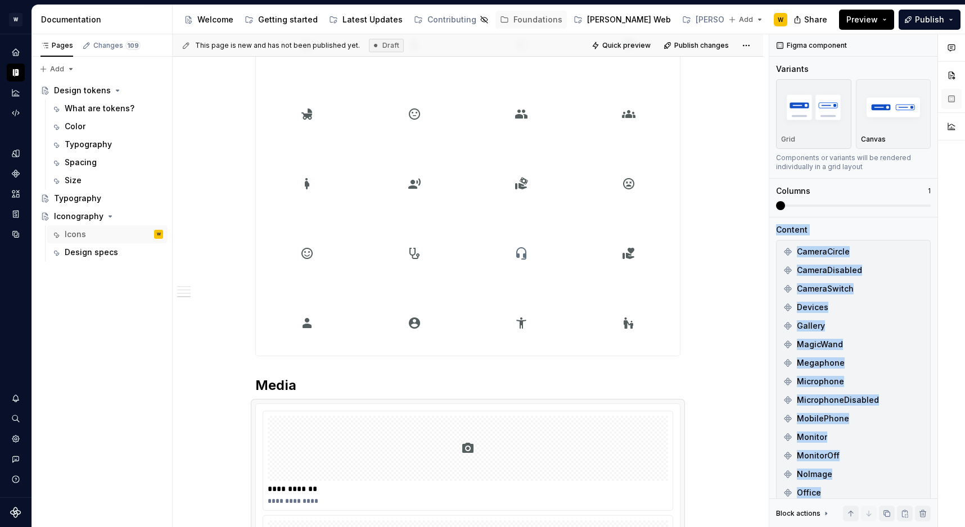
drag, startPoint x: 861, startPoint y: 199, endPoint x: 968, endPoint y: 199, distance: 106.8
click at [964, 199] on html "[PERSON_NAME] W Design system data Documentation Accessibility guide for tree P…" at bounding box center [482, 263] width 965 height 527
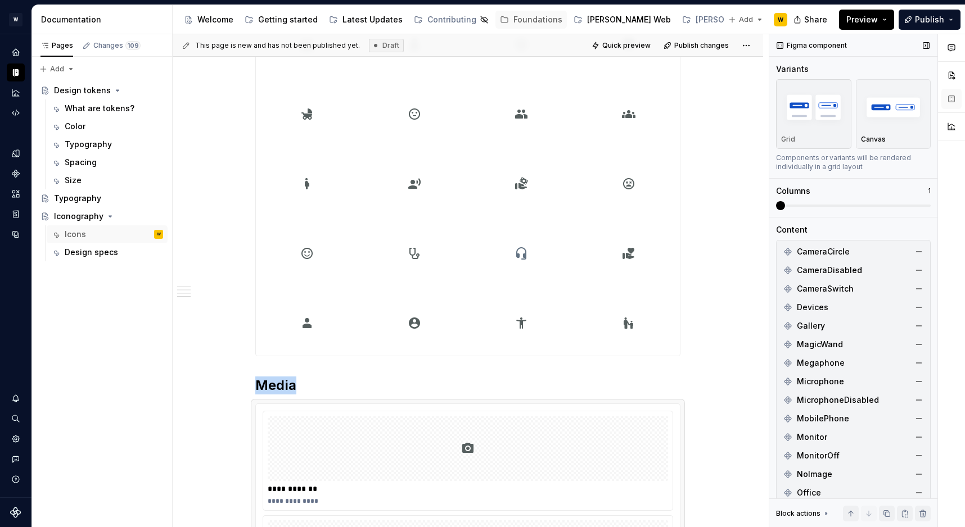
scroll to position [3218, 0]
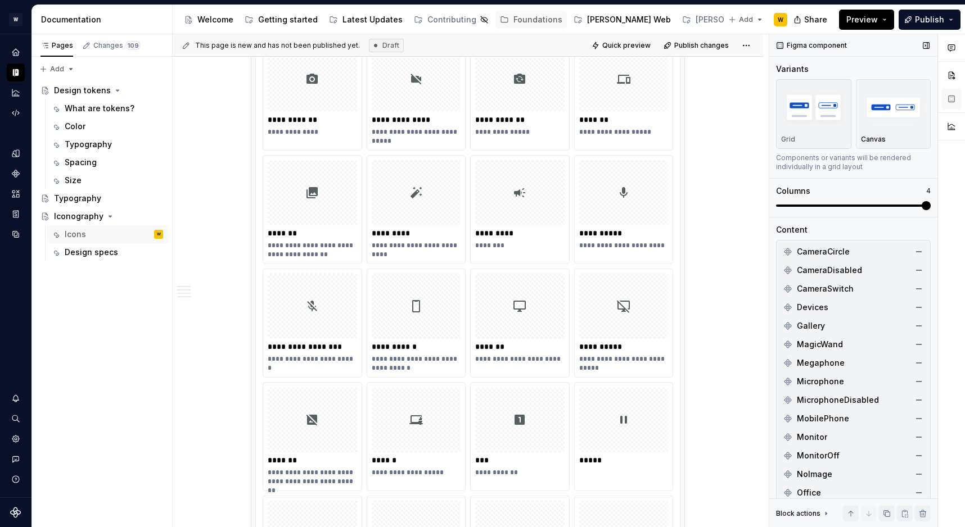
click at [931, 208] on span at bounding box center [853, 205] width 155 height 9
click at [887, 148] on button "Canvas" at bounding box center [893, 114] width 75 height 70
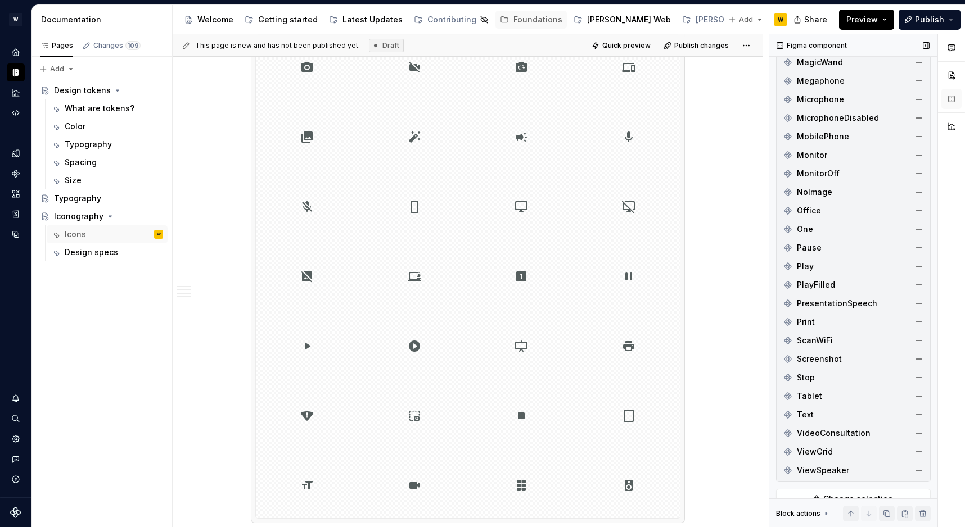
scroll to position [467, 0]
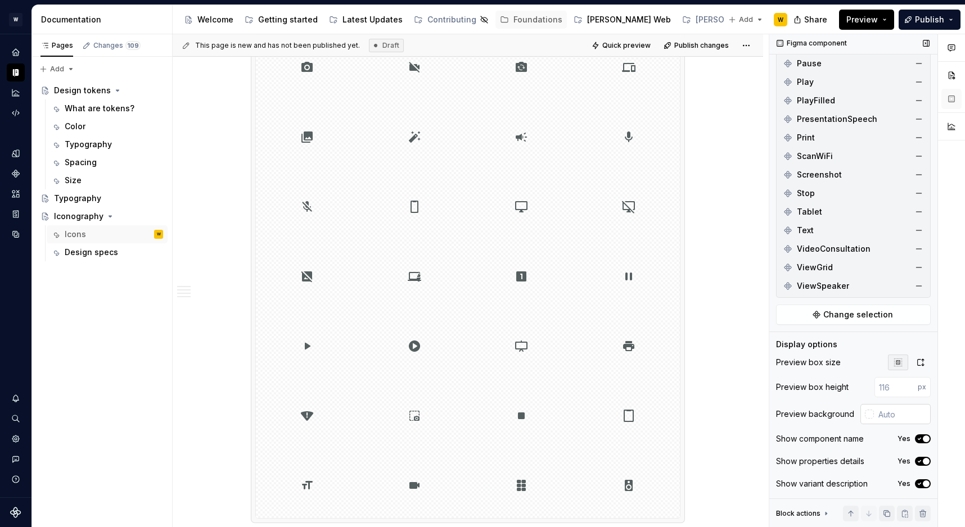
click at [897, 405] on input "text" at bounding box center [902, 414] width 57 height 20
type input "#FFFFFF"
click at [923, 467] on div "Show properties details Yes" at bounding box center [853, 462] width 155 height 16
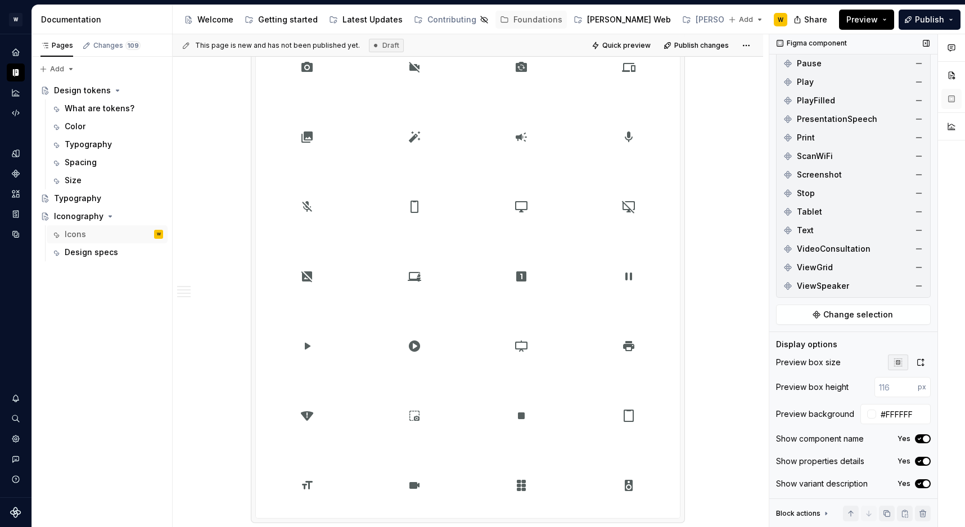
click at [923, 467] on div "Show properties details Yes" at bounding box center [853, 462] width 155 height 16
click at [923, 463] on span "button" at bounding box center [926, 461] width 7 height 7
click at [923, 486] on span "button" at bounding box center [926, 484] width 7 height 7
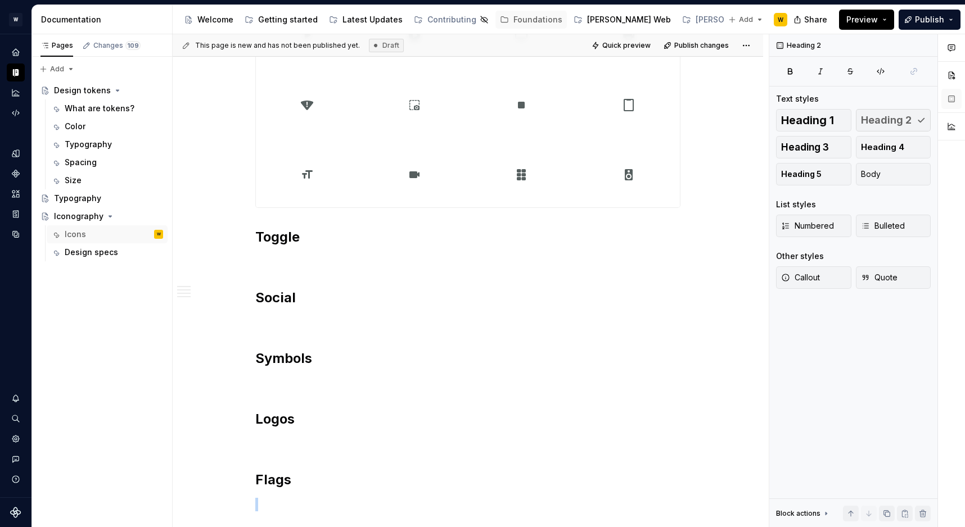
scroll to position [3613, 0]
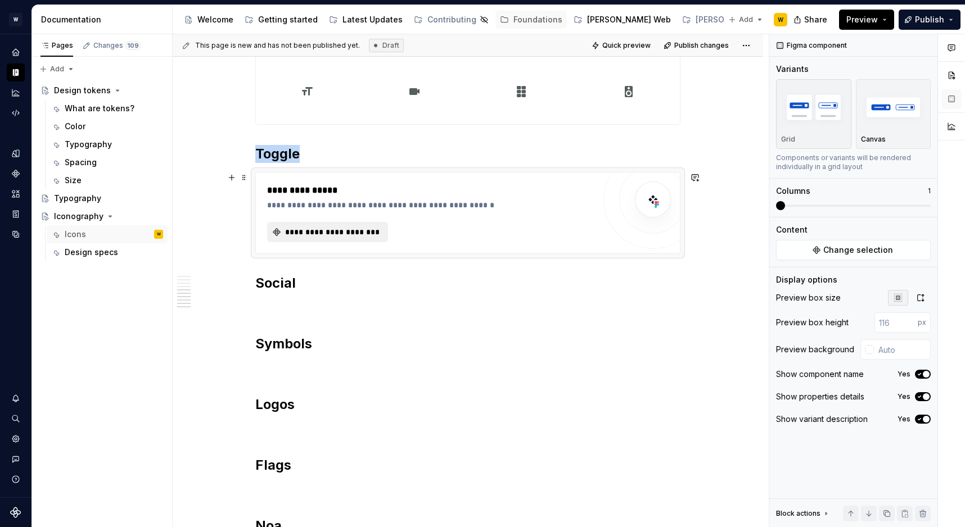
click at [308, 229] on span "**********" at bounding box center [331, 232] width 97 height 11
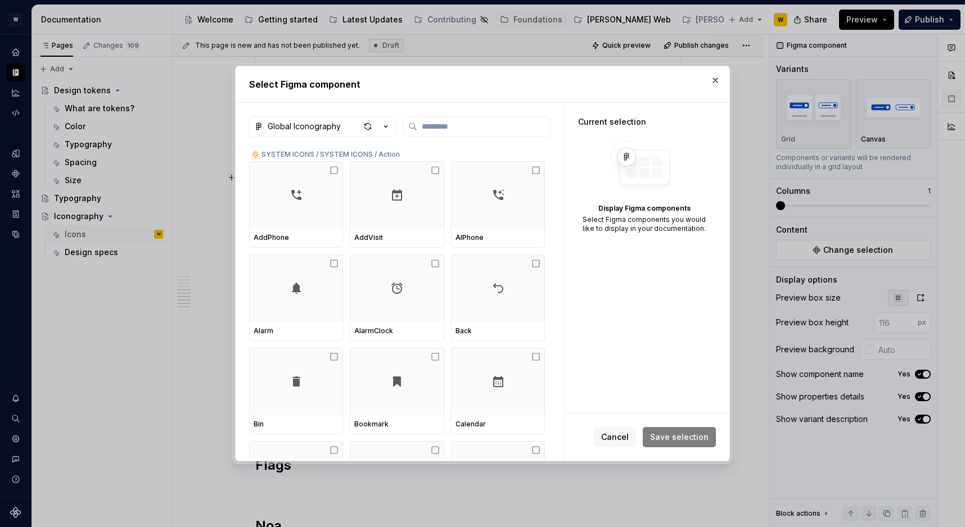
type textarea "*"
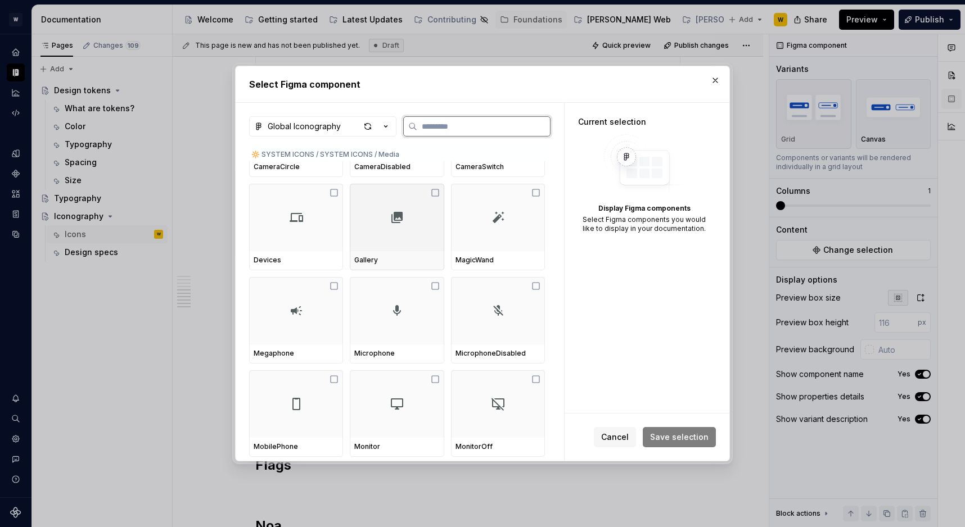
scroll to position [6204, 0]
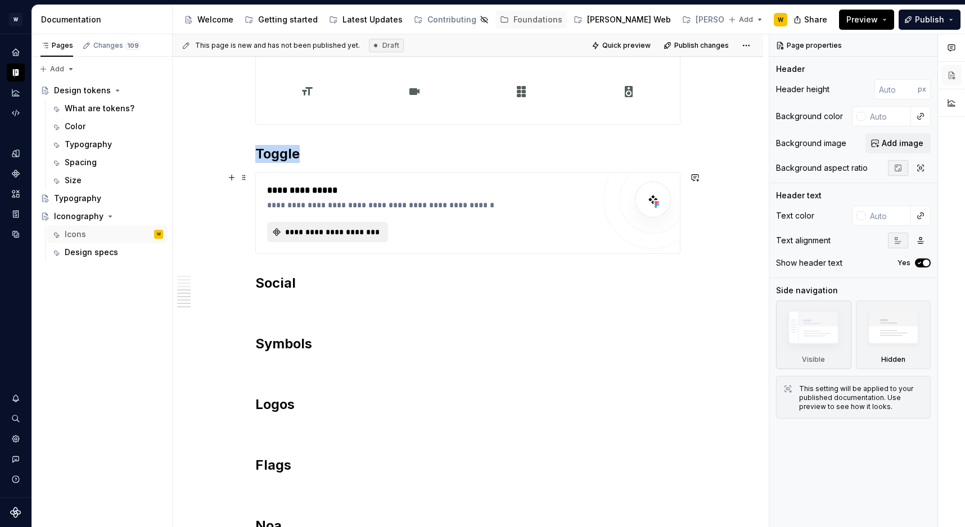
click at [353, 240] on button "**********" at bounding box center [327, 232] width 121 height 20
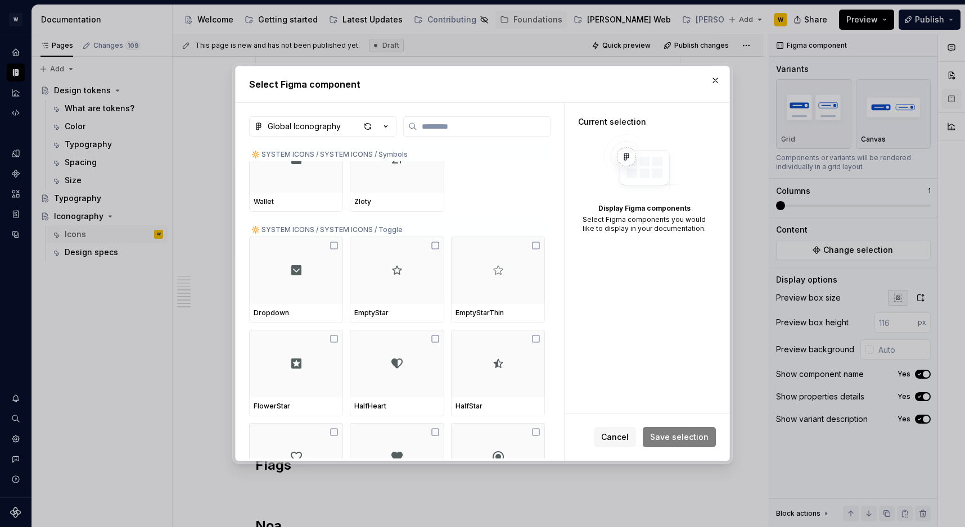
scroll to position [8686, 0]
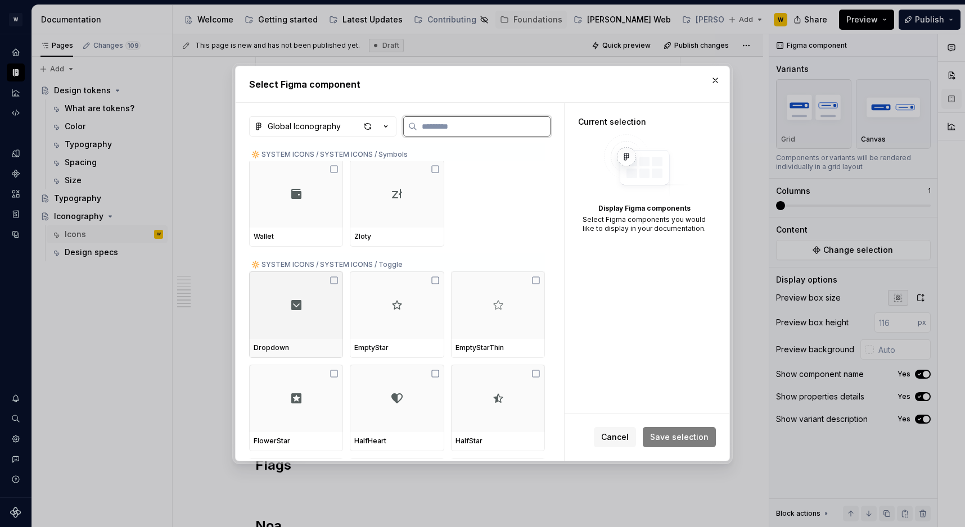
click at [312, 314] on div at bounding box center [296, 305] width 94 height 67
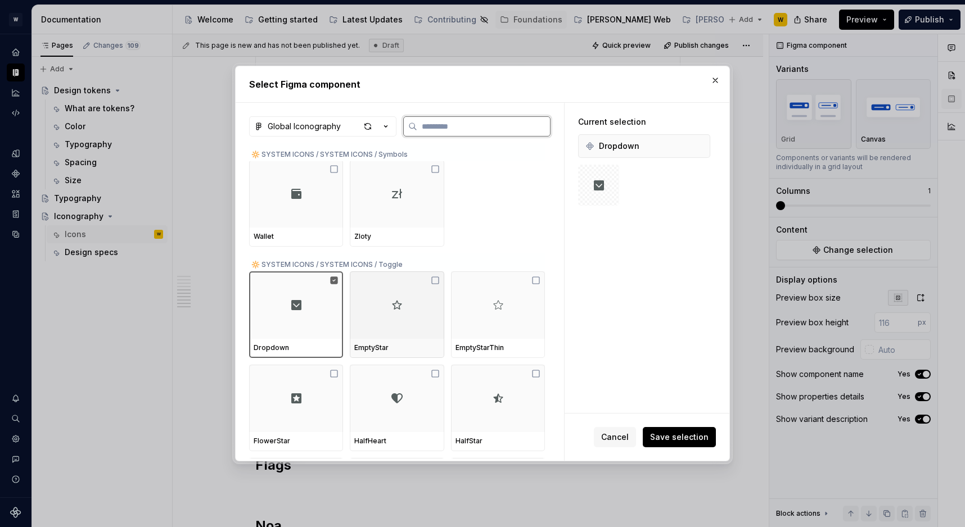
click at [382, 314] on div at bounding box center [397, 305] width 94 height 67
click at [477, 309] on div at bounding box center [498, 305] width 94 height 67
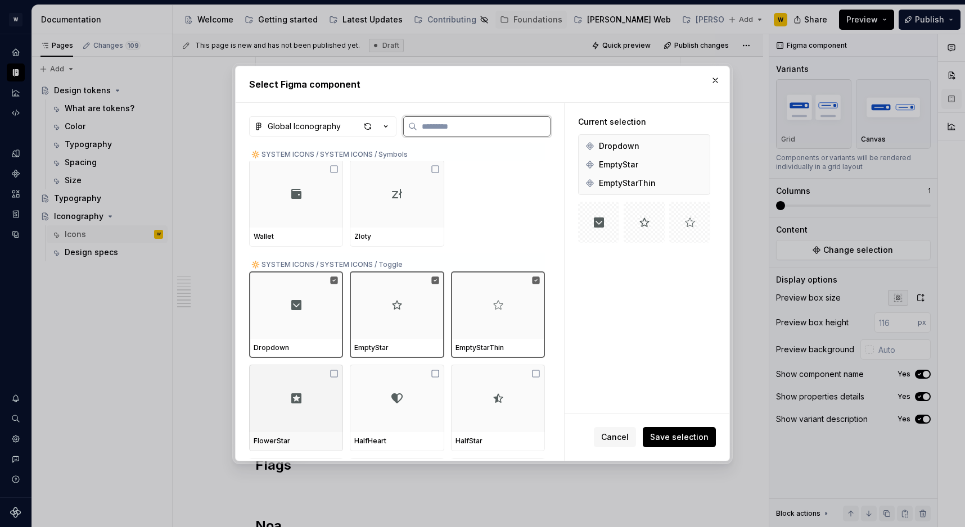
click at [315, 401] on div at bounding box center [296, 398] width 94 height 67
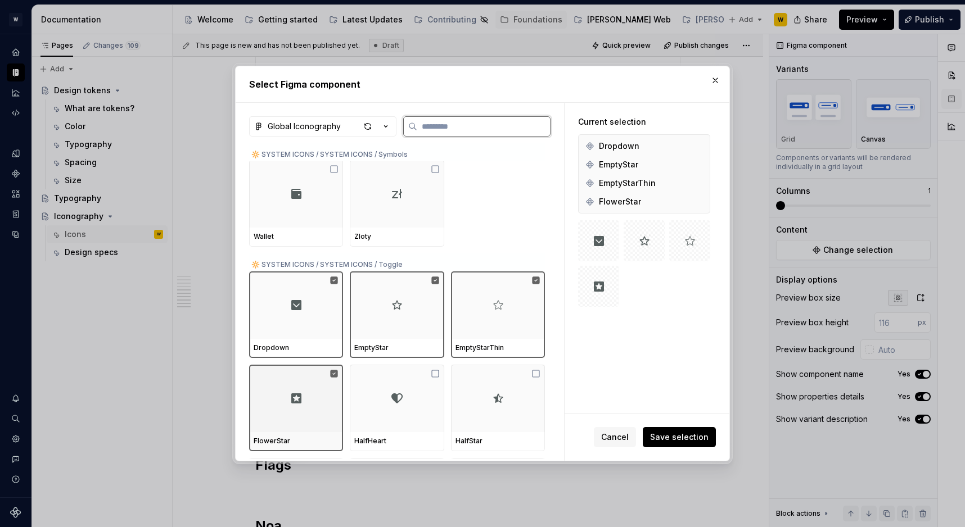
click at [401, 401] on img at bounding box center [396, 398] width 13 height 13
click at [505, 395] on img at bounding box center [497, 398] width 13 height 13
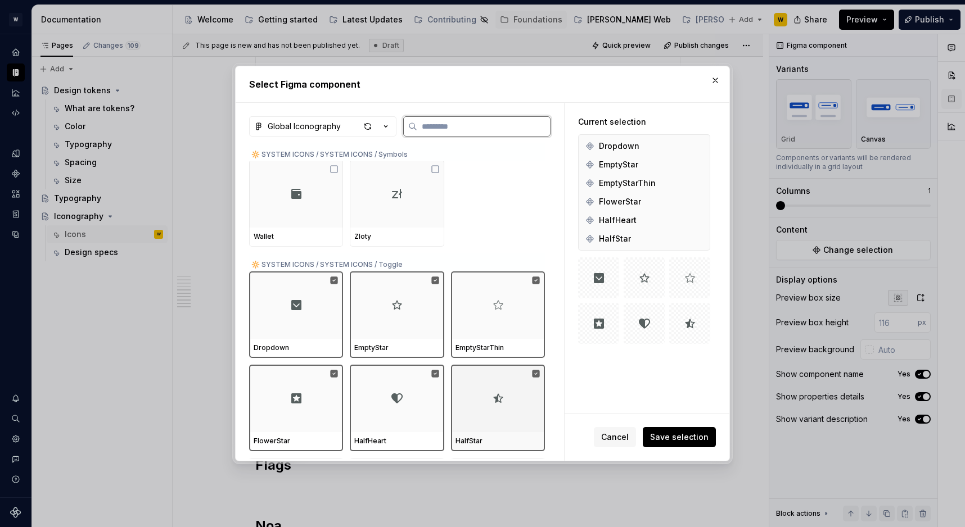
scroll to position [8839, 0]
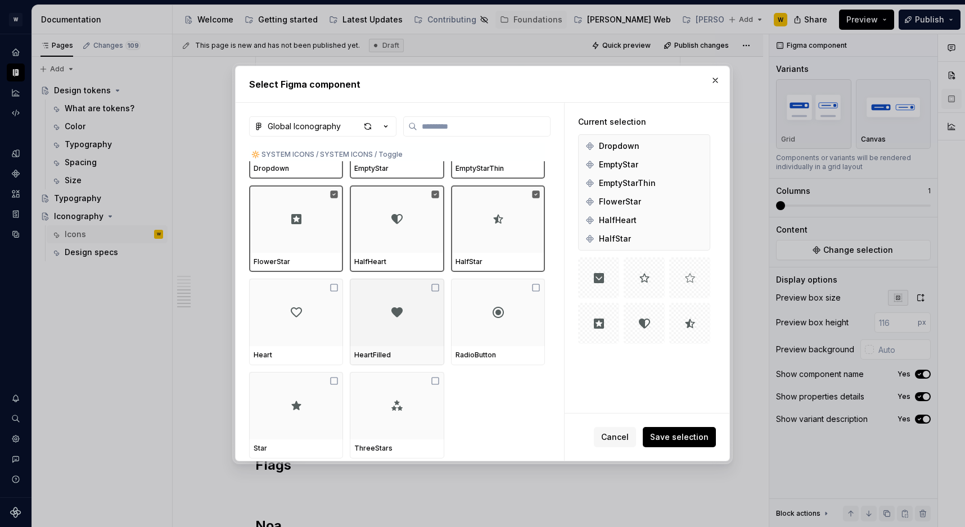
click at [346, 333] on div "Heart HeartFilled RadioButton" at bounding box center [397, 322] width 296 height 87
click at [305, 337] on div at bounding box center [296, 312] width 94 height 67
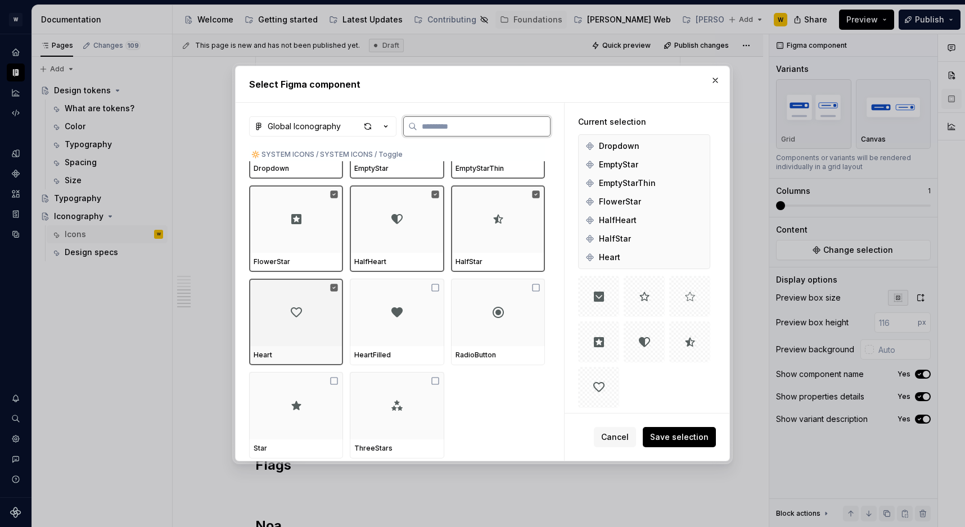
click at [377, 337] on div at bounding box center [397, 312] width 94 height 67
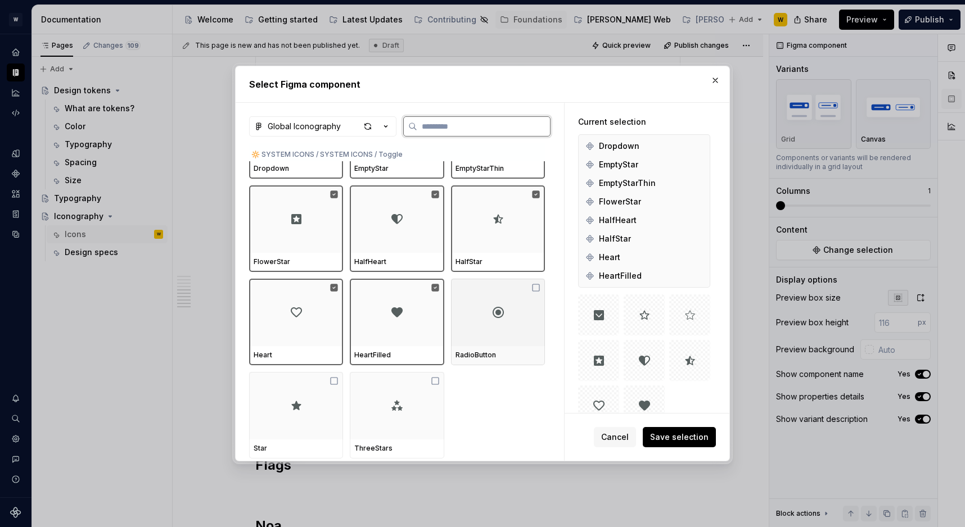
click at [513, 328] on div at bounding box center [498, 312] width 94 height 67
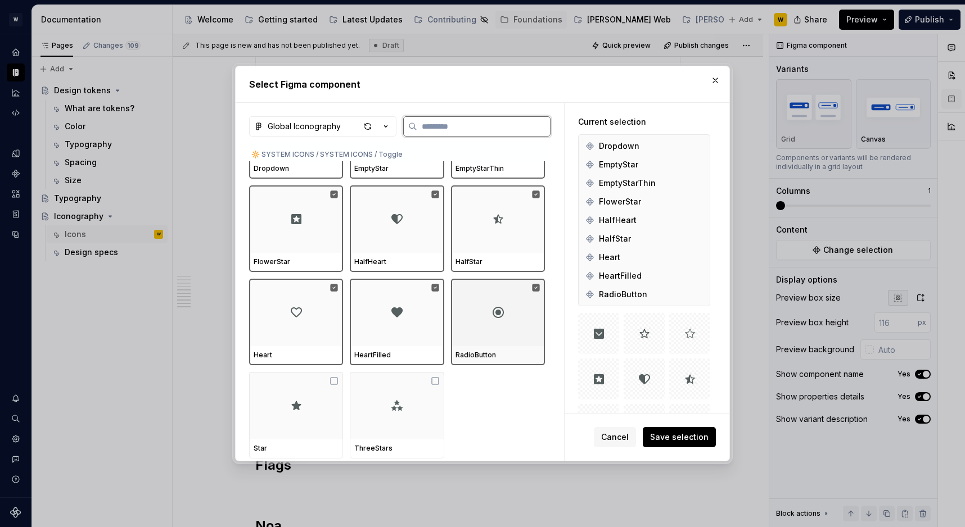
click at [302, 406] on img at bounding box center [296, 405] width 13 height 13
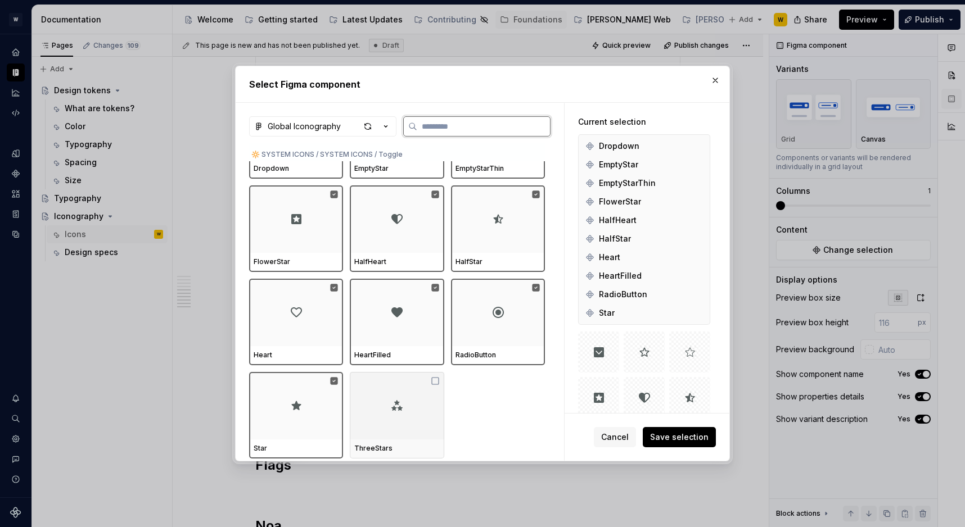
click at [374, 406] on div at bounding box center [397, 405] width 94 height 67
click at [674, 438] on span "Save selection" at bounding box center [679, 437] width 58 height 11
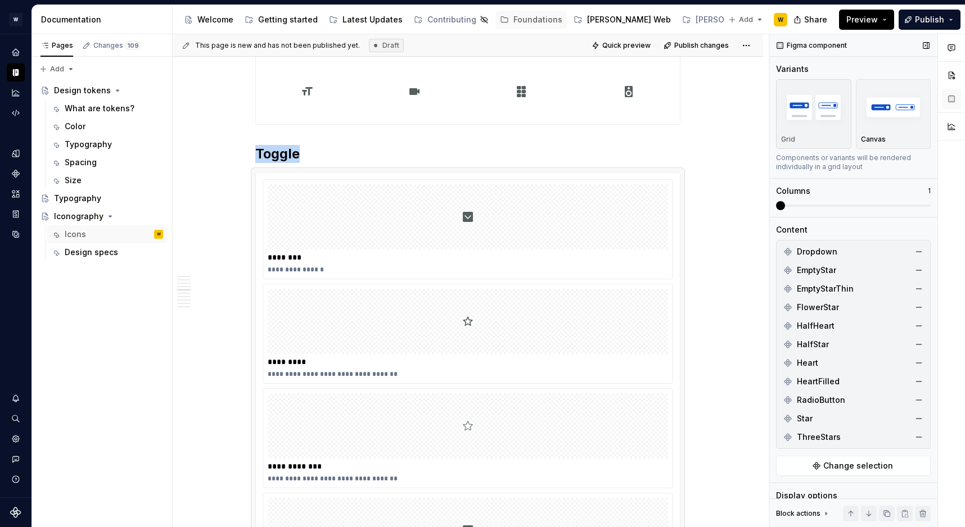
click at [928, 202] on span at bounding box center [853, 205] width 155 height 9
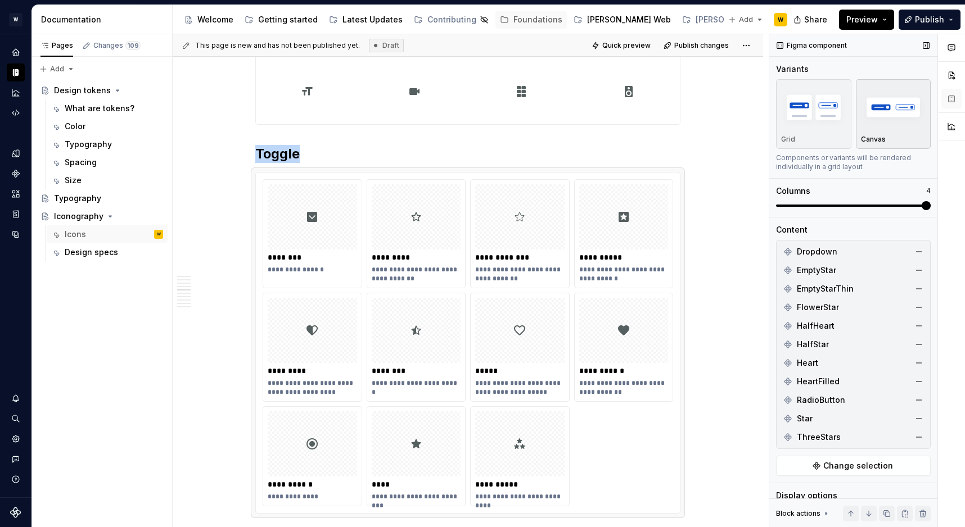
click at [914, 111] on img "button" at bounding box center [893, 107] width 65 height 41
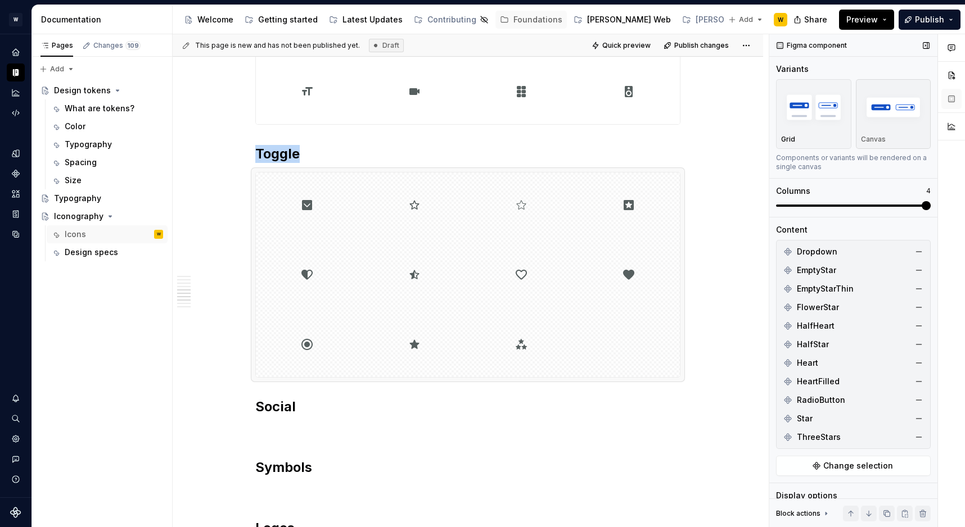
scroll to position [151, 0]
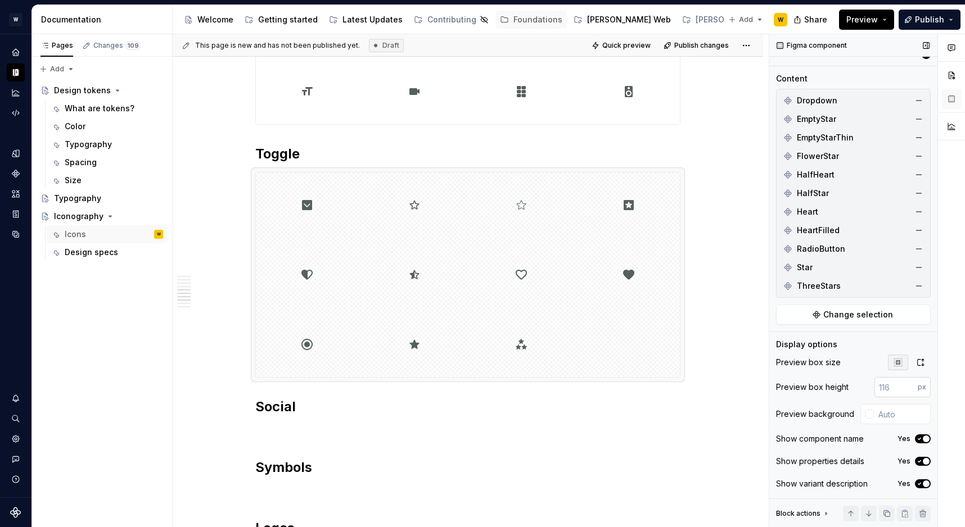
click at [903, 392] on input "number" at bounding box center [895, 387] width 43 height 20
click at [903, 422] on input "text" at bounding box center [902, 414] width 57 height 20
type input "#FFFFFF"
click at [923, 459] on span "button" at bounding box center [926, 461] width 7 height 7
click at [923, 480] on button "Yes" at bounding box center [923, 484] width 16 height 9
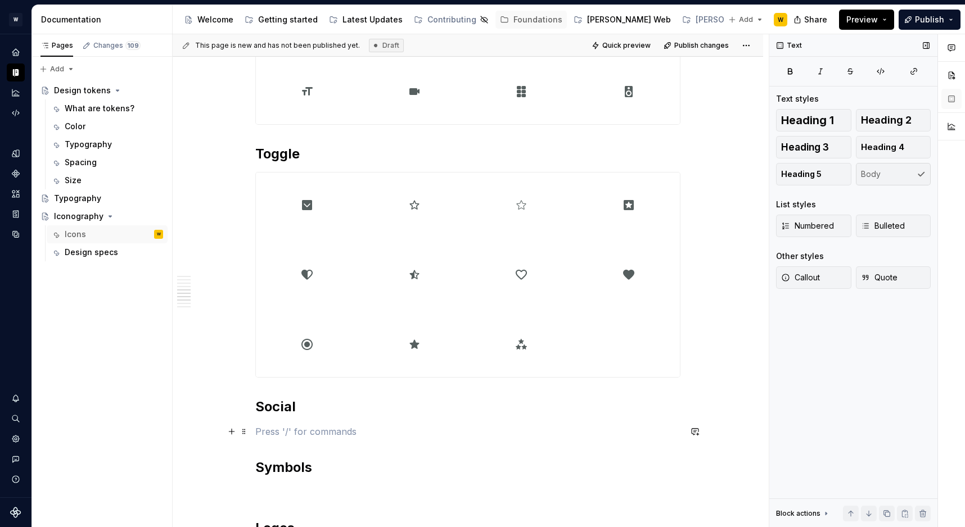
click at [294, 431] on p at bounding box center [467, 431] width 425 height 13
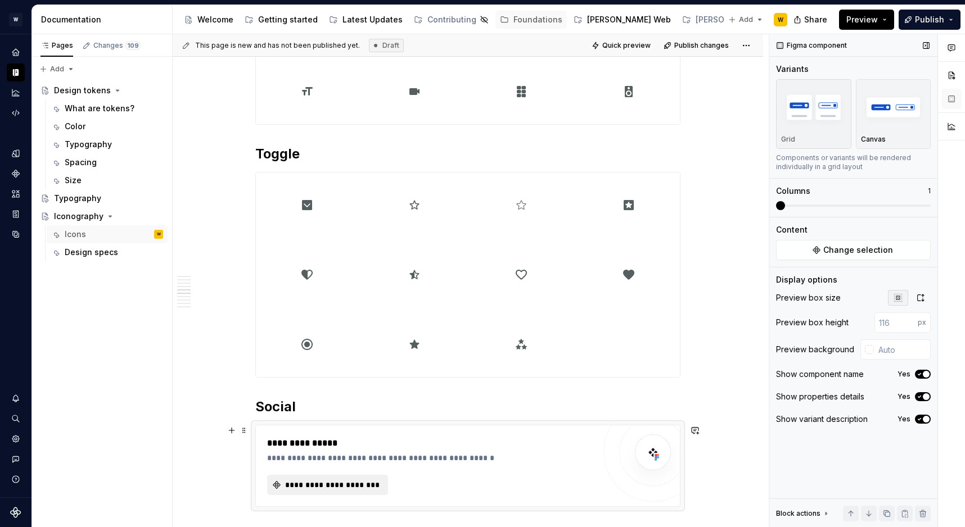
click at [336, 486] on span "**********" at bounding box center [331, 485] width 97 height 11
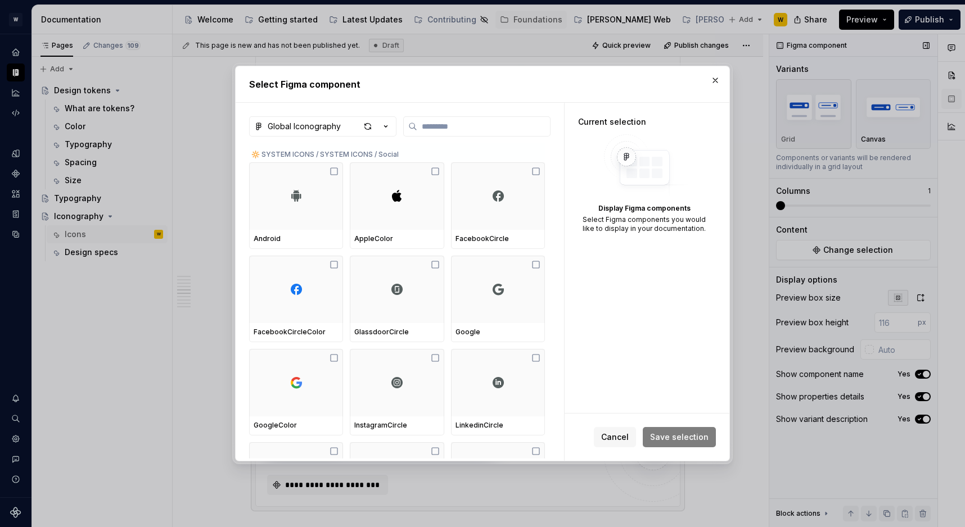
scroll to position [7122, 0]
click at [317, 187] on div at bounding box center [296, 192] width 94 height 67
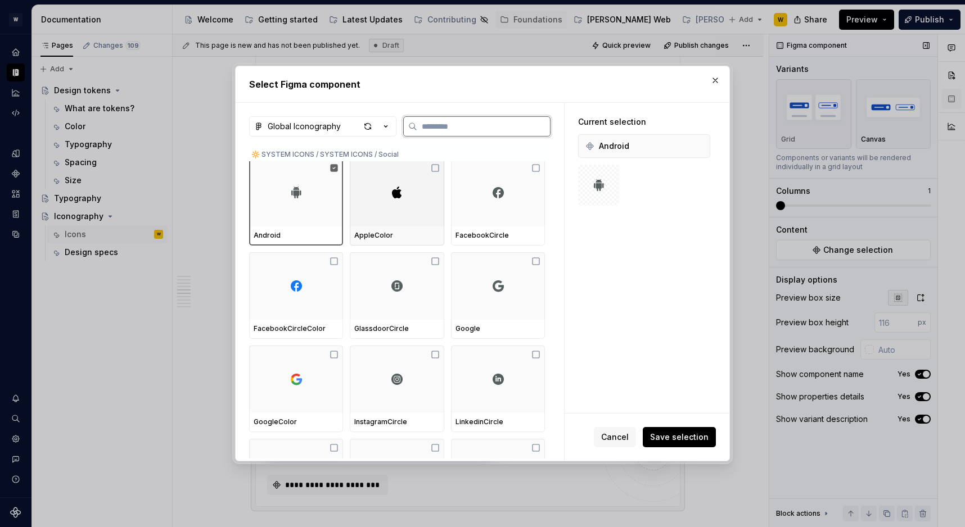
click at [436, 197] on div at bounding box center [397, 192] width 94 height 67
click at [466, 197] on div at bounding box center [498, 192] width 94 height 67
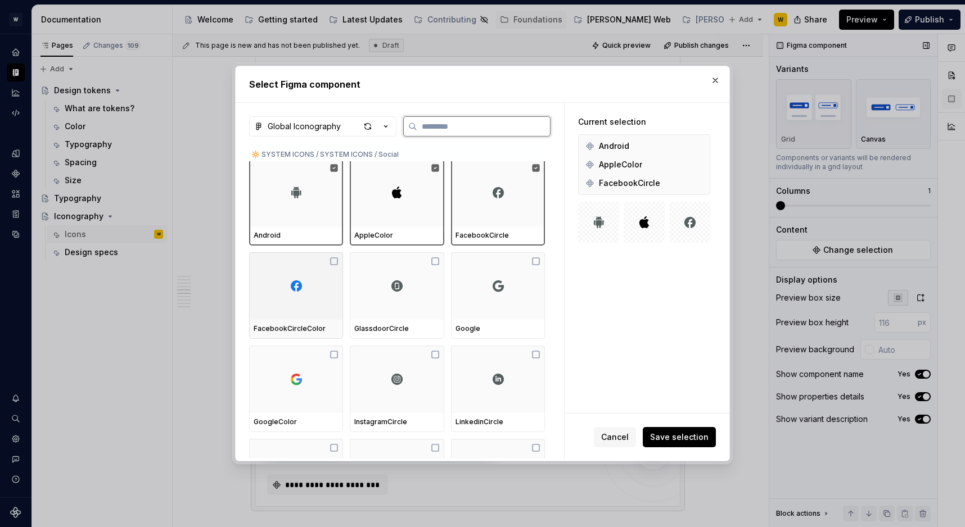
click at [301, 320] on div "FacebookCircleColor" at bounding box center [296, 329] width 94 height 19
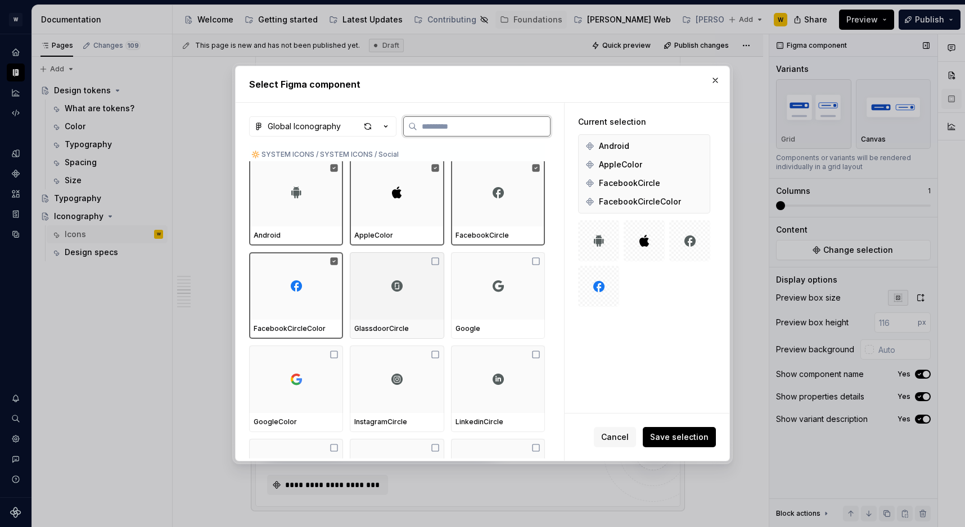
click at [422, 308] on div at bounding box center [397, 285] width 94 height 67
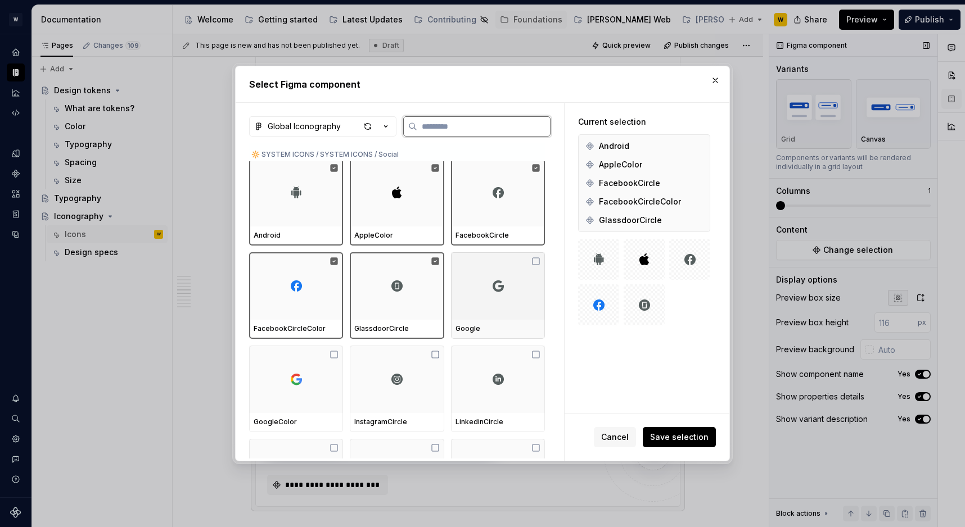
click at [469, 308] on div at bounding box center [498, 285] width 94 height 67
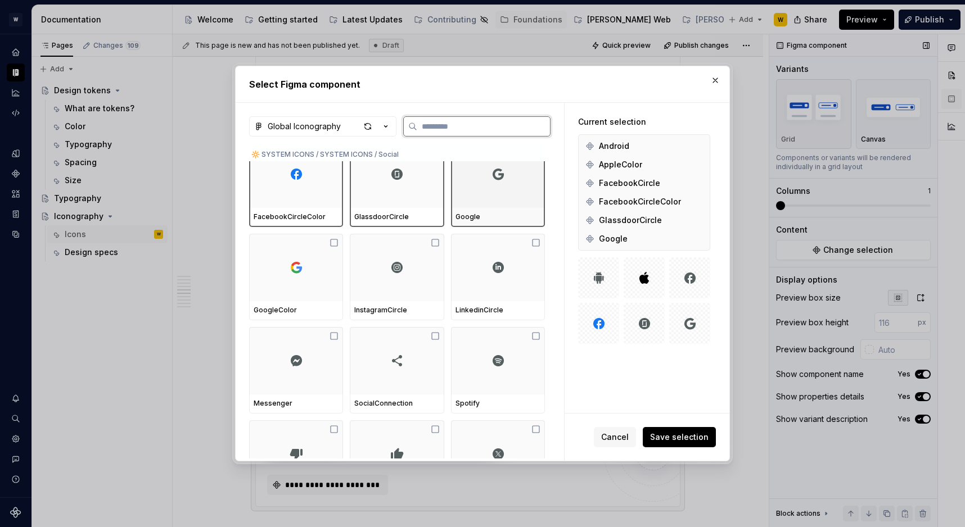
scroll to position [7234, 0]
click at [329, 305] on div "GoogleColor" at bounding box center [296, 311] width 94 height 19
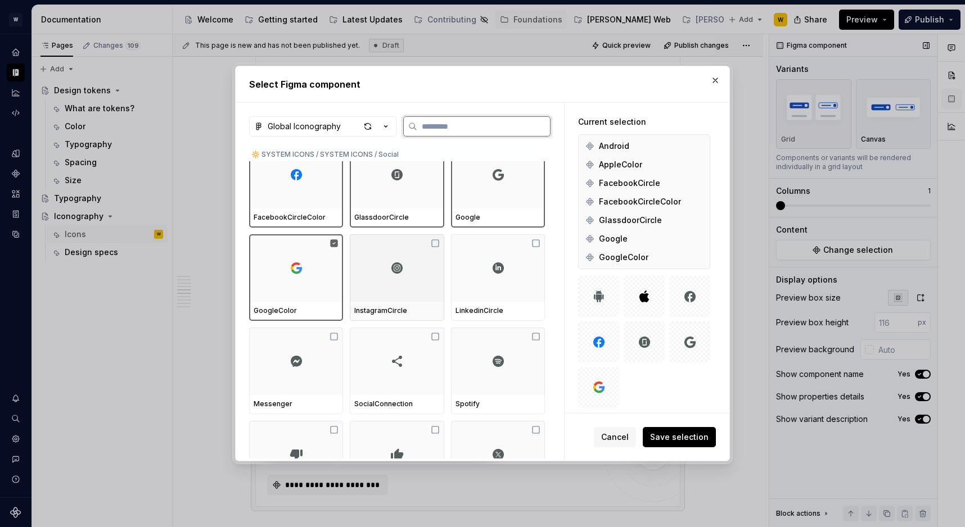
click at [394, 305] on div "InstagramCircle" at bounding box center [397, 311] width 94 height 19
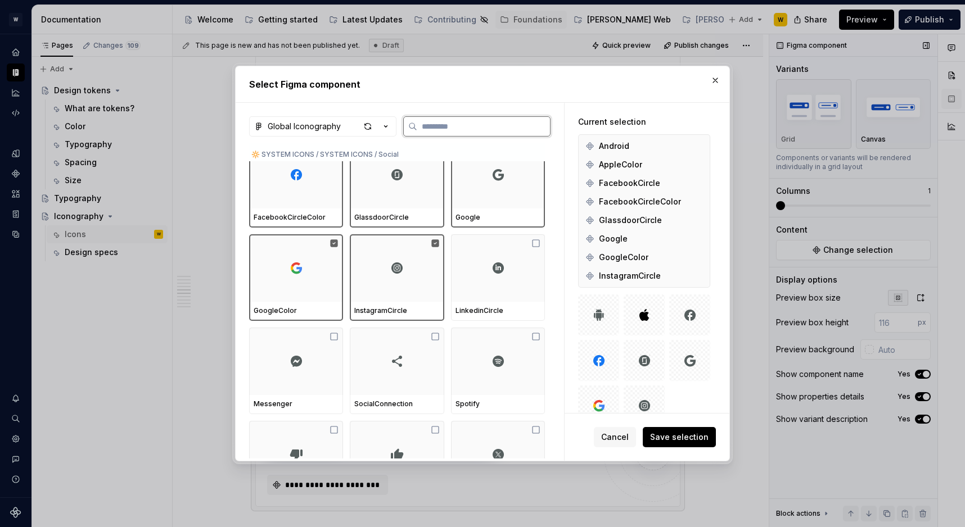
click at [461, 296] on div at bounding box center [498, 267] width 94 height 67
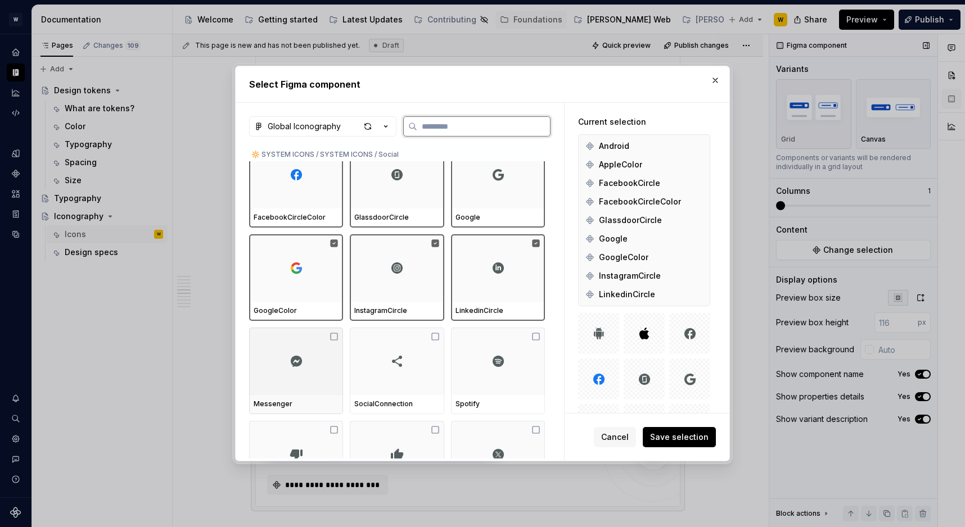
click at [327, 344] on div at bounding box center [296, 361] width 94 height 67
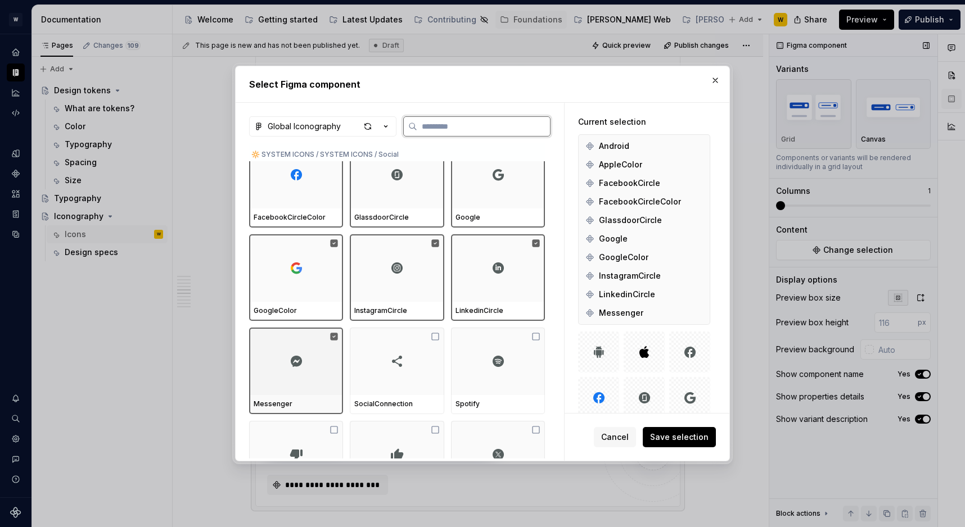
click at [409, 356] on div at bounding box center [397, 361] width 94 height 67
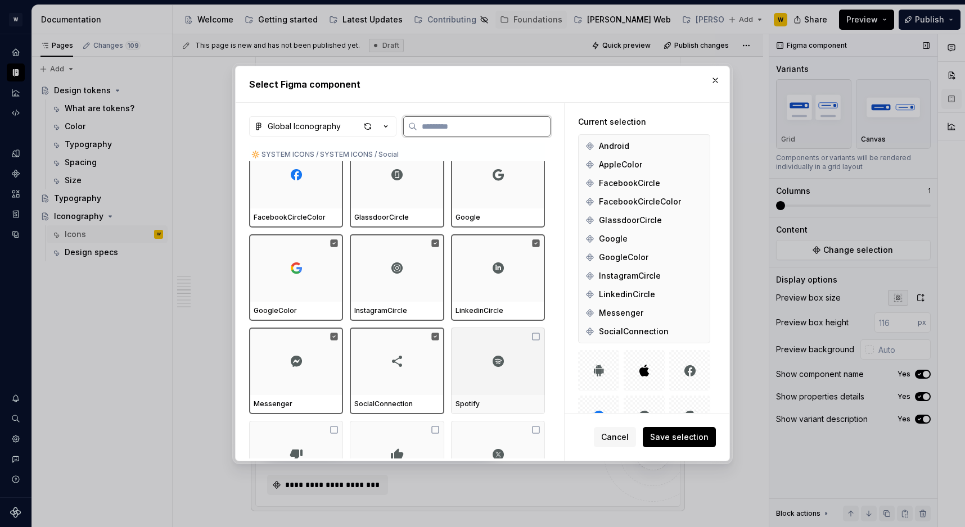
click at [502, 358] on img at bounding box center [497, 361] width 13 height 13
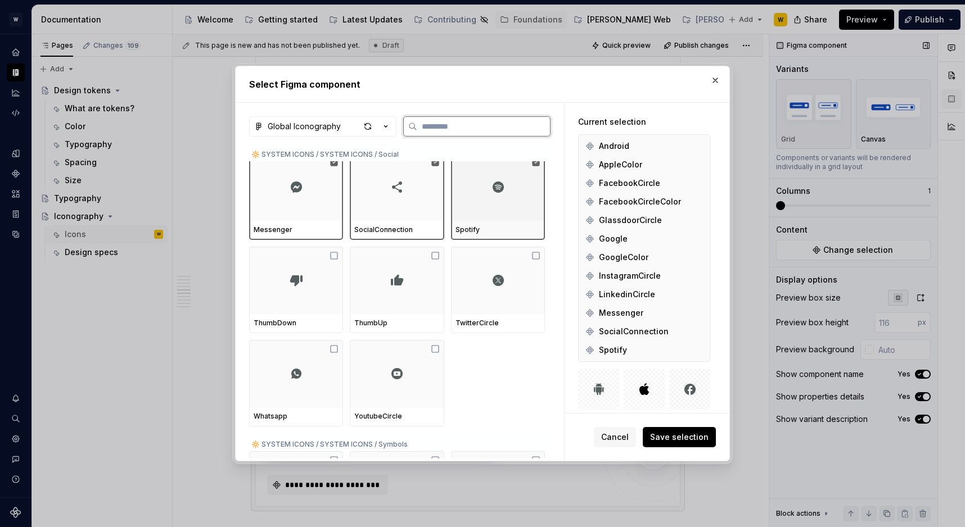
scroll to position [7411, 0]
click at [353, 290] on div at bounding box center [397, 276] width 94 height 67
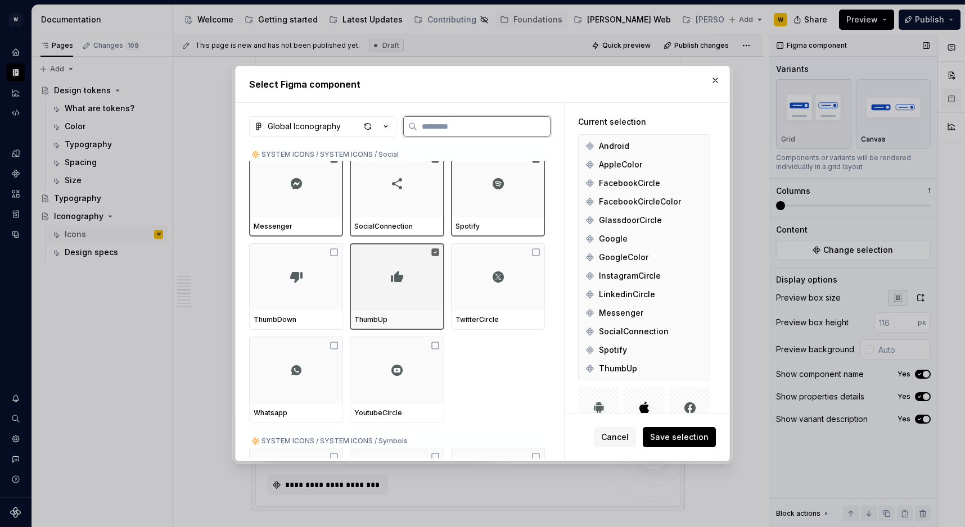
click at [396, 306] on div at bounding box center [397, 276] width 94 height 67
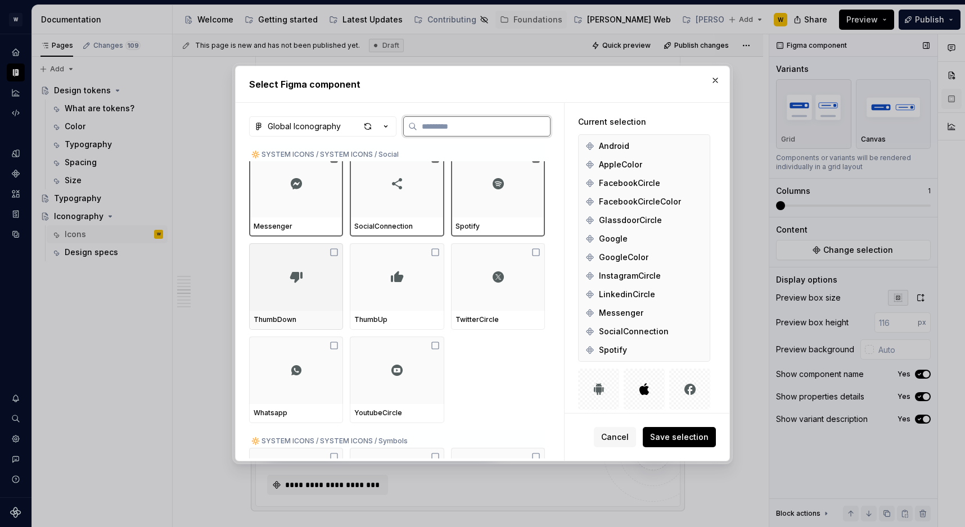
click at [332, 306] on div at bounding box center [296, 276] width 94 height 67
click at [400, 306] on div at bounding box center [397, 276] width 94 height 67
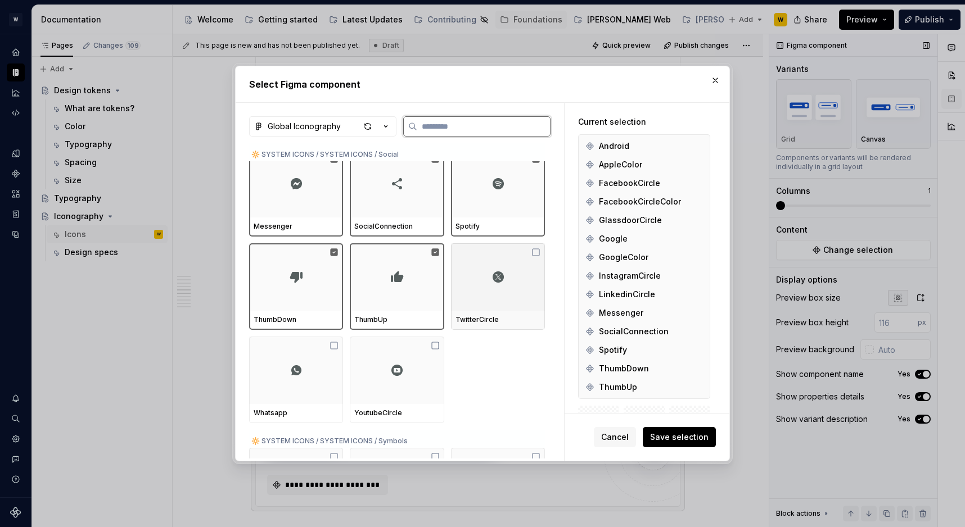
click at [505, 306] on div at bounding box center [498, 276] width 94 height 67
click at [359, 358] on div at bounding box center [397, 370] width 94 height 67
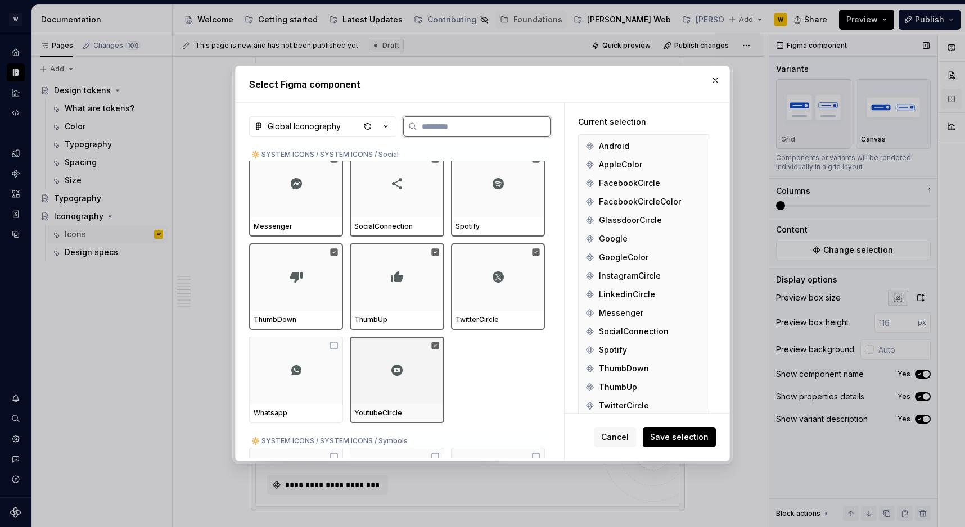
click at [390, 368] on div at bounding box center [397, 370] width 94 height 67
click at [326, 368] on div at bounding box center [296, 370] width 94 height 67
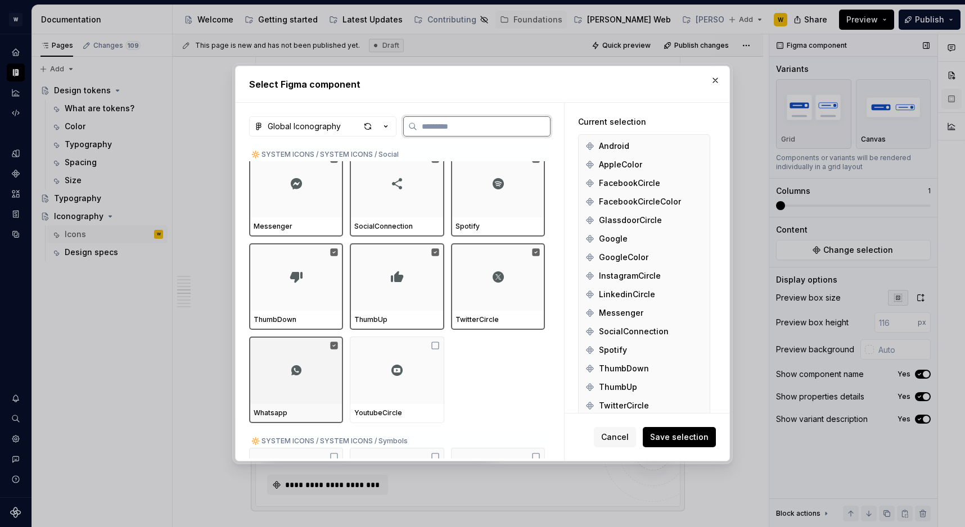
click at [425, 368] on div at bounding box center [397, 370] width 94 height 67
click at [693, 431] on button "Save selection" at bounding box center [679, 437] width 73 height 20
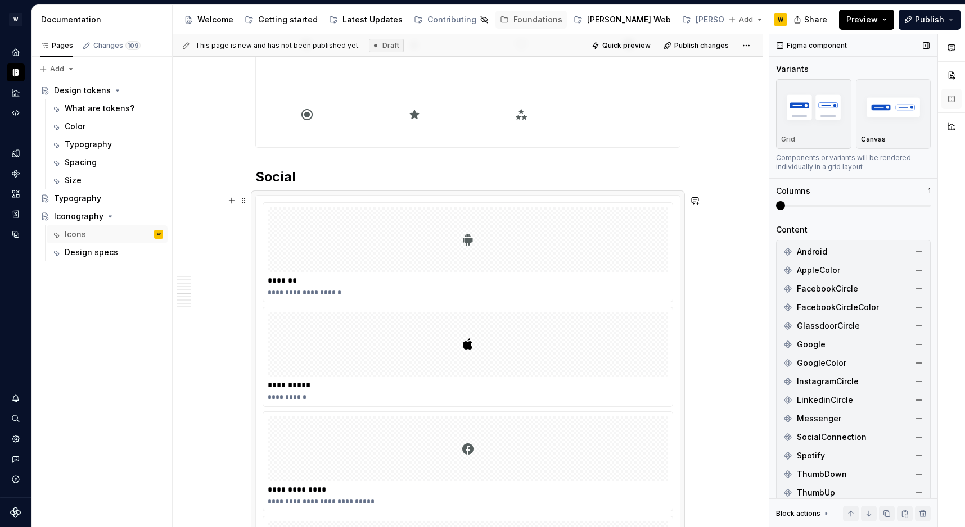
scroll to position [3864, 0]
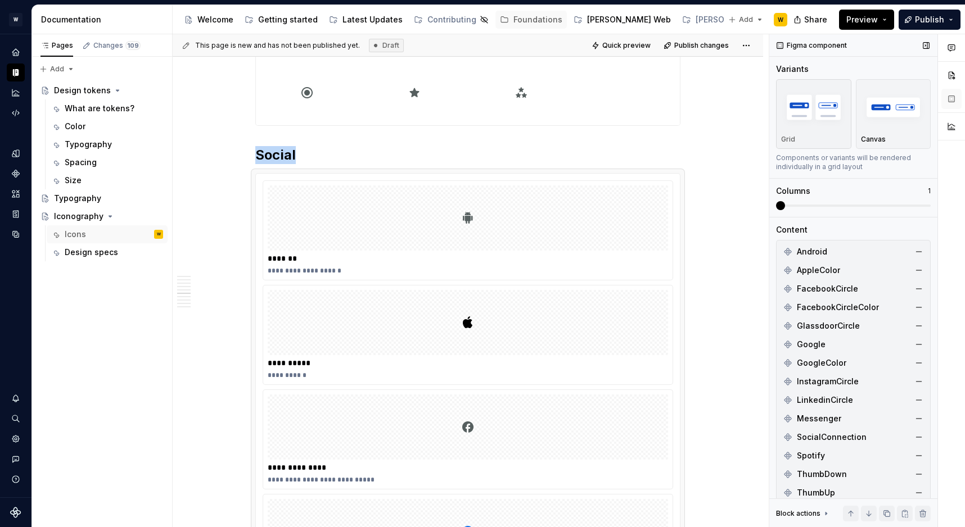
click at [925, 206] on span at bounding box center [853, 206] width 155 height 2
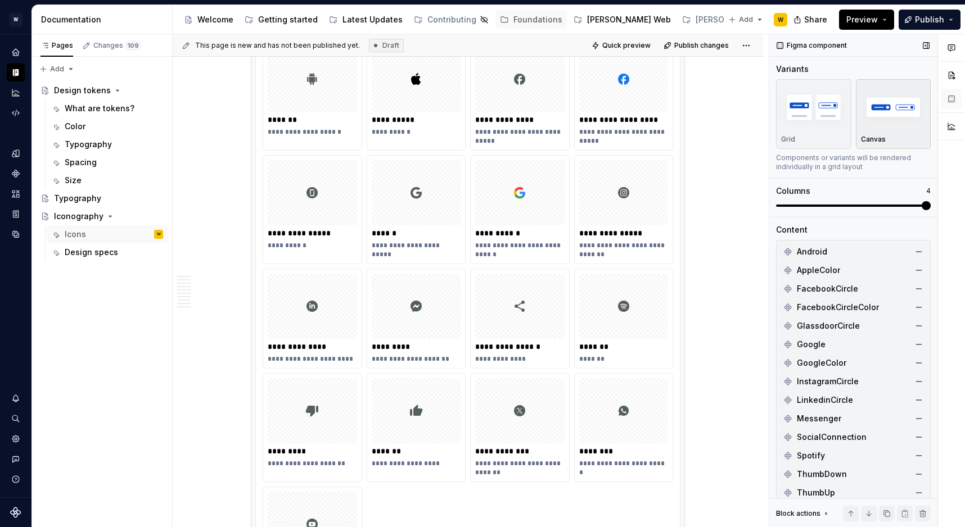
click at [911, 95] on img "button" at bounding box center [893, 107] width 65 height 41
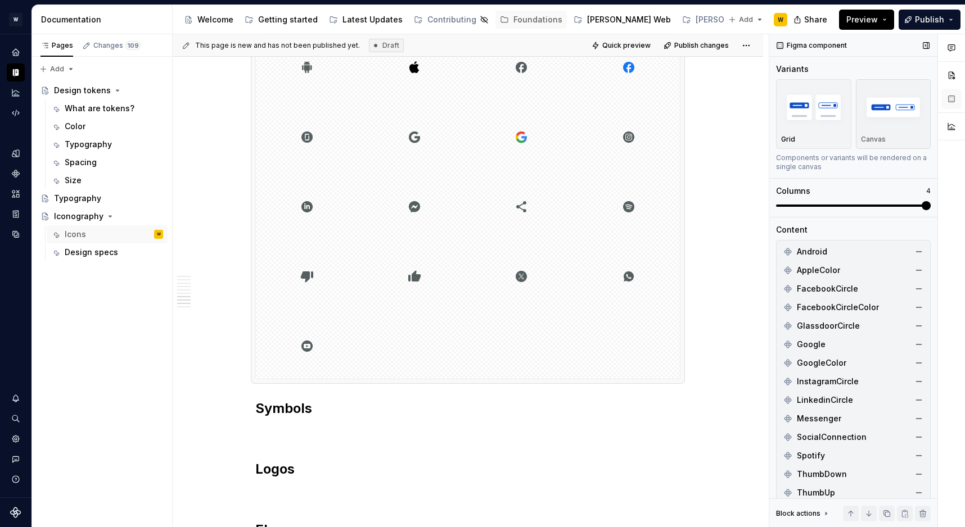
scroll to position [263, 0]
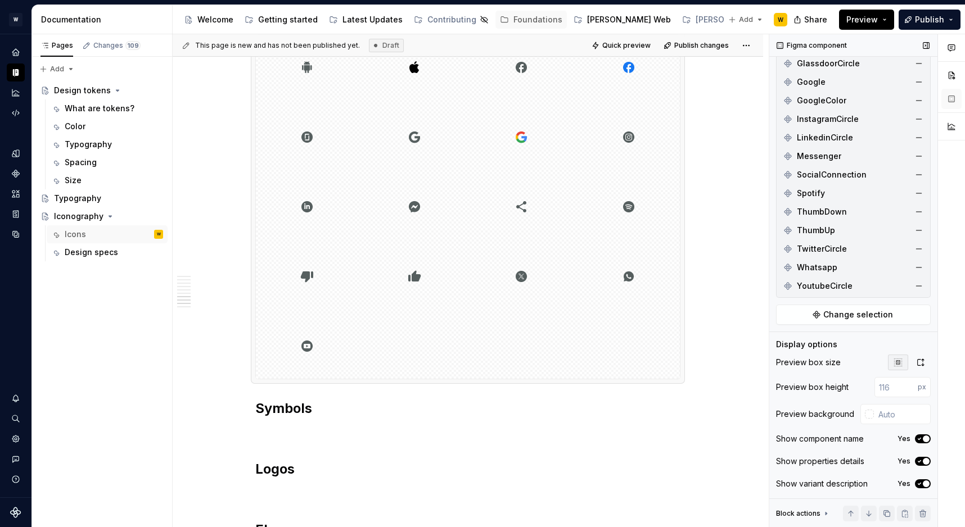
click at [900, 401] on div "Preview box size Preview box height px Preview background Show component name Y…" at bounding box center [853, 427] width 155 height 144
click at [900, 419] on input "text" at bounding box center [902, 414] width 57 height 20
type input "#FFFFFF"
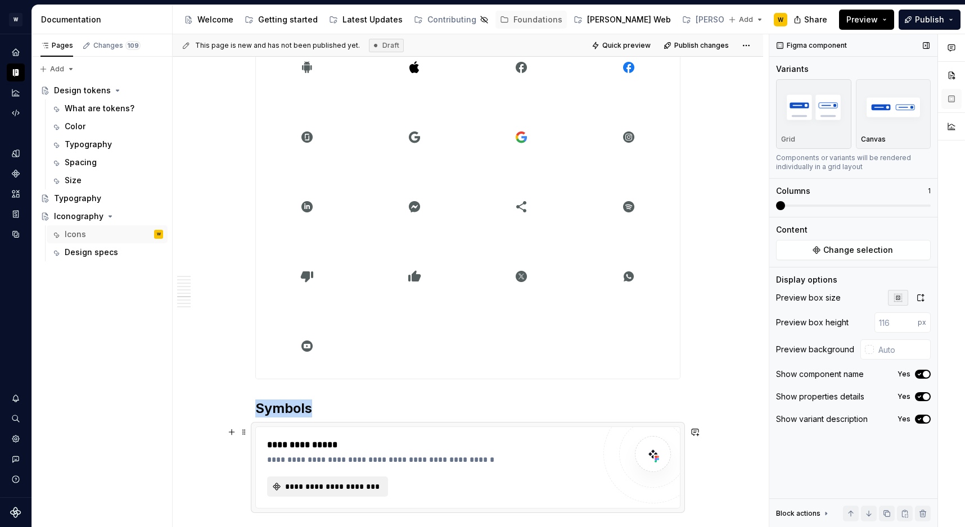
click at [304, 491] on span "**********" at bounding box center [331, 486] width 97 height 11
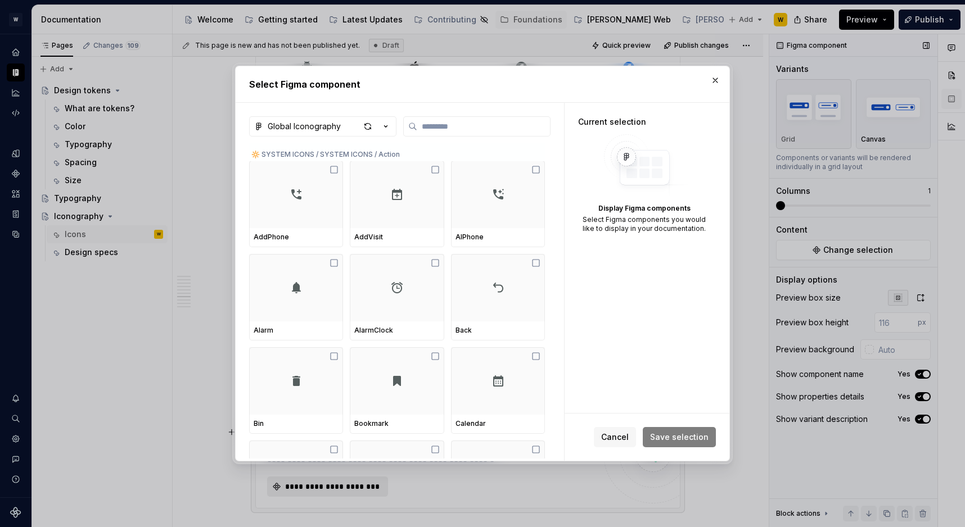
type textarea "*"
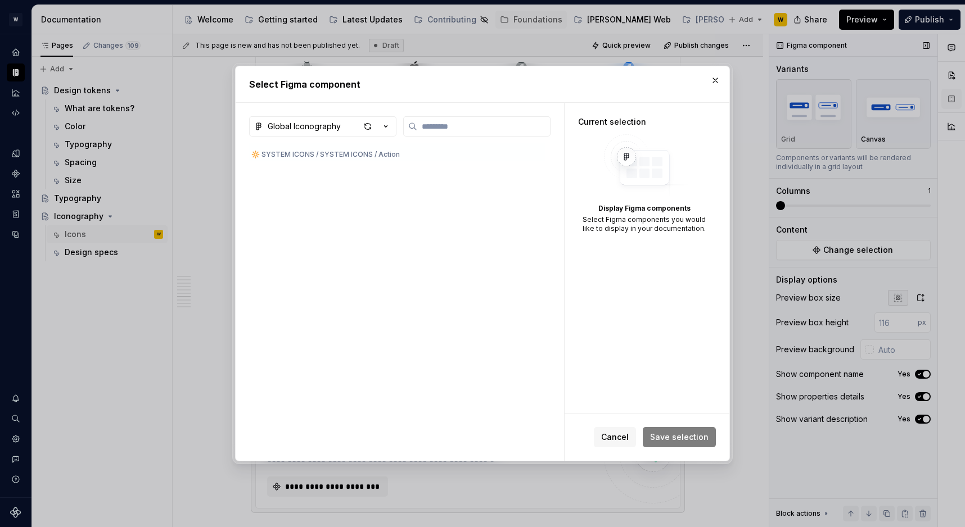
scroll to position [2206, 0]
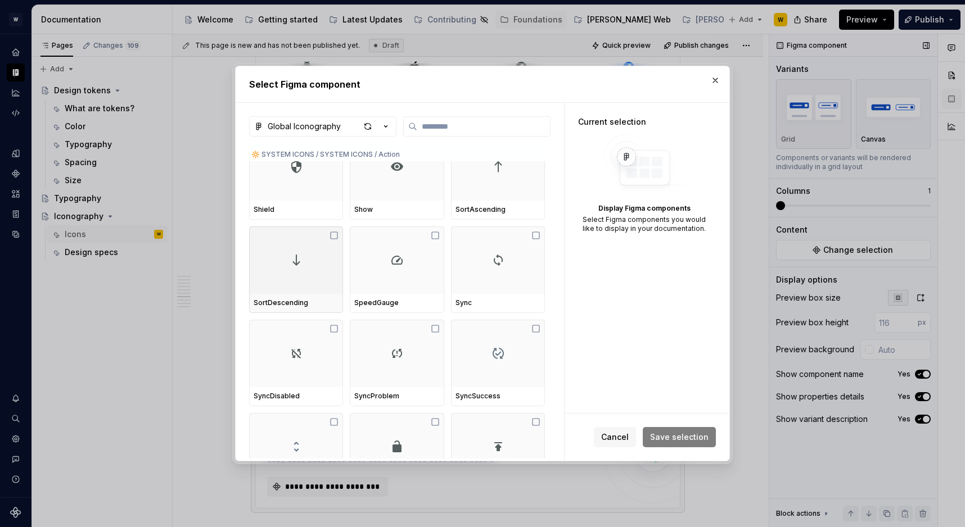
drag, startPoint x: 317, startPoint y: 300, endPoint x: 454, endPoint y: -67, distance: 392.7
click at [454, 0] on html "[PERSON_NAME] W Design system data Documentation Accessibility guide for tree P…" at bounding box center [482, 263] width 965 height 527
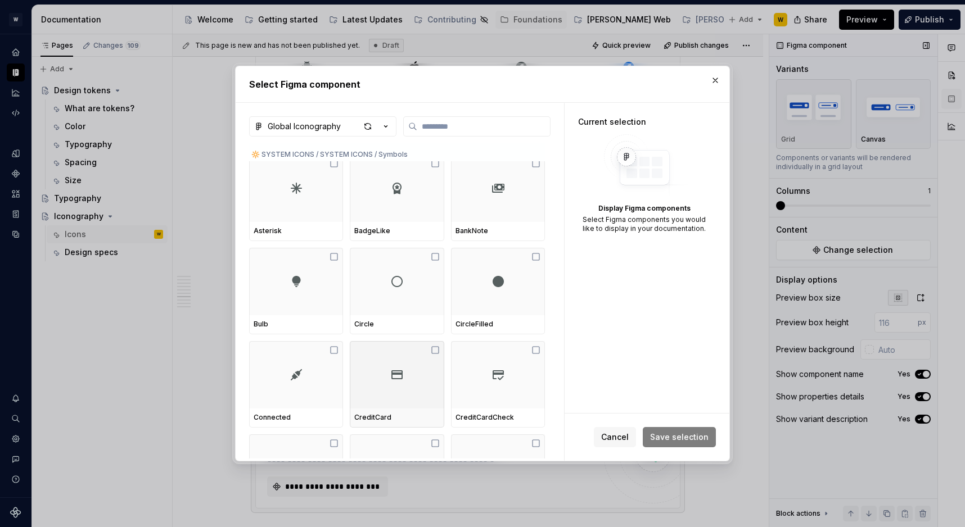
scroll to position [7556, 0]
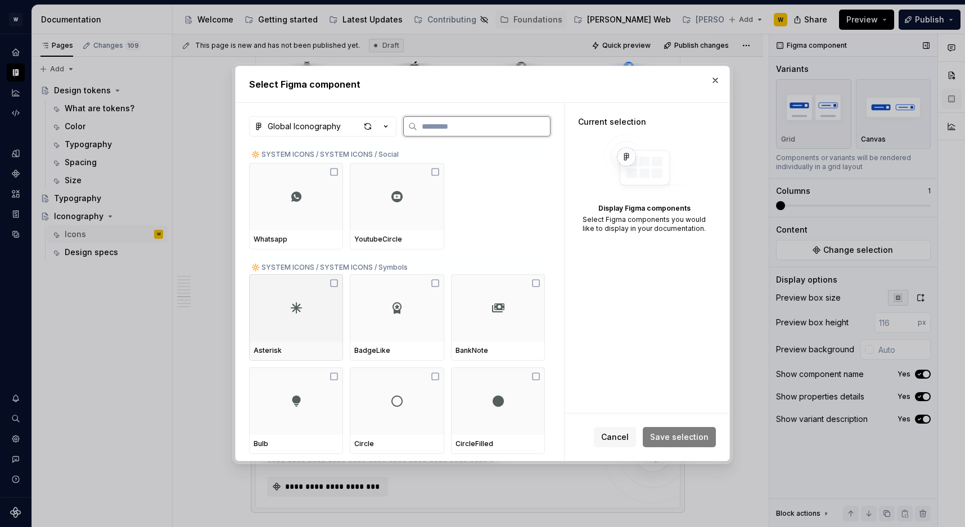
click at [326, 314] on div at bounding box center [296, 307] width 94 height 67
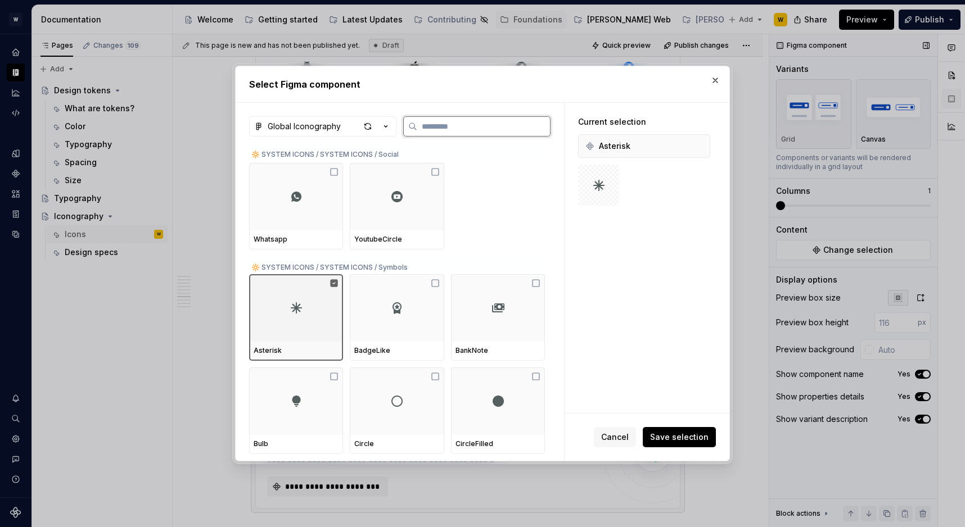
click at [418, 314] on div at bounding box center [397, 307] width 94 height 67
click at [499, 314] on img at bounding box center [497, 307] width 13 height 13
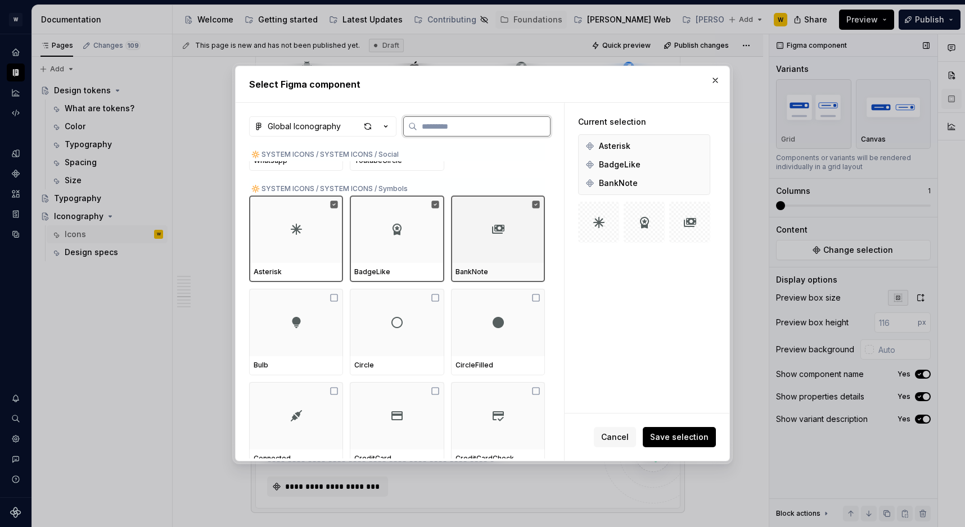
scroll to position [7646, 0]
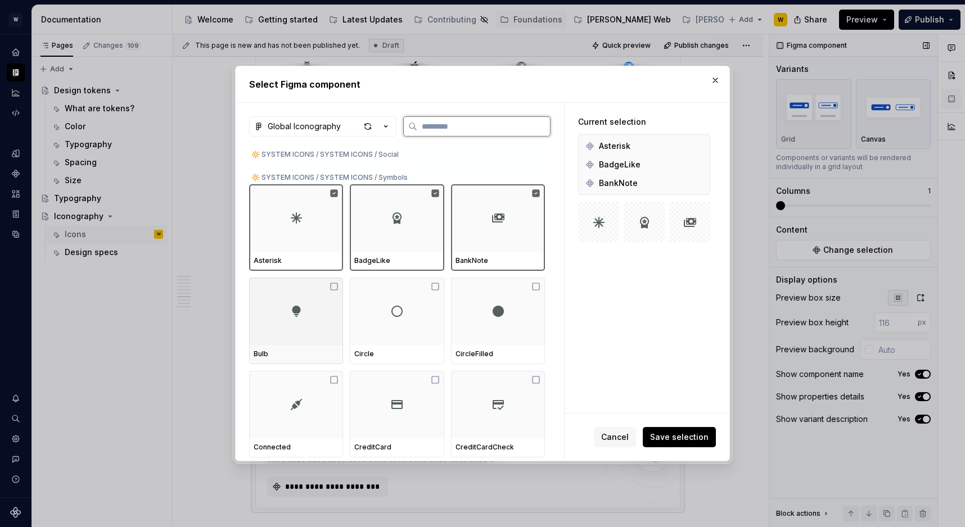
click at [299, 325] on div at bounding box center [296, 311] width 94 height 67
click at [385, 325] on div at bounding box center [397, 311] width 94 height 67
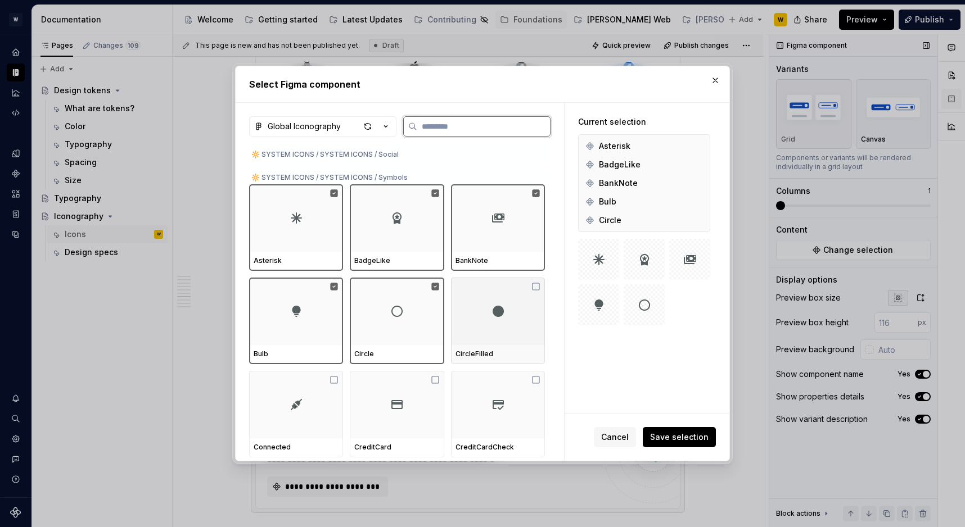
click at [495, 325] on div at bounding box center [498, 311] width 94 height 67
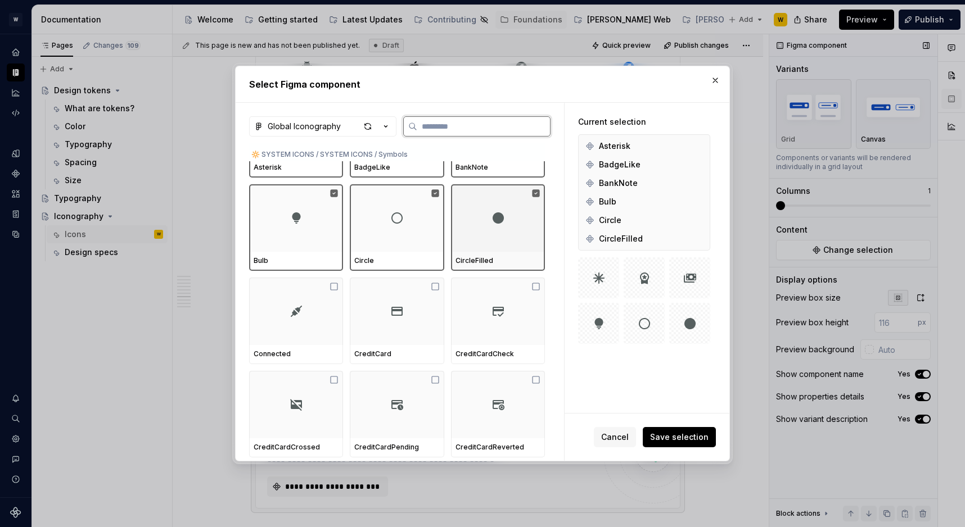
scroll to position [7726, 0]
click at [273, 332] on div at bounding box center [296, 311] width 94 height 67
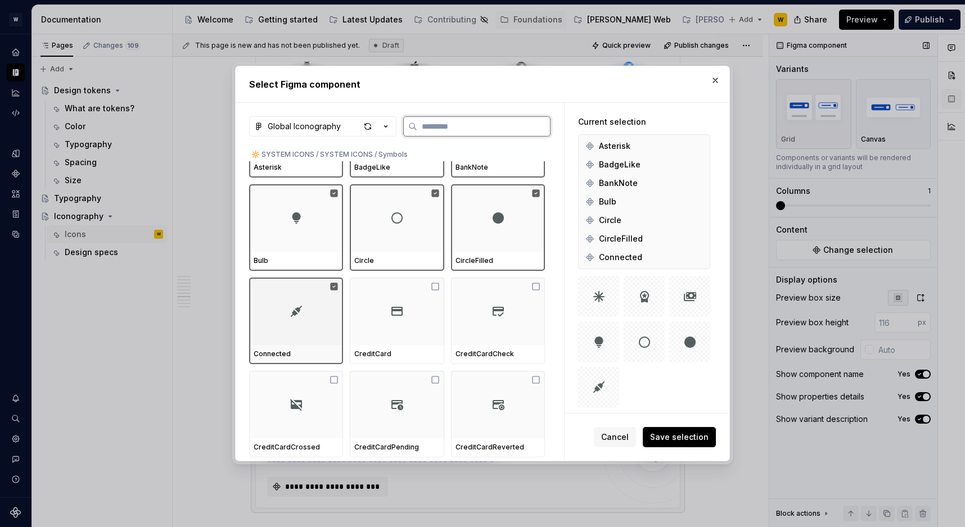
click at [407, 335] on div at bounding box center [397, 311] width 94 height 67
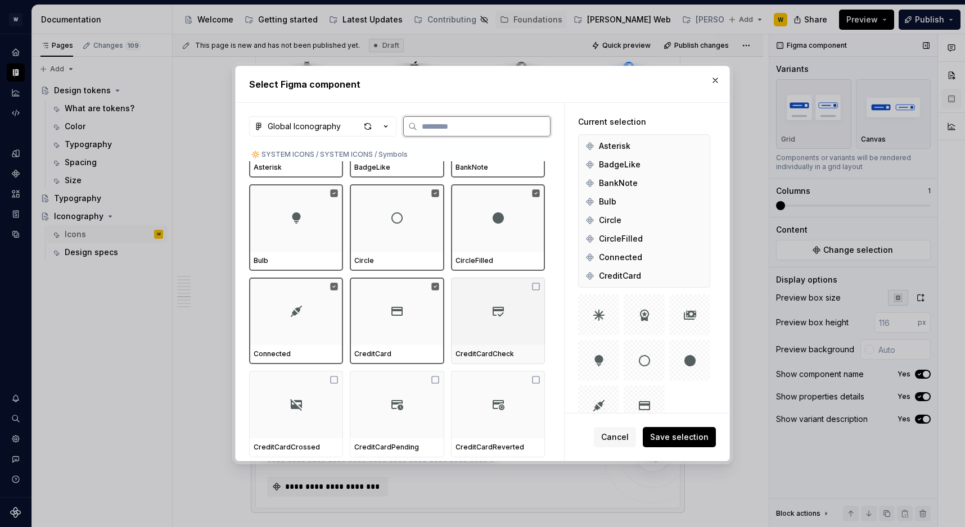
click at [477, 335] on div at bounding box center [498, 311] width 94 height 67
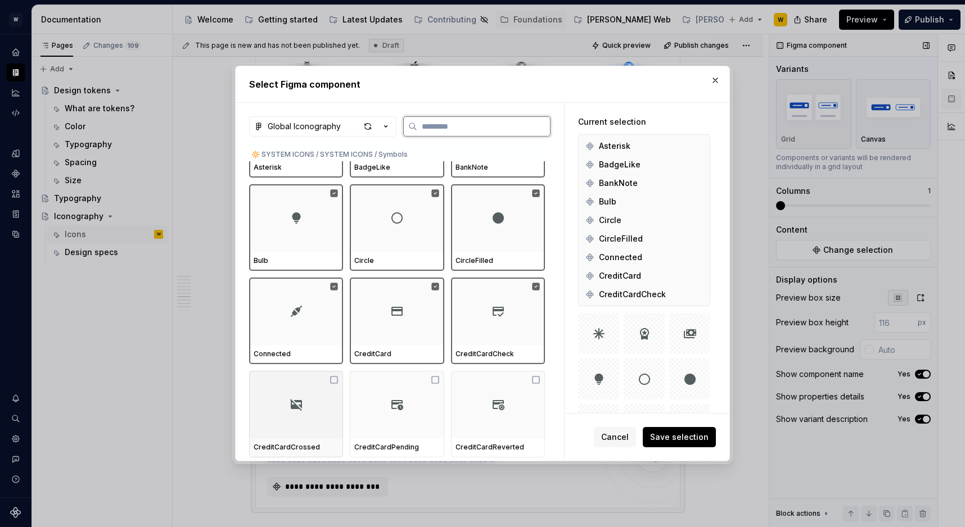
click at [332, 409] on div at bounding box center [296, 404] width 94 height 67
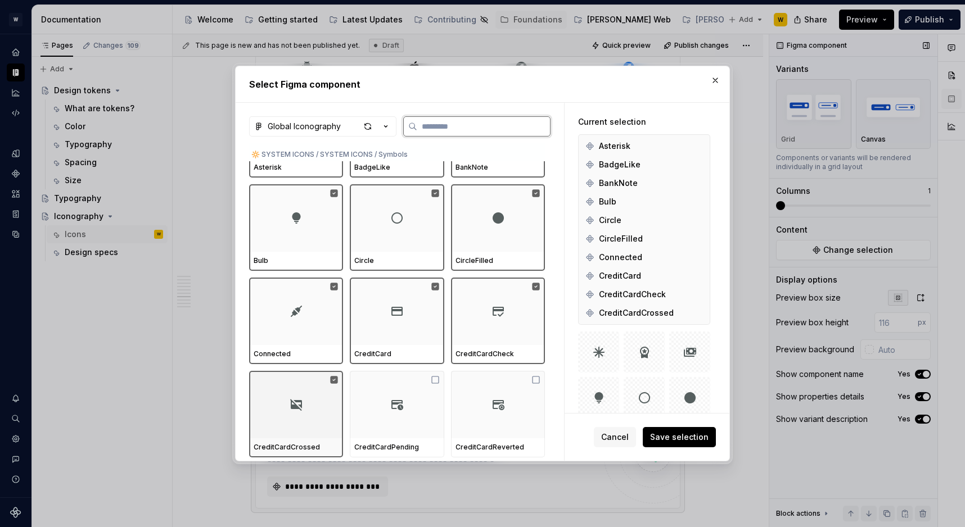
click at [404, 409] on img at bounding box center [396, 404] width 13 height 13
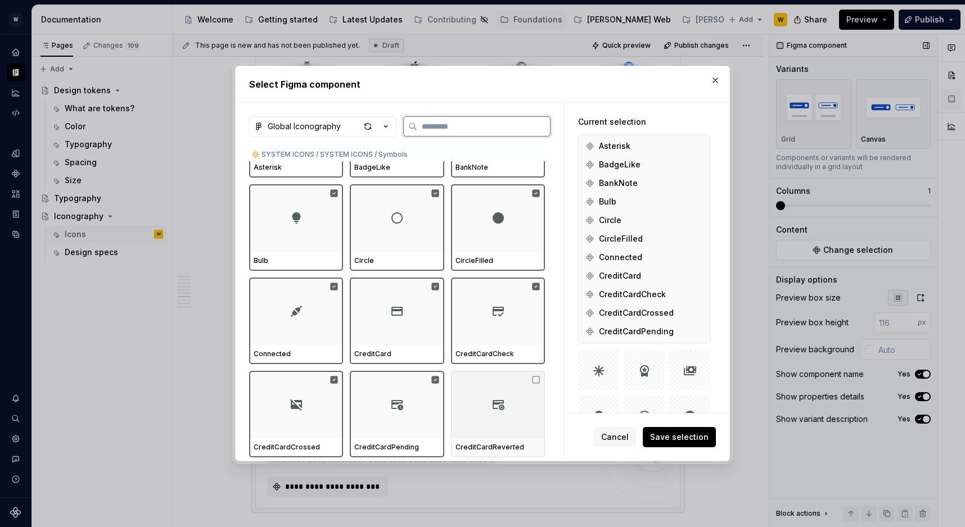
click at [484, 409] on div at bounding box center [498, 404] width 94 height 67
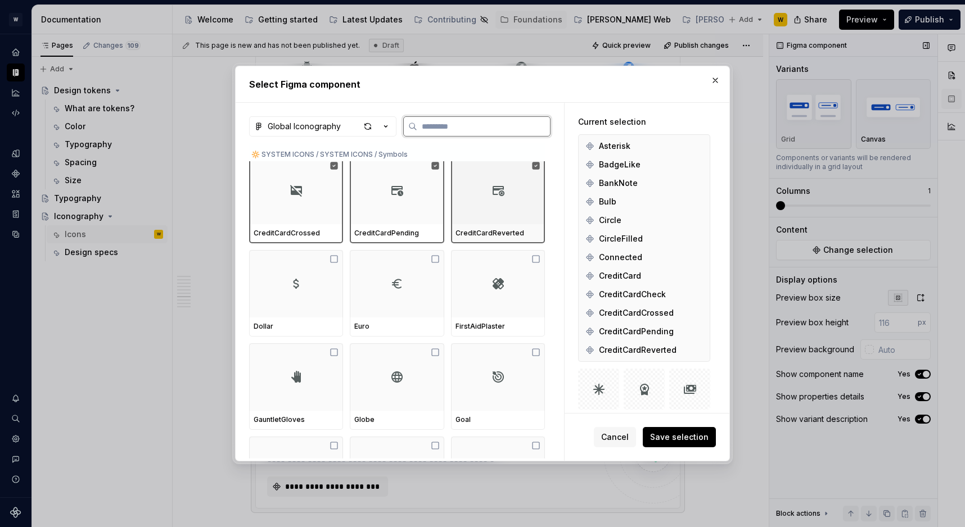
scroll to position [7947, 0]
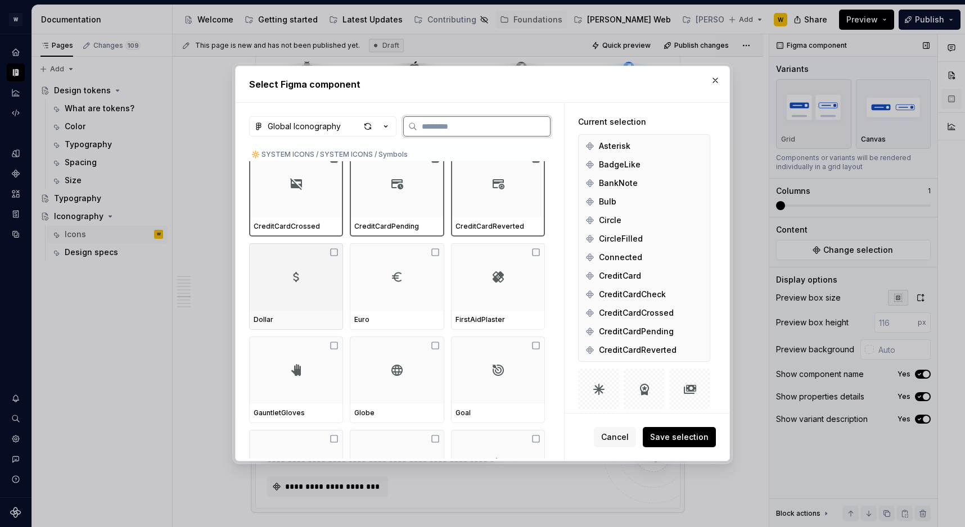
click at [321, 284] on div at bounding box center [296, 276] width 94 height 67
click at [384, 284] on div at bounding box center [397, 276] width 94 height 67
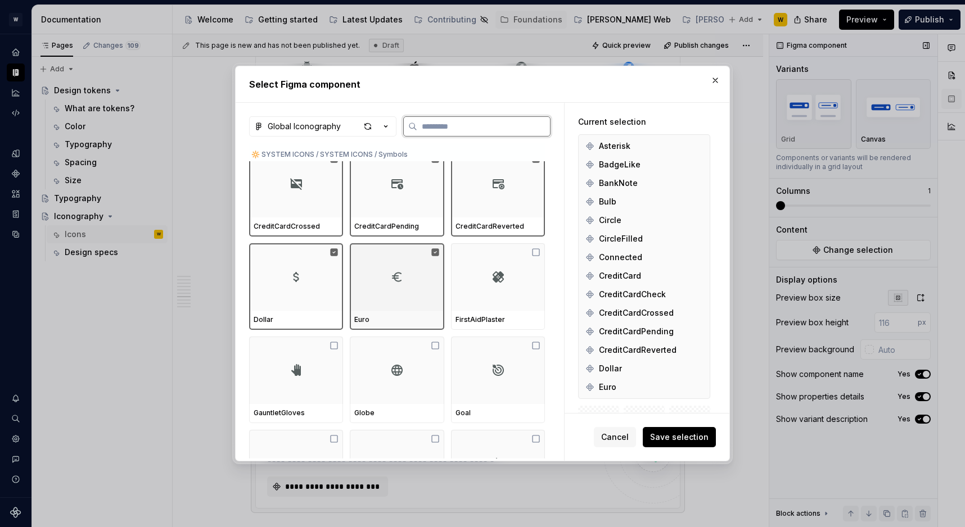
click at [512, 284] on div at bounding box center [498, 276] width 94 height 67
click at [336, 367] on div at bounding box center [296, 370] width 94 height 67
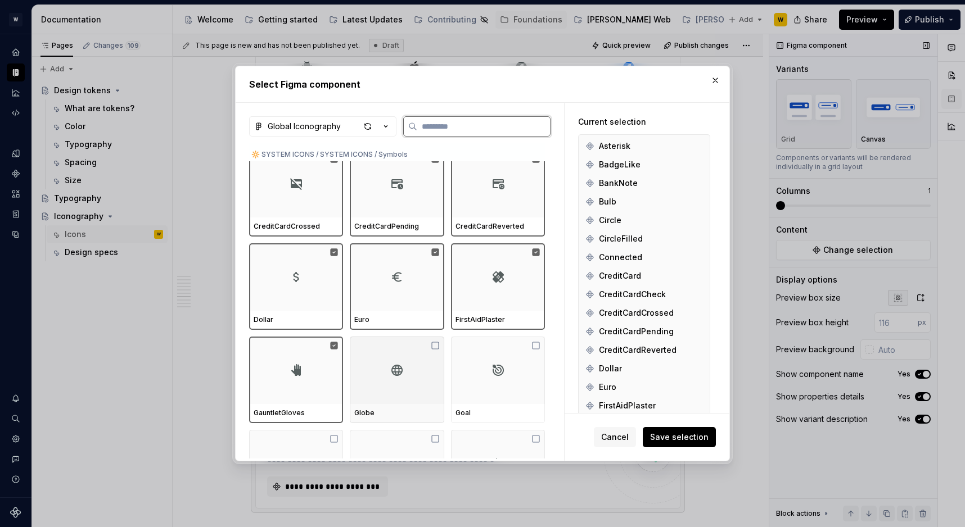
click at [433, 378] on div at bounding box center [397, 370] width 94 height 67
click at [482, 378] on div at bounding box center [498, 370] width 94 height 67
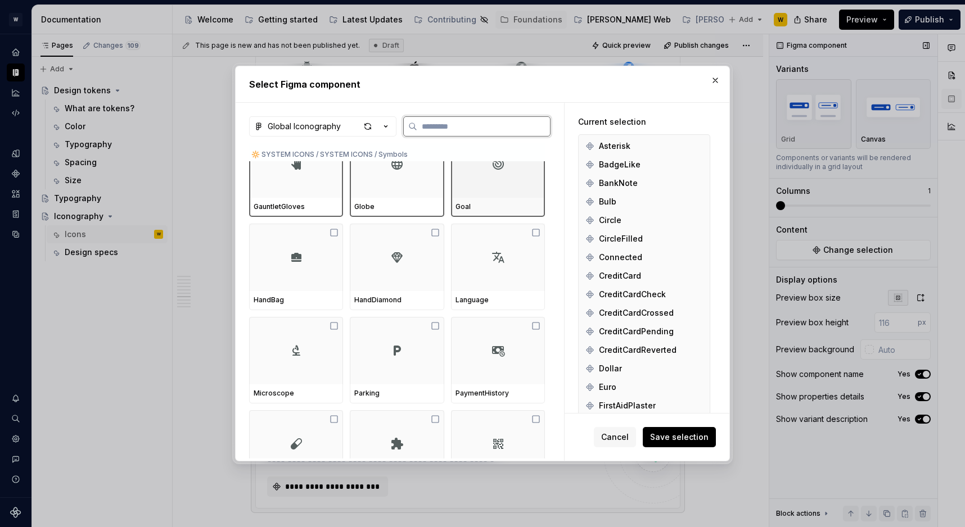
scroll to position [8148, 0]
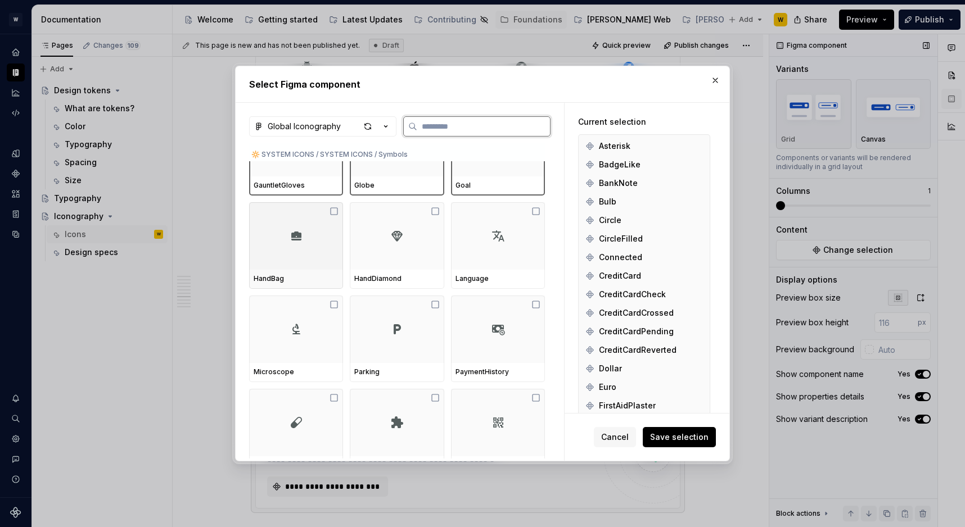
click at [314, 261] on div at bounding box center [296, 235] width 94 height 67
click at [412, 261] on div at bounding box center [397, 235] width 94 height 67
click at [506, 256] on div at bounding box center [498, 235] width 94 height 67
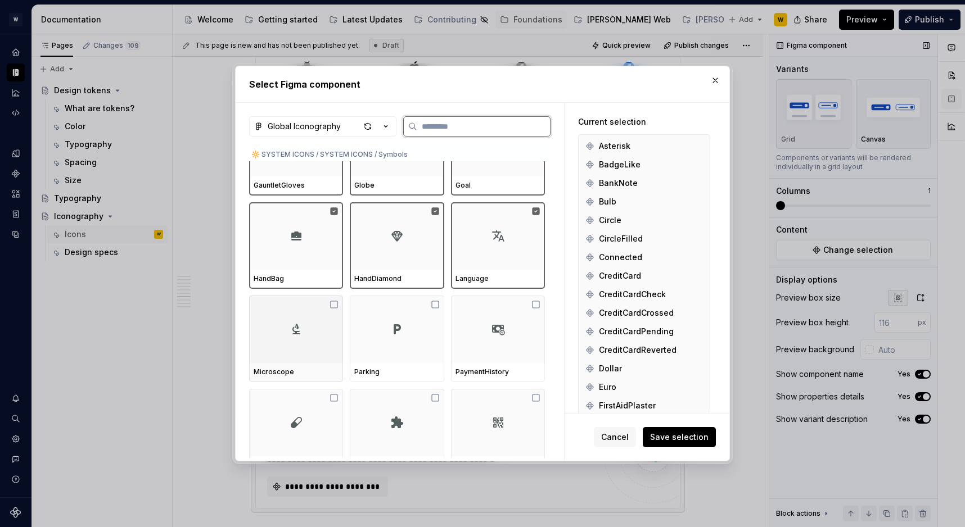
click at [322, 327] on div at bounding box center [296, 329] width 94 height 67
click at [423, 331] on div at bounding box center [397, 329] width 94 height 67
click at [531, 332] on div at bounding box center [498, 329] width 94 height 67
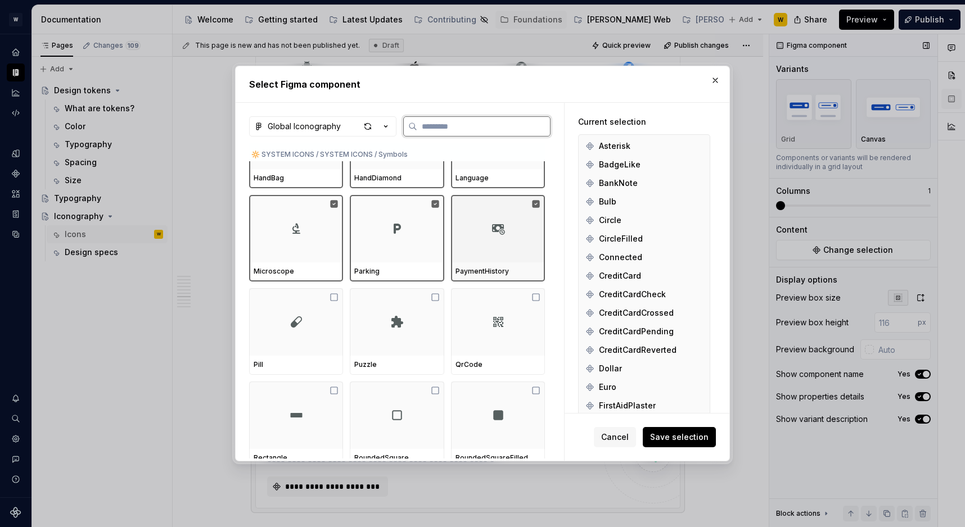
scroll to position [8250, 0]
click at [328, 309] on div at bounding box center [296, 320] width 94 height 67
click at [404, 318] on img at bounding box center [396, 320] width 13 height 13
click at [477, 318] on div at bounding box center [498, 320] width 94 height 67
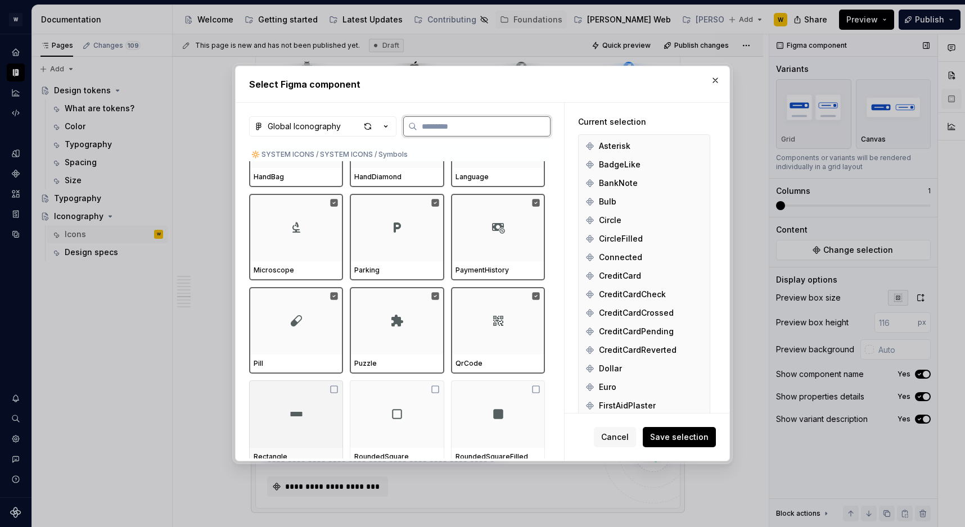
click at [281, 436] on div at bounding box center [296, 414] width 94 height 67
click at [412, 436] on div at bounding box center [397, 414] width 94 height 67
click at [475, 431] on div at bounding box center [498, 414] width 94 height 67
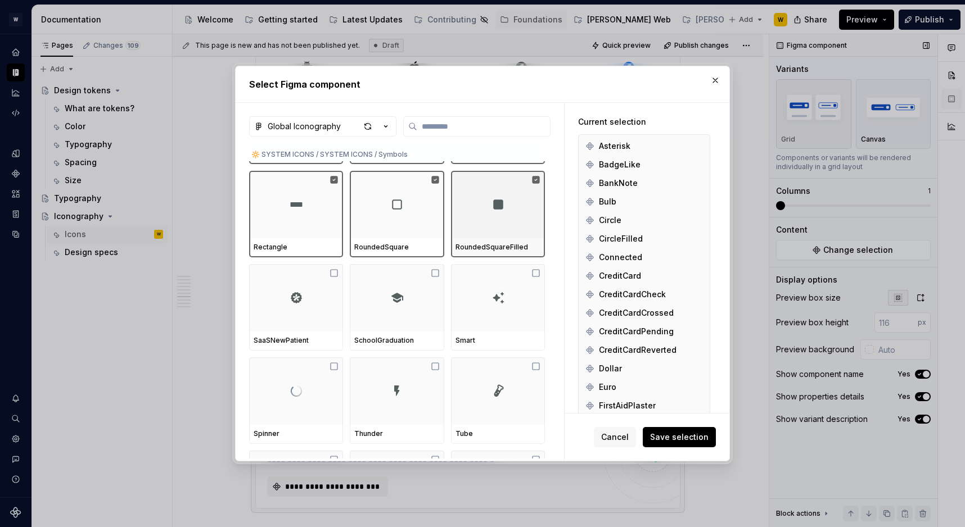
scroll to position [8433, 0]
click at [275, 304] on div at bounding box center [296, 296] width 94 height 67
click at [424, 311] on div at bounding box center [397, 296] width 94 height 67
click at [518, 304] on div at bounding box center [498, 296] width 94 height 67
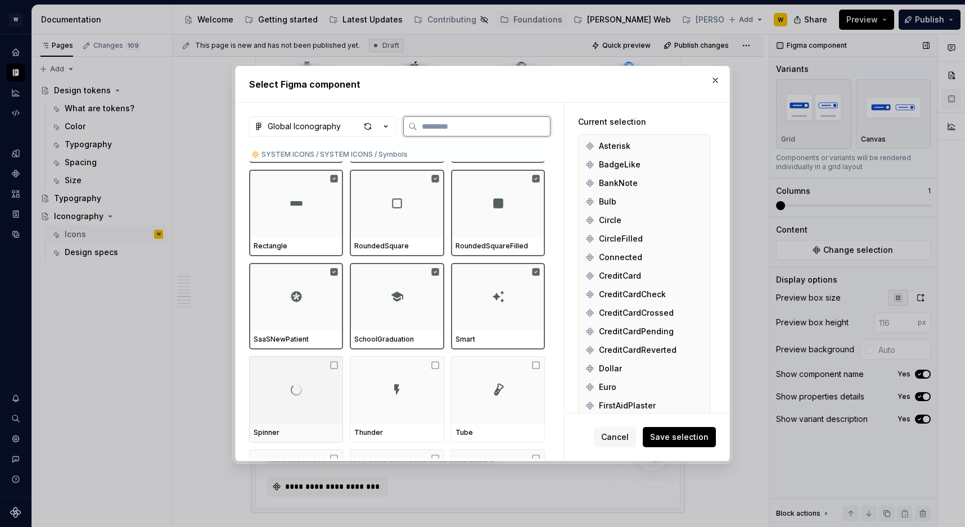
click at [327, 369] on div at bounding box center [296, 389] width 94 height 67
click at [414, 391] on div at bounding box center [397, 389] width 94 height 67
click at [514, 390] on div at bounding box center [498, 389] width 94 height 67
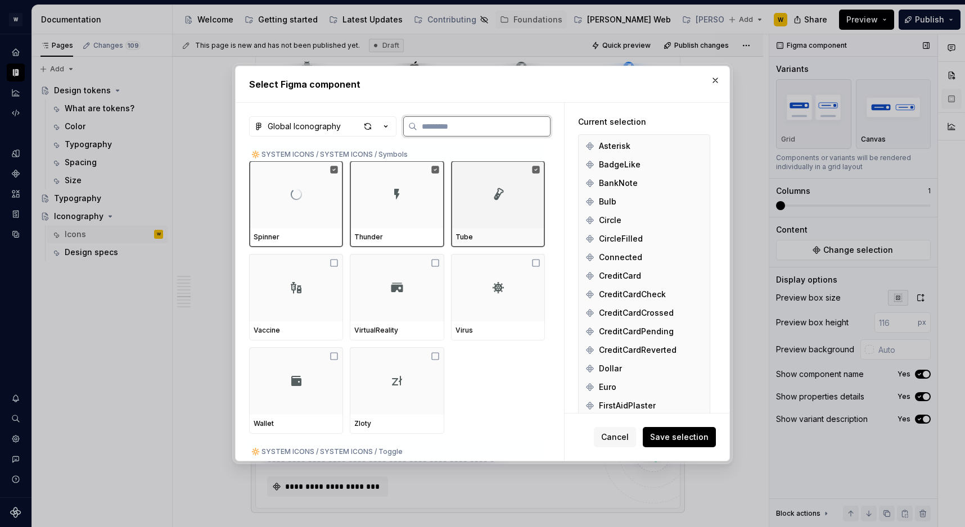
scroll to position [8631, 0]
click at [309, 307] on div at bounding box center [296, 285] width 94 height 67
click at [397, 307] on div at bounding box center [397, 285] width 94 height 67
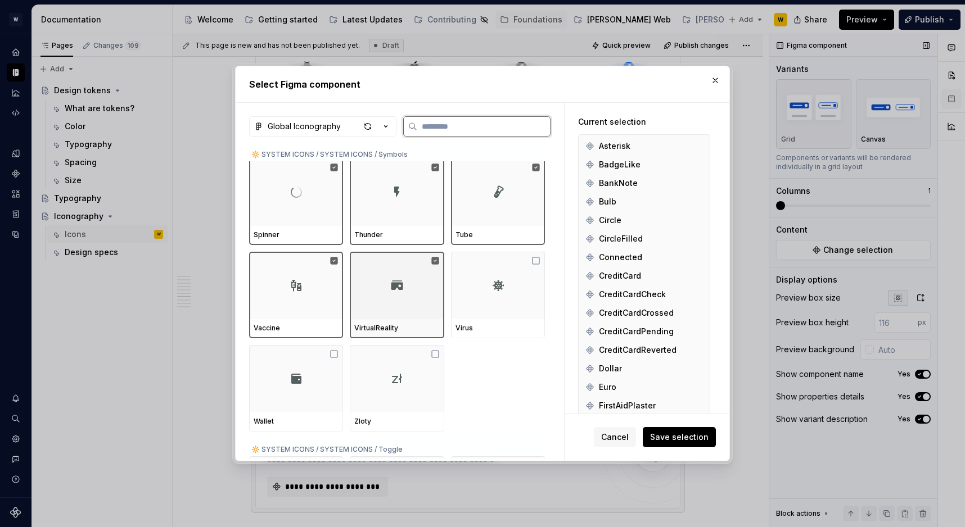
click at [492, 306] on div at bounding box center [498, 285] width 94 height 67
click at [315, 377] on div at bounding box center [296, 378] width 94 height 67
click at [402, 377] on img at bounding box center [396, 378] width 13 height 13
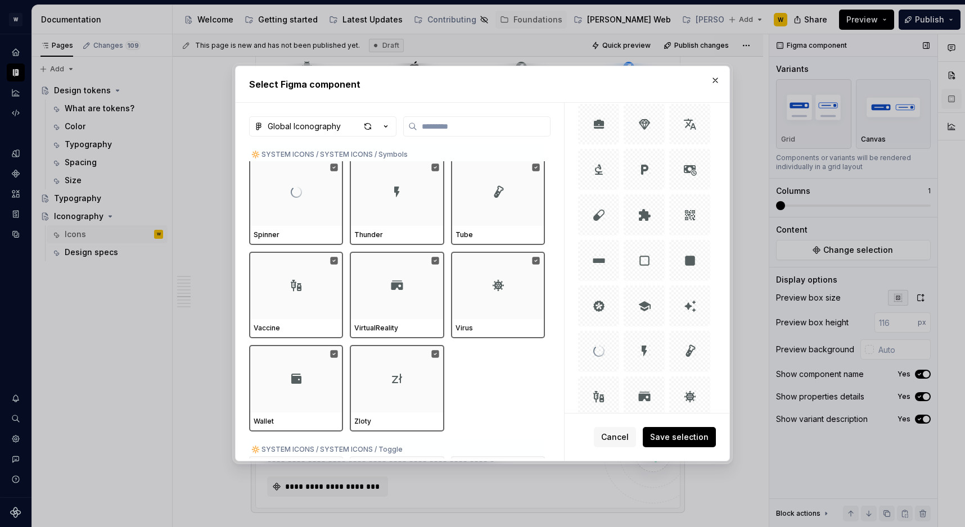
scroll to position [1166, 0]
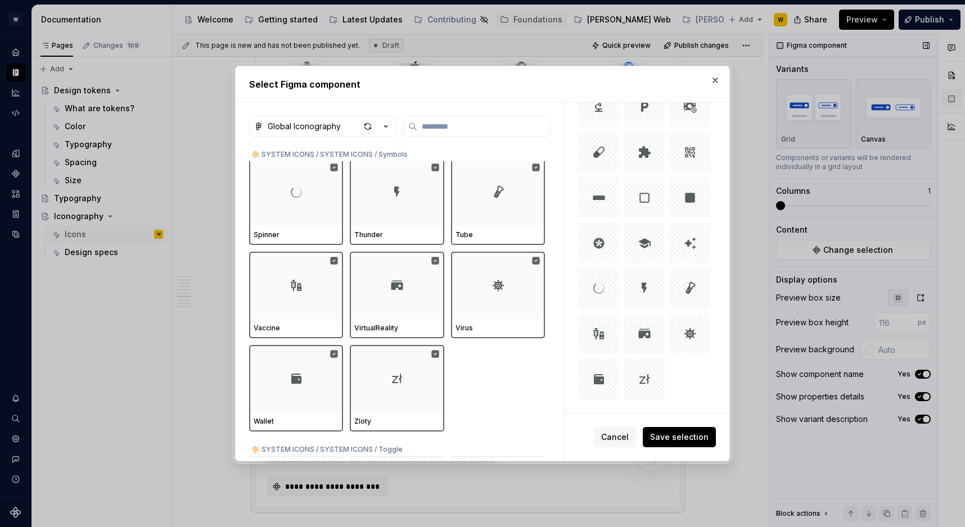
click at [678, 431] on button "Save selection" at bounding box center [679, 437] width 73 height 20
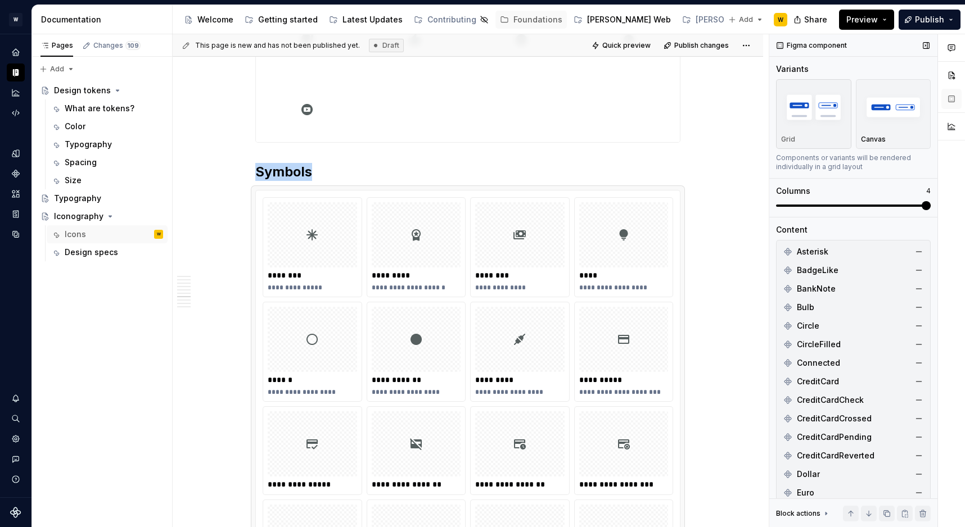
click at [915, 205] on span at bounding box center [853, 206] width 155 height 2
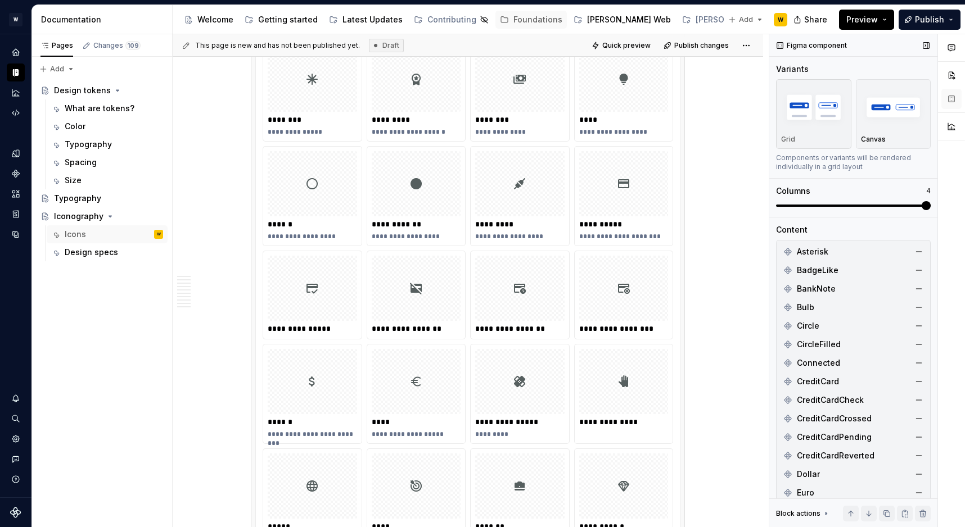
click at [901, 76] on div "Variants Grid Canvas Components or variants will be rendered individually in a …" at bounding box center [853, 118] width 155 height 108
click at [901, 95] on img "button" at bounding box center [893, 107] width 65 height 41
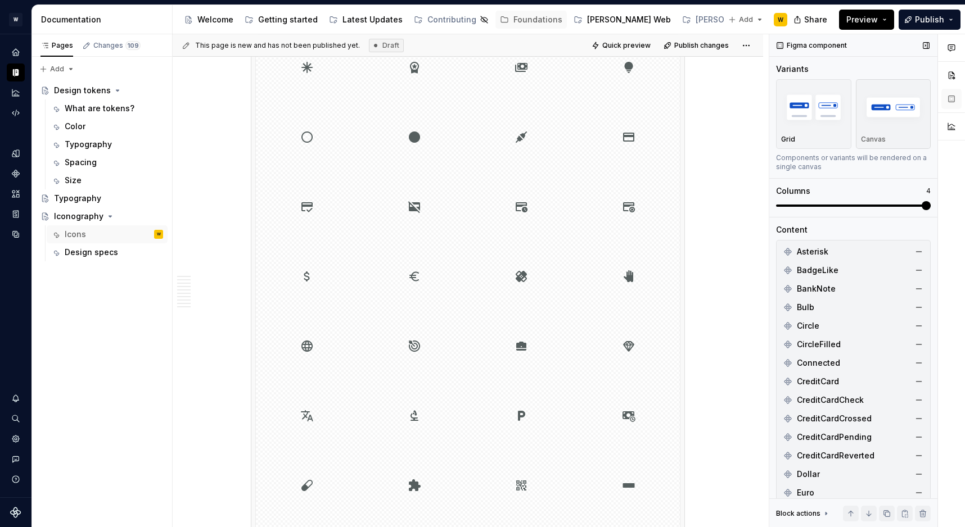
scroll to position [708, 0]
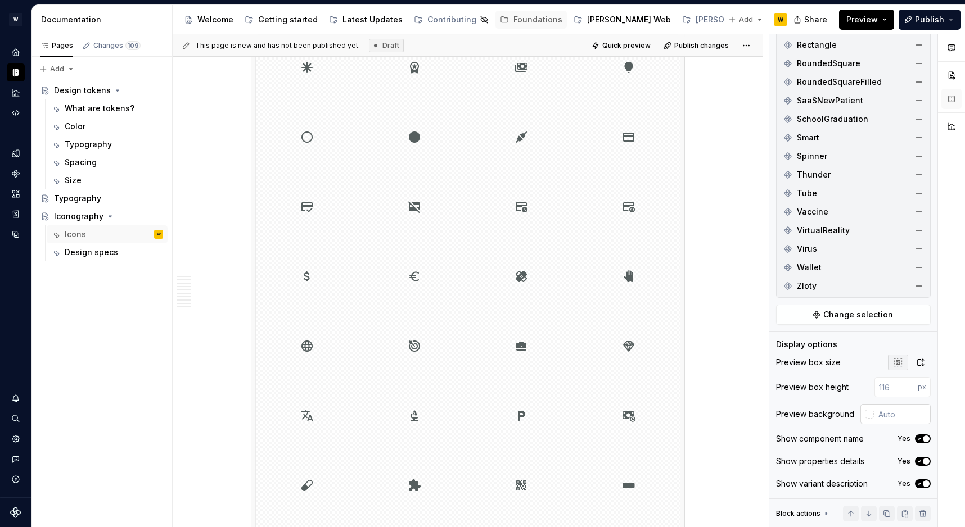
click at [901, 413] on input "text" at bounding box center [902, 414] width 57 height 20
type input "#FFFFFF"
click at [928, 467] on div "Show properties details Yes" at bounding box center [853, 462] width 155 height 16
click at [921, 463] on icon "button" at bounding box center [919, 461] width 9 height 7
click at [921, 480] on button "Yes" at bounding box center [923, 484] width 16 height 9
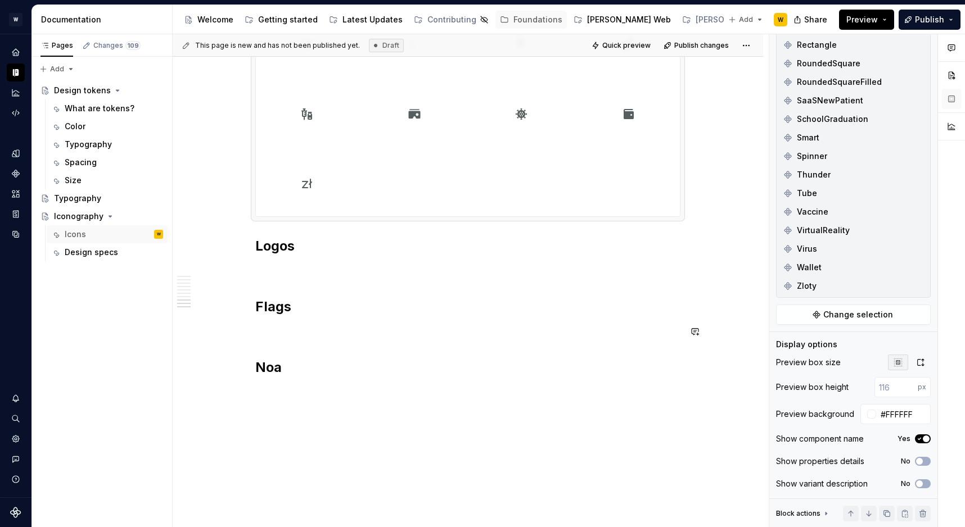
scroll to position [4987, 0]
click at [323, 255] on p at bounding box center [467, 260] width 425 height 13
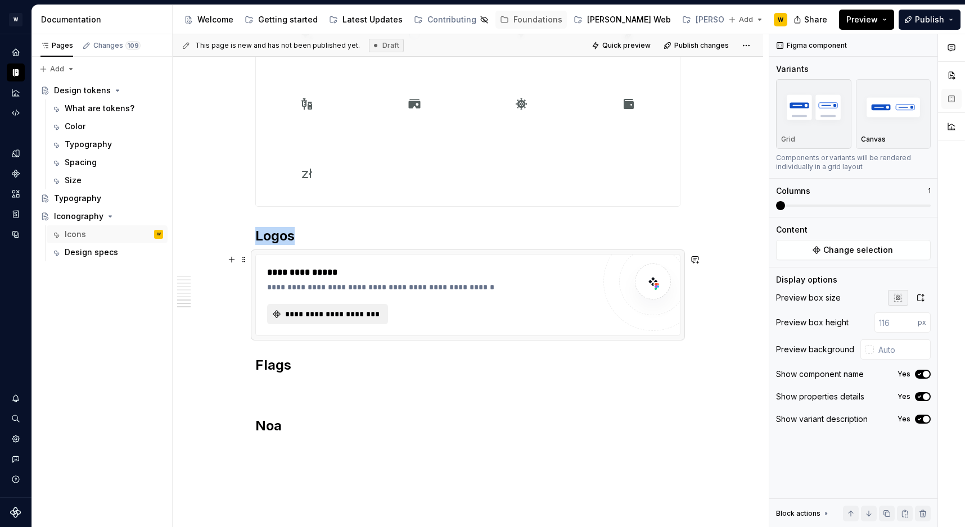
click at [306, 322] on button "**********" at bounding box center [327, 314] width 121 height 20
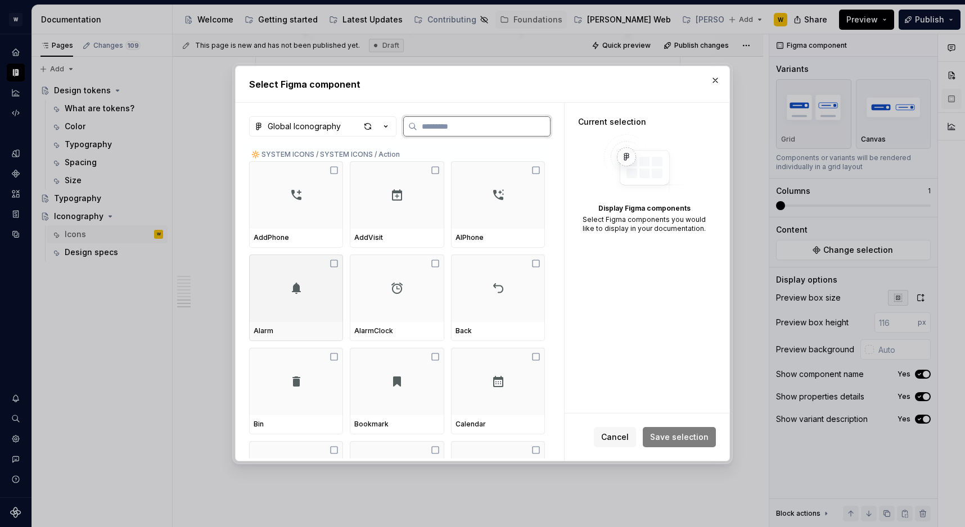
type textarea "*"
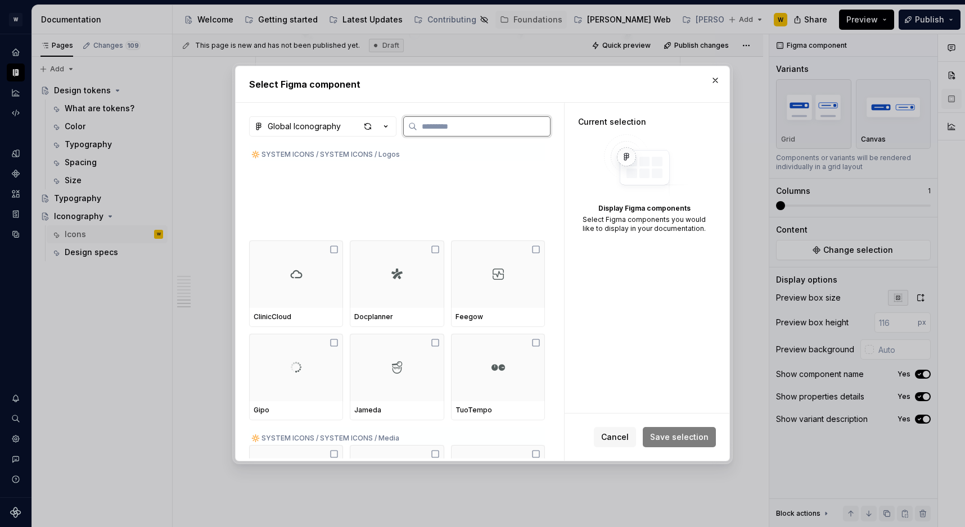
scroll to position [5860, 0]
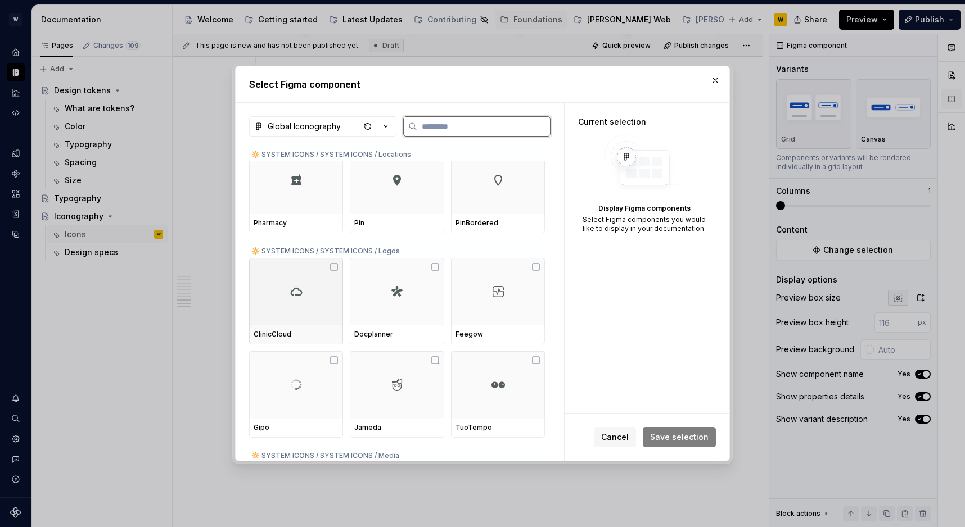
click at [308, 285] on div at bounding box center [296, 291] width 94 height 67
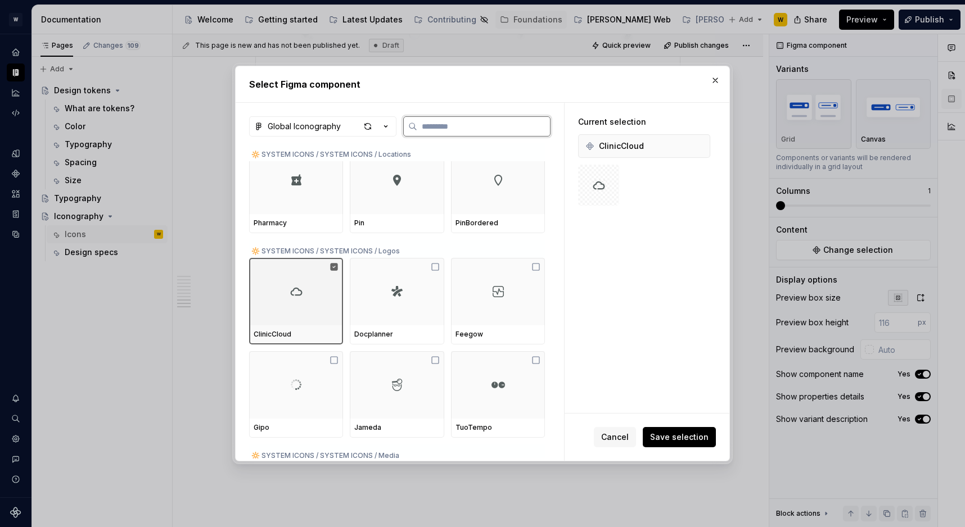
click at [385, 292] on div at bounding box center [397, 291] width 94 height 67
click at [545, 308] on div at bounding box center [498, 291] width 94 height 67
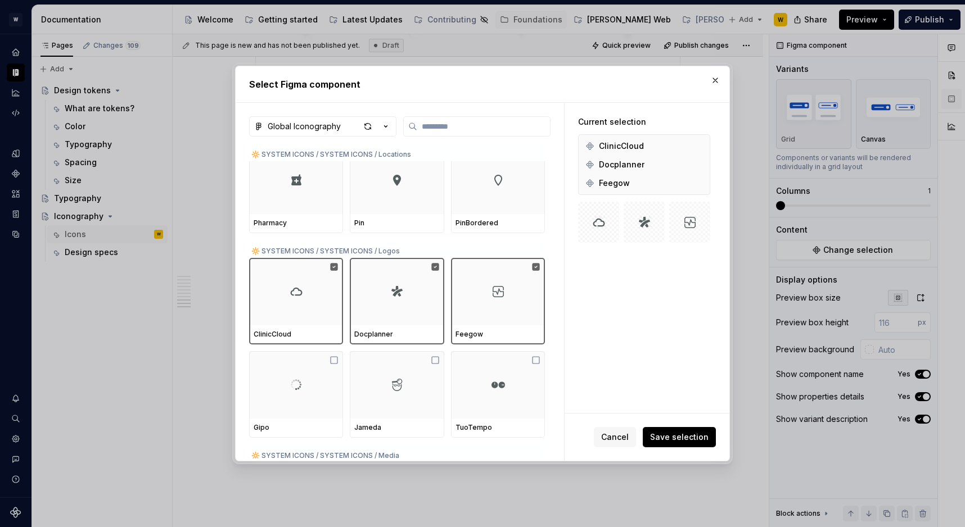
click at [348, 367] on div "[PERSON_NAME]" at bounding box center [397, 394] width 296 height 87
click at [329, 368] on div at bounding box center [296, 384] width 94 height 67
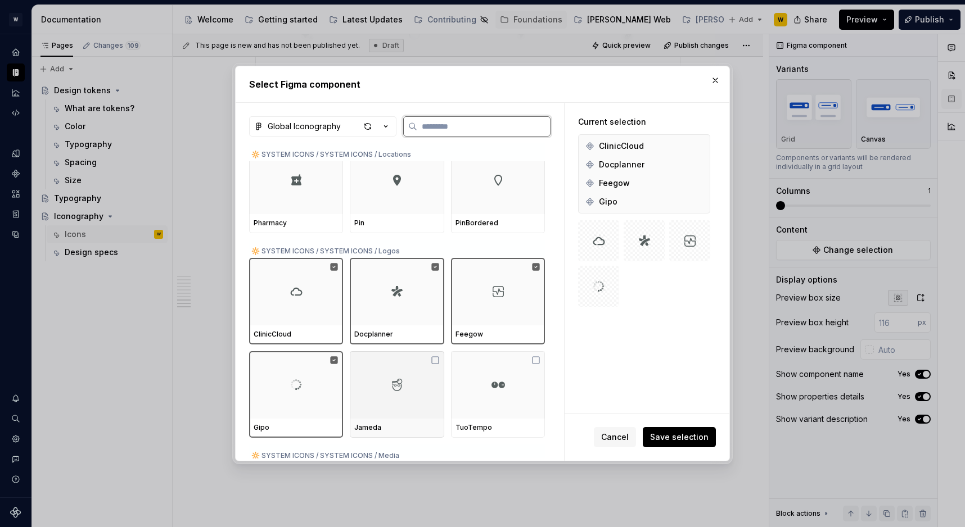
click at [435, 368] on div at bounding box center [397, 384] width 94 height 67
click at [500, 378] on img at bounding box center [497, 384] width 13 height 13
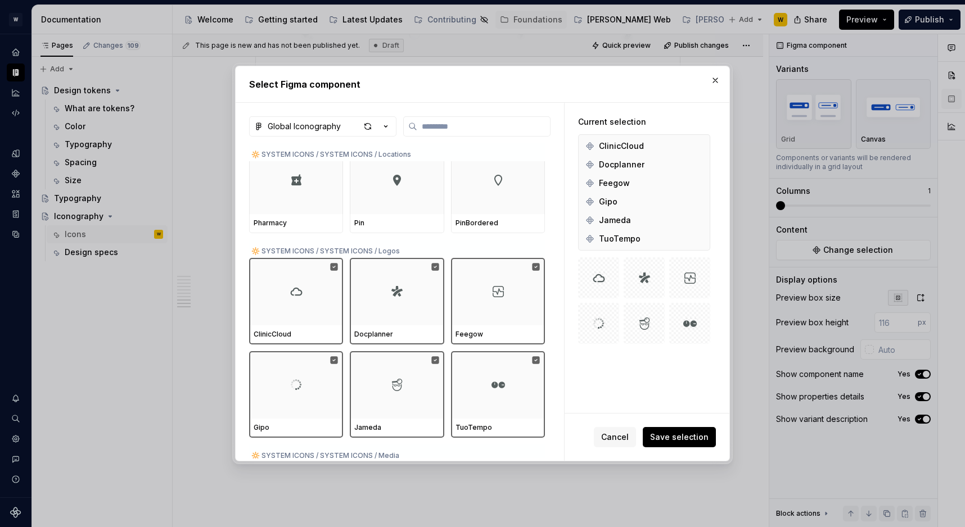
click at [689, 441] on span "Save selection" at bounding box center [679, 437] width 58 height 11
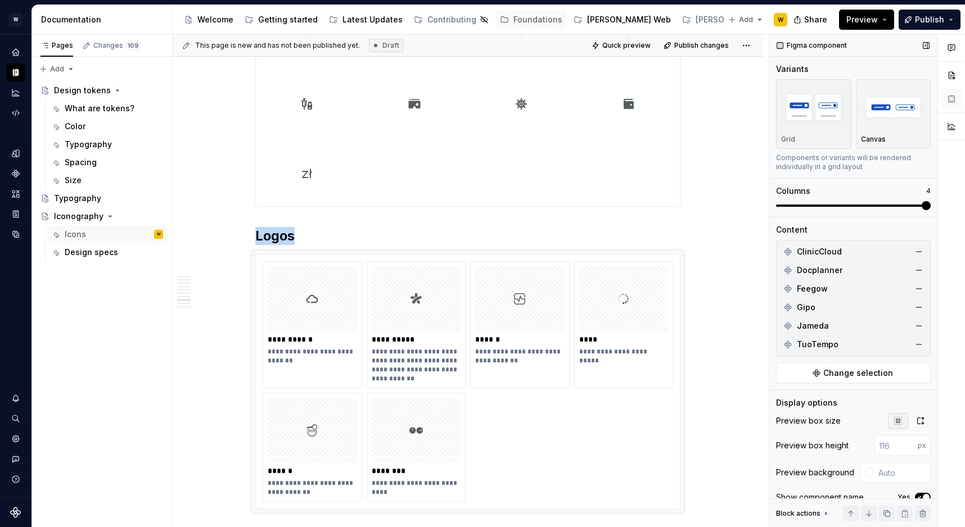
click at [925, 205] on span at bounding box center [853, 206] width 155 height 2
click at [912, 125] on img "button" at bounding box center [893, 107] width 65 height 41
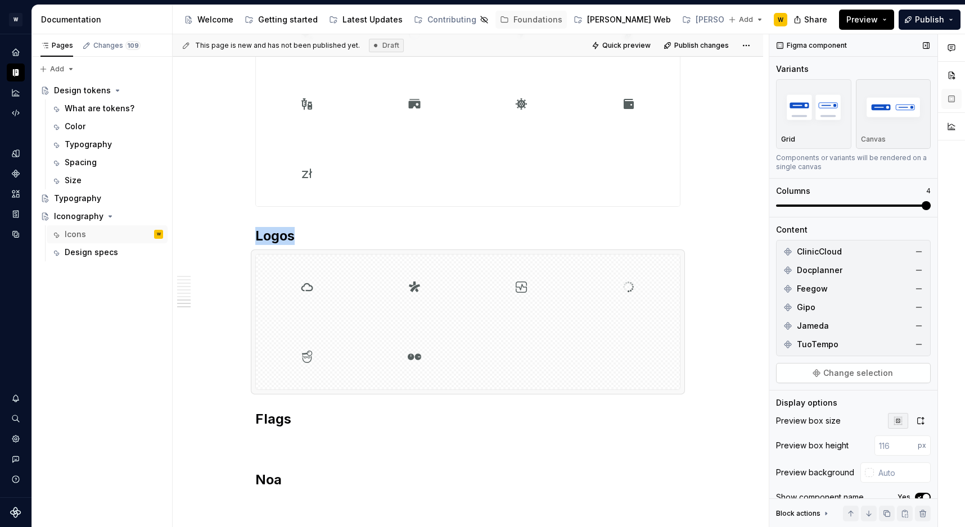
scroll to position [58, 0]
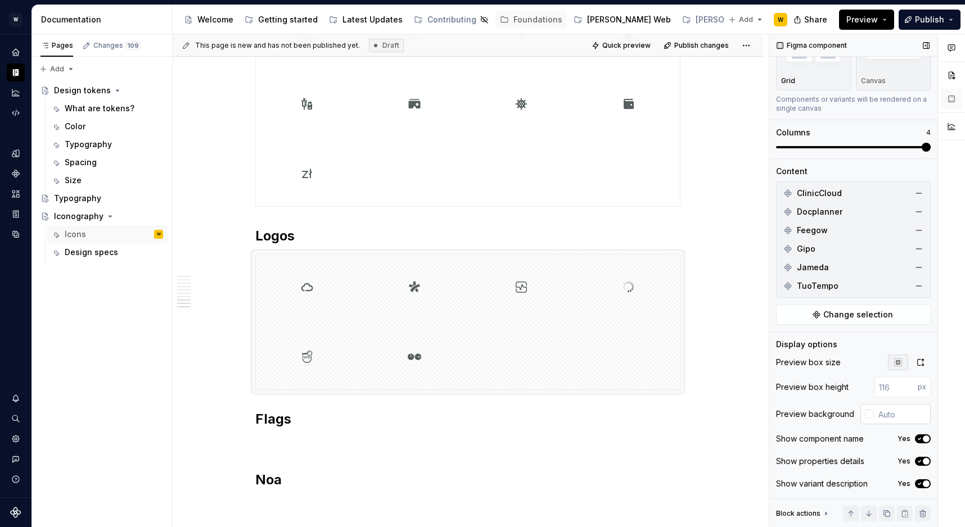
click at [898, 412] on input "text" at bounding box center [902, 414] width 57 height 20
type input "f"
type input "#FFFFFF"
click at [928, 470] on div "Preview box size Preview box height px Preview background #FFFFFF Show componen…" at bounding box center [853, 427] width 155 height 144
click at [925, 469] on div "Show properties details Yes" at bounding box center [853, 462] width 155 height 16
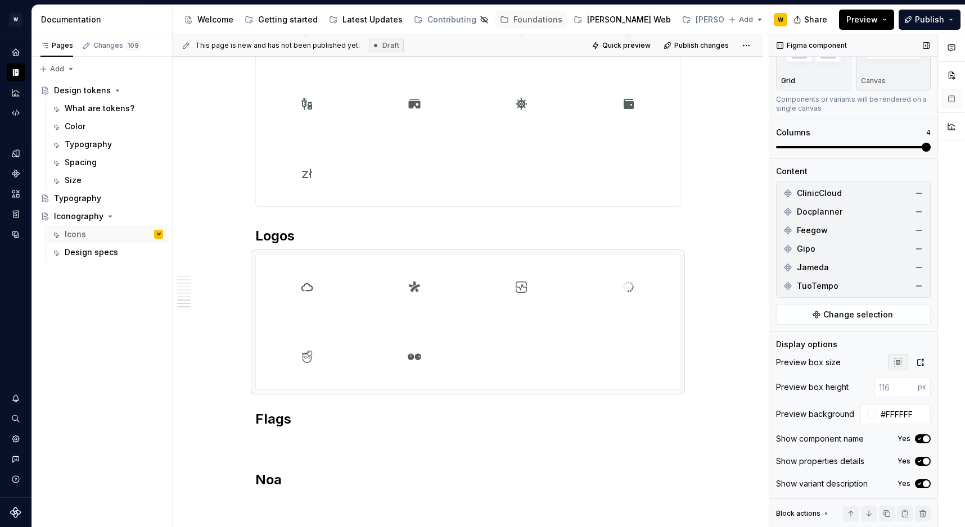
click at [923, 464] on icon "button" at bounding box center [919, 461] width 9 height 7
click at [923, 471] on div "Preview box size Preview box height px Preview background #FFFFFF Show componen…" at bounding box center [853, 427] width 155 height 144
click at [923, 489] on div "Show variant description Yes" at bounding box center [853, 484] width 155 height 16
click at [922, 486] on icon "button" at bounding box center [919, 484] width 9 height 7
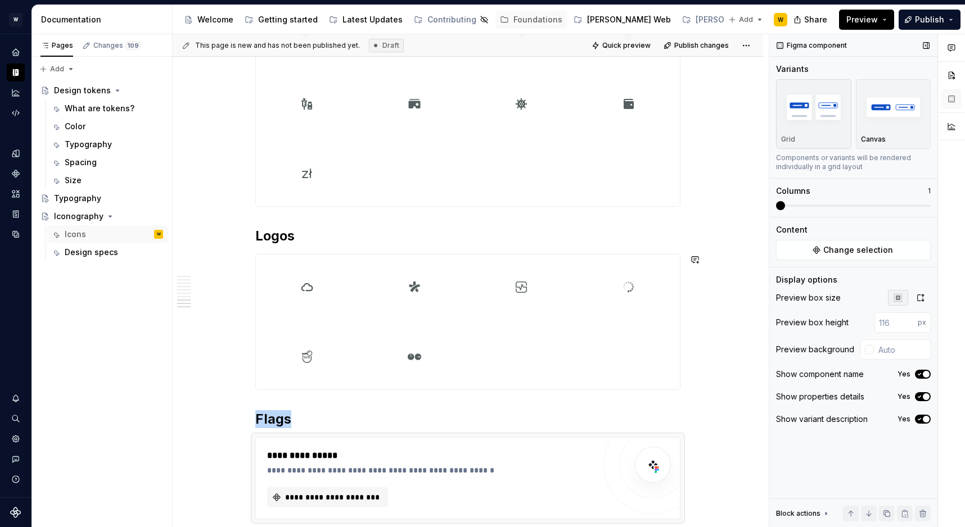
scroll to position [5188, 0]
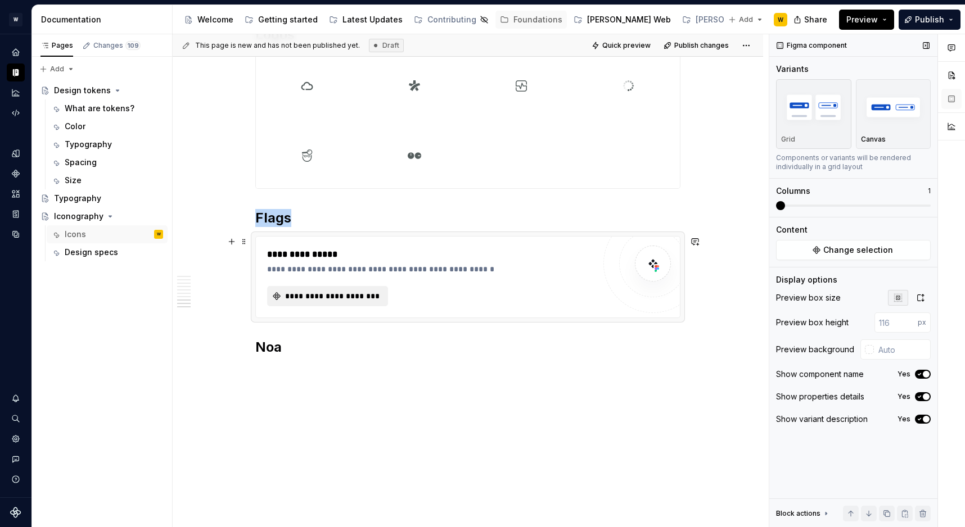
click at [354, 294] on span "**********" at bounding box center [331, 296] width 97 height 11
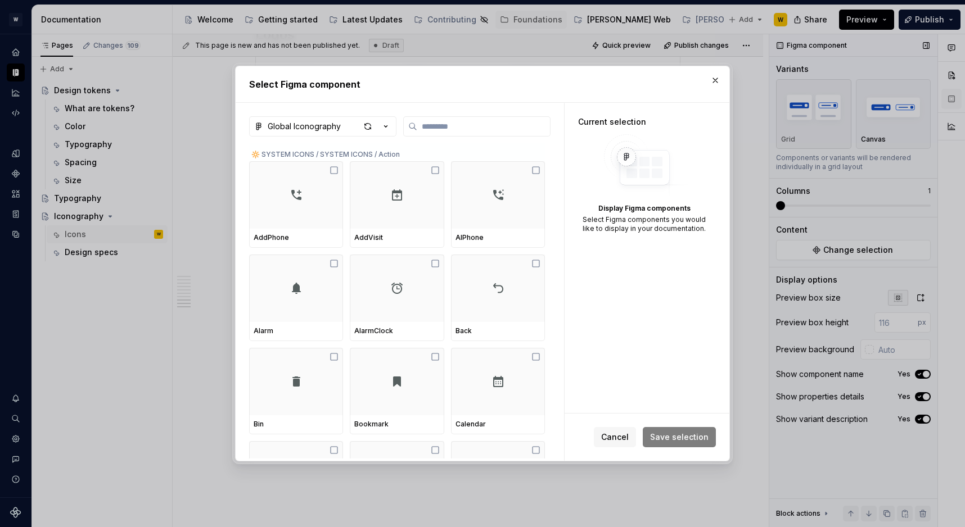
type textarea "*"
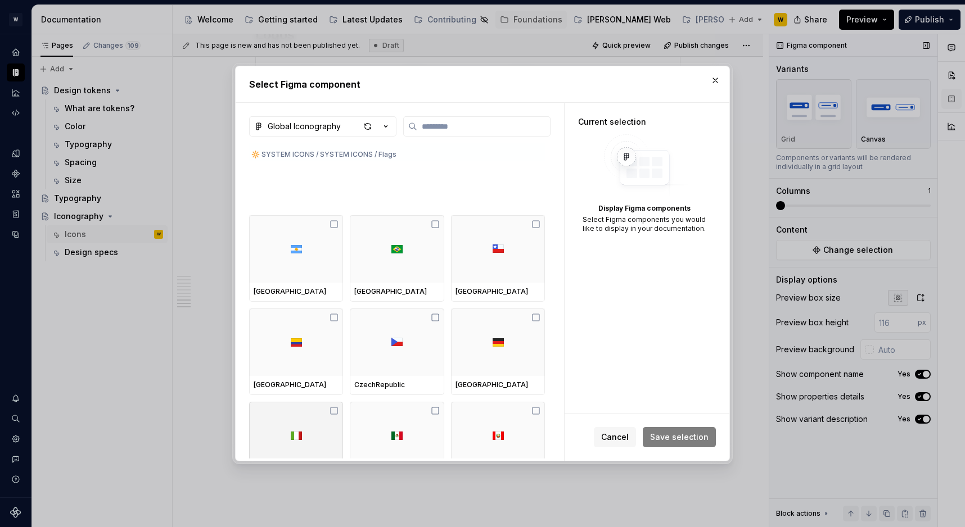
scroll to position [4311, 0]
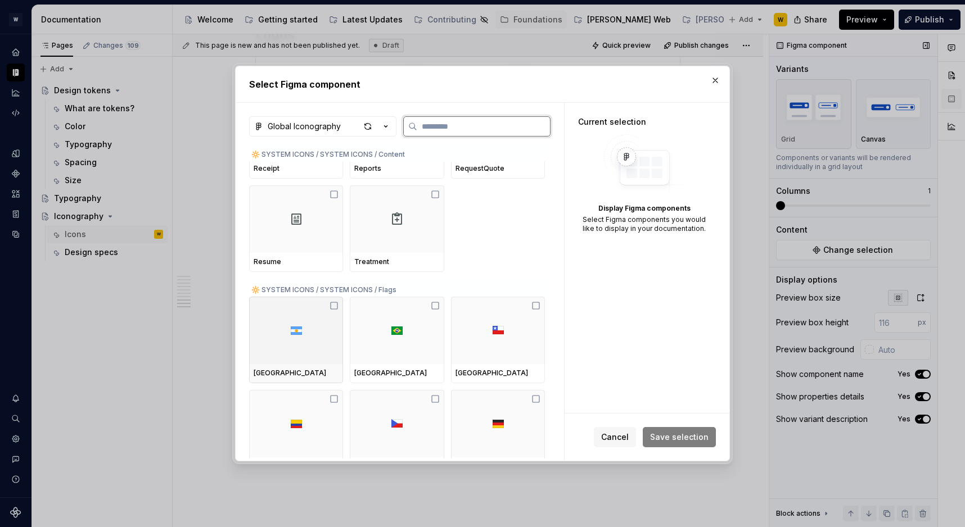
click at [314, 365] on div "[GEOGRAPHIC_DATA]" at bounding box center [296, 373] width 94 height 19
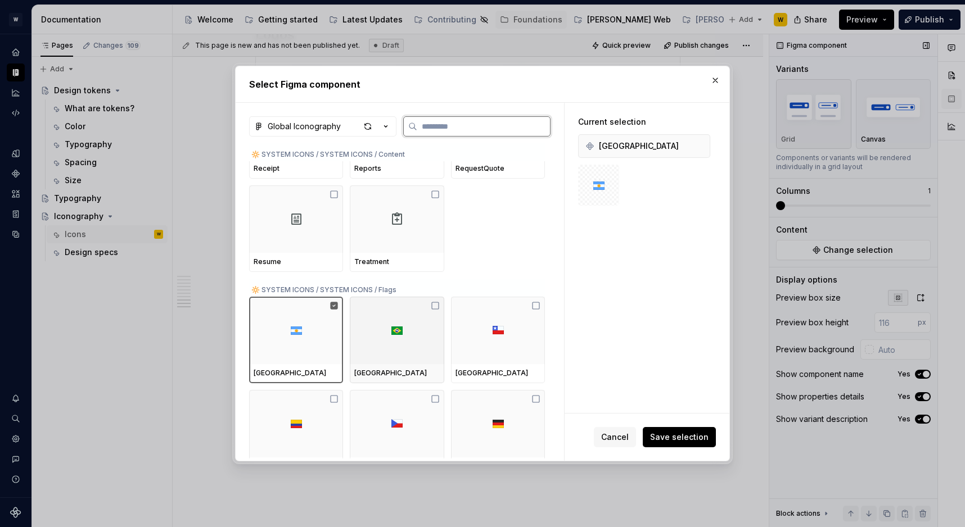
click at [402, 349] on div at bounding box center [397, 330] width 94 height 67
click at [509, 326] on div at bounding box center [498, 330] width 94 height 67
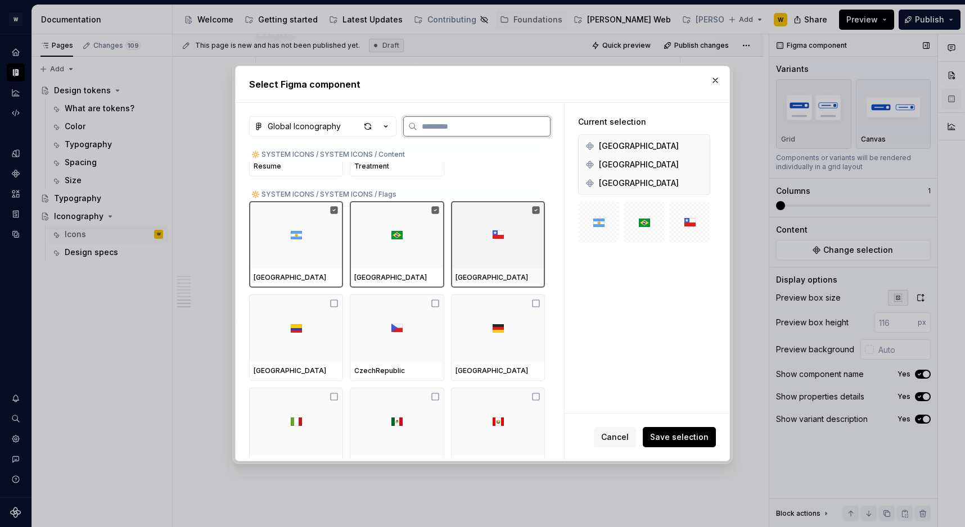
scroll to position [4426, 0]
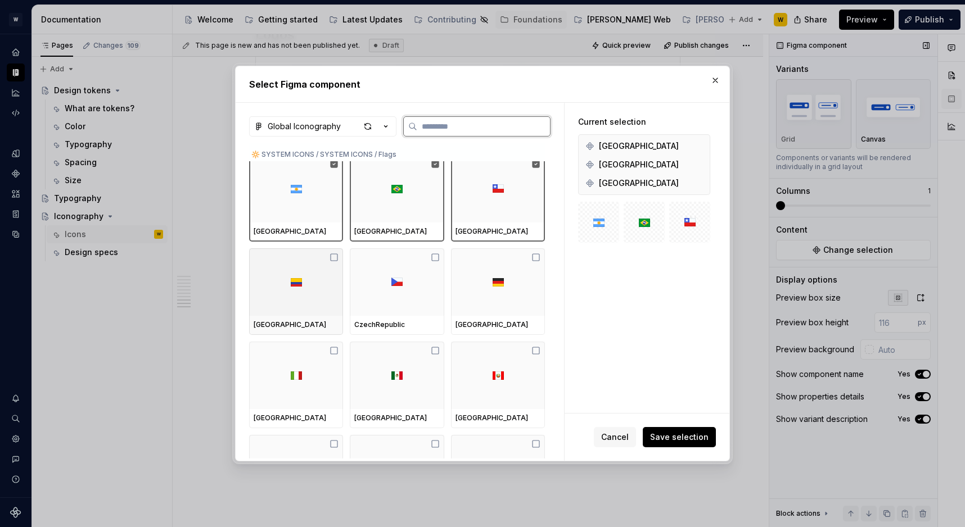
click at [309, 322] on div "[GEOGRAPHIC_DATA]" at bounding box center [296, 324] width 85 height 9
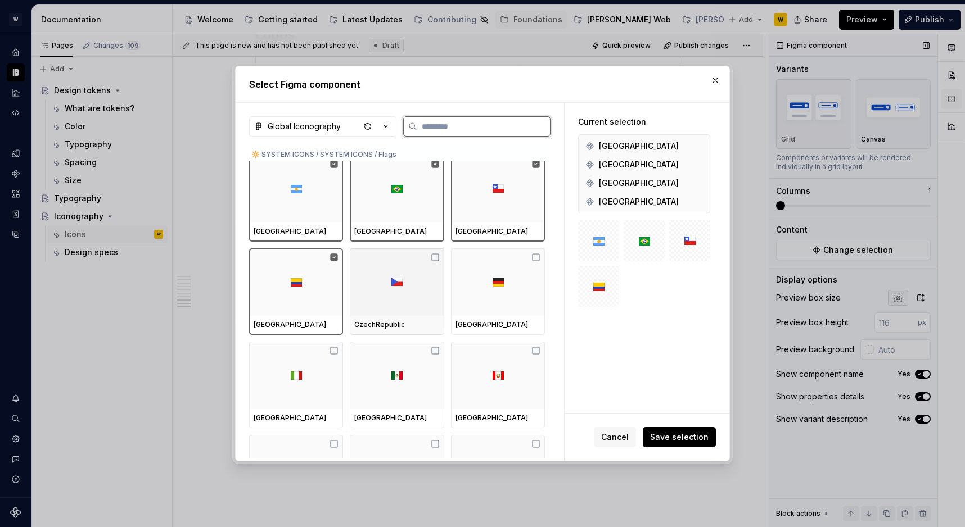
click at [368, 311] on div at bounding box center [397, 282] width 94 height 67
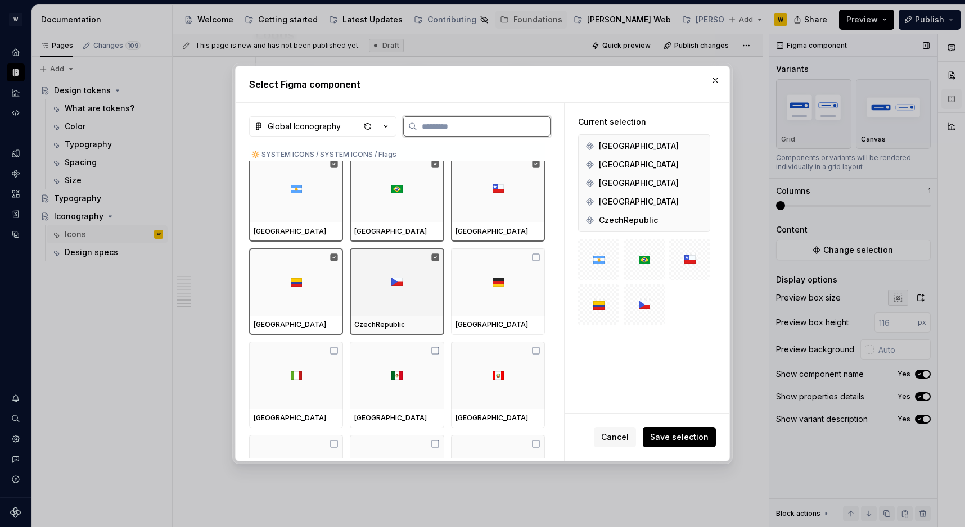
click at [491, 309] on div at bounding box center [498, 282] width 94 height 67
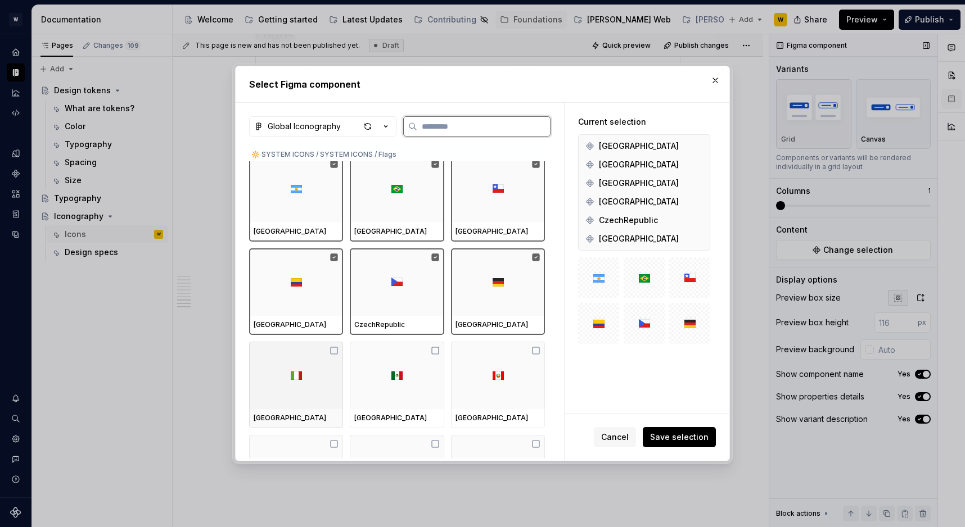
click at [301, 393] on div at bounding box center [296, 375] width 94 height 67
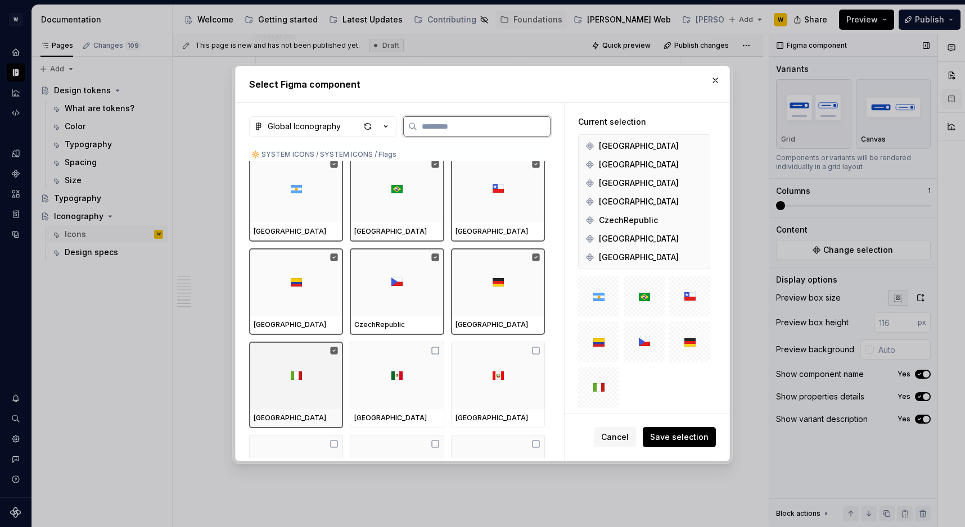
click at [423, 390] on div at bounding box center [397, 375] width 94 height 67
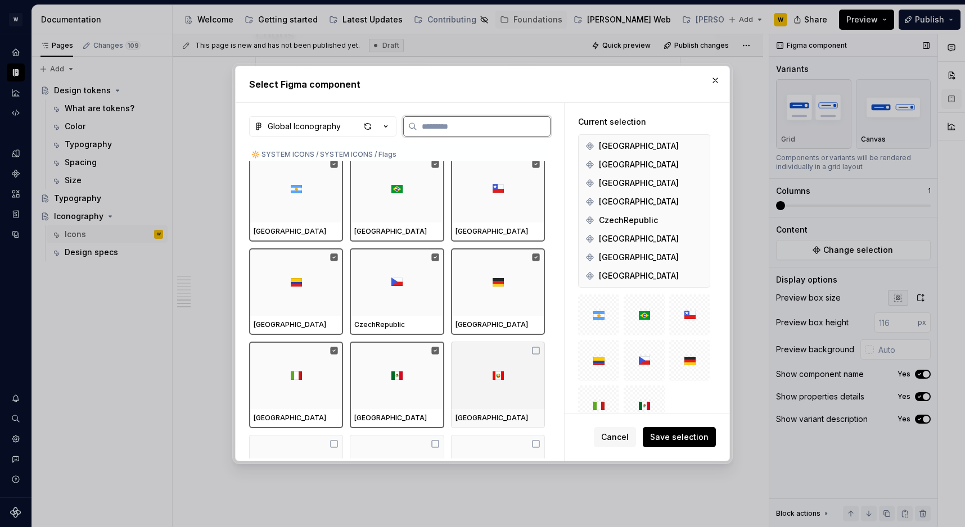
click at [475, 364] on div at bounding box center [498, 375] width 94 height 67
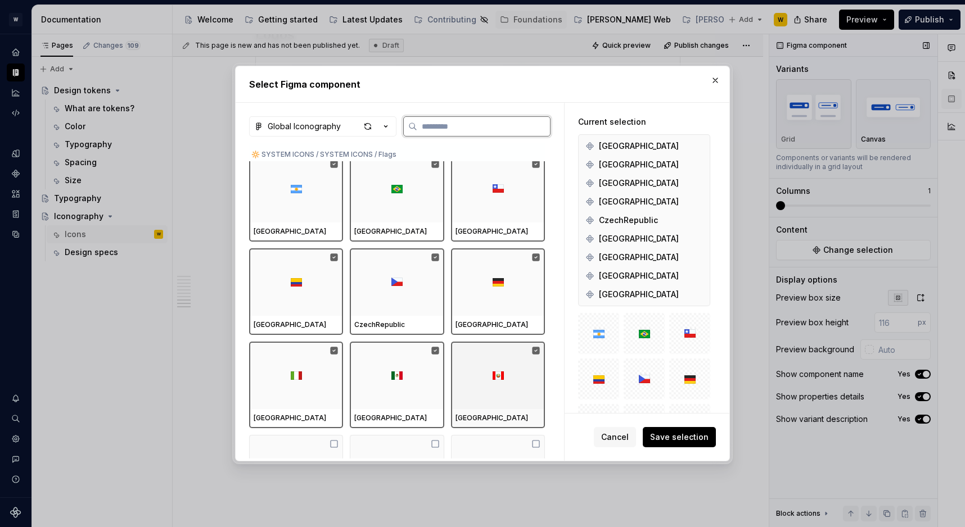
scroll to position [4603, 0]
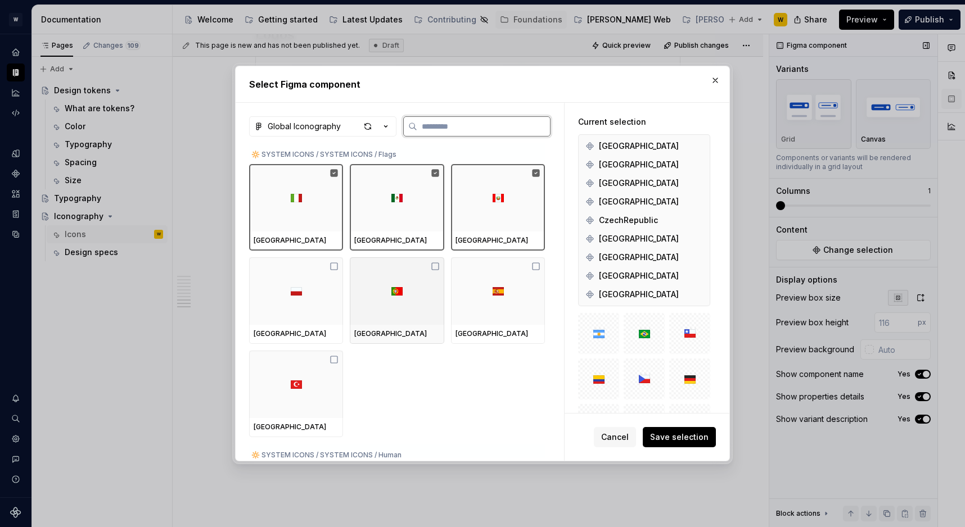
click at [327, 296] on div at bounding box center [296, 291] width 94 height 67
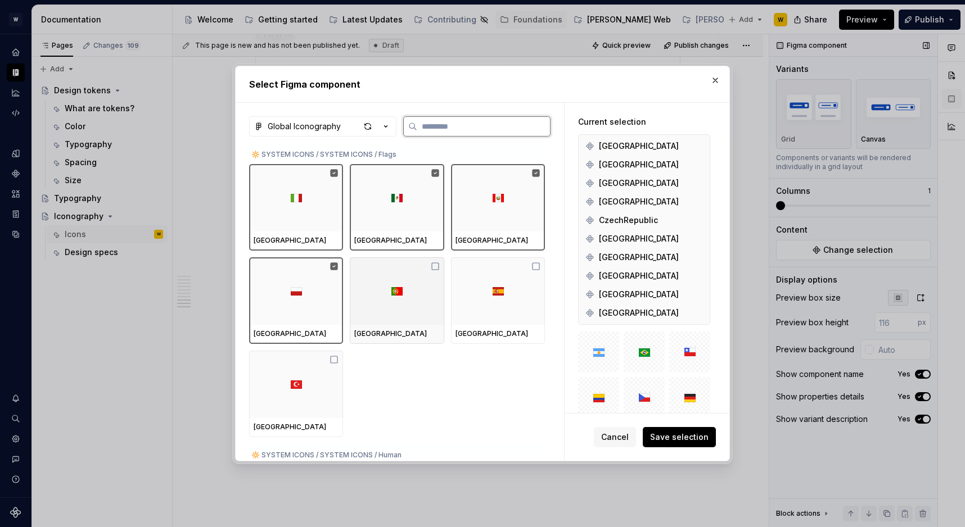
click at [414, 296] on div at bounding box center [397, 291] width 94 height 67
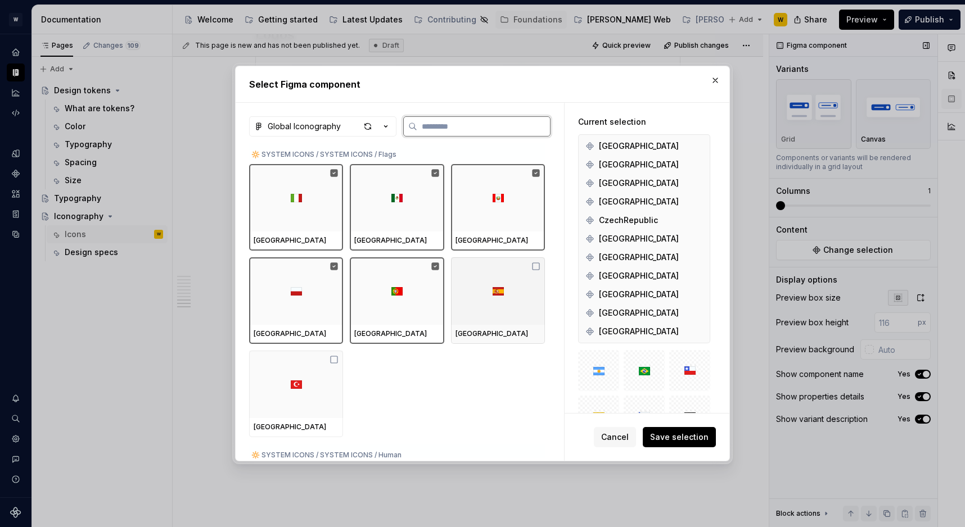
click at [516, 296] on div at bounding box center [498, 291] width 94 height 67
click at [297, 386] on img at bounding box center [296, 384] width 13 height 13
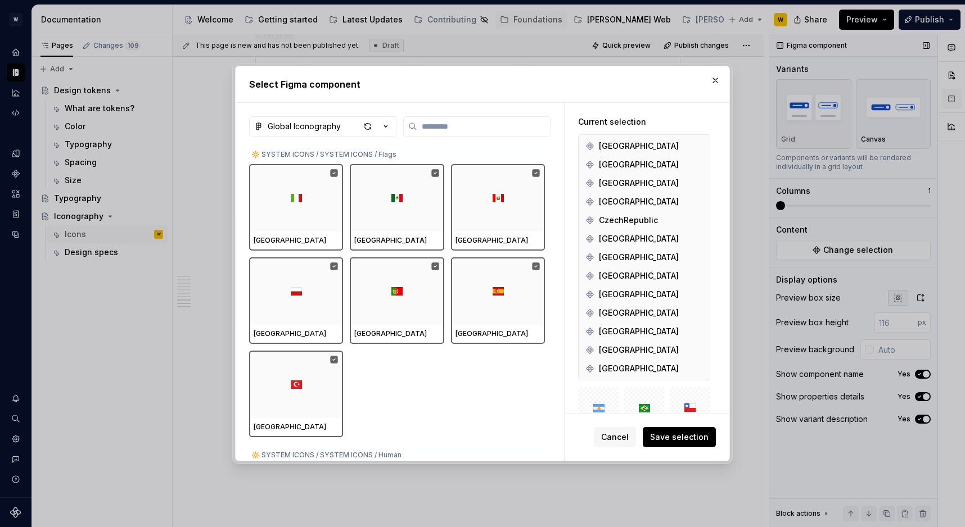
click at [685, 443] on button "Save selection" at bounding box center [679, 437] width 73 height 20
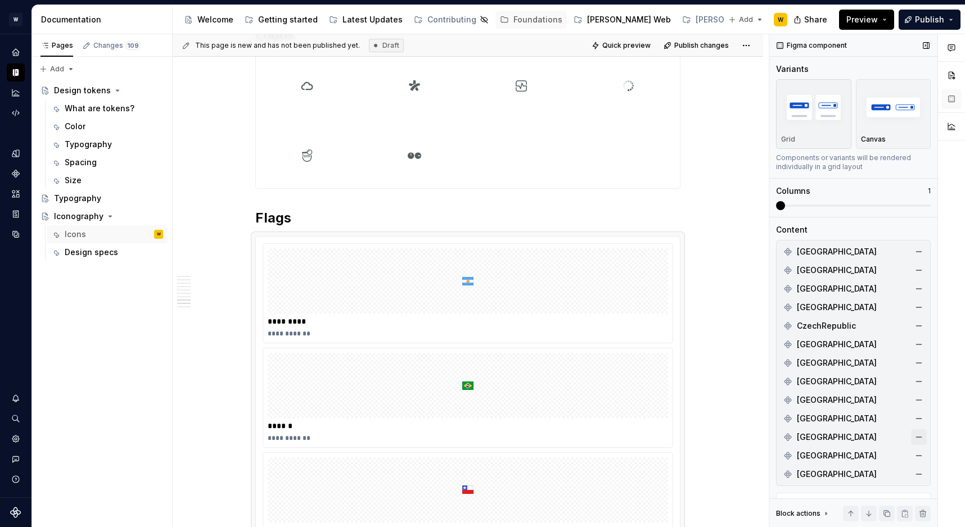
scroll to position [188, 0]
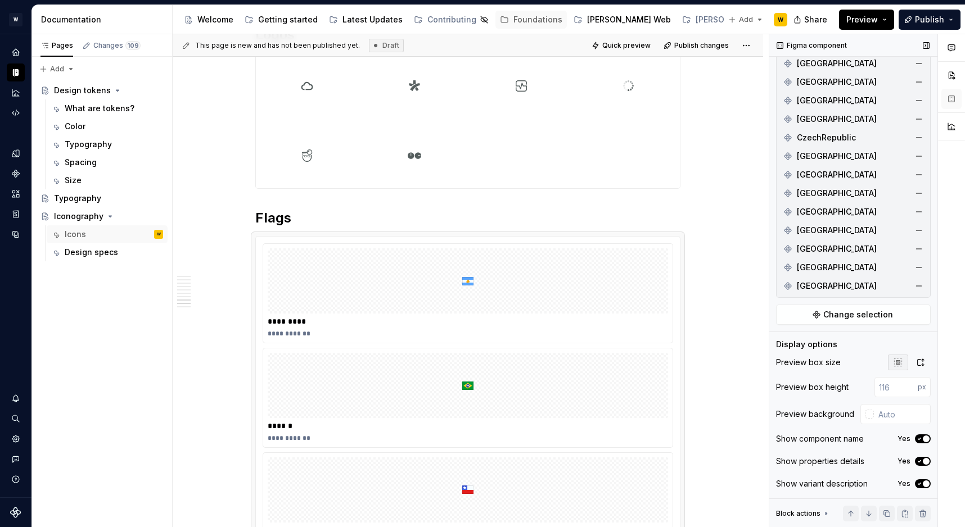
click at [922, 461] on icon "button" at bounding box center [919, 461] width 9 height 7
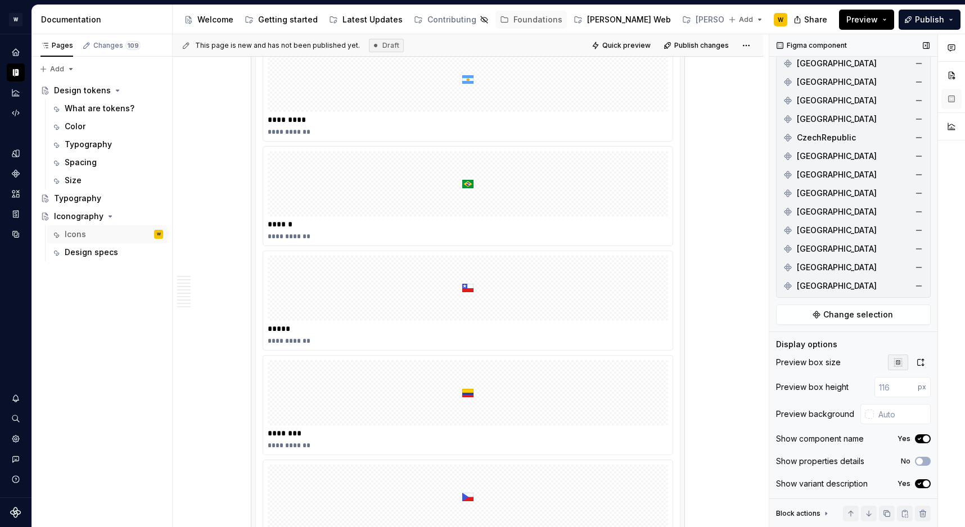
click at [922, 474] on div "Preview box size Preview box height px Preview background Show component name Y…" at bounding box center [853, 427] width 155 height 144
click at [922, 481] on icon "button" at bounding box center [919, 484] width 9 height 7
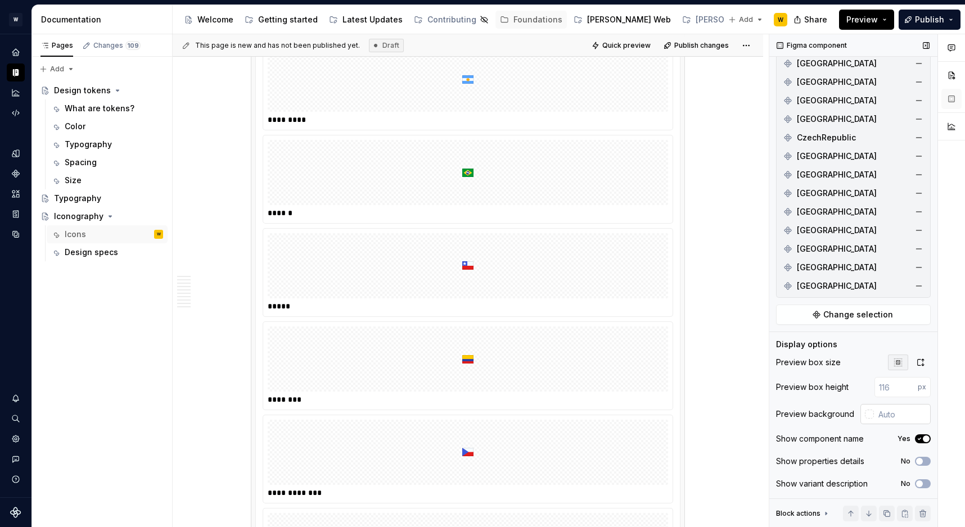
click at [897, 414] on input "text" at bounding box center [902, 414] width 57 height 20
type input "#FFFFFF"
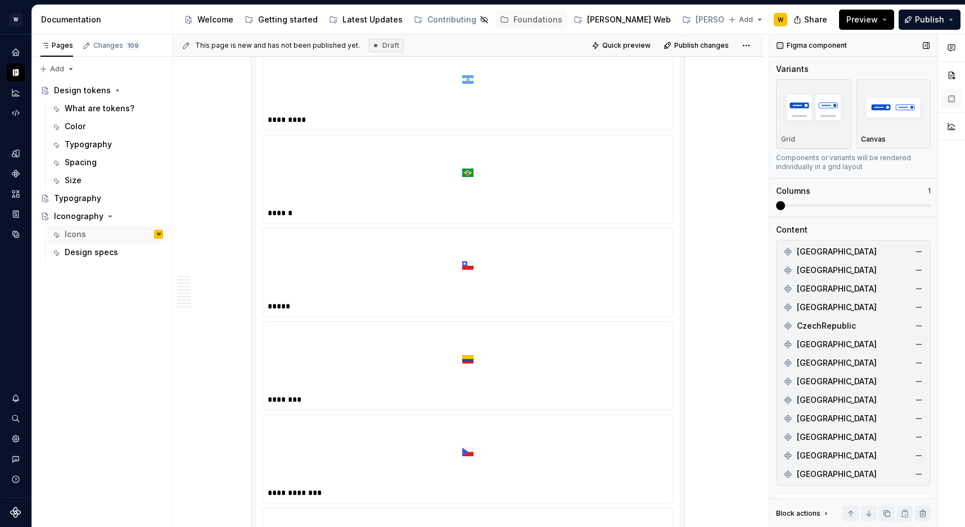
click at [923, 197] on div "Columns 1" at bounding box center [853, 198] width 155 height 25
click at [929, 206] on span at bounding box center [853, 206] width 155 height 2
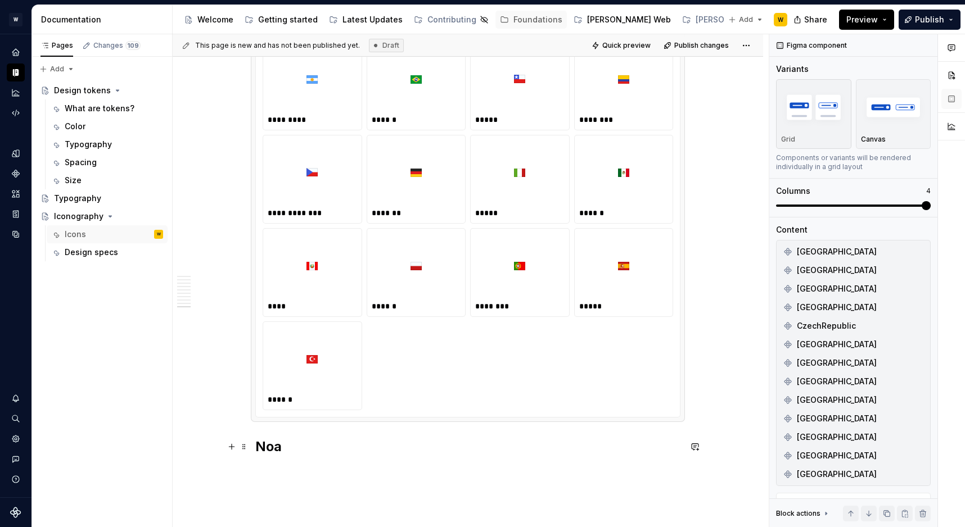
scroll to position [5489, 0]
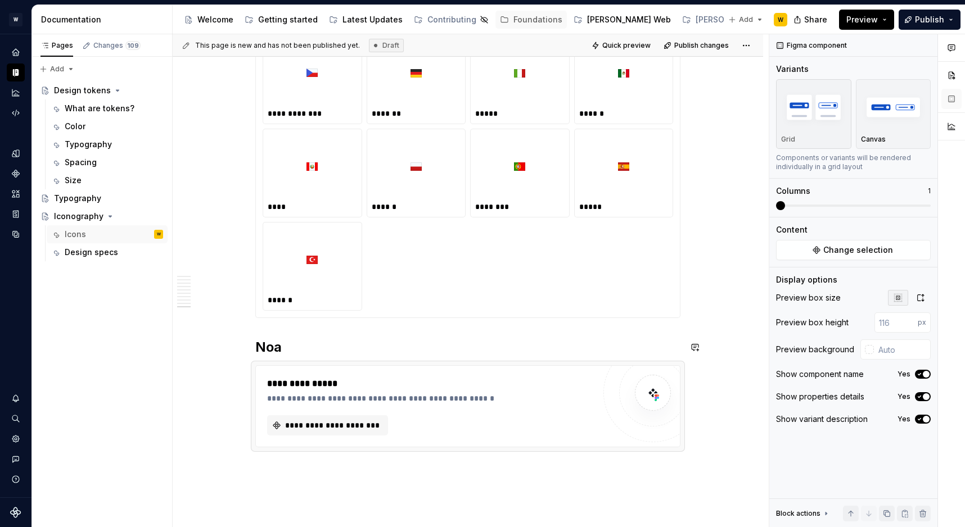
type textarea "*"
click at [324, 429] on span "**********" at bounding box center [331, 425] width 97 height 11
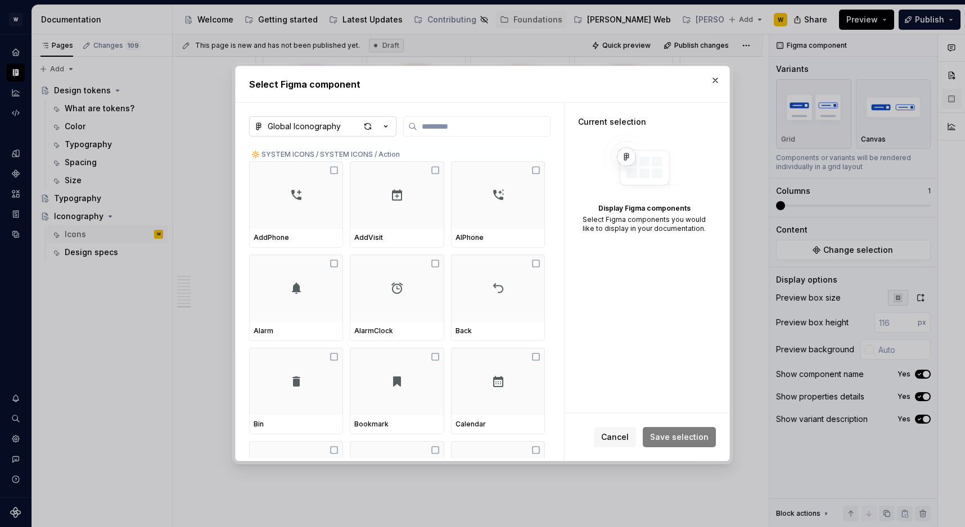
click at [335, 134] on button "Global Iconography" at bounding box center [322, 126] width 147 height 20
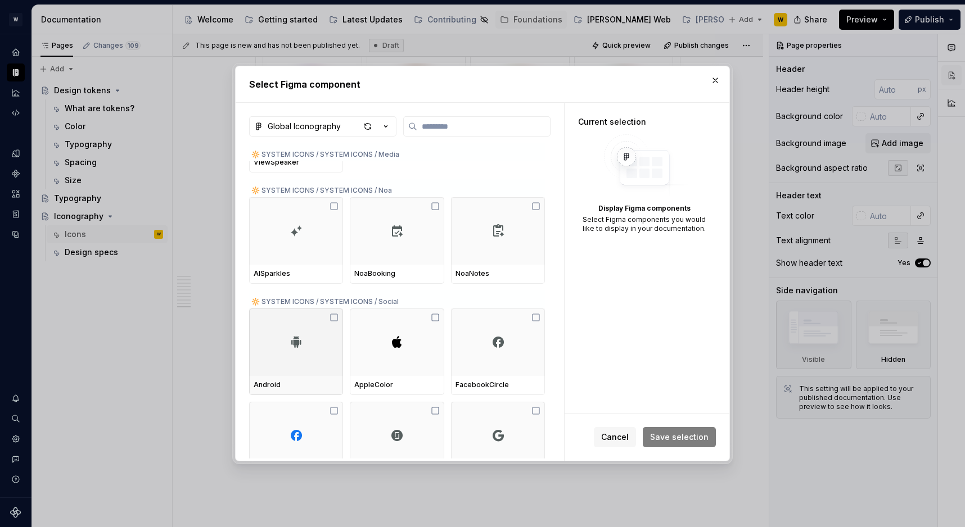
scroll to position [7009, 0]
click at [312, 271] on div "AISparkles" at bounding box center [296, 276] width 94 height 19
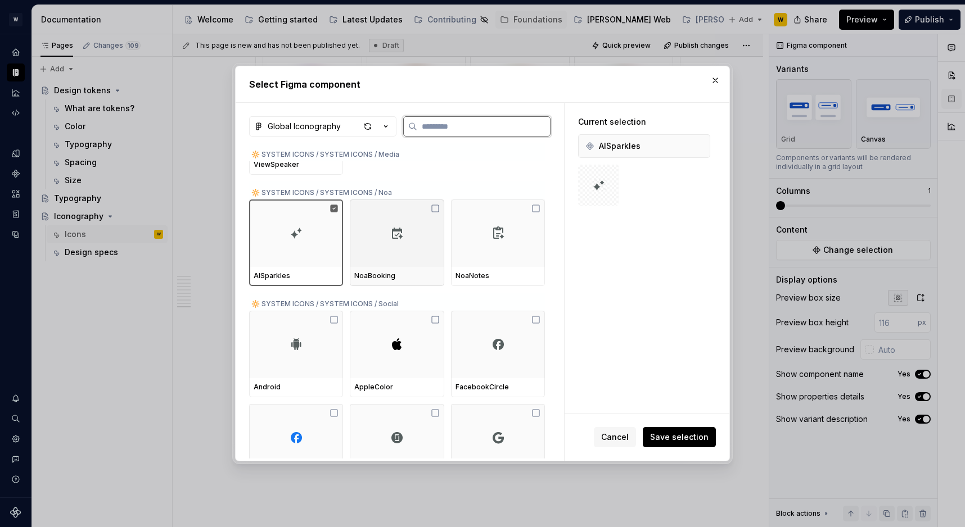
click at [390, 270] on div "NoaBooking" at bounding box center [397, 276] width 94 height 19
click at [496, 275] on div "NoaNotes" at bounding box center [497, 276] width 85 height 9
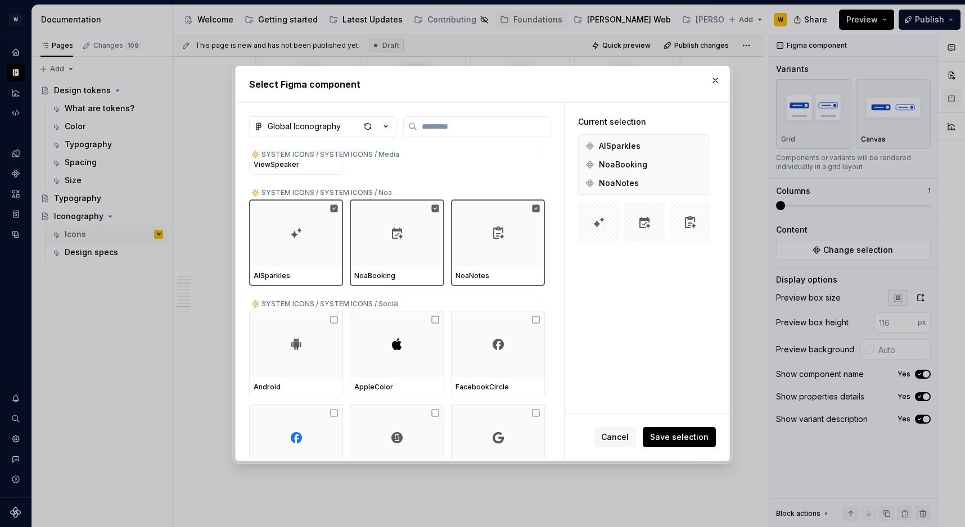
click at [681, 446] on button "Save selection" at bounding box center [679, 437] width 73 height 20
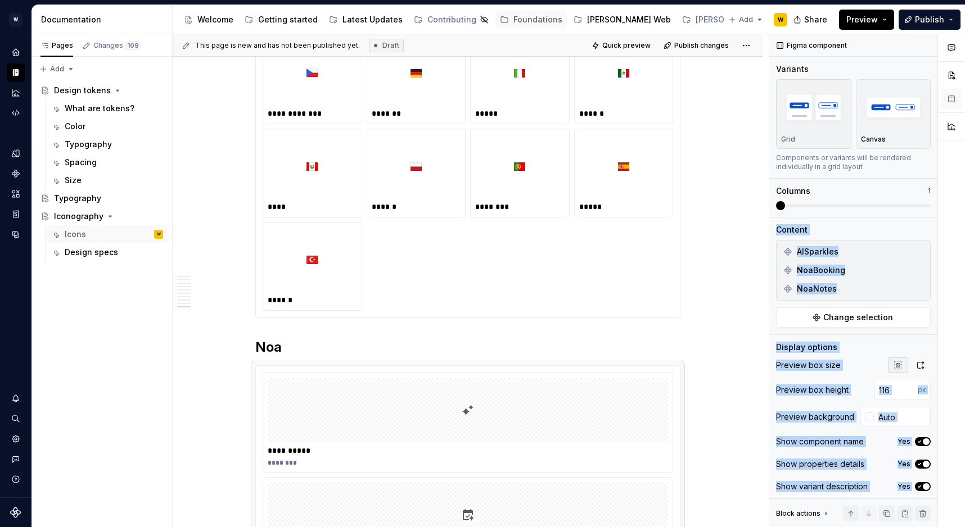
drag, startPoint x: 895, startPoint y: 210, endPoint x: 968, endPoint y: 210, distance: 72.5
click at [964, 210] on html "[PERSON_NAME] W Design system data Documentation Accessibility guide for tree P…" at bounding box center [482, 263] width 965 height 527
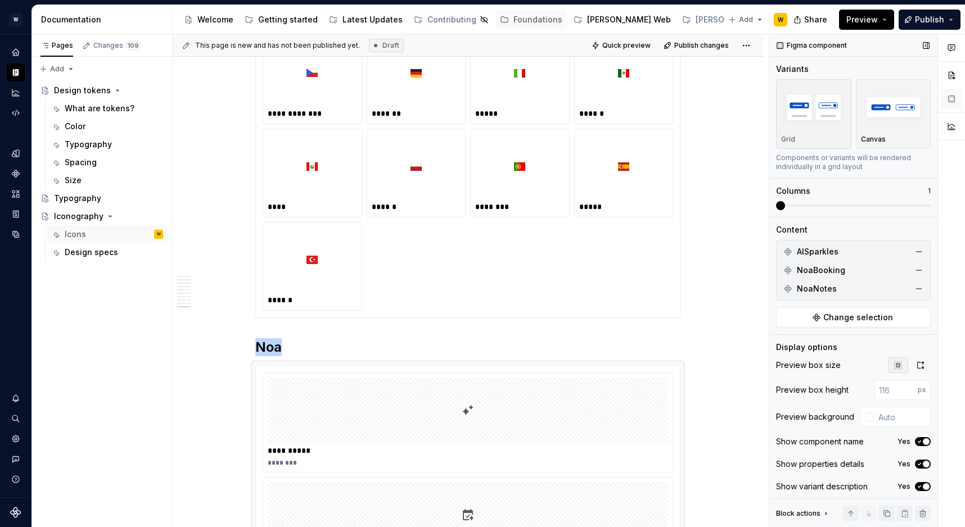
click at [926, 202] on span at bounding box center [853, 205] width 155 height 9
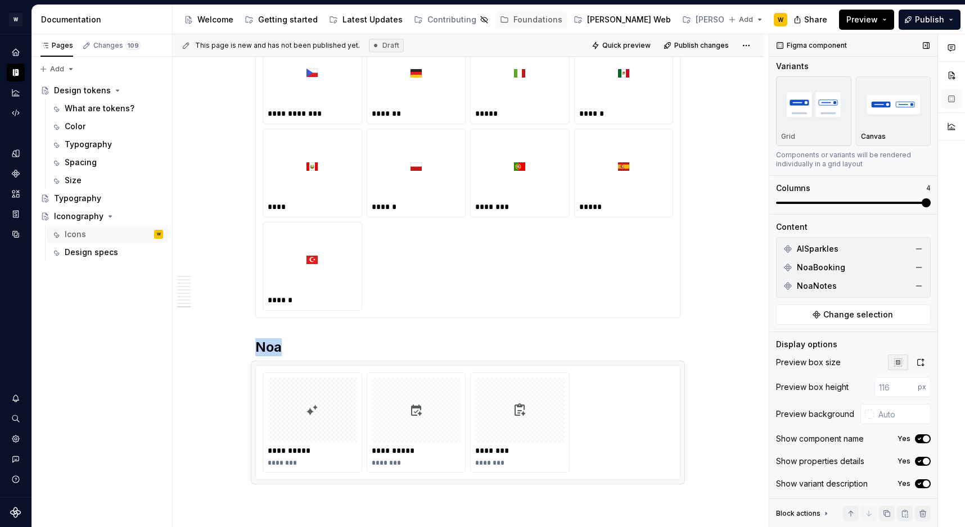
click at [921, 465] on button "Yes" at bounding box center [923, 461] width 16 height 9
click at [921, 494] on div "Preview box size Preview box height px Preview background Show component name Y…" at bounding box center [853, 427] width 155 height 144
click at [921, 488] on button "Yes" at bounding box center [923, 484] width 16 height 9
click at [899, 404] on input "text" at bounding box center [902, 414] width 57 height 20
type input "#FFFFFF"
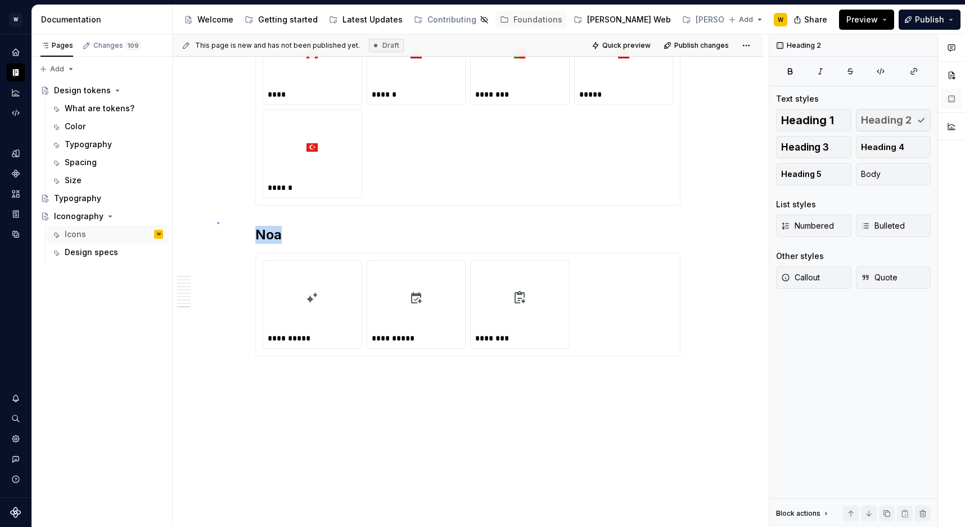
scroll to position [0, 0]
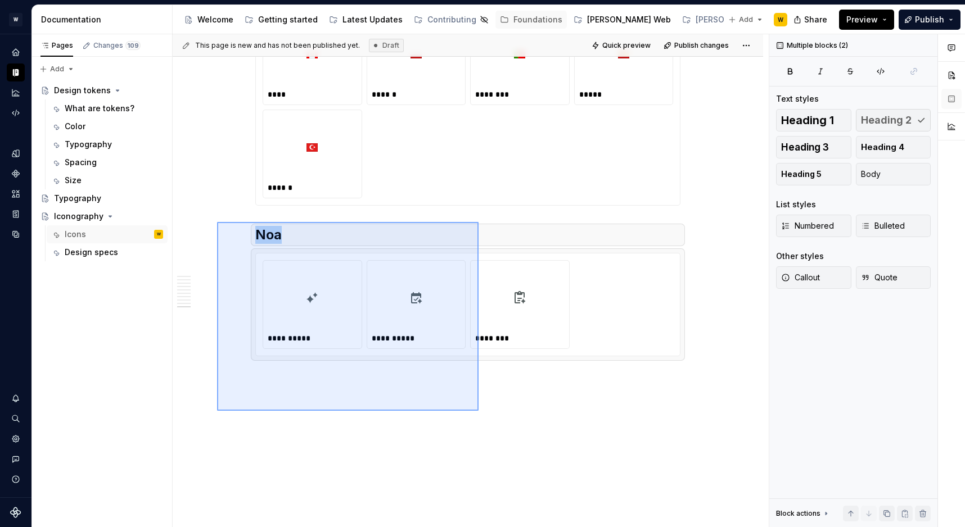
drag, startPoint x: 217, startPoint y: 223, endPoint x: 525, endPoint y: 435, distance: 374.3
click at [525, 435] on div "**********" at bounding box center [471, 281] width 596 height 494
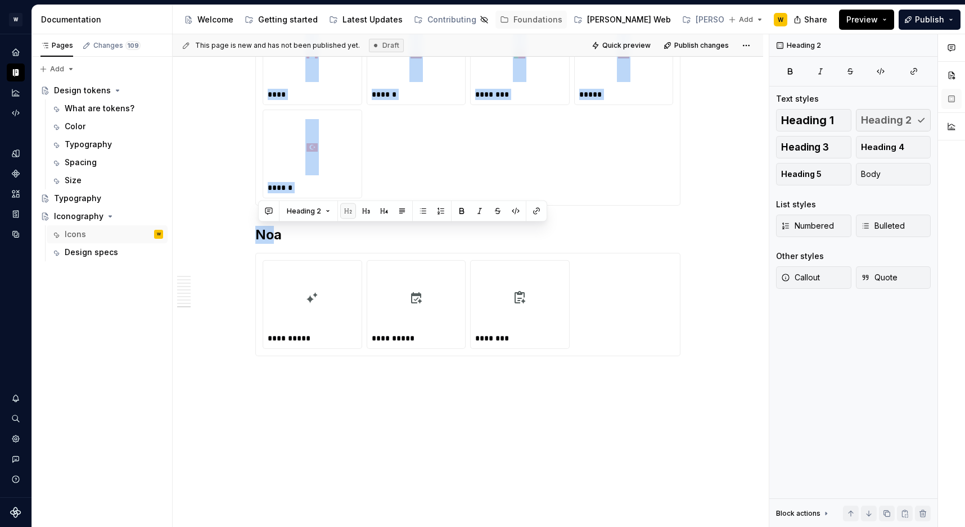
drag, startPoint x: 276, startPoint y: 235, endPoint x: 277, endPoint y: 194, distance: 41.1
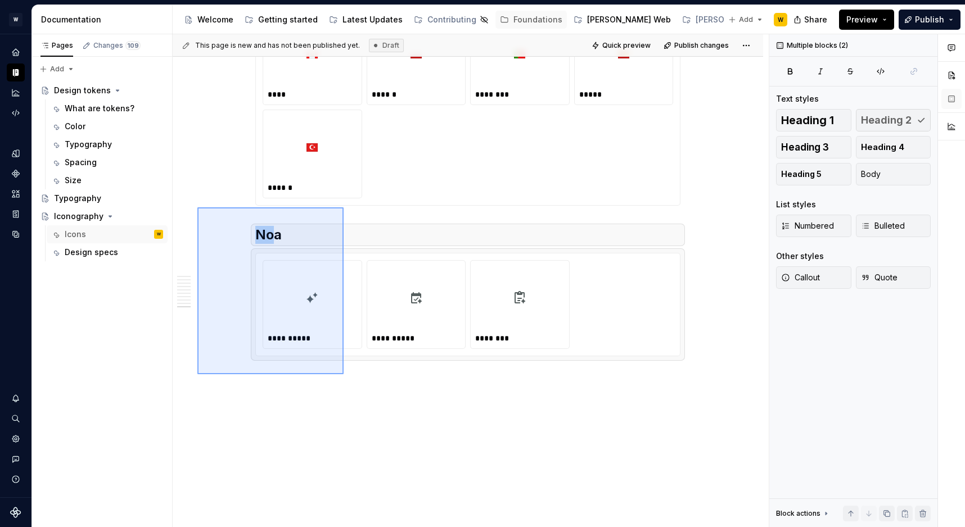
drag, startPoint x: 197, startPoint y: 207, endPoint x: 344, endPoint y: 374, distance: 222.3
click at [344, 374] on div "**********" at bounding box center [471, 281] width 596 height 494
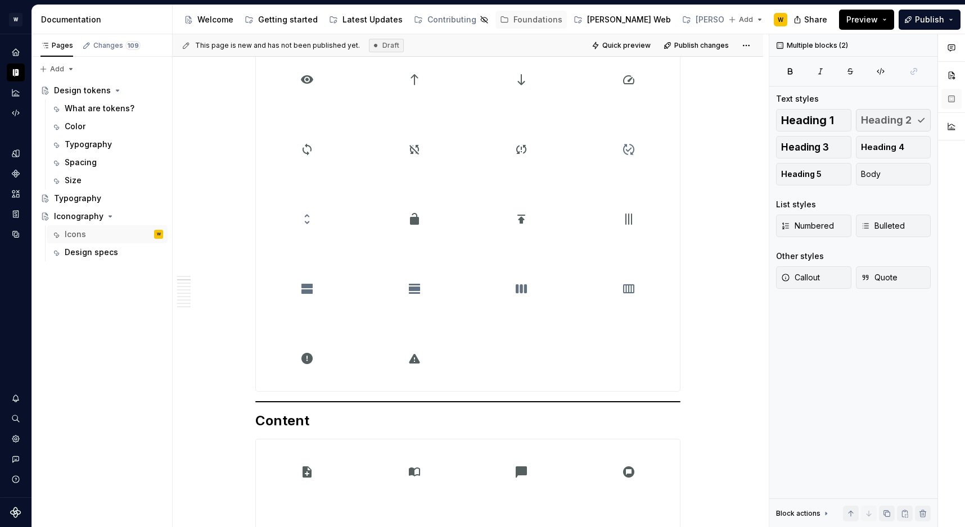
scroll to position [1524, 0]
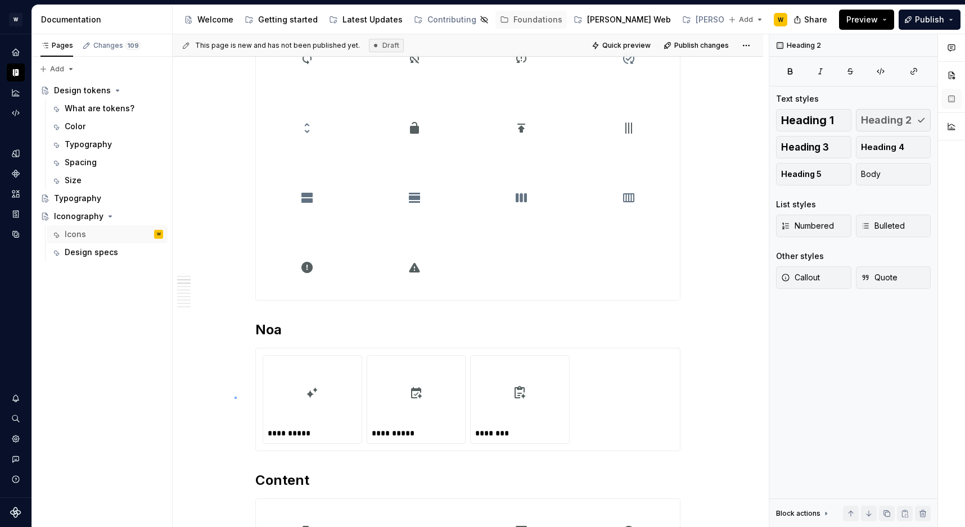
click at [234, 397] on div "**********" at bounding box center [471, 281] width 596 height 494
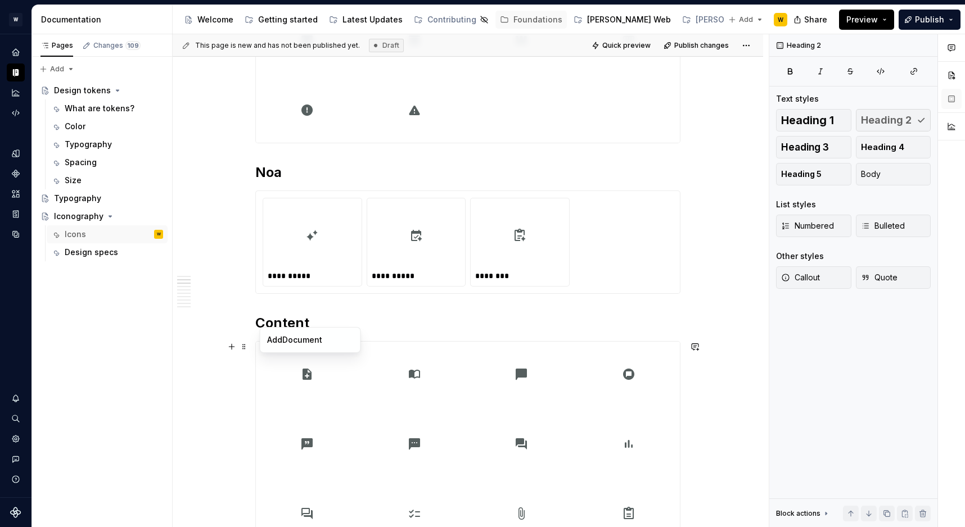
scroll to position [1887, 0]
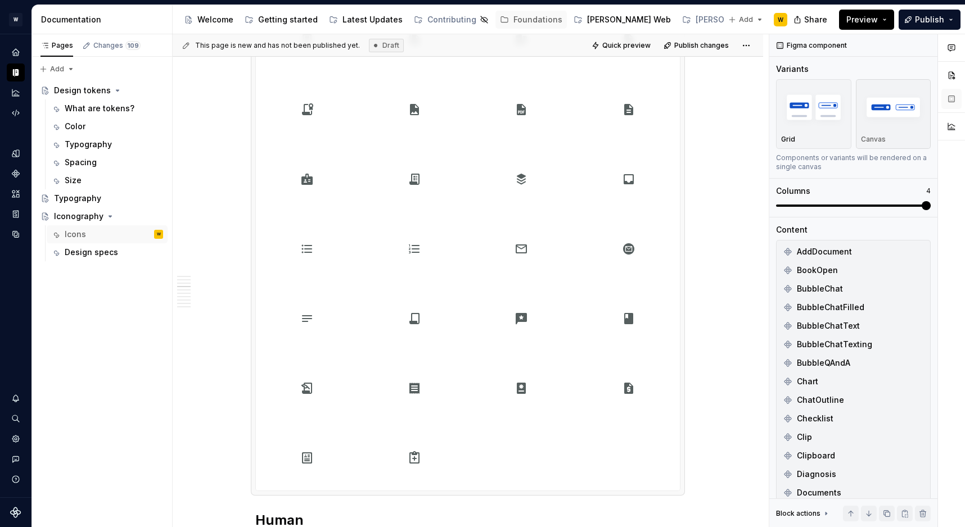
scroll to position [2580, 0]
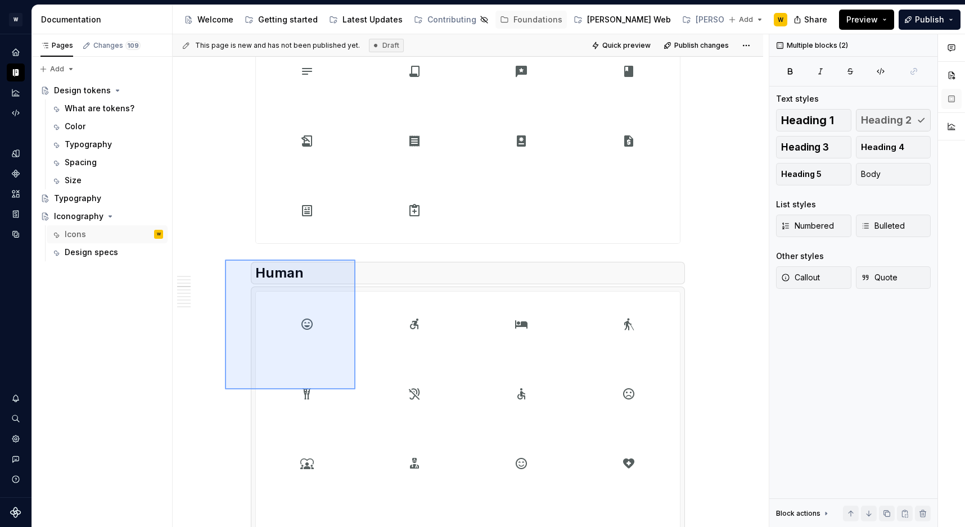
drag, startPoint x: 225, startPoint y: 260, endPoint x: 386, endPoint y: 419, distance: 227.0
click at [386, 419] on div "**********" at bounding box center [471, 281] width 596 height 494
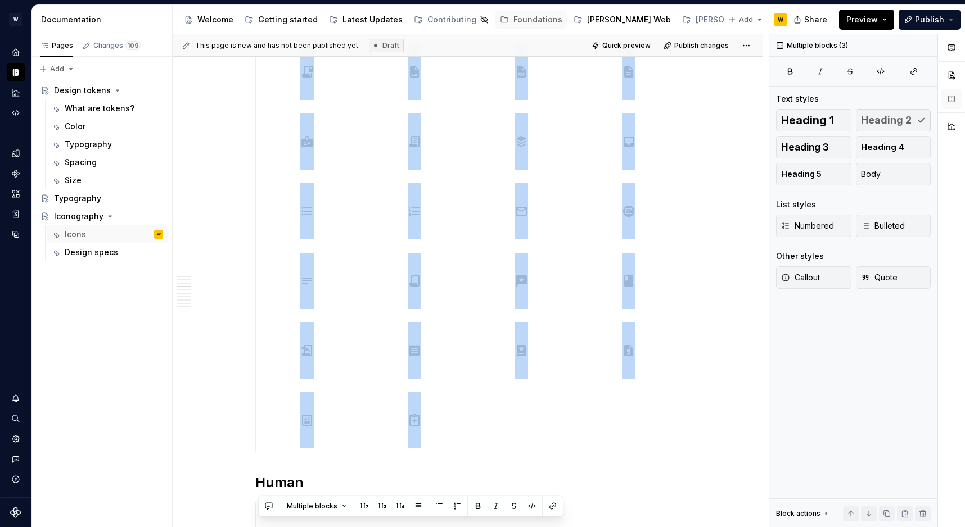
drag, startPoint x: 327, startPoint y: 220, endPoint x: 234, endPoint y: 260, distance: 101.2
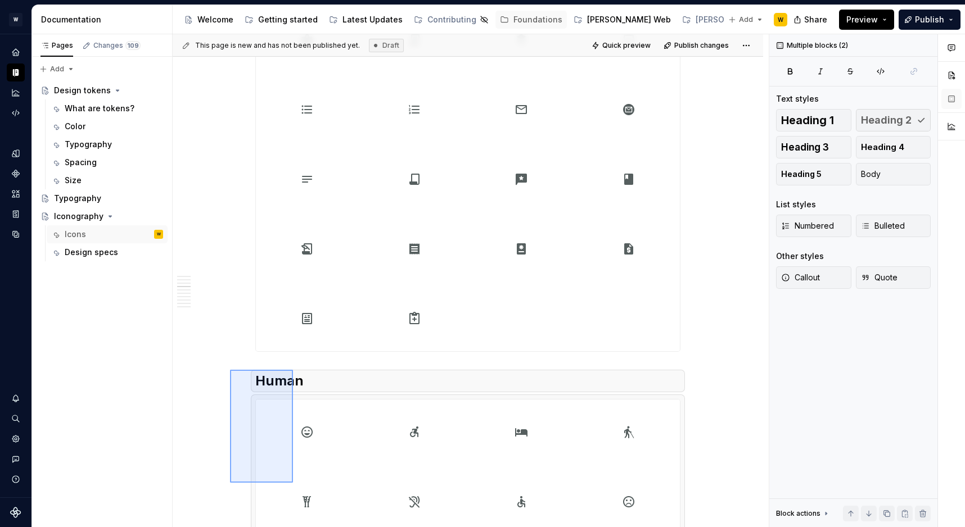
drag, startPoint x: 230, startPoint y: 384, endPoint x: 293, endPoint y: 483, distance: 117.3
click at [293, 483] on div "**********" at bounding box center [471, 281] width 596 height 494
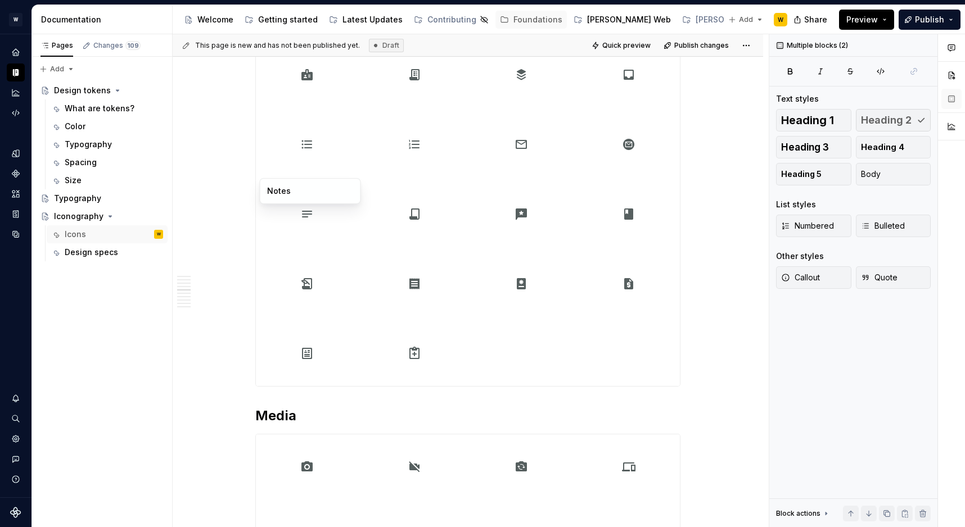
scroll to position [3025, 0]
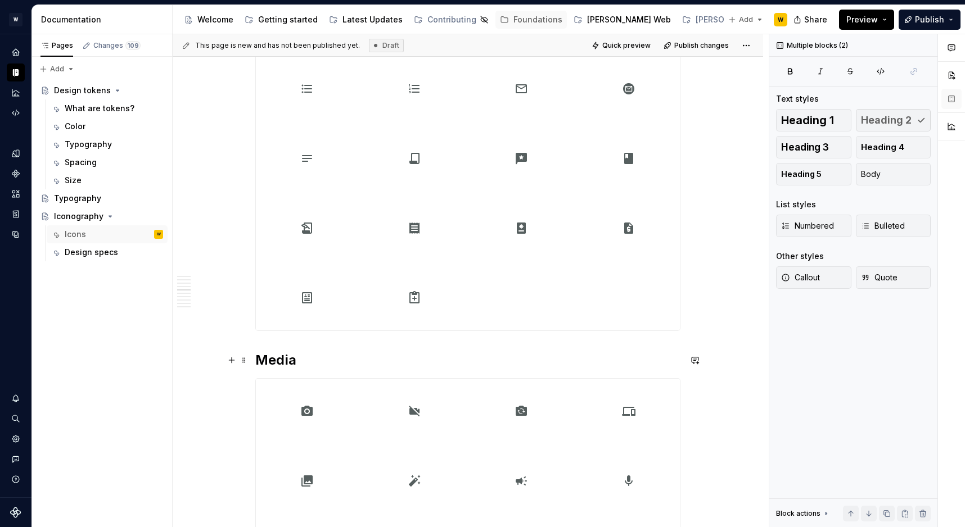
click at [259, 360] on h2 "Media" at bounding box center [467, 360] width 425 height 18
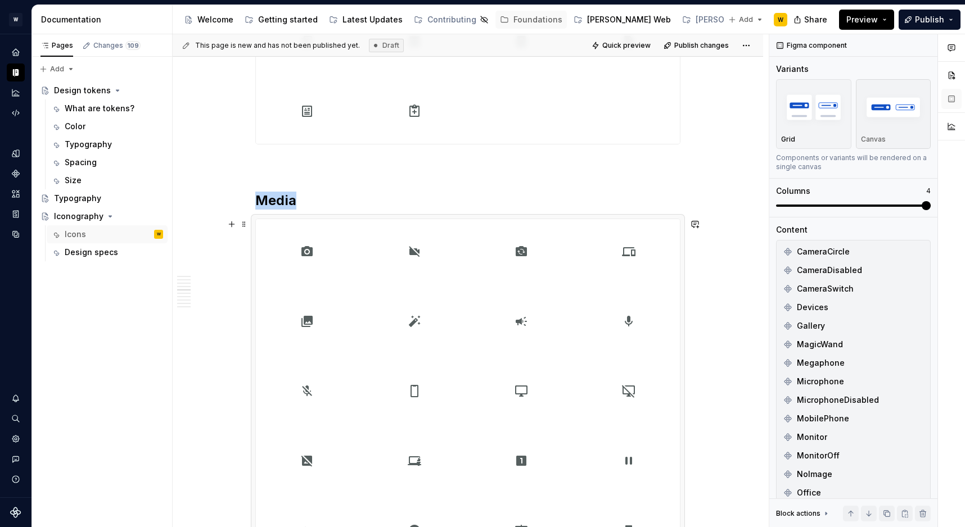
scroll to position [3210, 0]
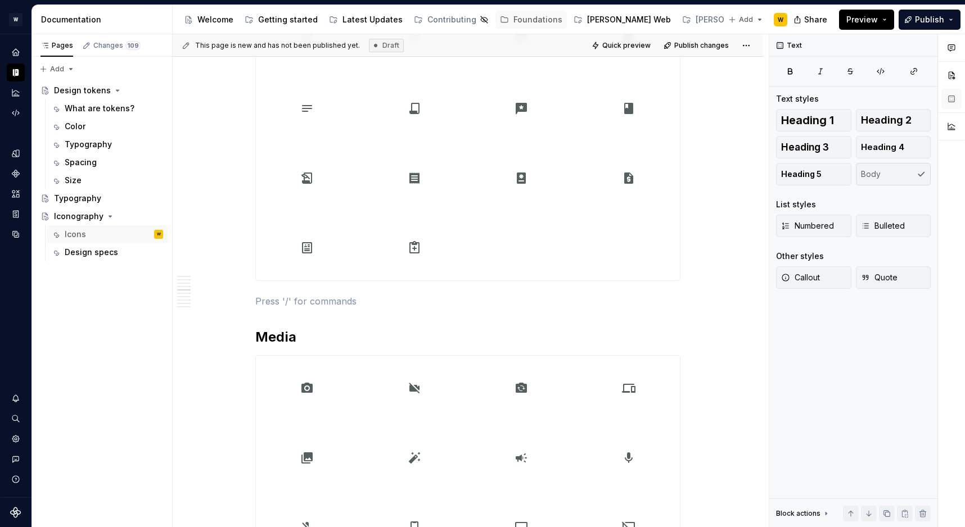
scroll to position [3068, 0]
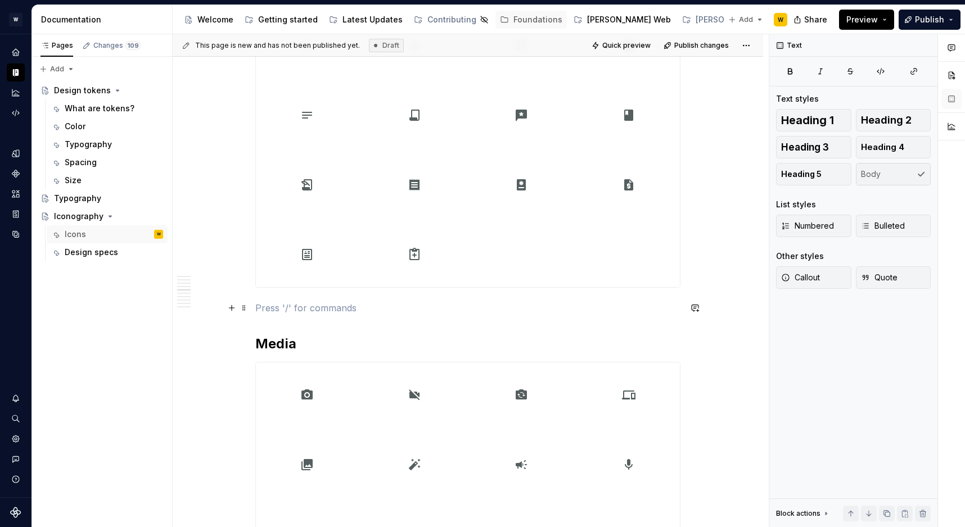
click at [294, 311] on p at bounding box center [467, 307] width 425 height 13
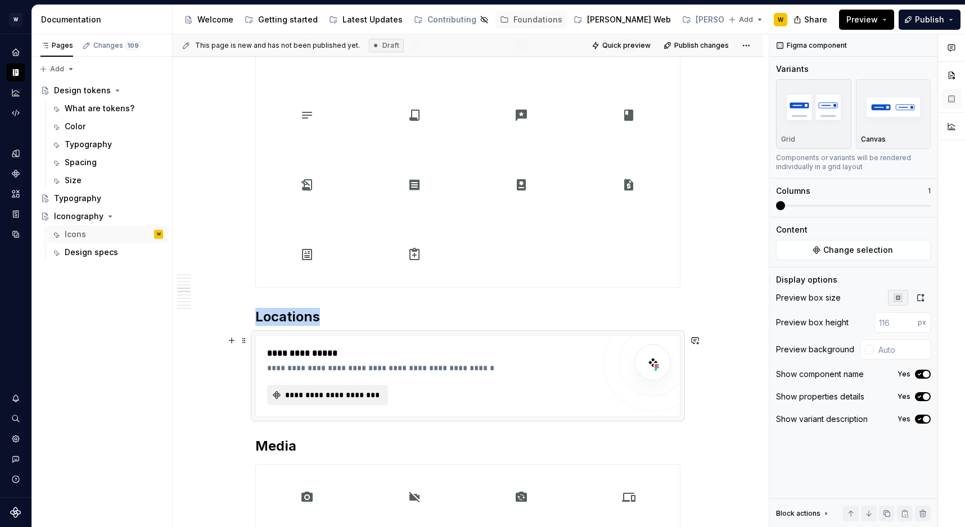
click at [367, 399] on span "**********" at bounding box center [331, 395] width 97 height 11
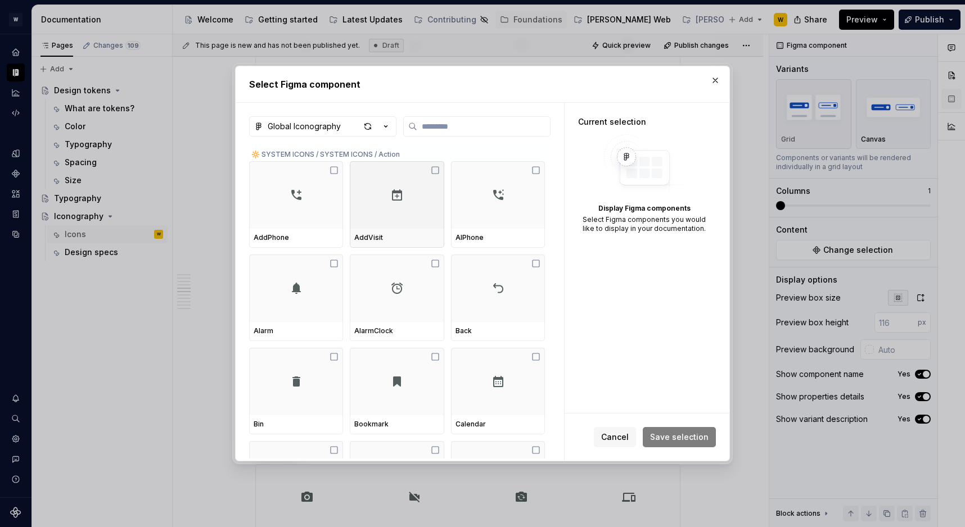
type textarea "*"
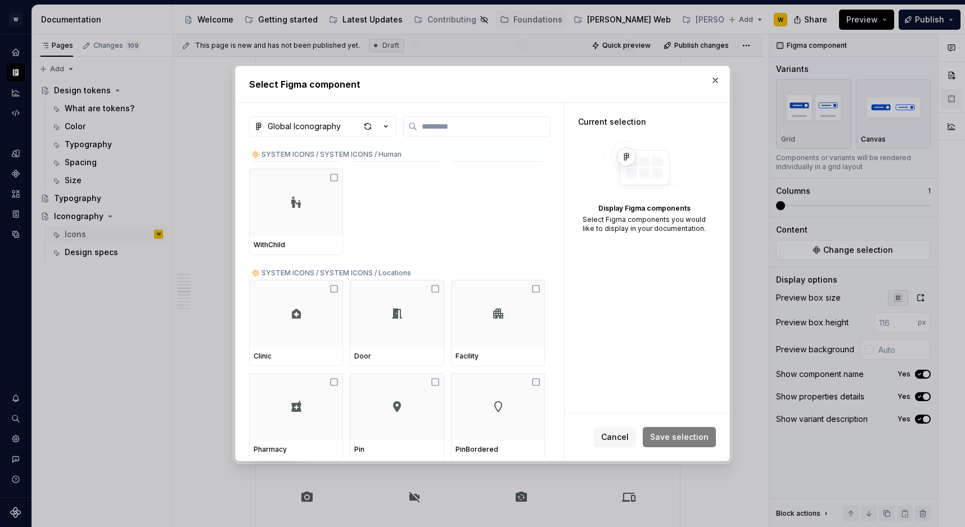
scroll to position [5657, 0]
click at [315, 304] on div at bounding box center [296, 312] width 94 height 67
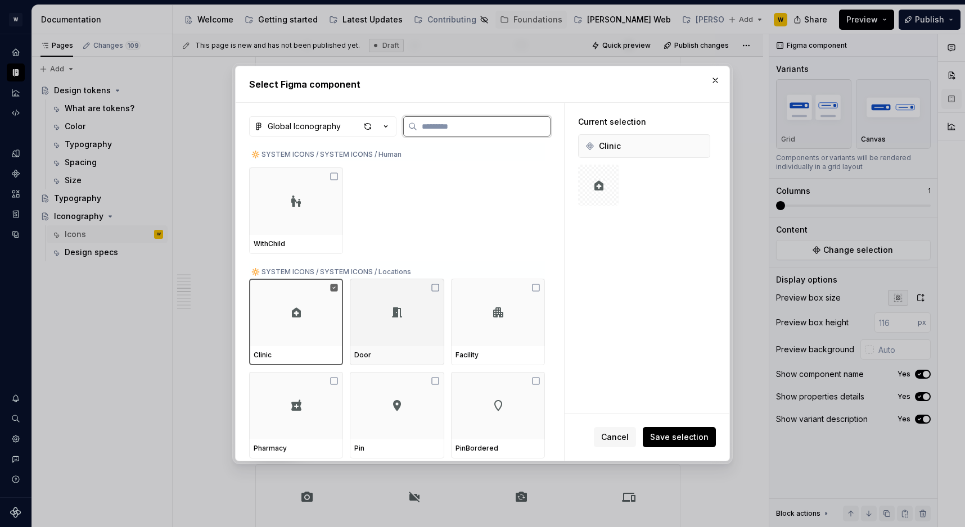
click at [386, 305] on div at bounding box center [397, 312] width 94 height 67
click at [459, 306] on div at bounding box center [498, 312] width 94 height 67
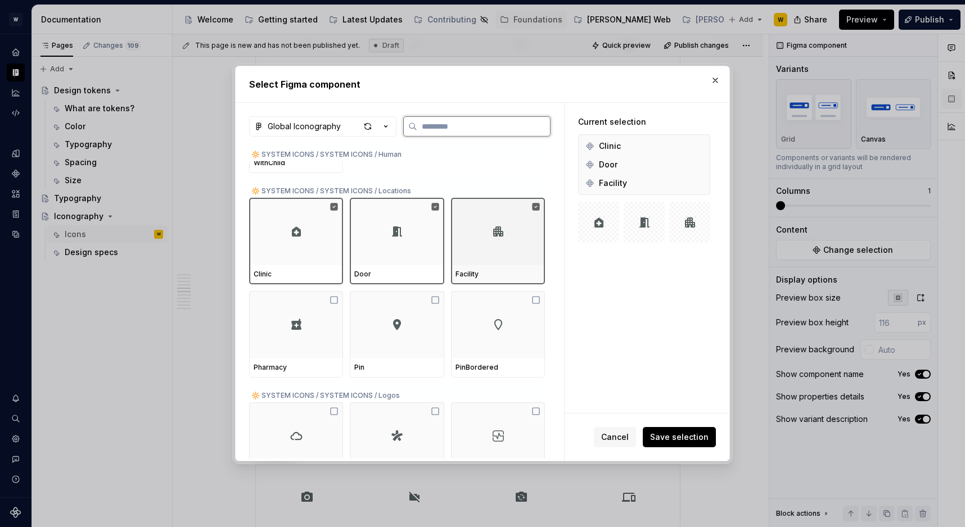
scroll to position [5754, 0]
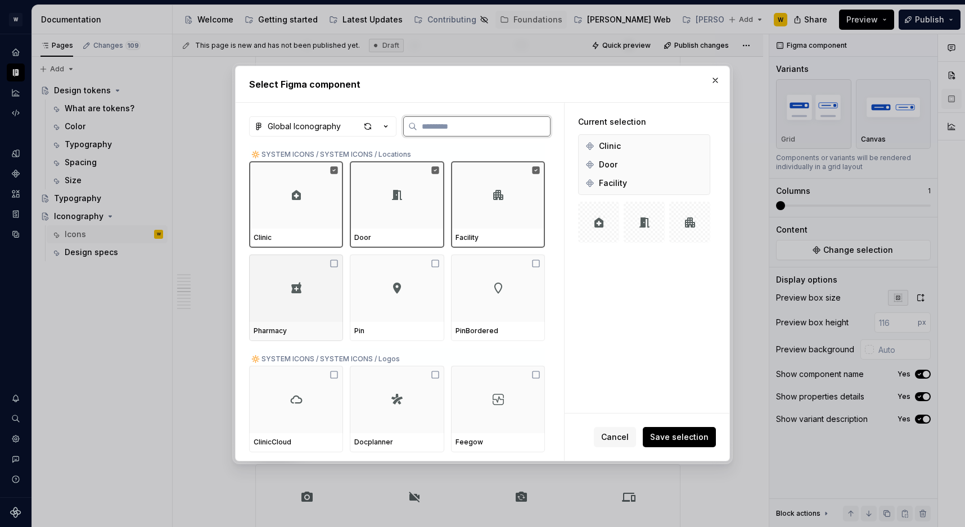
click at [282, 306] on div at bounding box center [296, 288] width 94 height 67
click at [413, 314] on div at bounding box center [397, 288] width 94 height 67
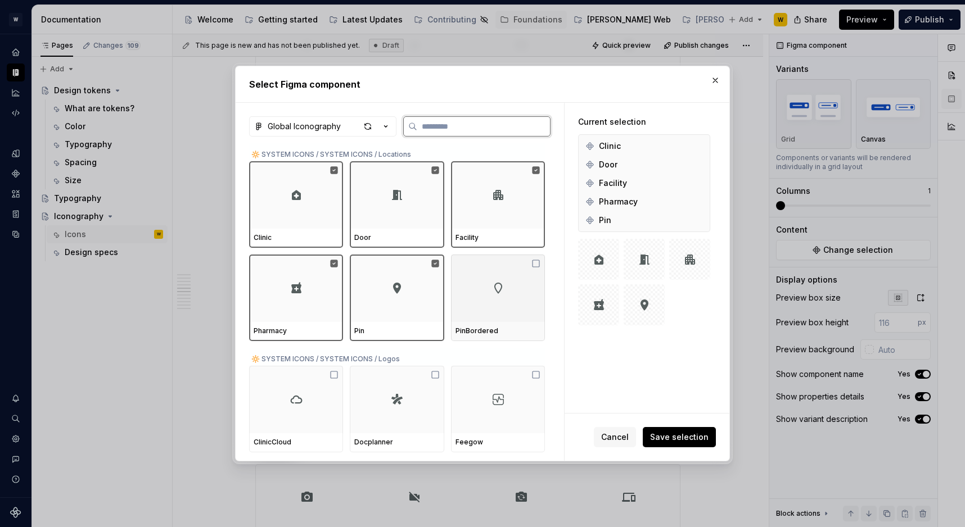
click at [539, 314] on div at bounding box center [498, 288] width 94 height 67
click at [674, 435] on span "Save selection" at bounding box center [679, 437] width 58 height 11
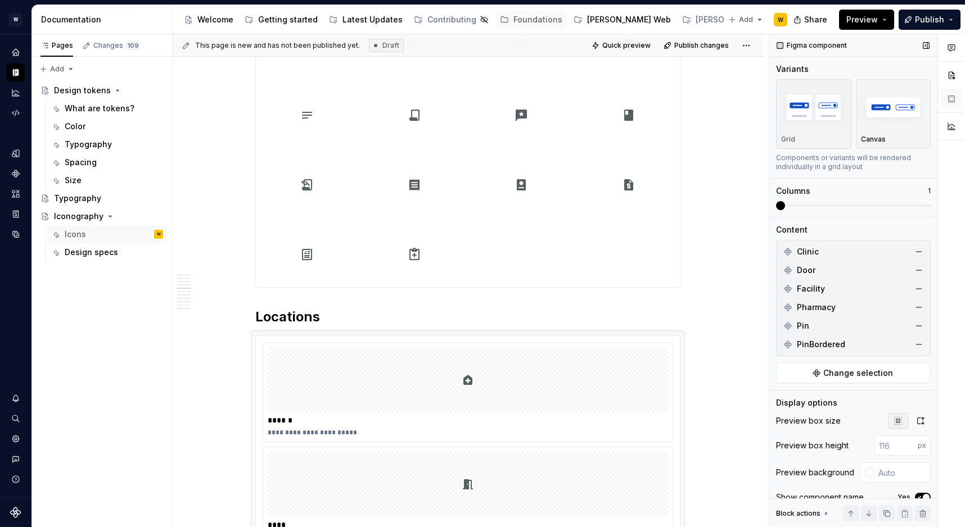
click at [923, 198] on div "Columns 1" at bounding box center [853, 198] width 155 height 25
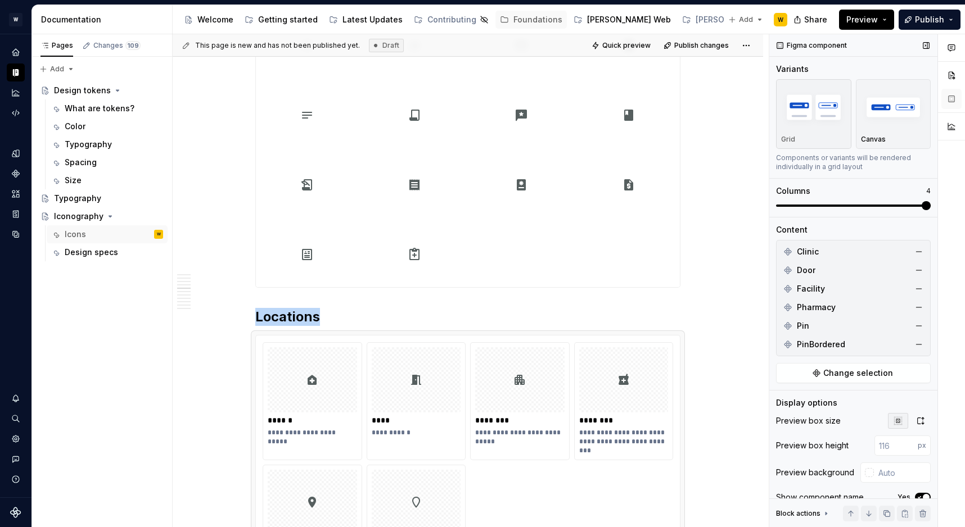
click at [923, 206] on span at bounding box center [853, 206] width 155 height 2
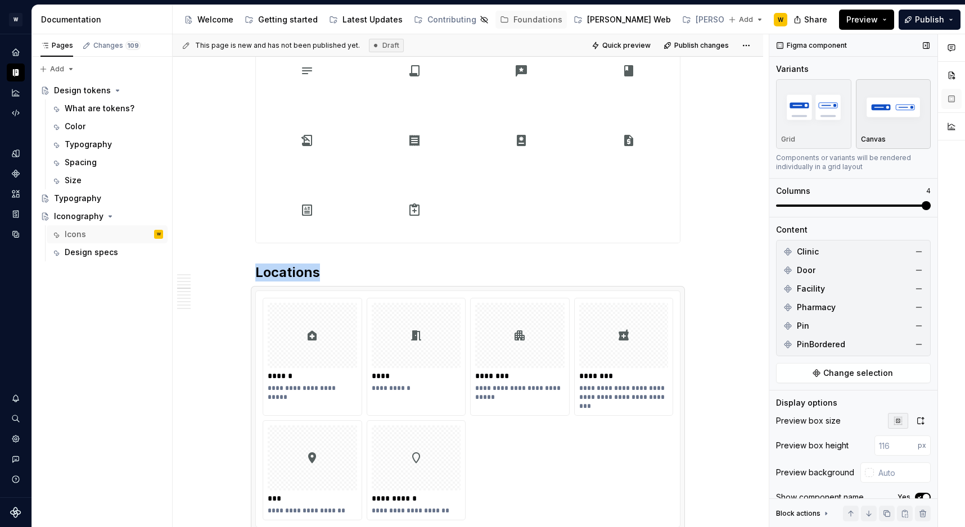
click at [907, 130] on div "button" at bounding box center [893, 107] width 65 height 46
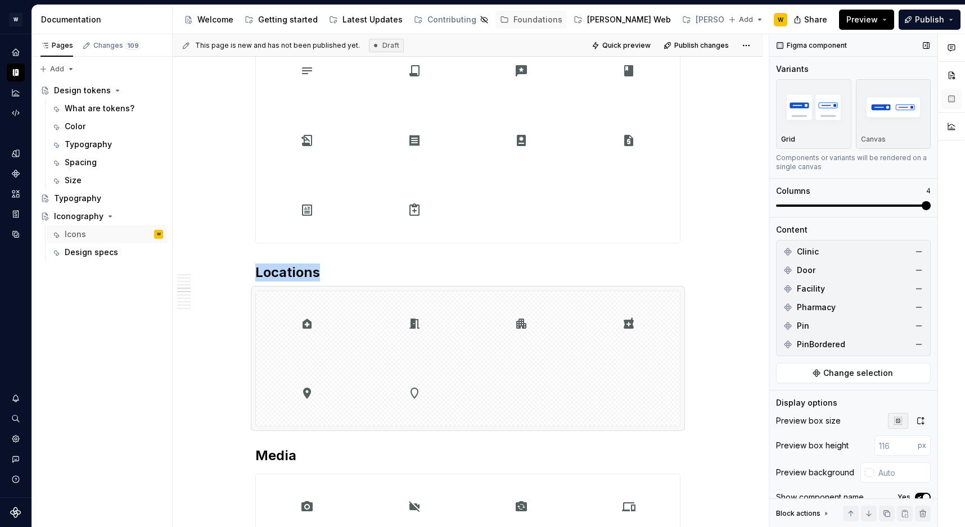
scroll to position [58, 0]
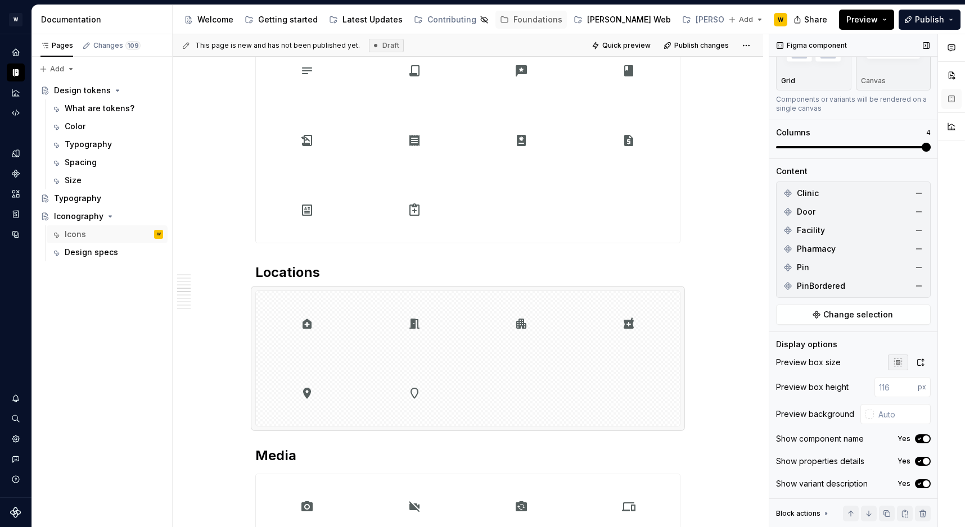
click at [899, 425] on div "Preview box size Preview box height px Preview background Show component name Y…" at bounding box center [853, 427] width 155 height 144
click at [894, 411] on input "text" at bounding box center [902, 414] width 57 height 20
type input "#FFFFFF"
click at [919, 462] on icon "button" at bounding box center [919, 461] width 9 height 7
click at [919, 478] on div "Show variant description Yes" at bounding box center [853, 484] width 155 height 16
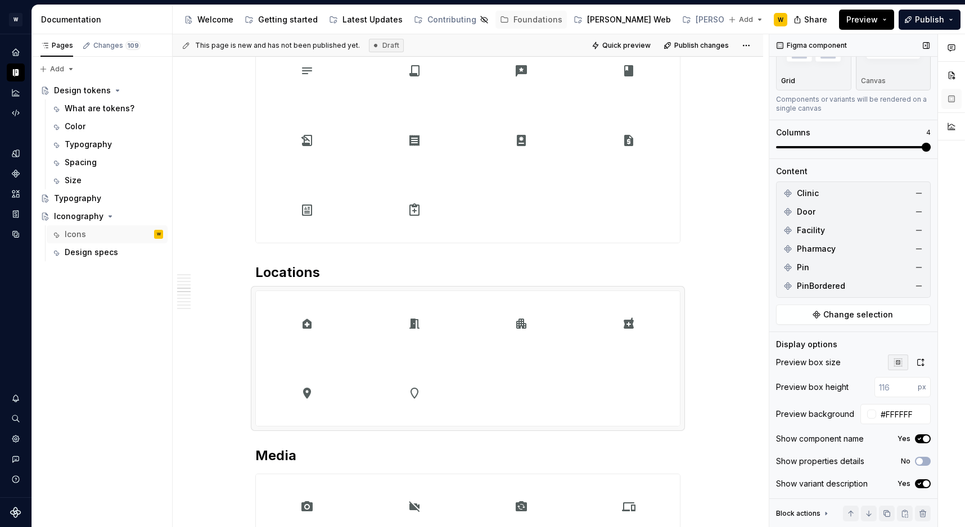
click at [921, 486] on icon "button" at bounding box center [919, 484] width 9 height 7
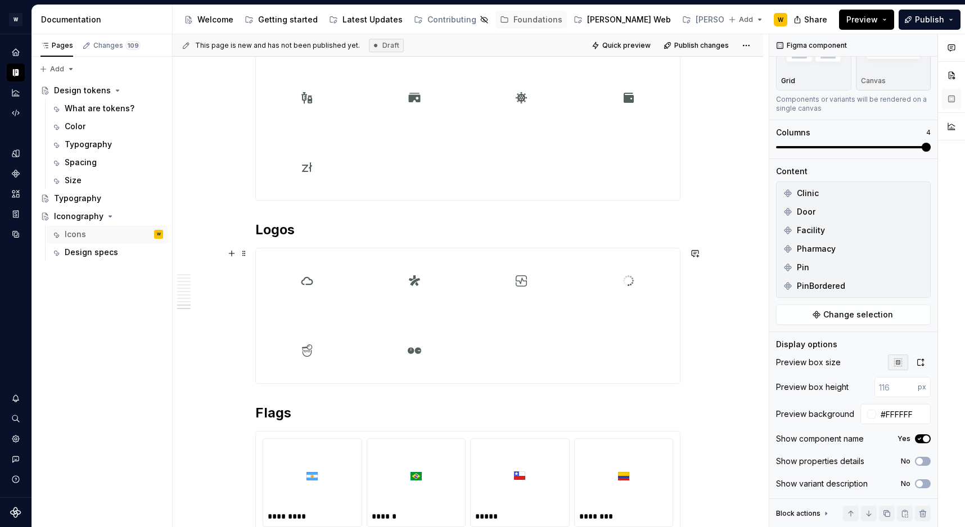
click at [627, 369] on div at bounding box center [468, 316] width 424 height 135
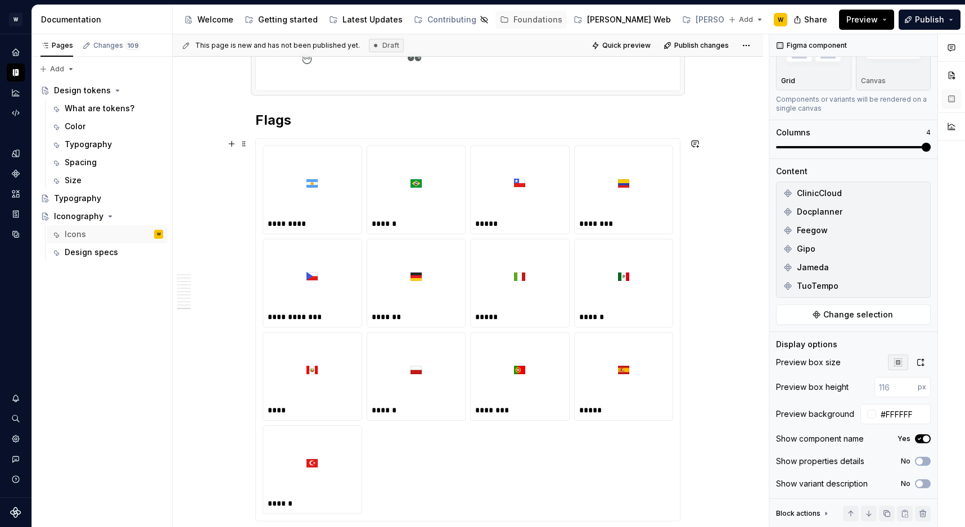
scroll to position [5625, 0]
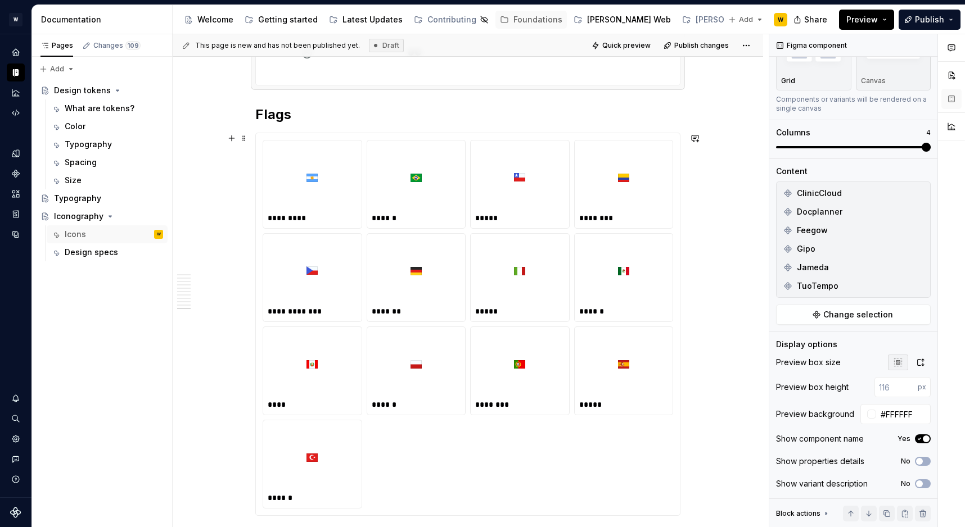
click at [604, 477] on div "**********" at bounding box center [468, 324] width 410 height 369
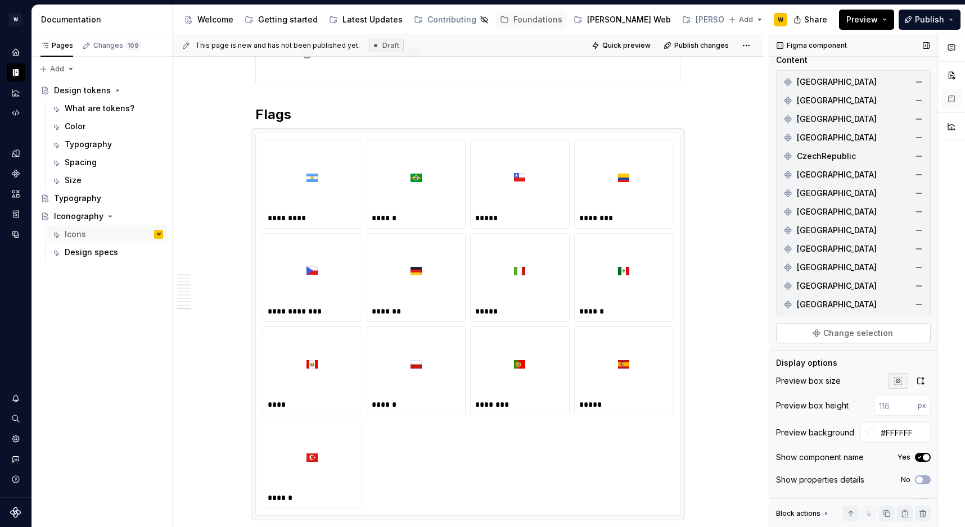
scroll to position [0, 0]
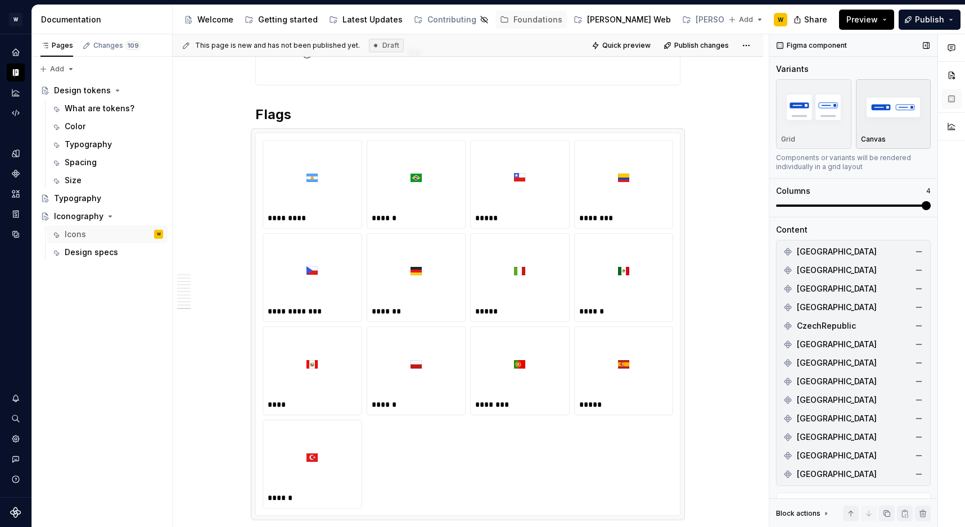
click at [894, 128] on img "button" at bounding box center [893, 107] width 65 height 41
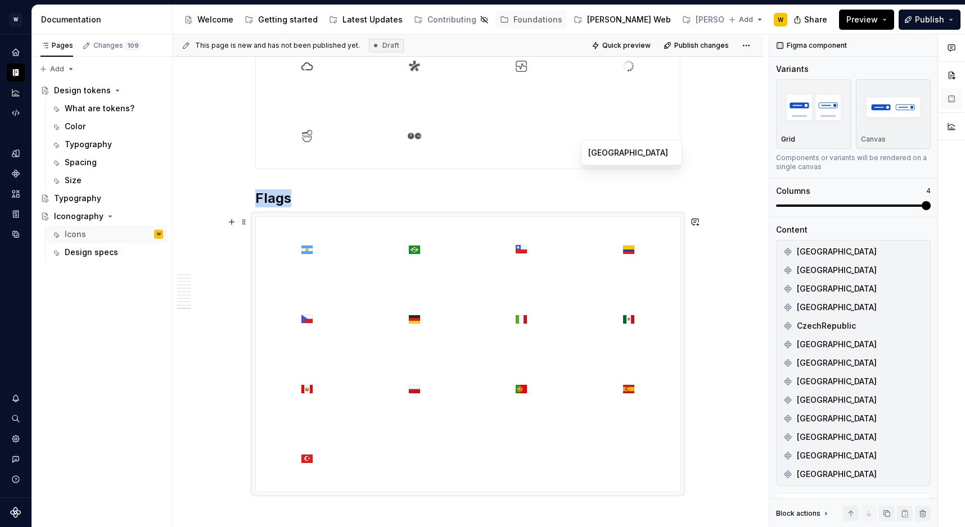
scroll to position [5501, 0]
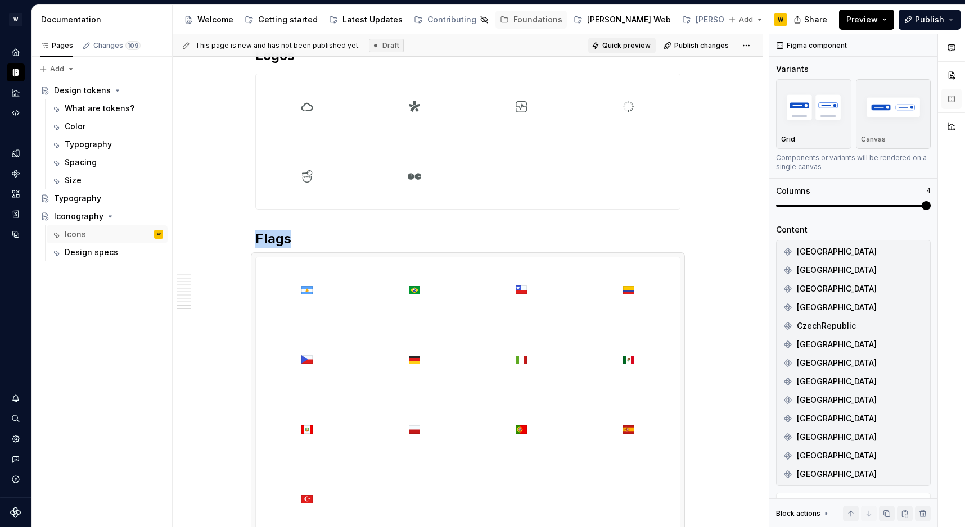
click at [629, 45] on span "Quick preview" at bounding box center [626, 45] width 48 height 9
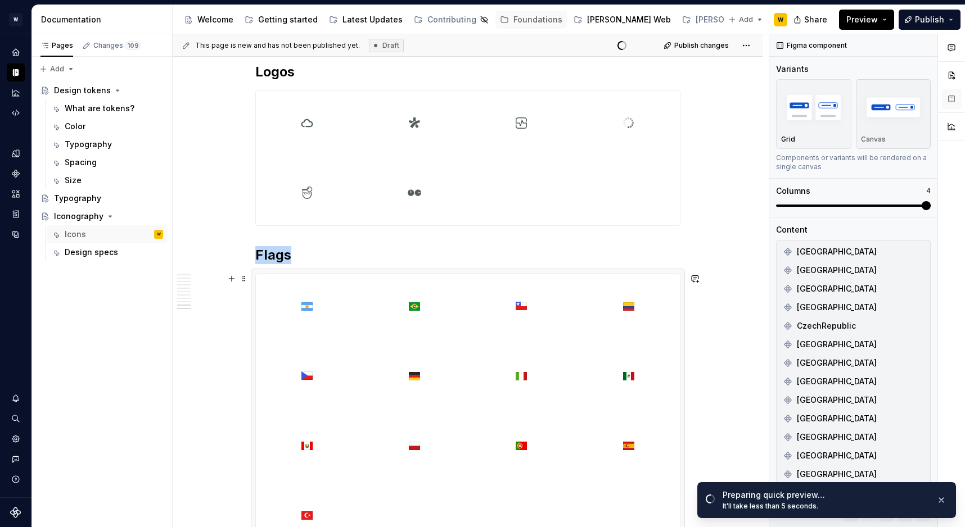
scroll to position [5492, 0]
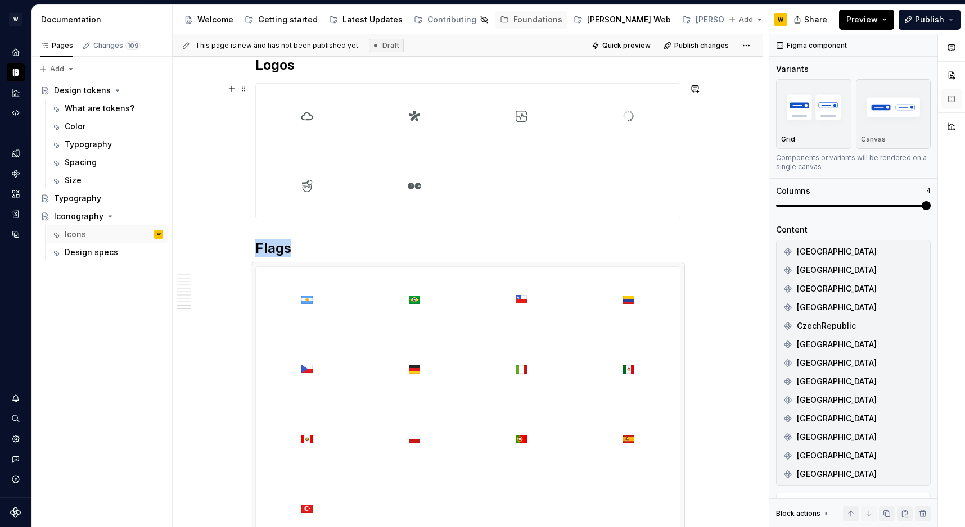
click at [234, 189] on div "**********" at bounding box center [471, 281] width 596 height 494
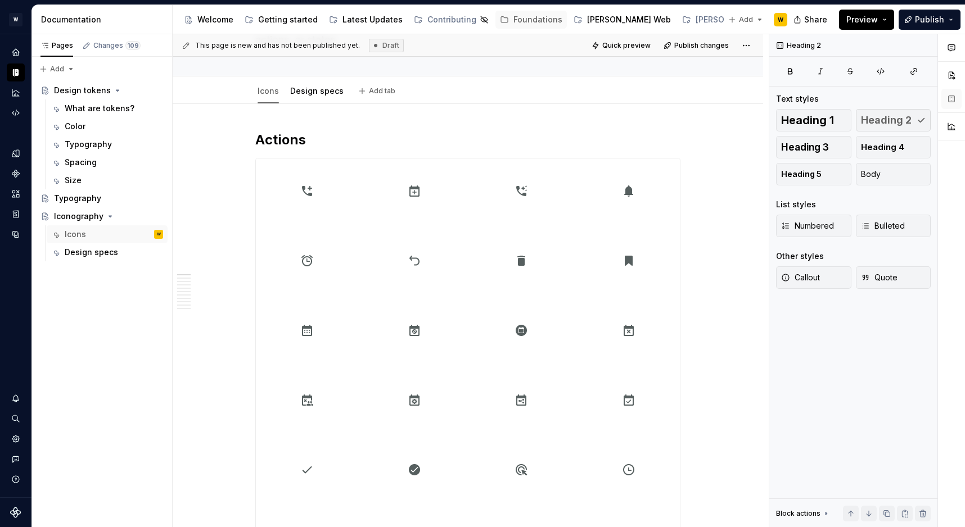
scroll to position [0, 0]
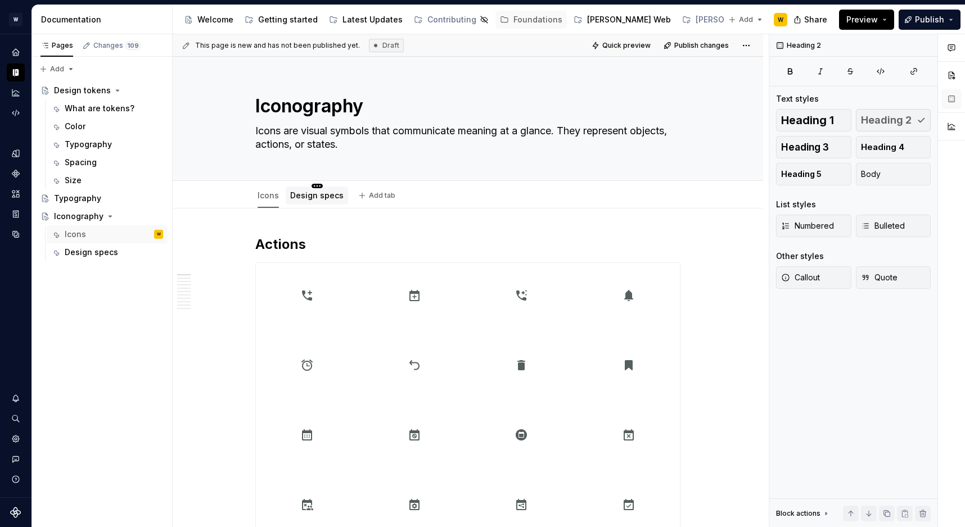
click at [311, 187] on html "[PERSON_NAME] W Design system data Documentation Accessibility guide for tree P…" at bounding box center [482, 263] width 965 height 527
click at [310, 199] on html "[PERSON_NAME] W Design system data Documentation Accessibility guide for tree P…" at bounding box center [482, 263] width 965 height 527
click at [308, 199] on link "Design specs" at bounding box center [316, 196] width 53 height 10
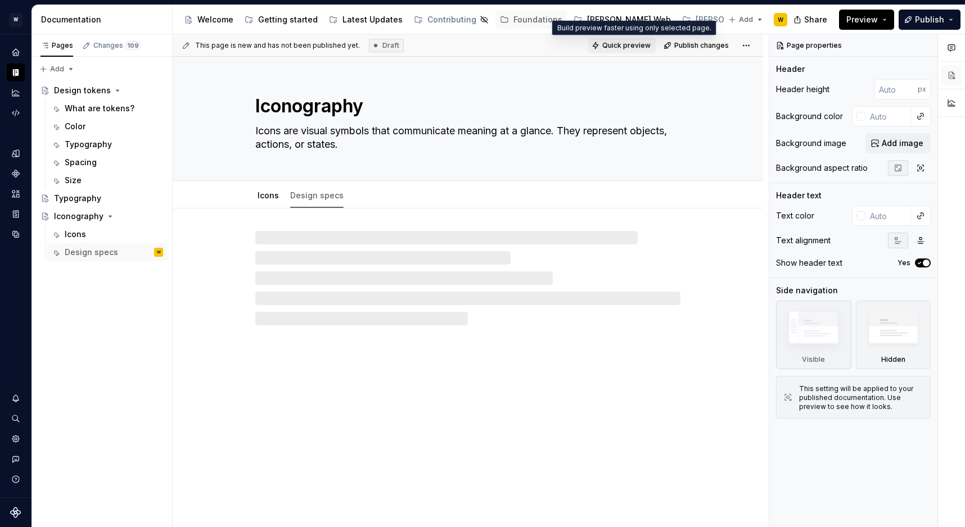
click at [631, 47] on span "Quick preview" at bounding box center [626, 45] width 48 height 9
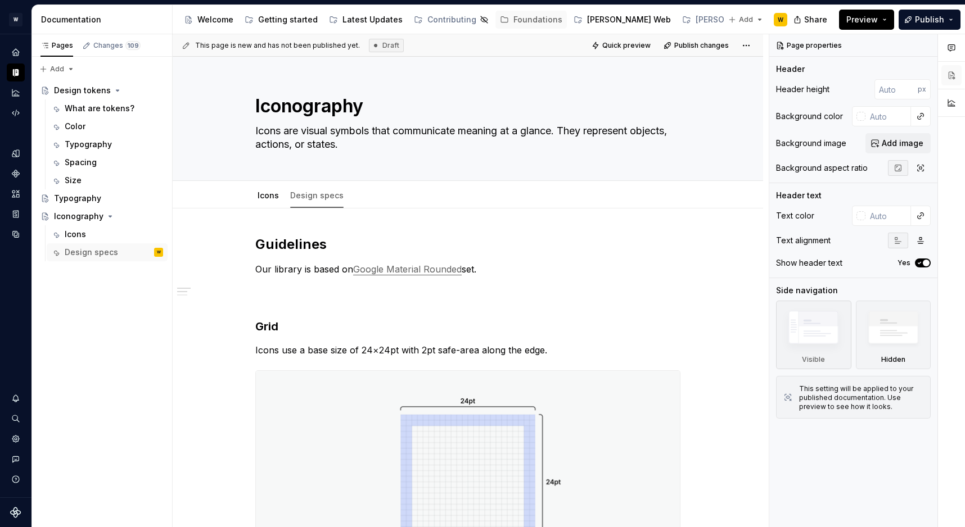
click at [863, 20] on span "Preview" at bounding box center [861, 19] width 31 height 11
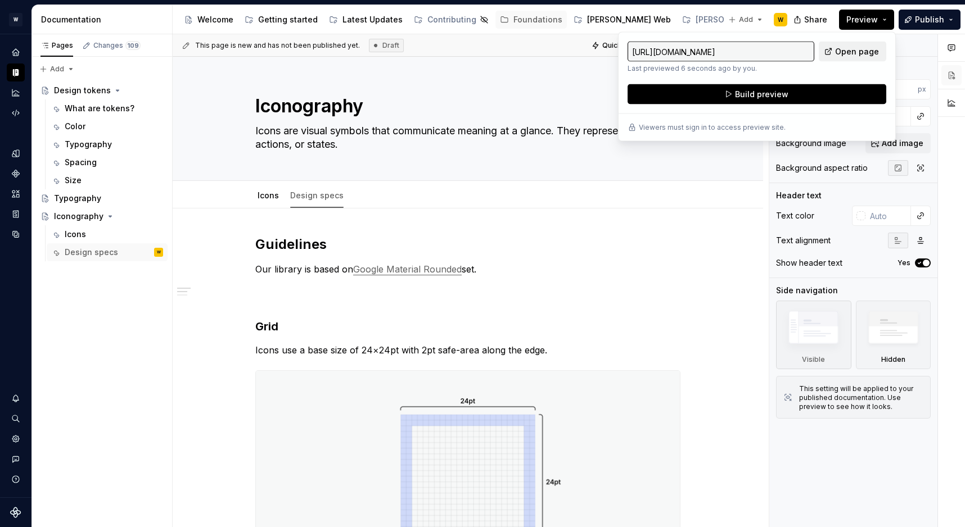
click at [843, 48] on span "Open page" at bounding box center [857, 51] width 44 height 11
click at [580, 89] on div "Iconography Icons are visual symbols that communicate meaning at a glance. They…" at bounding box center [467, 119] width 425 height 124
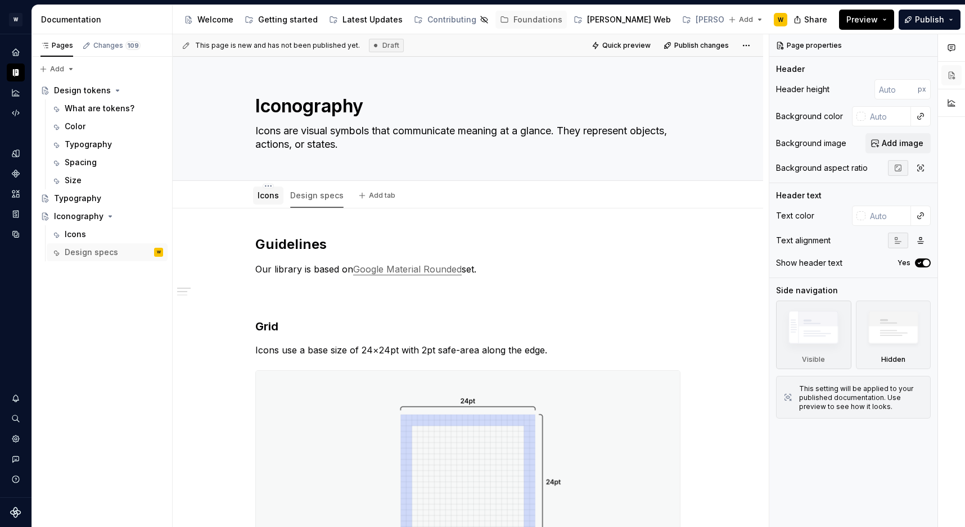
click at [278, 186] on div "Icons" at bounding box center [268, 196] width 30 height 20
click at [264, 199] on link "Icons" at bounding box center [268, 196] width 21 height 10
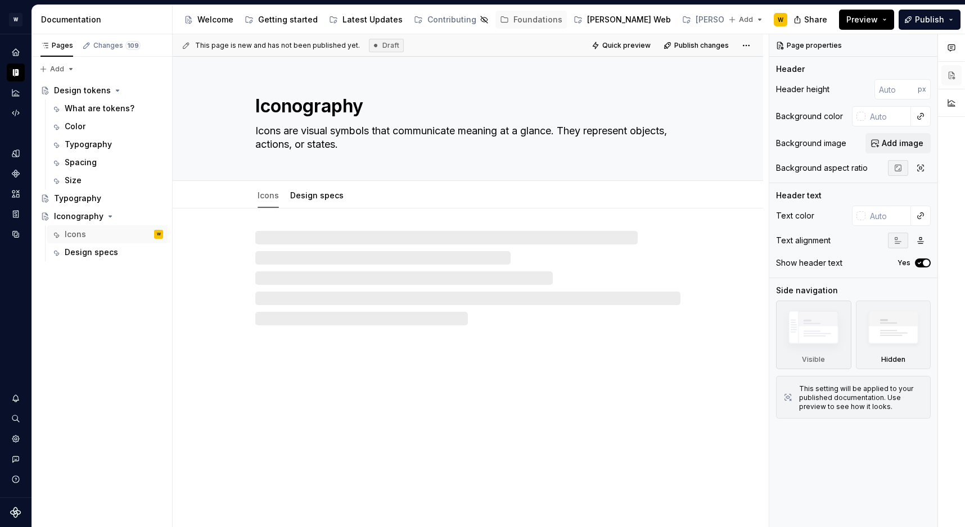
type textarea "*"
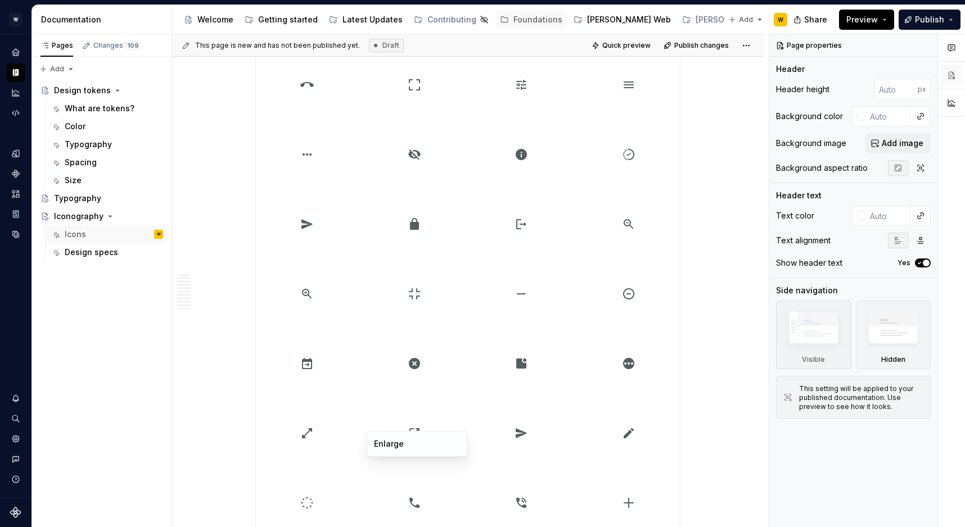
scroll to position [572, 0]
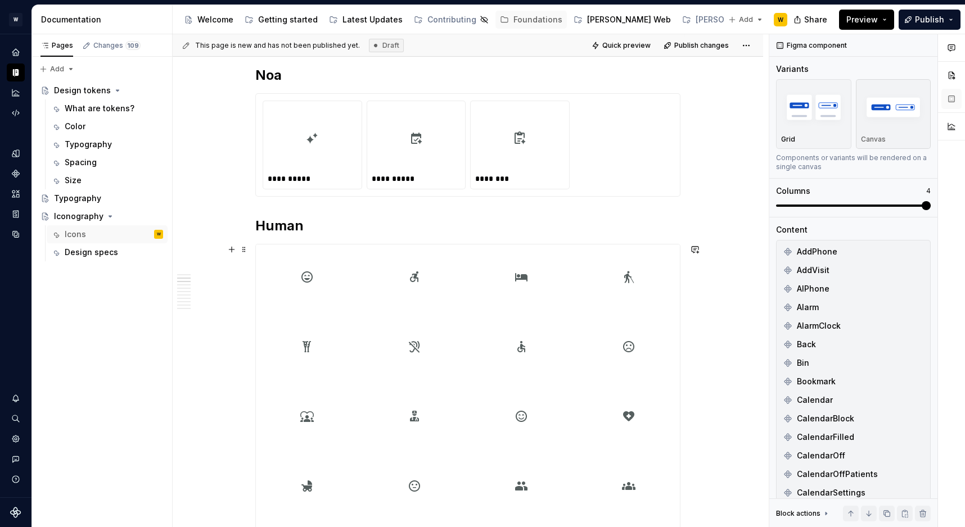
scroll to position [1913, 0]
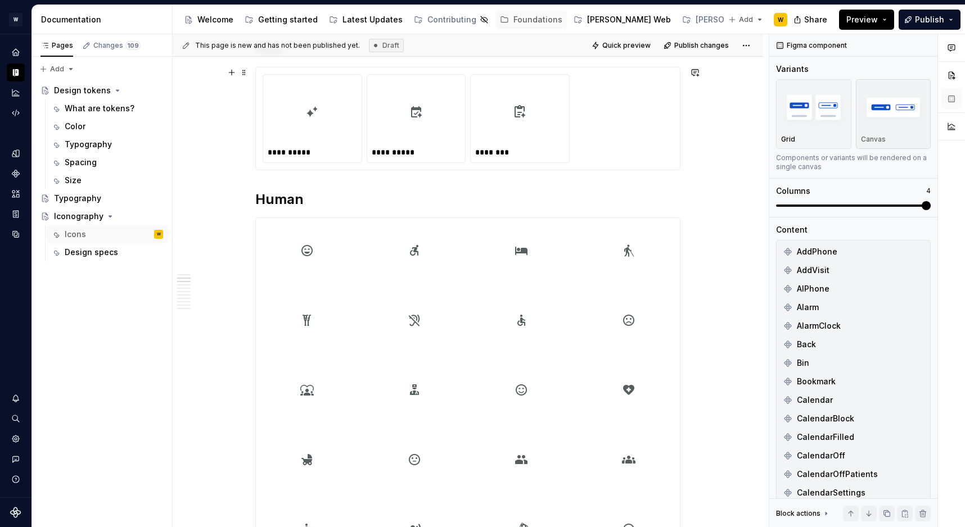
click at [346, 170] on div "**********" at bounding box center [467, 118] width 425 height 103
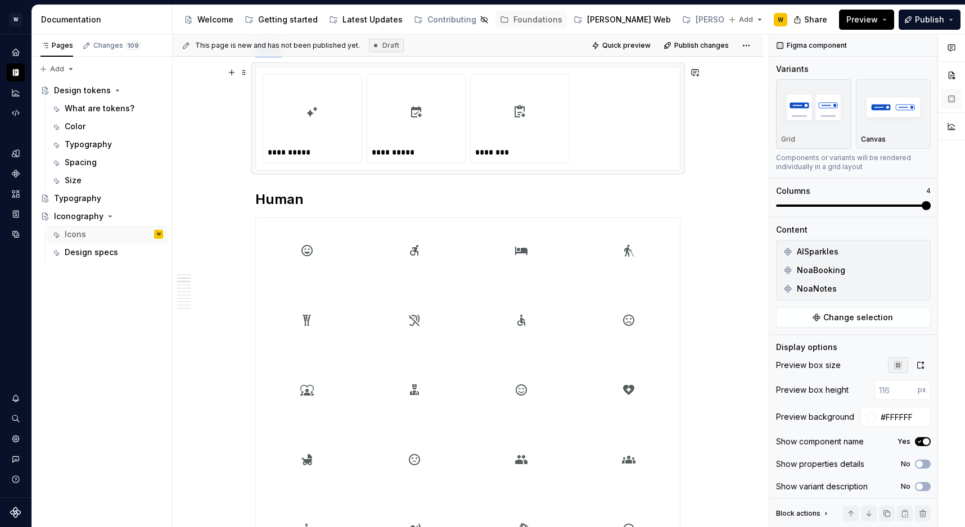
click at [344, 137] on div at bounding box center [312, 111] width 89 height 65
click at [896, 366] on icon "button" at bounding box center [897, 365] width 9 height 9
click at [885, 112] on img "button" at bounding box center [893, 107] width 65 height 41
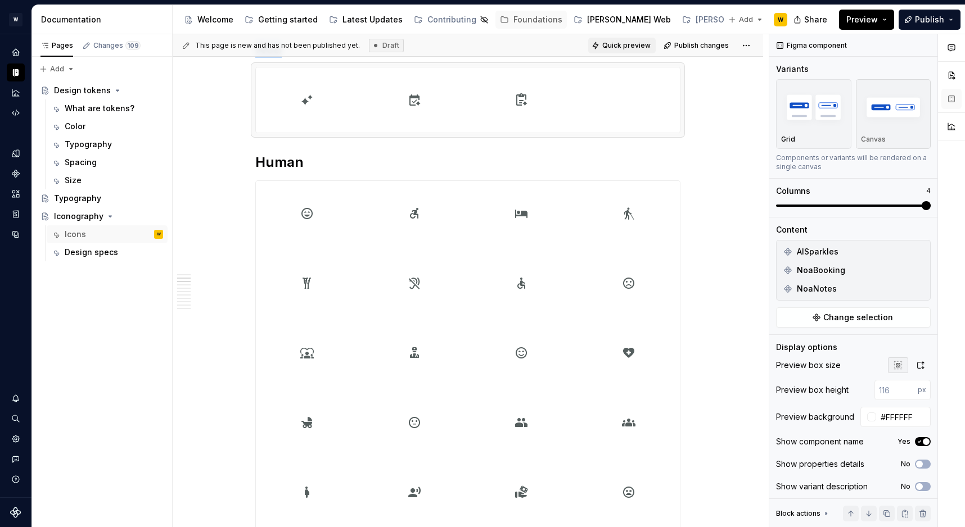
click at [638, 40] on button "Quick preview" at bounding box center [621, 46] width 67 height 16
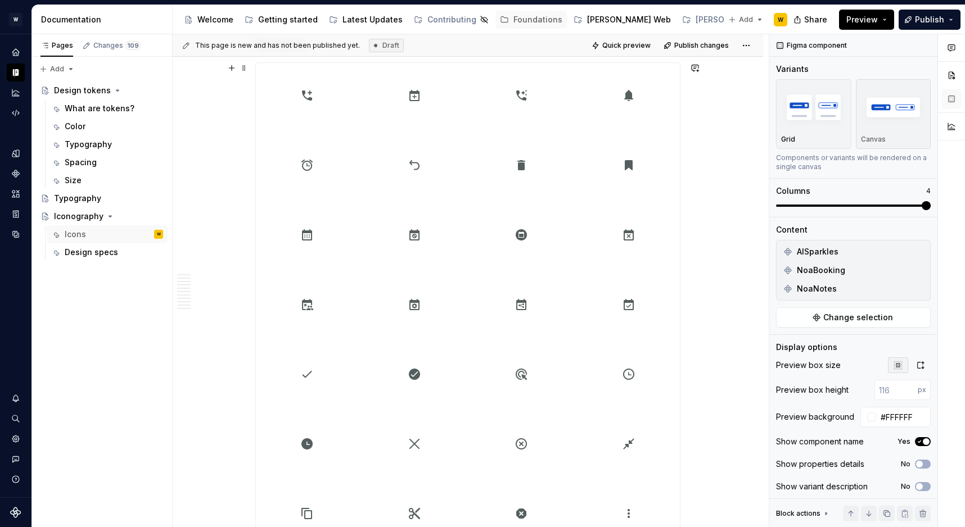
scroll to position [0, 0]
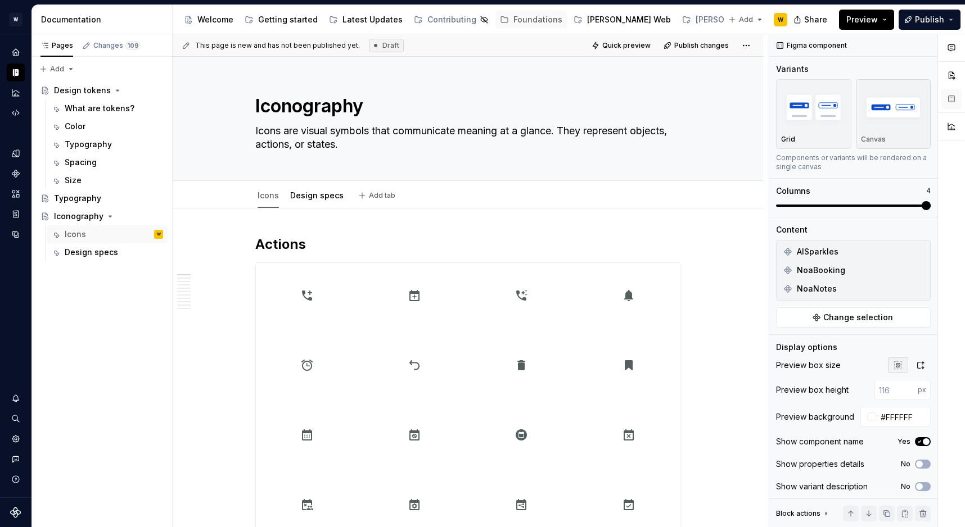
type textarea "*"
click at [341, 209] on div "This page is new and has not been published yet. Draft Quick preview Publish ch…" at bounding box center [471, 281] width 596 height 494
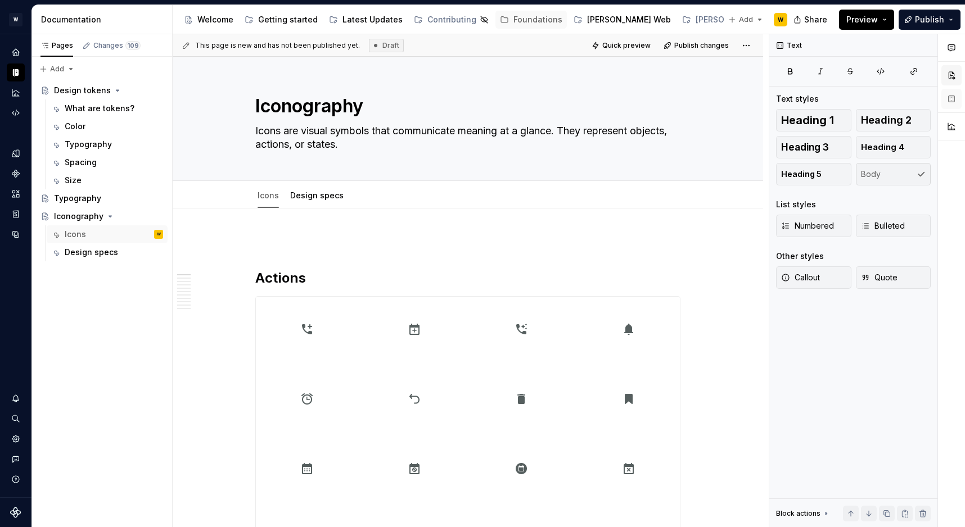
click at [954, 79] on button "button" at bounding box center [951, 75] width 20 height 20
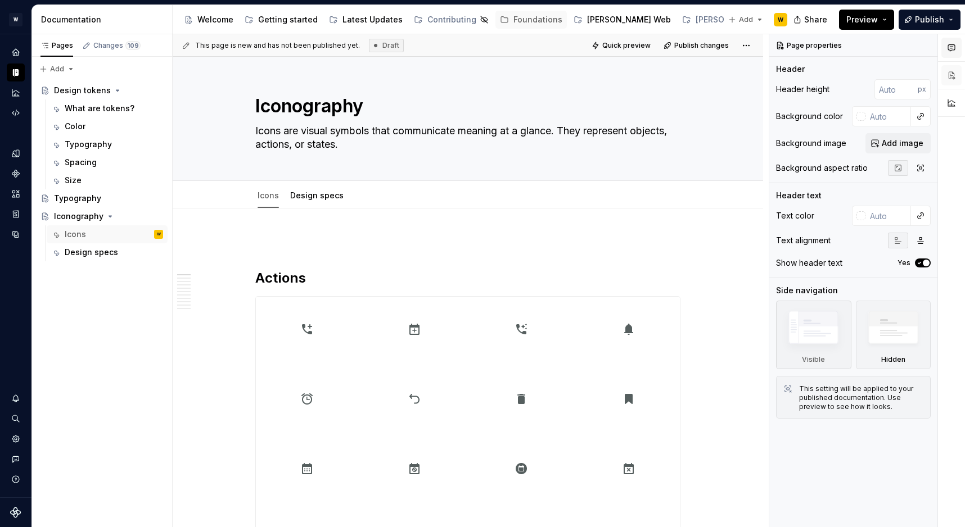
click at [951, 43] on icon "button" at bounding box center [951, 47] width 9 height 9
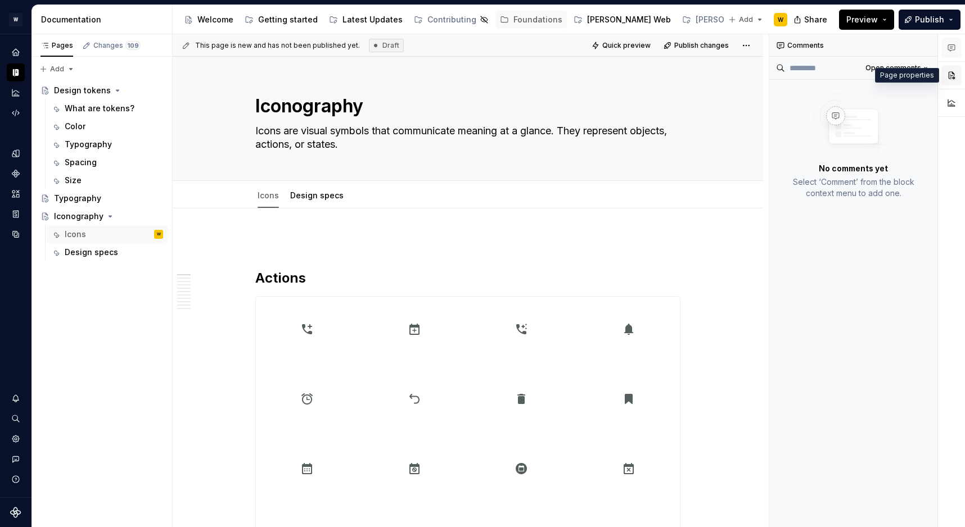
click at [950, 76] on button "button" at bounding box center [951, 75] width 20 height 20
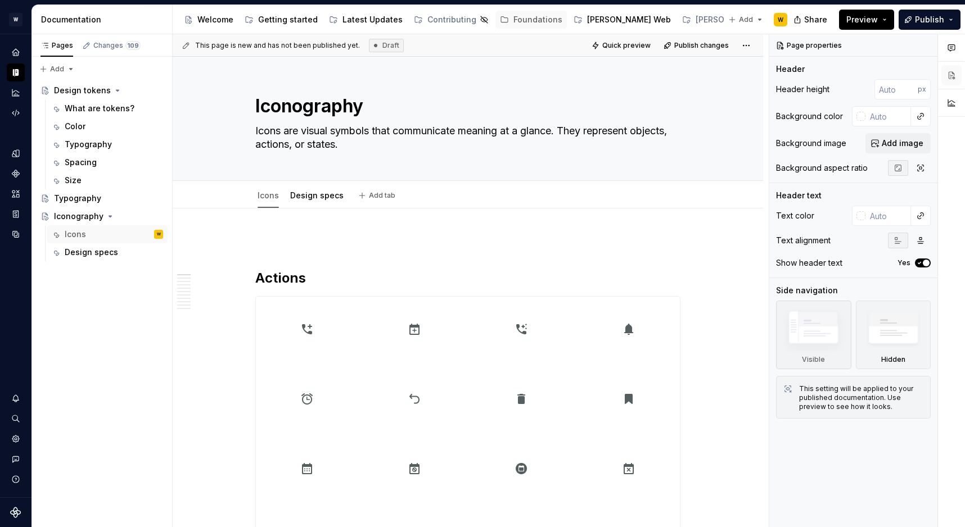
type textarea "*"
click at [17, 424] on div "Search ⌘K" at bounding box center [16, 419] width 18 height 18
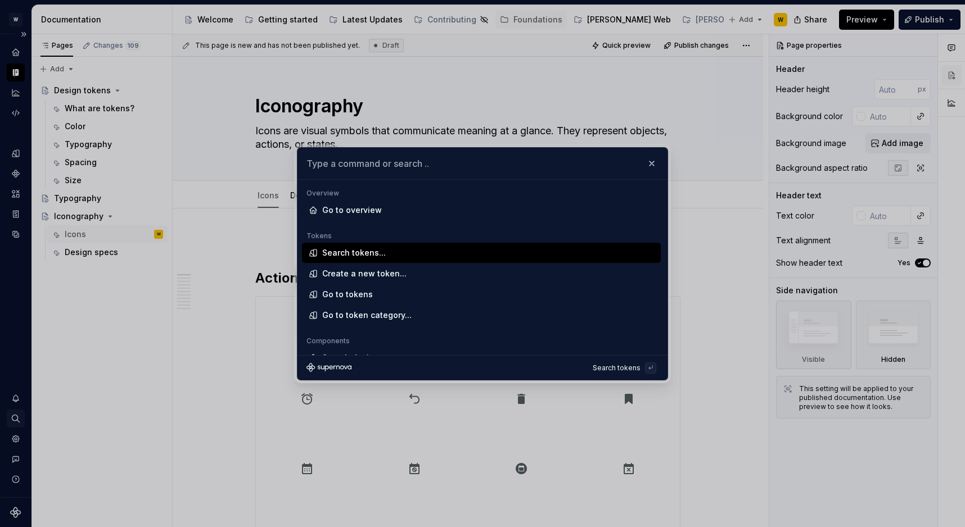
type textarea "*"
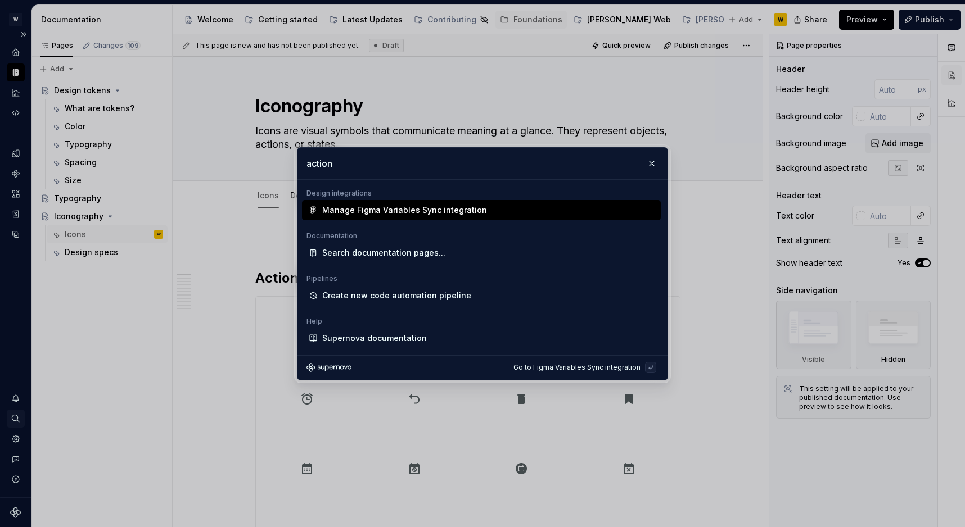
type input "actions"
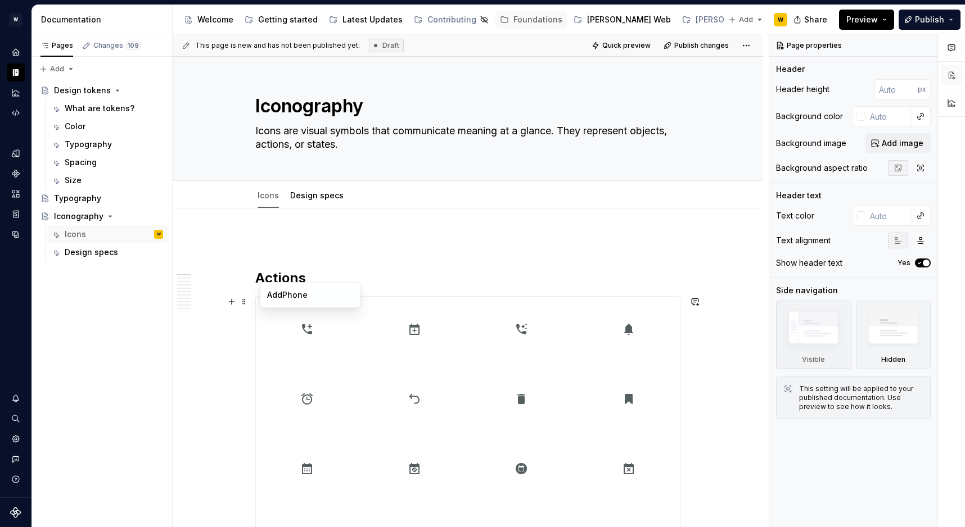
click at [270, 348] on div at bounding box center [307, 329] width 103 height 65
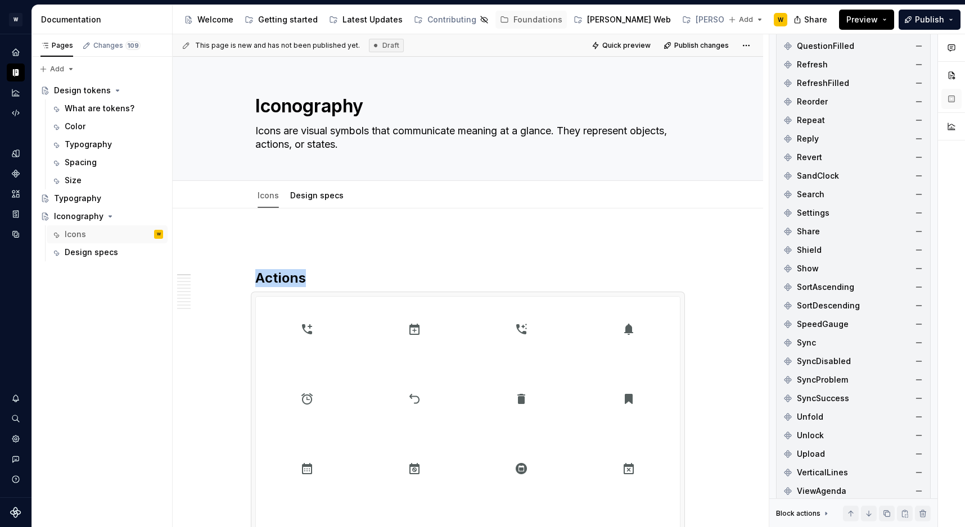
scroll to position [1691, 0]
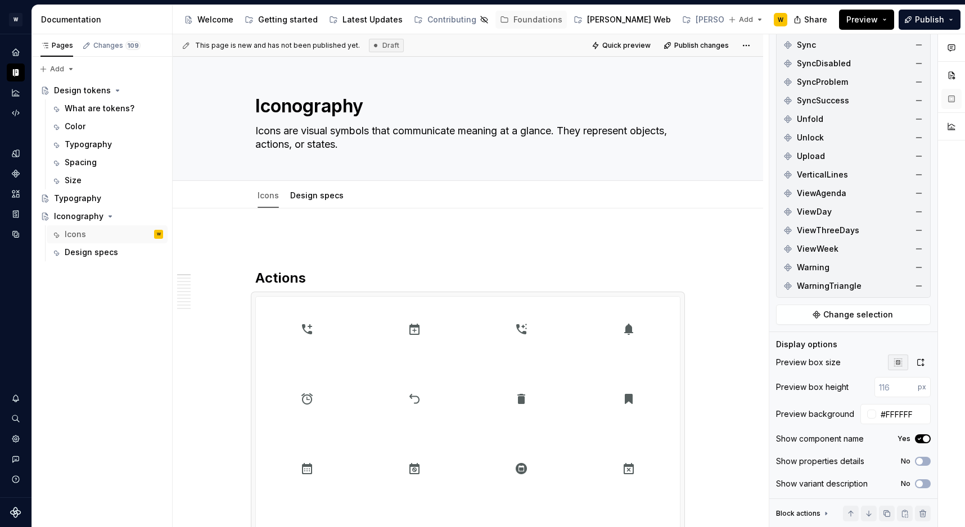
click at [822, 517] on icon at bounding box center [825, 513] width 9 height 9
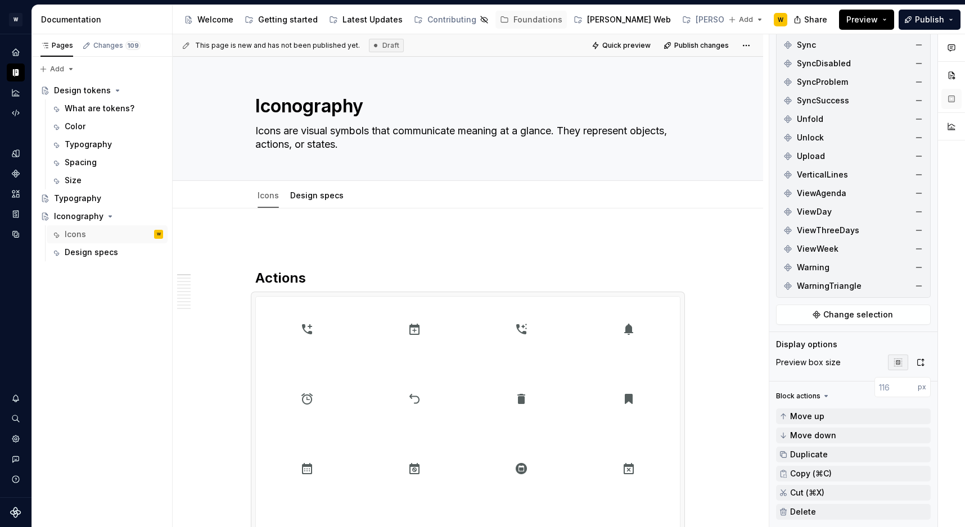
click at [820, 389] on div "Block actions" at bounding box center [803, 397] width 55 height 16
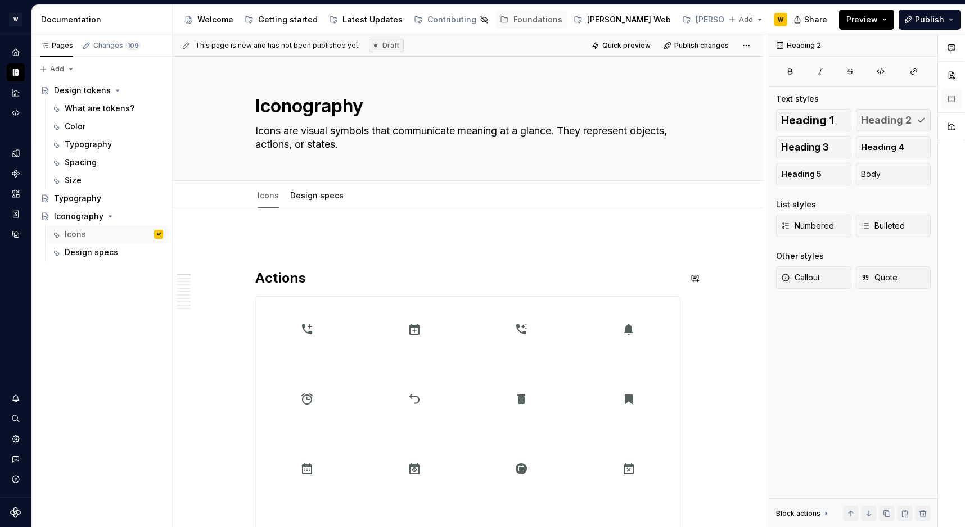
click at [109, 38] on div "Changes 109" at bounding box center [111, 46] width 67 height 16
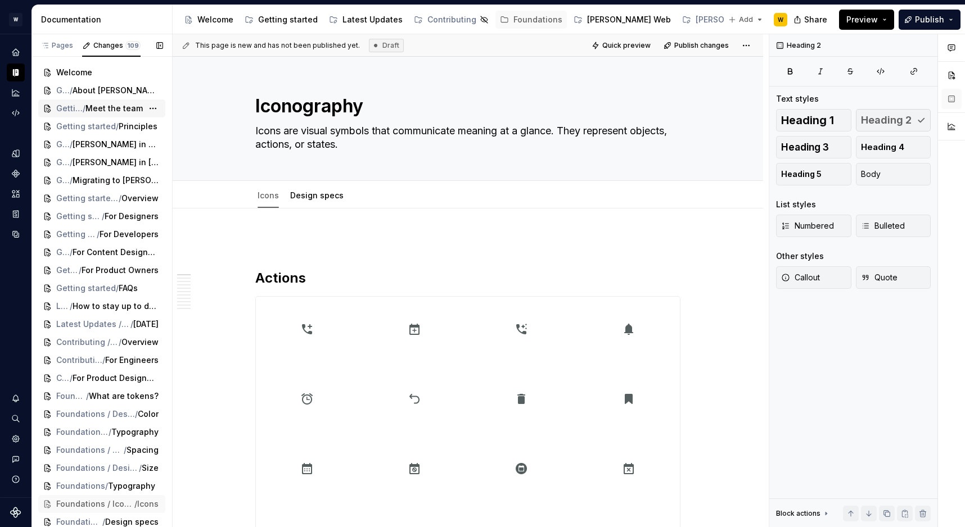
click at [120, 105] on span "Meet the team" at bounding box center [113, 108] width 57 height 11
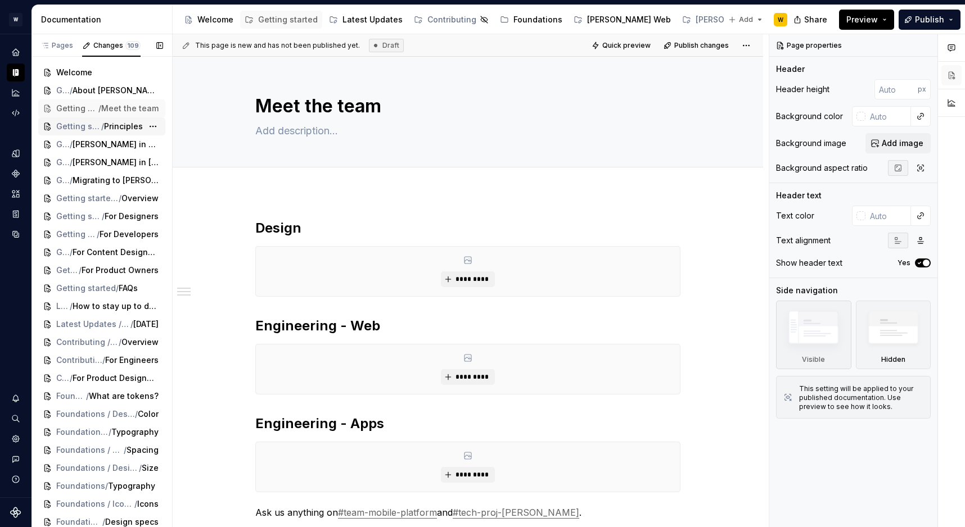
click at [84, 123] on span "Getting started" at bounding box center [78, 126] width 45 height 11
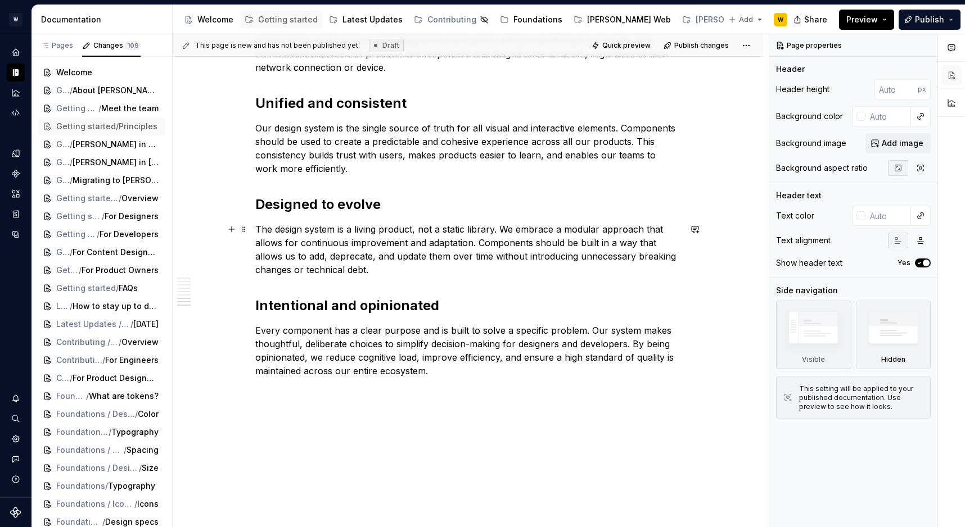
scroll to position [645, 0]
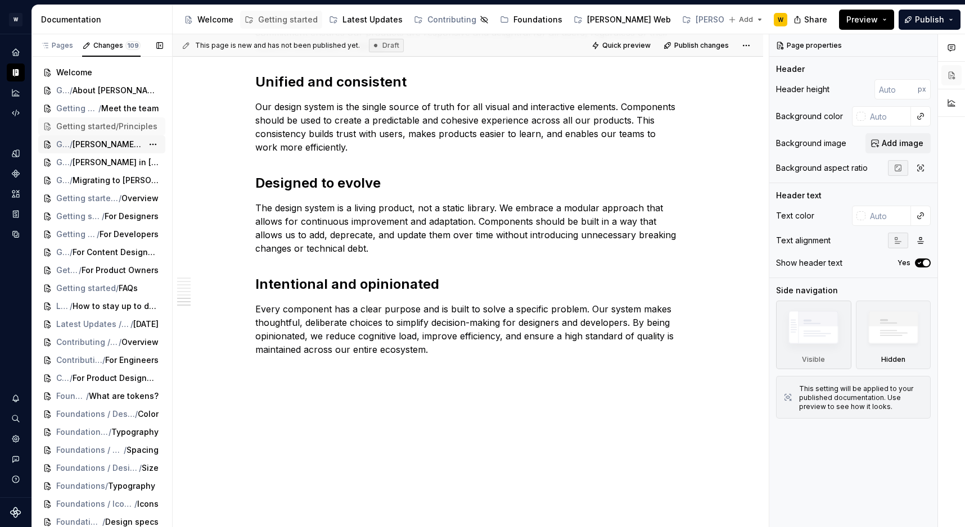
click at [109, 148] on span "[PERSON_NAME] in Code" at bounding box center [108, 144] width 70 height 11
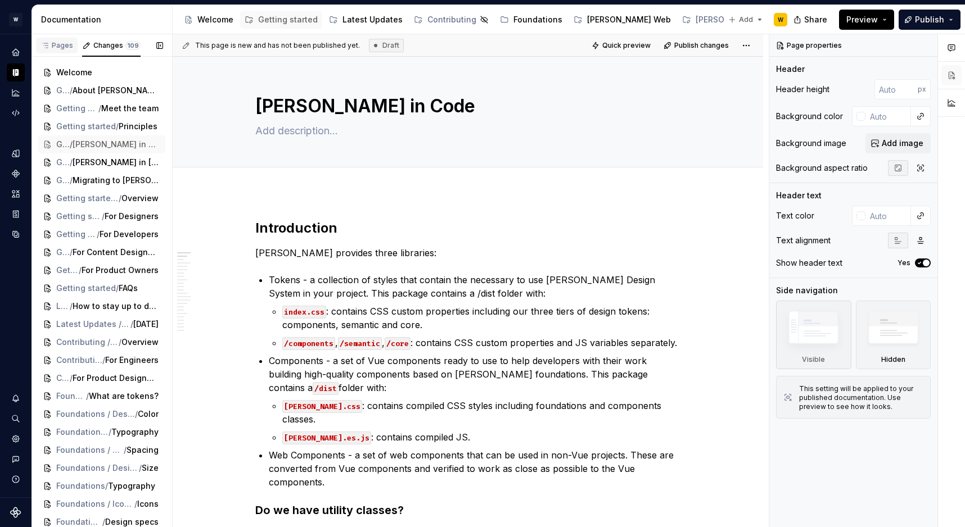
click at [57, 35] on button "Pages" at bounding box center [57, 45] width 42 height 22
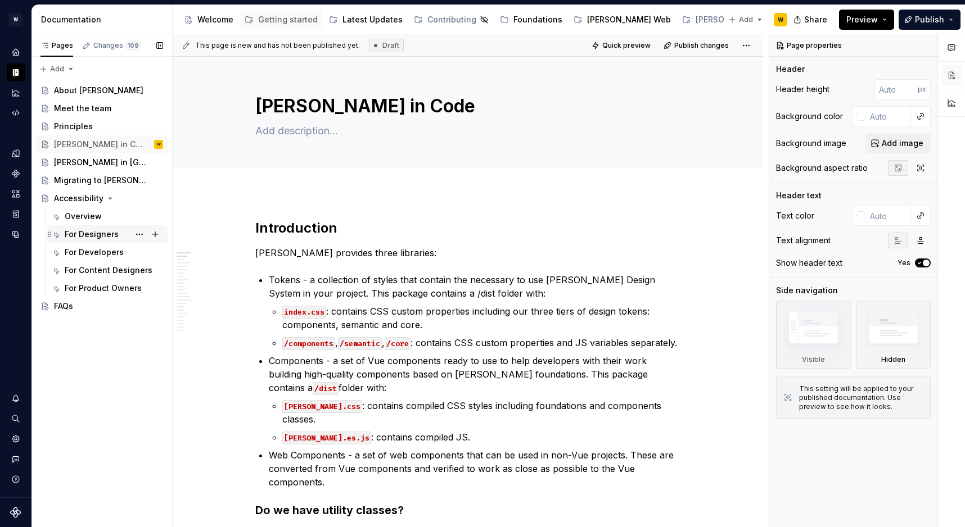
click at [86, 230] on div "For Designers" at bounding box center [92, 234] width 54 height 11
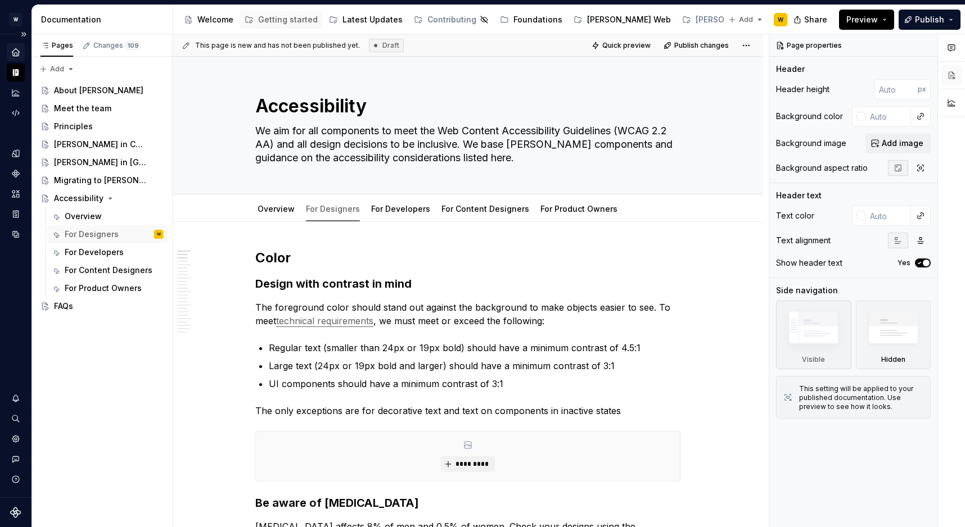
type textarea "*"
click at [10, 48] on div "Home" at bounding box center [16, 52] width 18 height 18
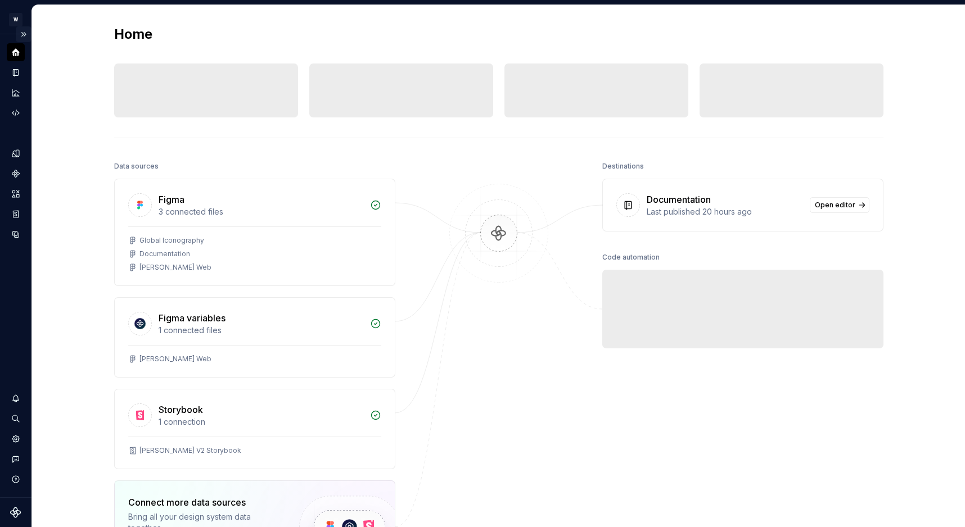
click at [23, 32] on button "Expand sidebar" at bounding box center [24, 34] width 16 height 16
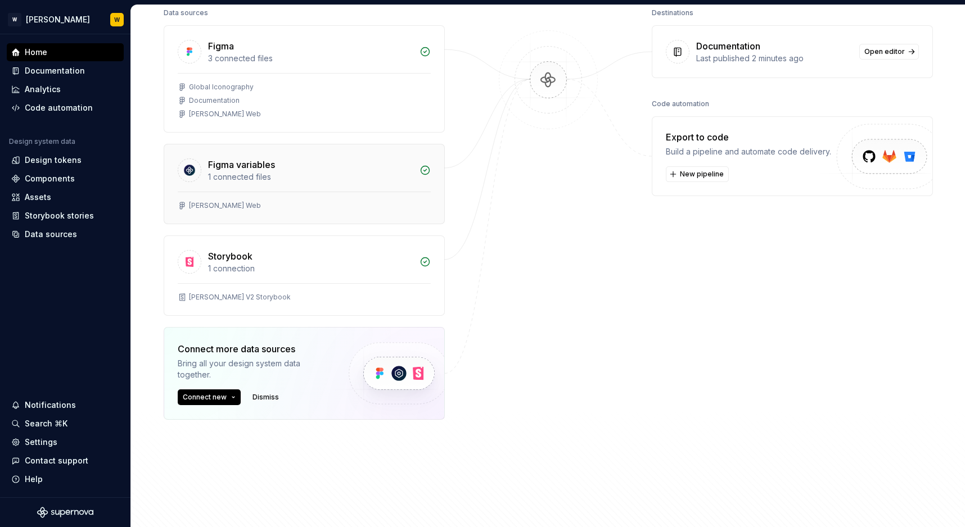
scroll to position [160, 0]
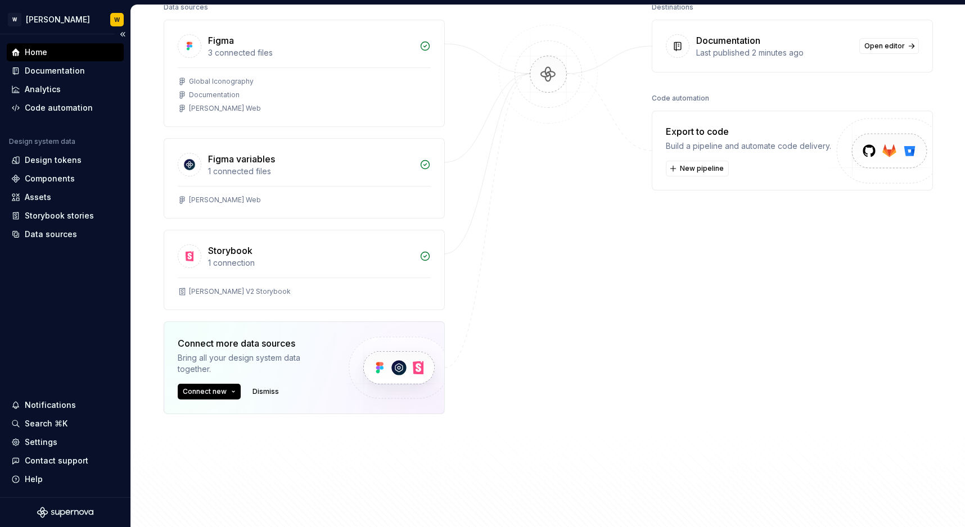
click at [56, 145] on div "Design system data" at bounding box center [42, 141] width 66 height 9
click at [56, 155] on div "Design tokens" at bounding box center [53, 160] width 57 height 11
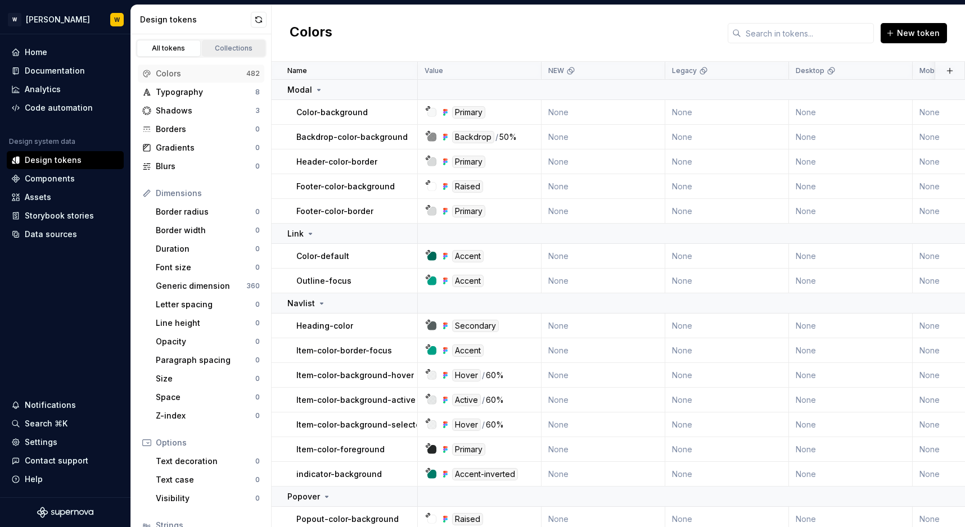
click at [242, 51] on div "Collections" at bounding box center [234, 48] width 56 height 9
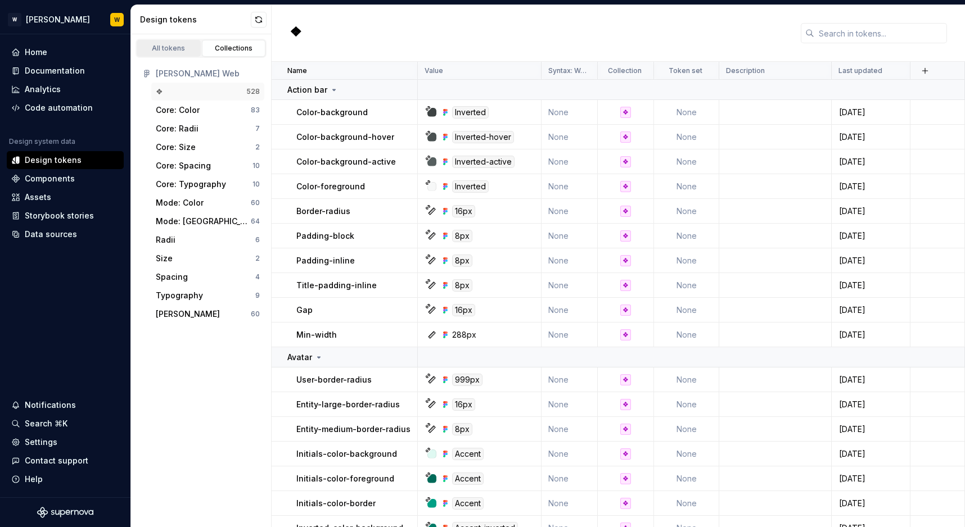
click at [171, 48] on div "All tokens" at bounding box center [169, 48] width 56 height 9
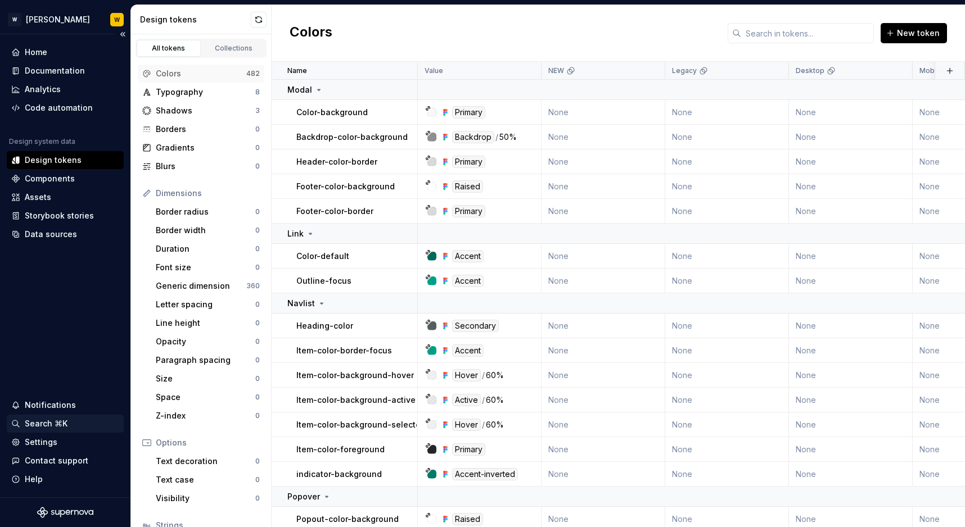
click at [62, 419] on div "Search ⌘K" at bounding box center [46, 423] width 43 height 11
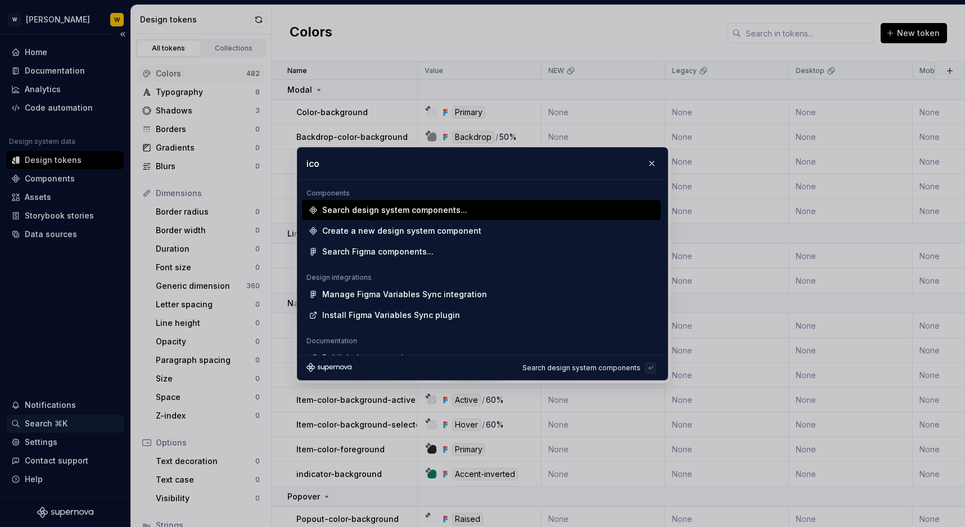
type input "icon"
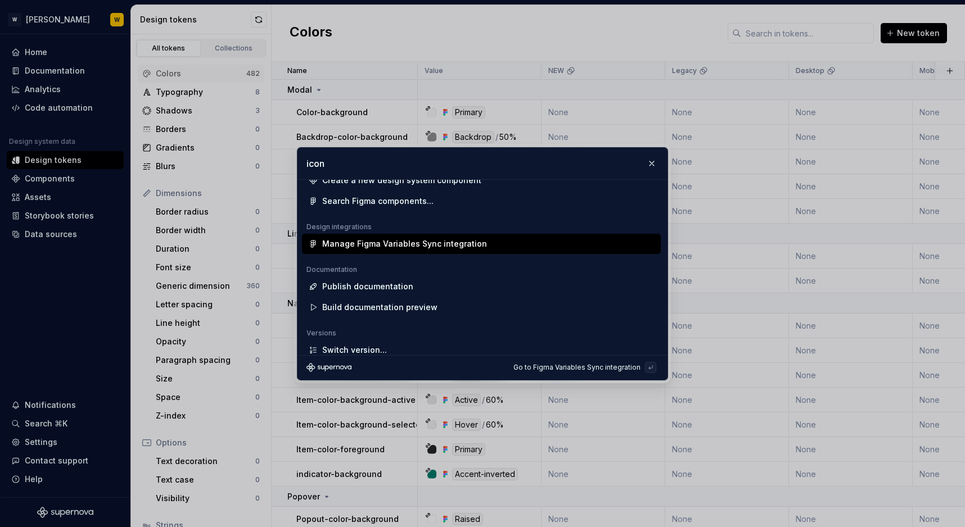
scroll to position [71, 0]
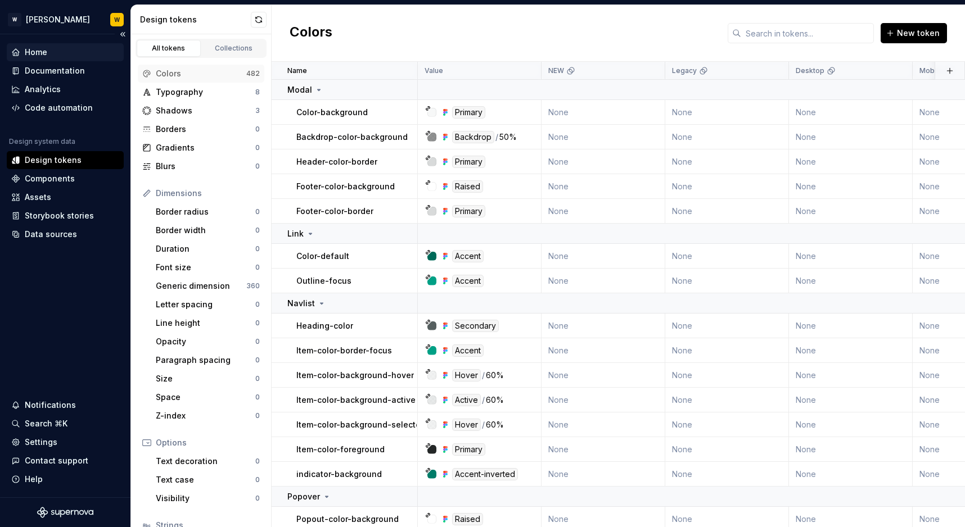
click at [34, 55] on div "Home" at bounding box center [36, 52] width 22 height 11
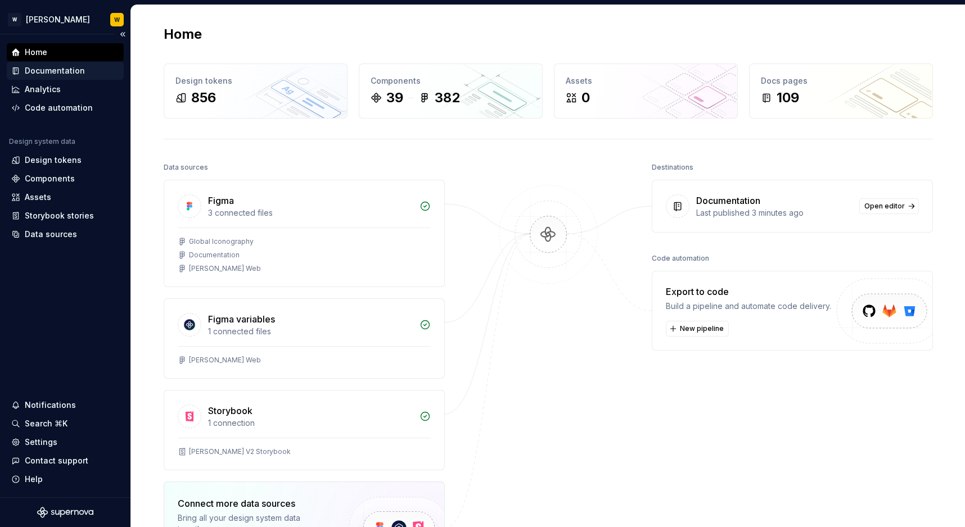
click at [39, 73] on div "Documentation" at bounding box center [55, 70] width 60 height 11
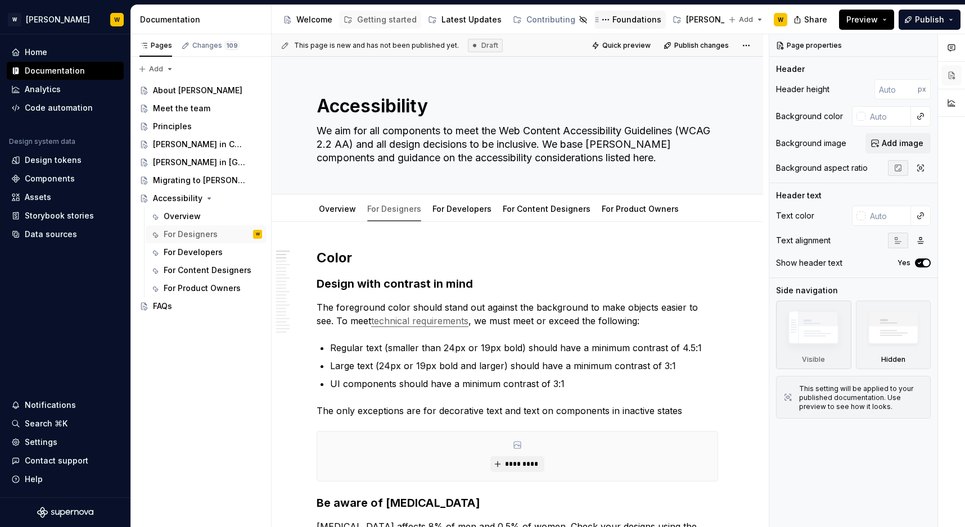
click at [616, 20] on div "Foundations" at bounding box center [636, 19] width 49 height 11
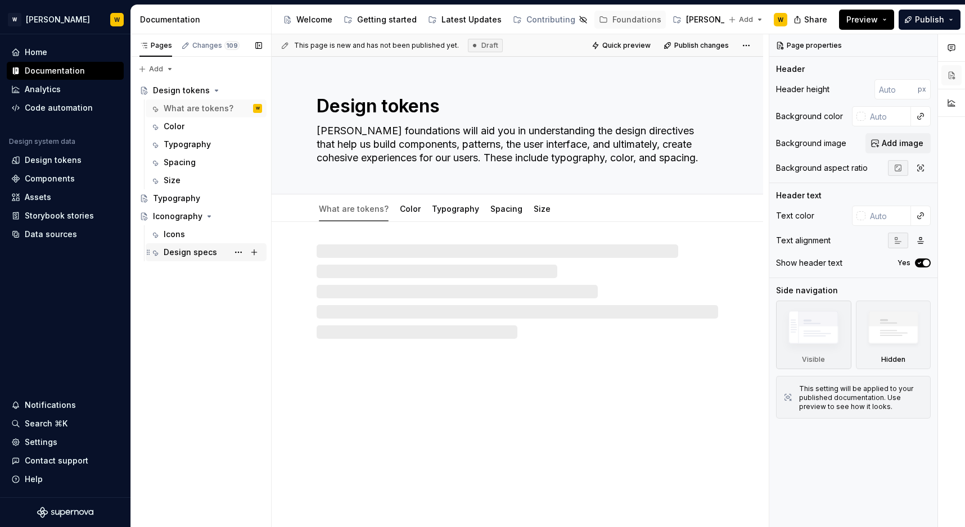
click at [182, 247] on div "Design specs" at bounding box center [190, 252] width 53 height 11
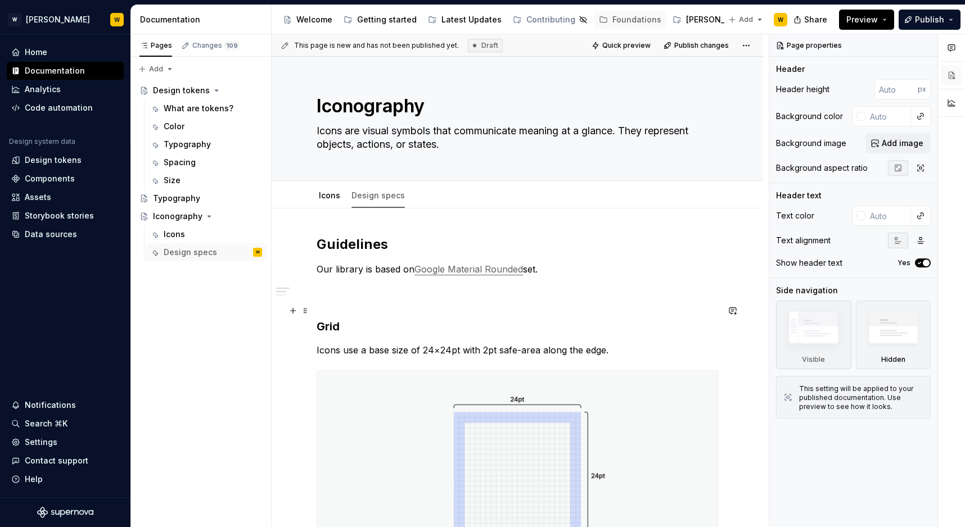
type textarea "*"
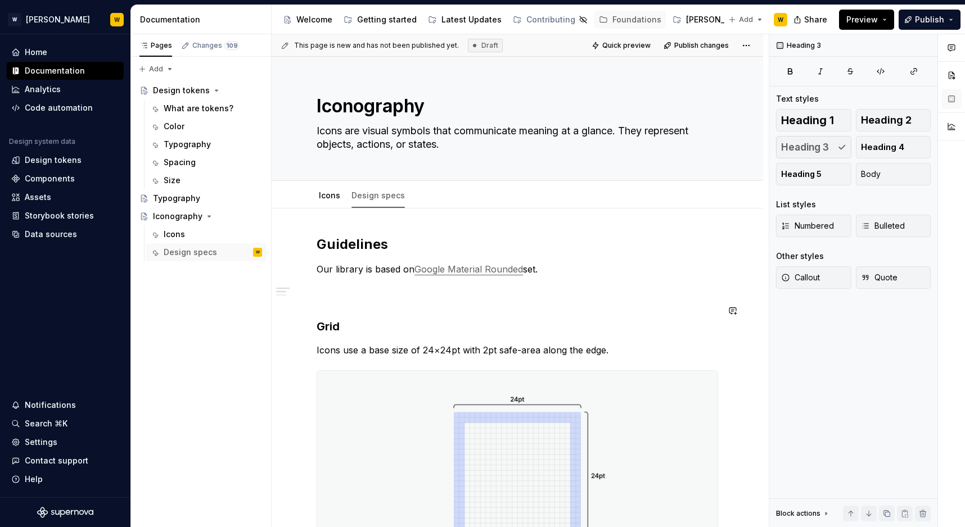
click at [355, 300] on div "Guidelines Our library is based on Google Material Rounded set. Grid Icons use …" at bounding box center [517, 435] width 401 height 398
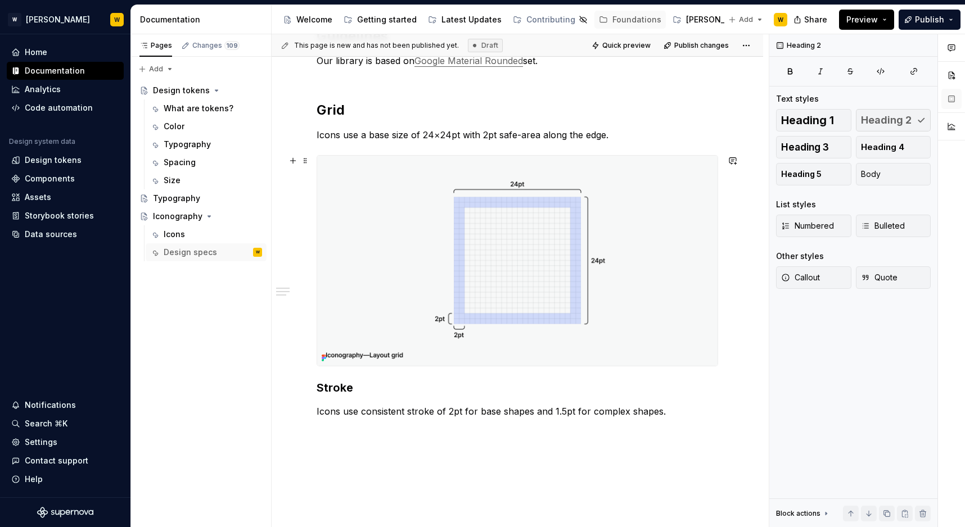
scroll to position [198, 0]
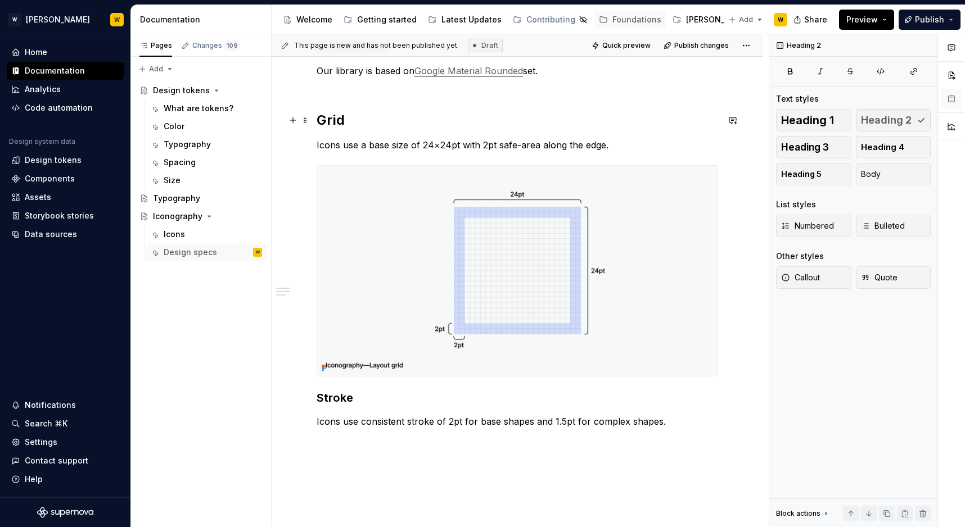
click at [320, 121] on h2 "Grid" at bounding box center [517, 120] width 401 height 18
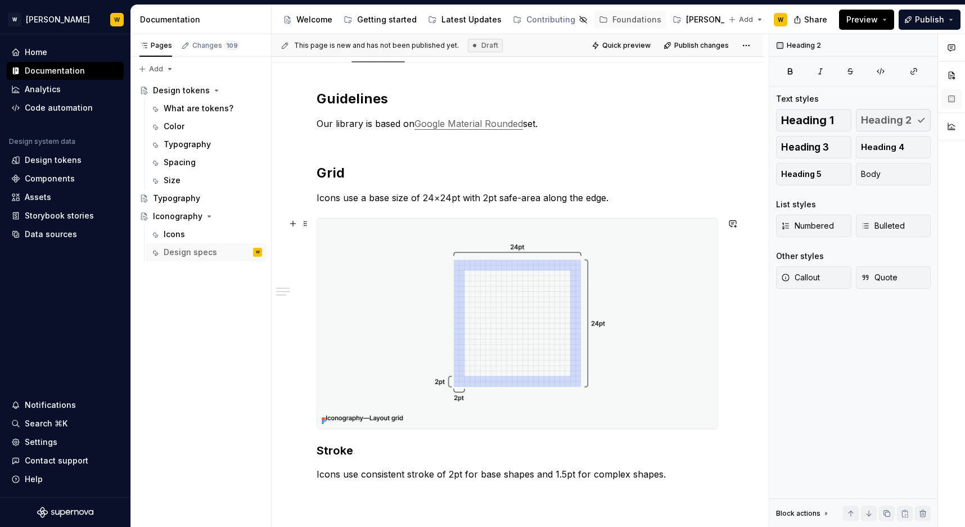
scroll to position [143, 0]
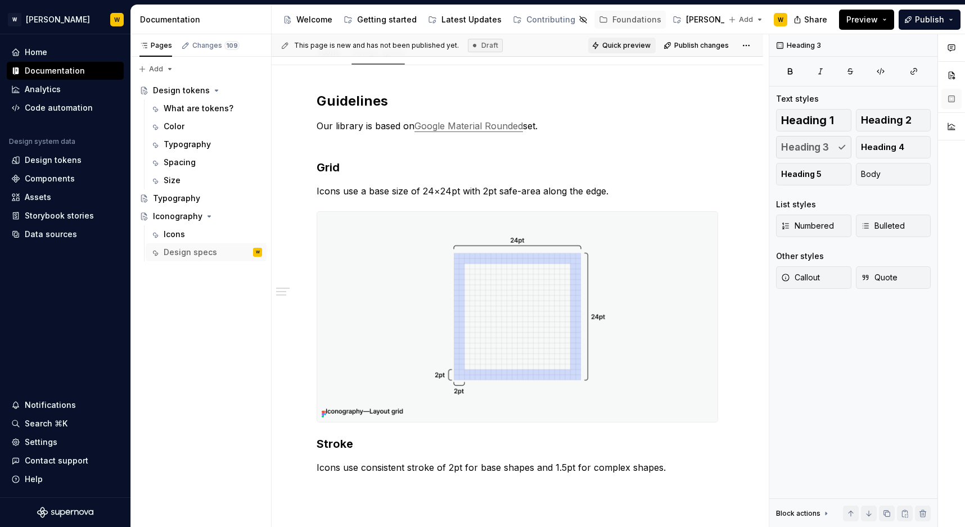
click at [635, 49] on span "Quick preview" at bounding box center [626, 45] width 48 height 9
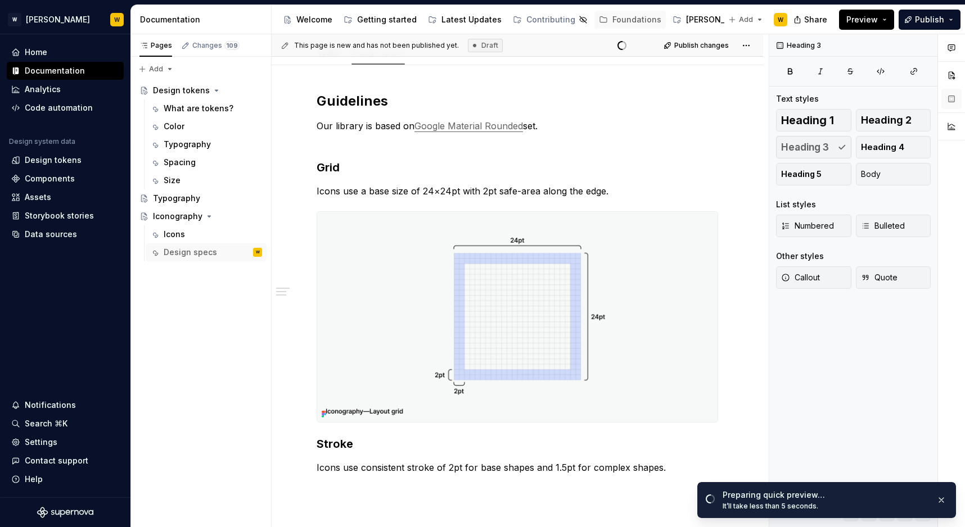
click at [860, 19] on span "Preview" at bounding box center [861, 19] width 31 height 11
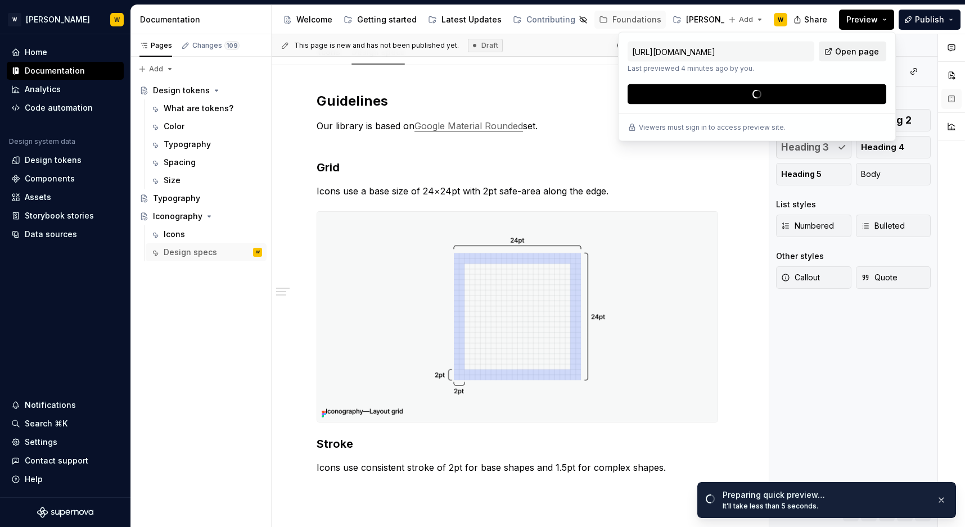
click at [842, 50] on span "Open page" at bounding box center [857, 51] width 44 height 11
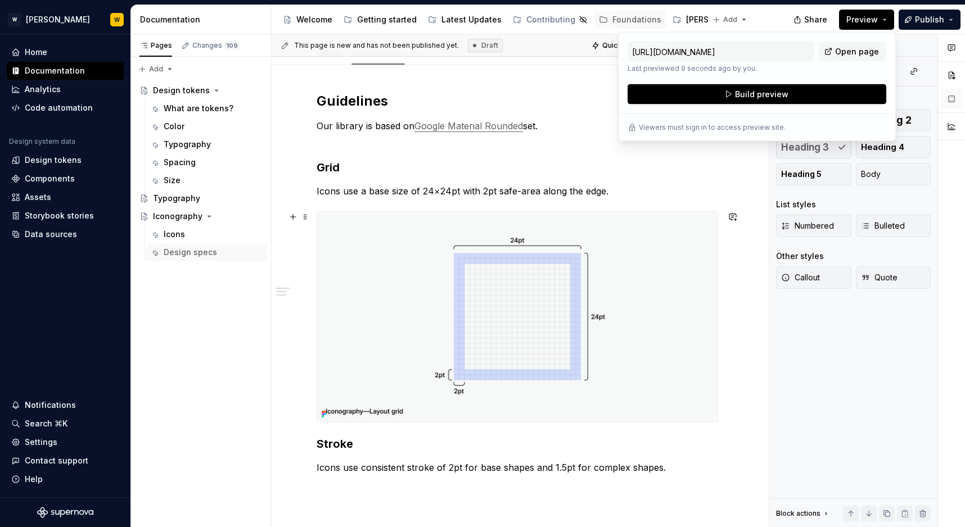
type textarea "*"
